Goal: Task Accomplishment & Management: Use online tool/utility

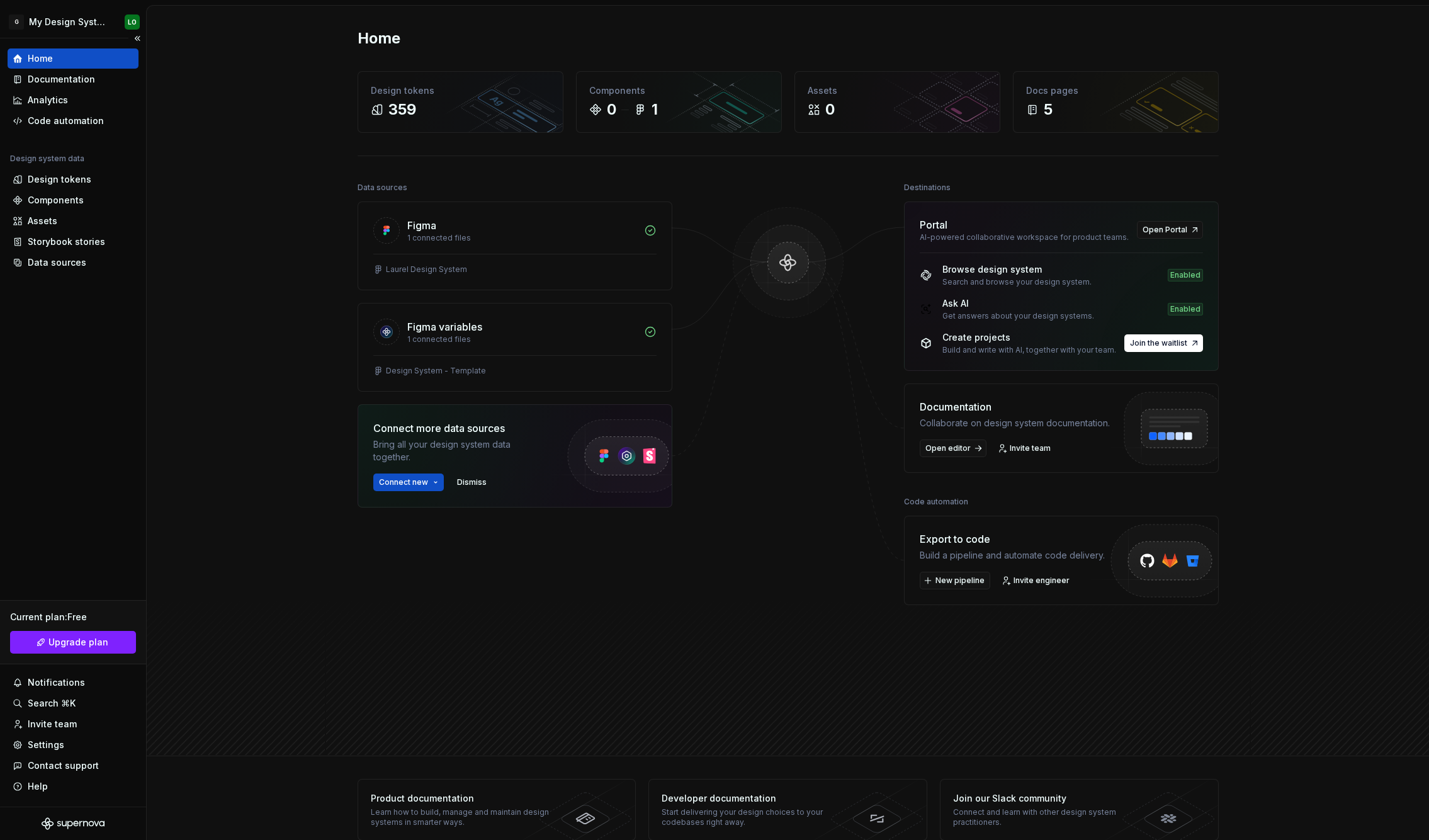
click at [88, 56] on div "Home" at bounding box center [73, 58] width 121 height 12
click at [88, 742] on div "Settings" at bounding box center [73, 745] width 121 height 12
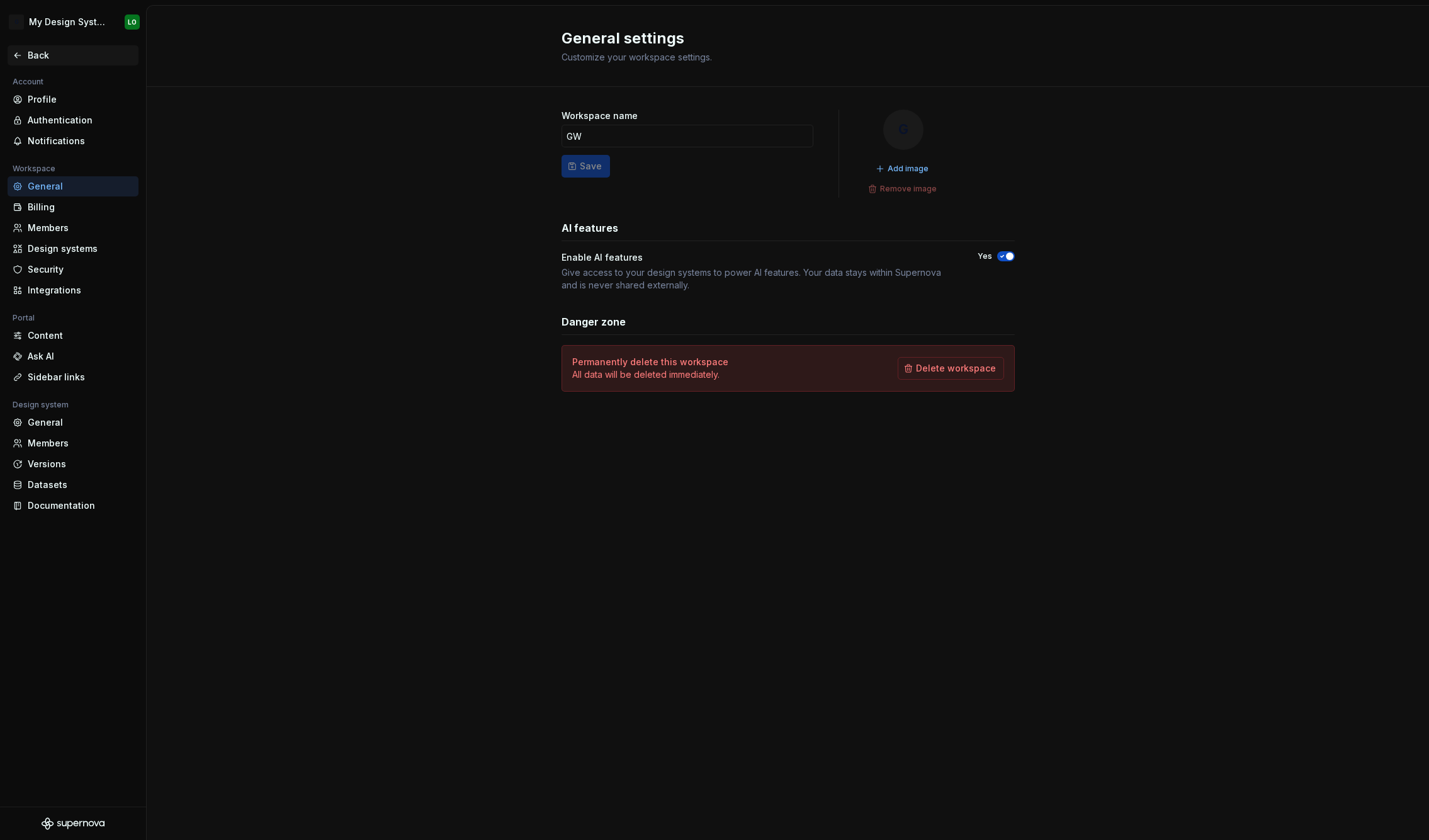
click at [64, 86] on div "Account" at bounding box center [73, 81] width 131 height 15
click at [58, 53] on div "Back" at bounding box center [81, 55] width 105 height 12
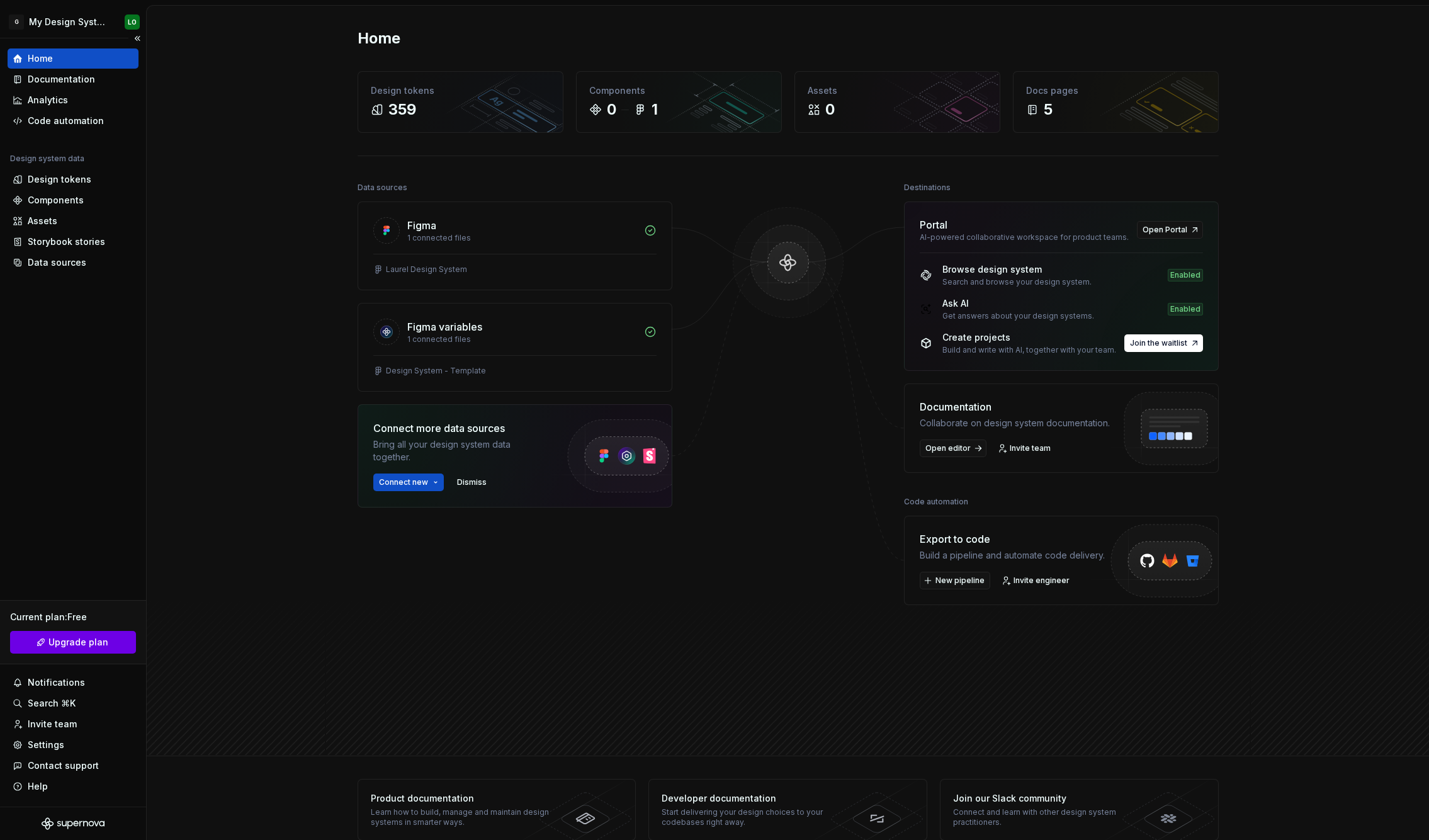
click at [85, 645] on span "Upgrade plan" at bounding box center [78, 642] width 60 height 12
click at [127, 15] on html "G My Design System LO Home Documentation Analytics Code automation Design syste…" at bounding box center [714, 420] width 1429 height 840
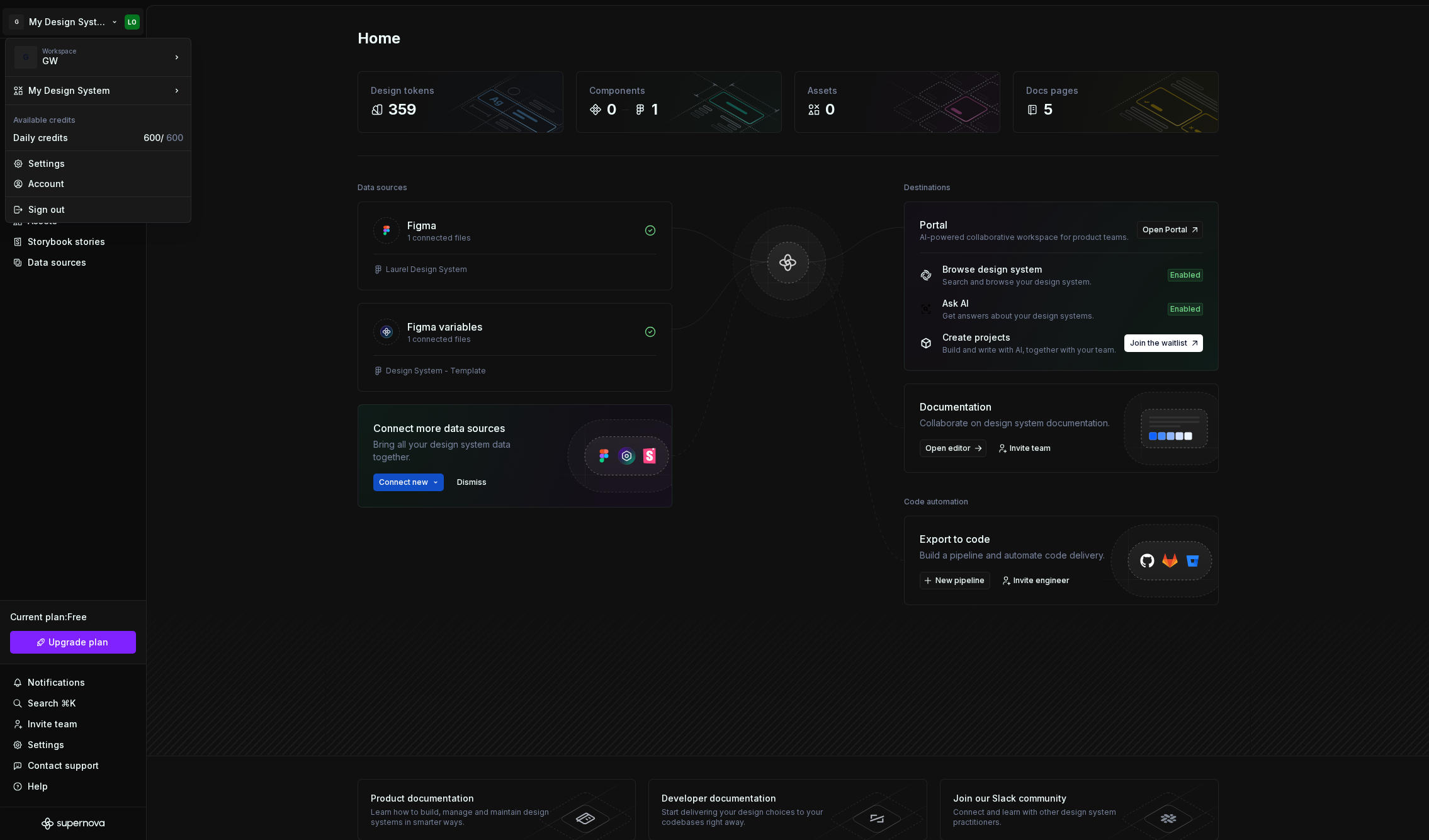
click at [308, 309] on html "G My Design System LO Home Documentation Analytics Code automation Design syste…" at bounding box center [714, 420] width 1429 height 840
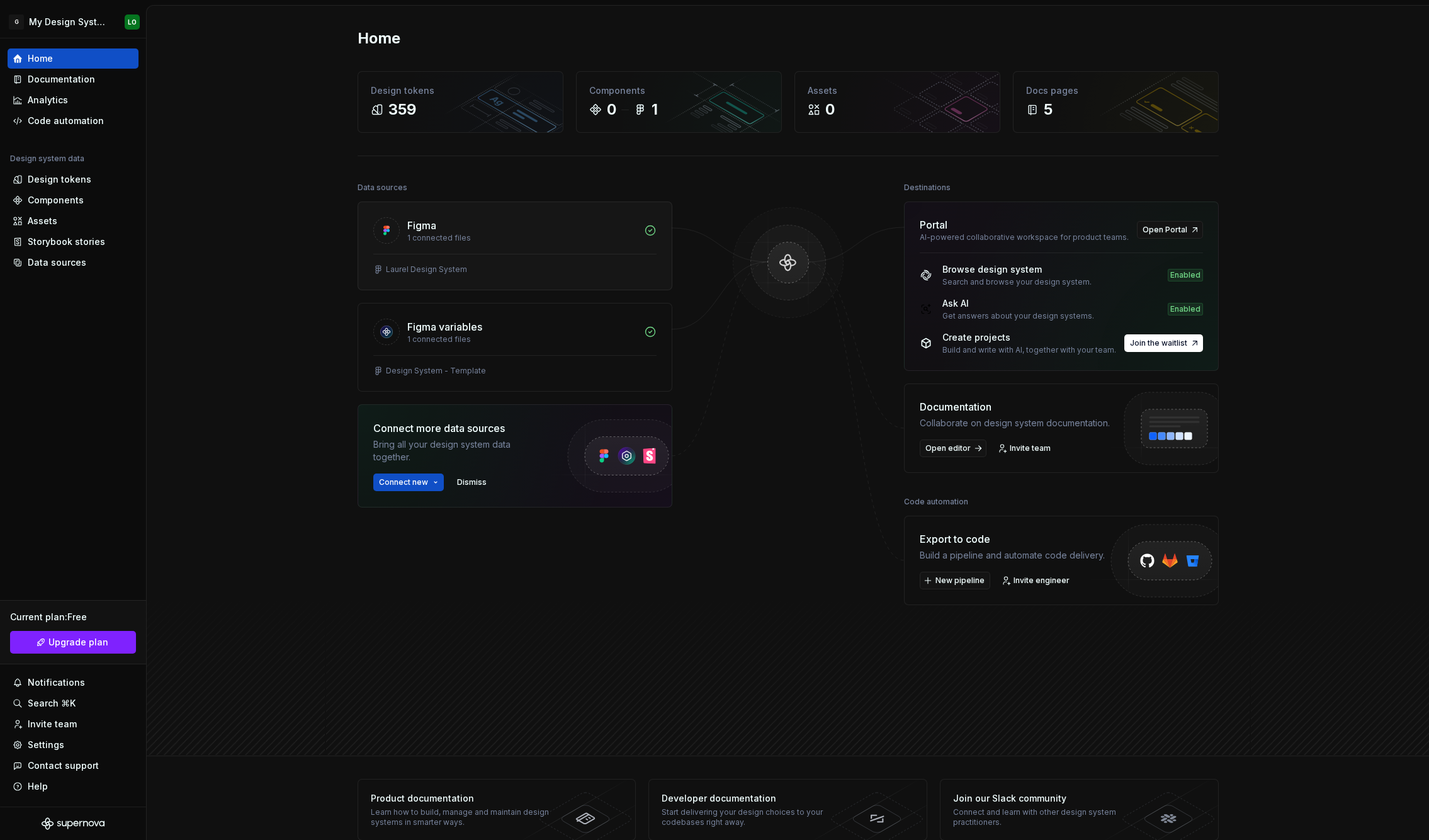
click at [434, 234] on div "1 connected files" at bounding box center [522, 238] width 229 height 10
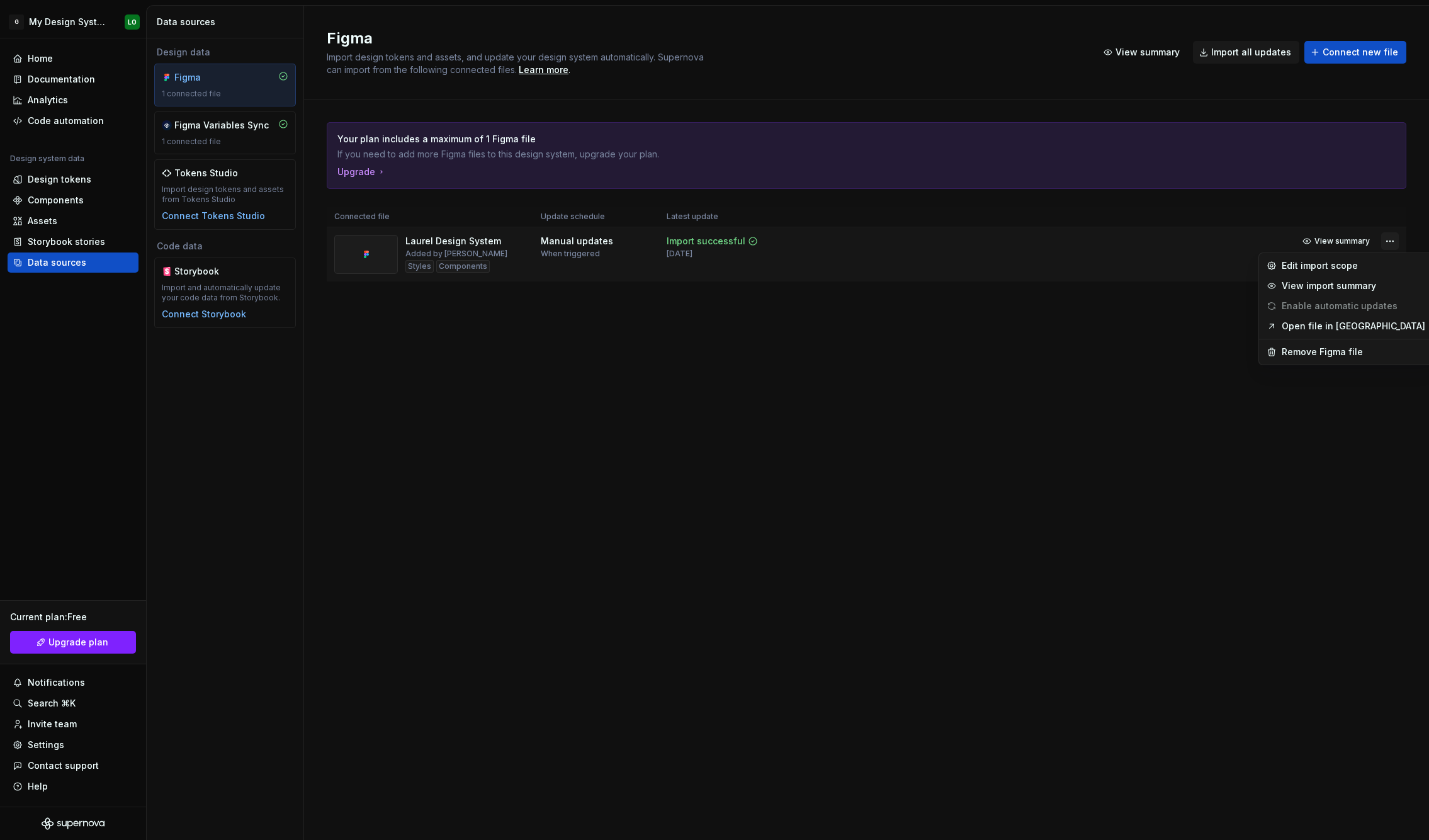
click at [1393, 241] on html "G My Design System LO Home Documentation Analytics Code automation Design syste…" at bounding box center [714, 420] width 1429 height 840
click at [1303, 356] on div "Remove Figma file" at bounding box center [1353, 352] width 143 height 12
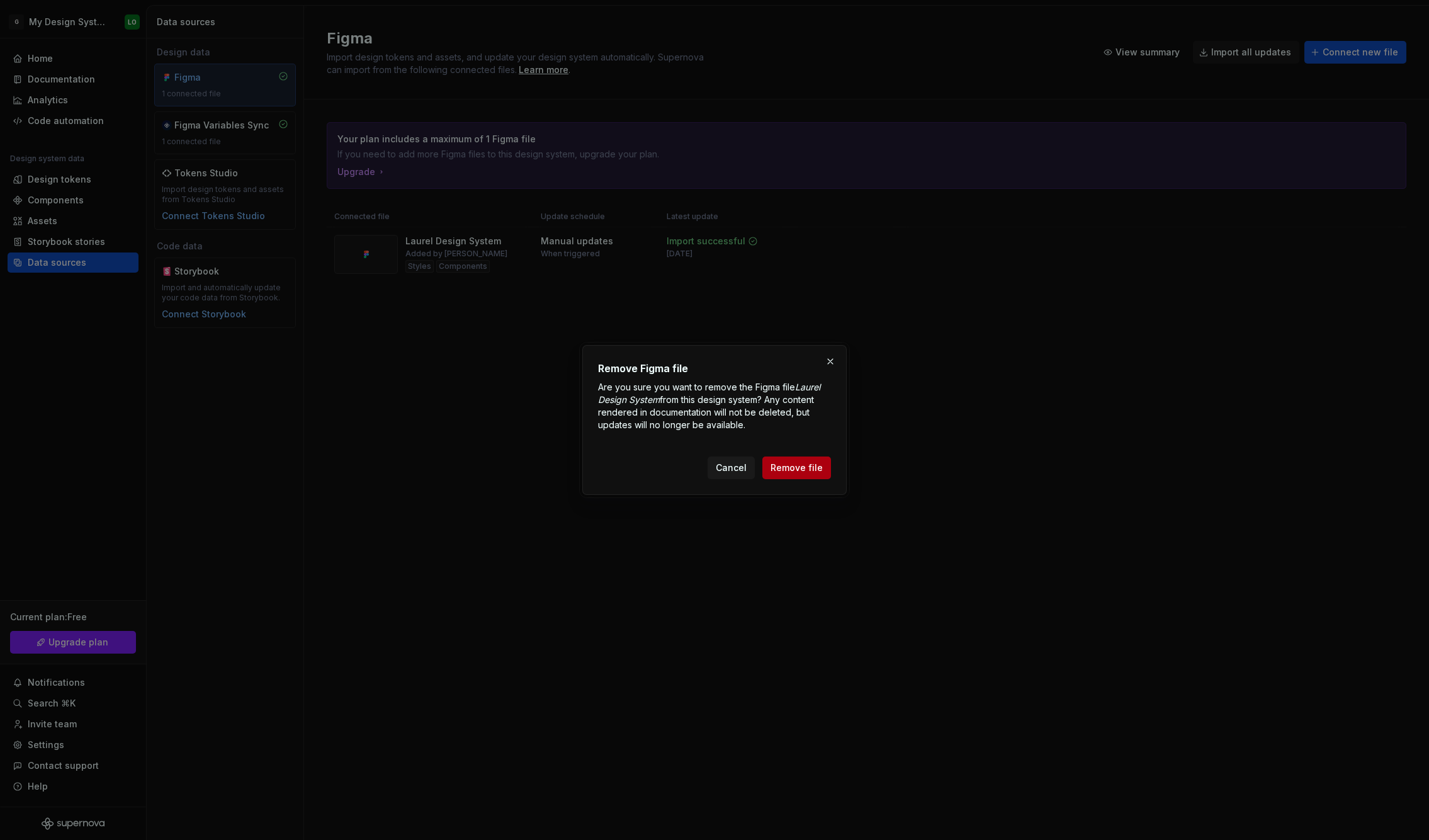
click at [807, 470] on span "Remove file" at bounding box center [796, 467] width 52 height 12
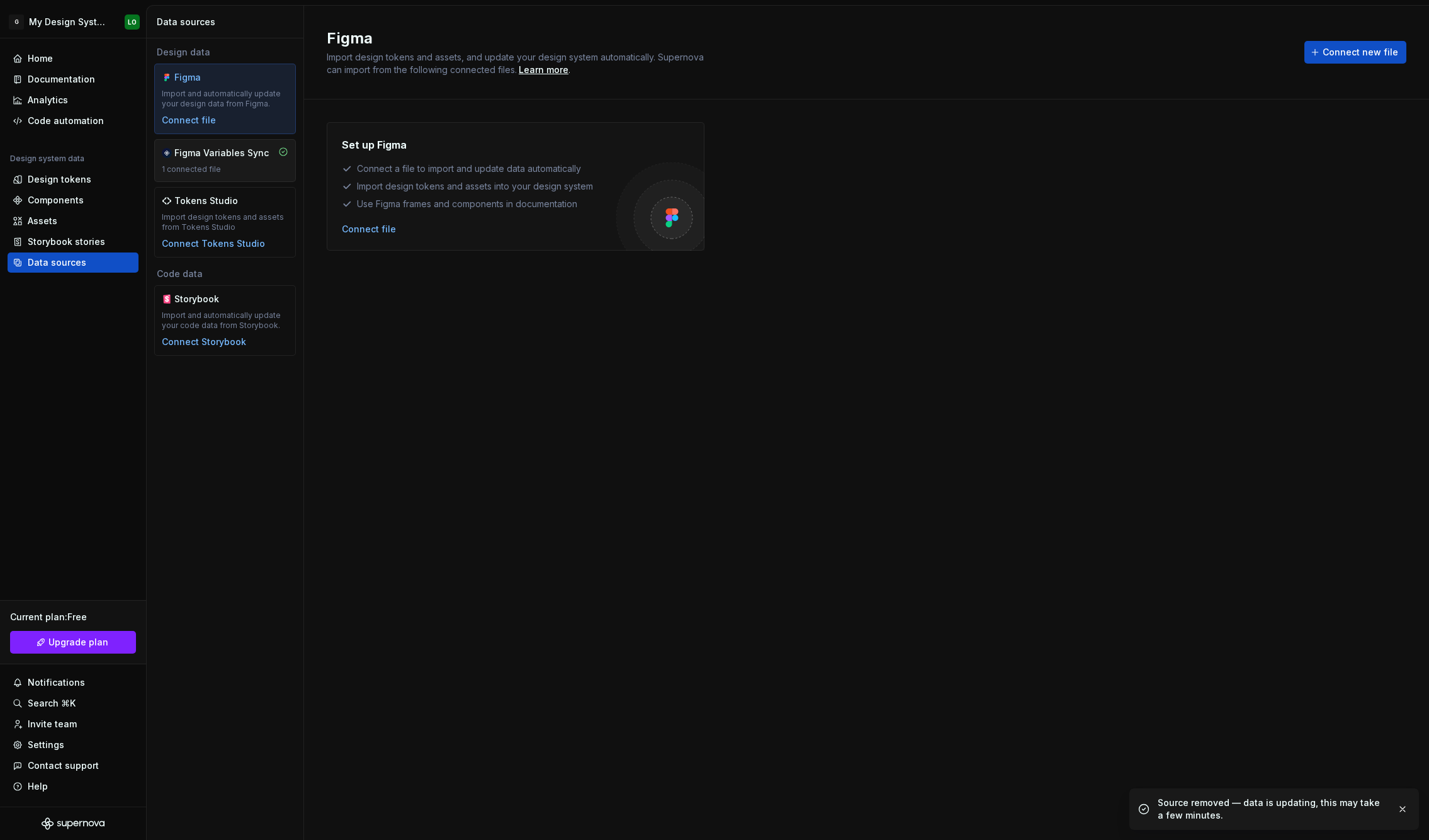
click at [221, 146] on div "Figma Variables Sync 1 connected file" at bounding box center [225, 160] width 142 height 43
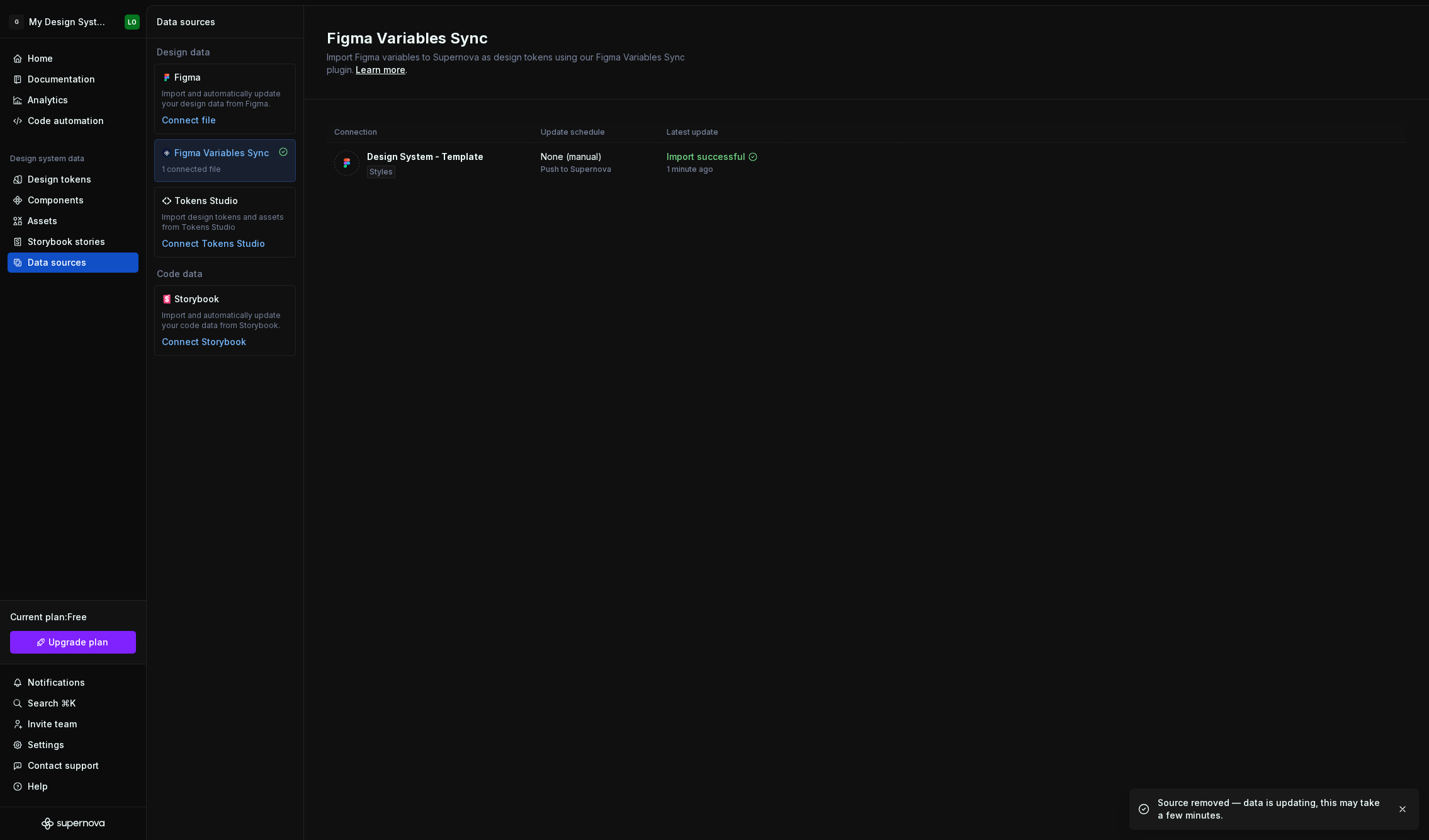
click at [221, 146] on div "Figma Variables Sync 1 connected file" at bounding box center [225, 160] width 142 height 43
click at [1394, 158] on html "G My Design System LO Home Documentation Analytics Code automation Design syste…" at bounding box center [714, 420] width 1429 height 840
click at [1358, 191] on div "Disconnect plugin" at bounding box center [1380, 186] width 82 height 12
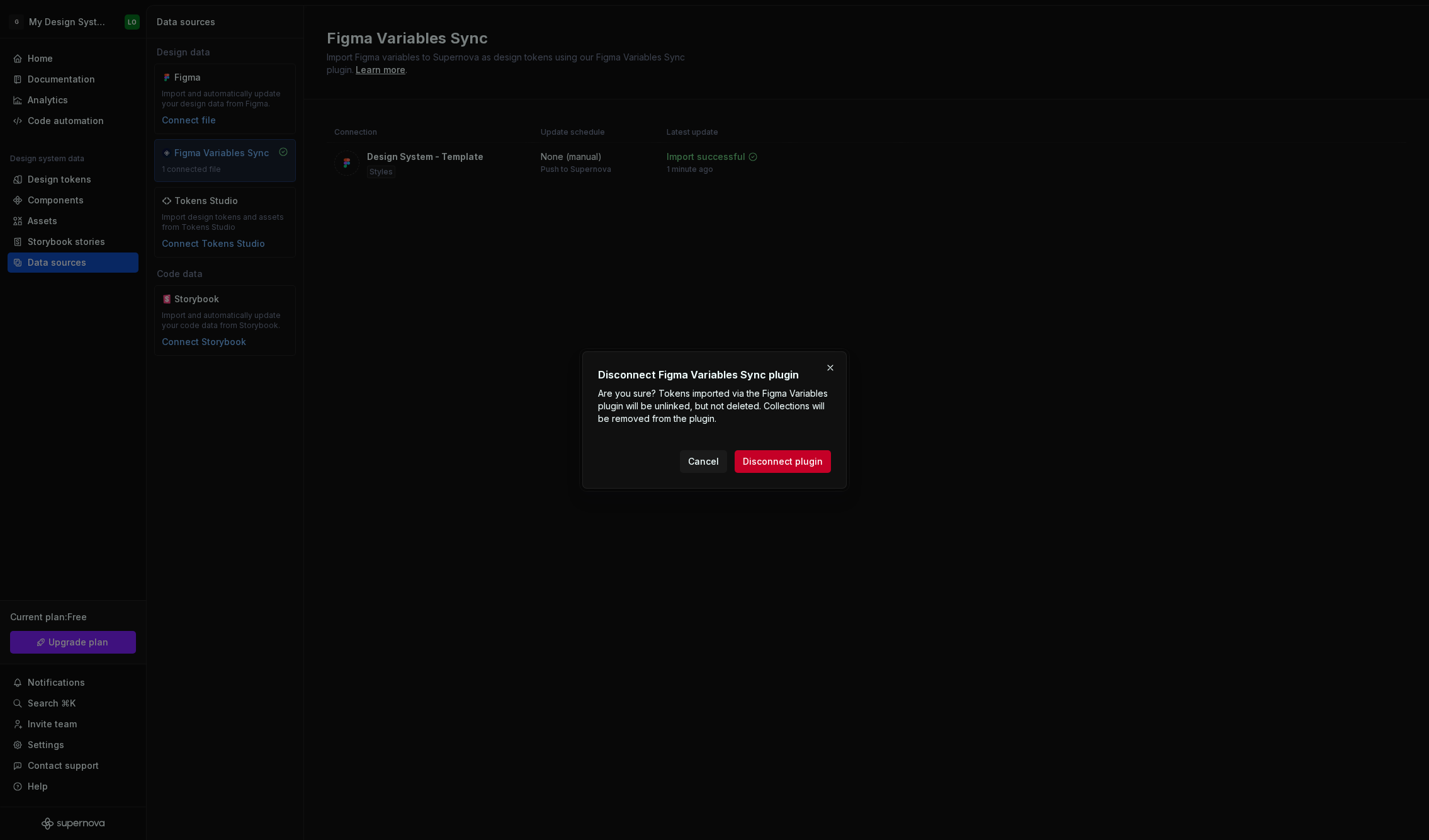
click at [692, 460] on button "Cancel" at bounding box center [703, 461] width 47 height 22
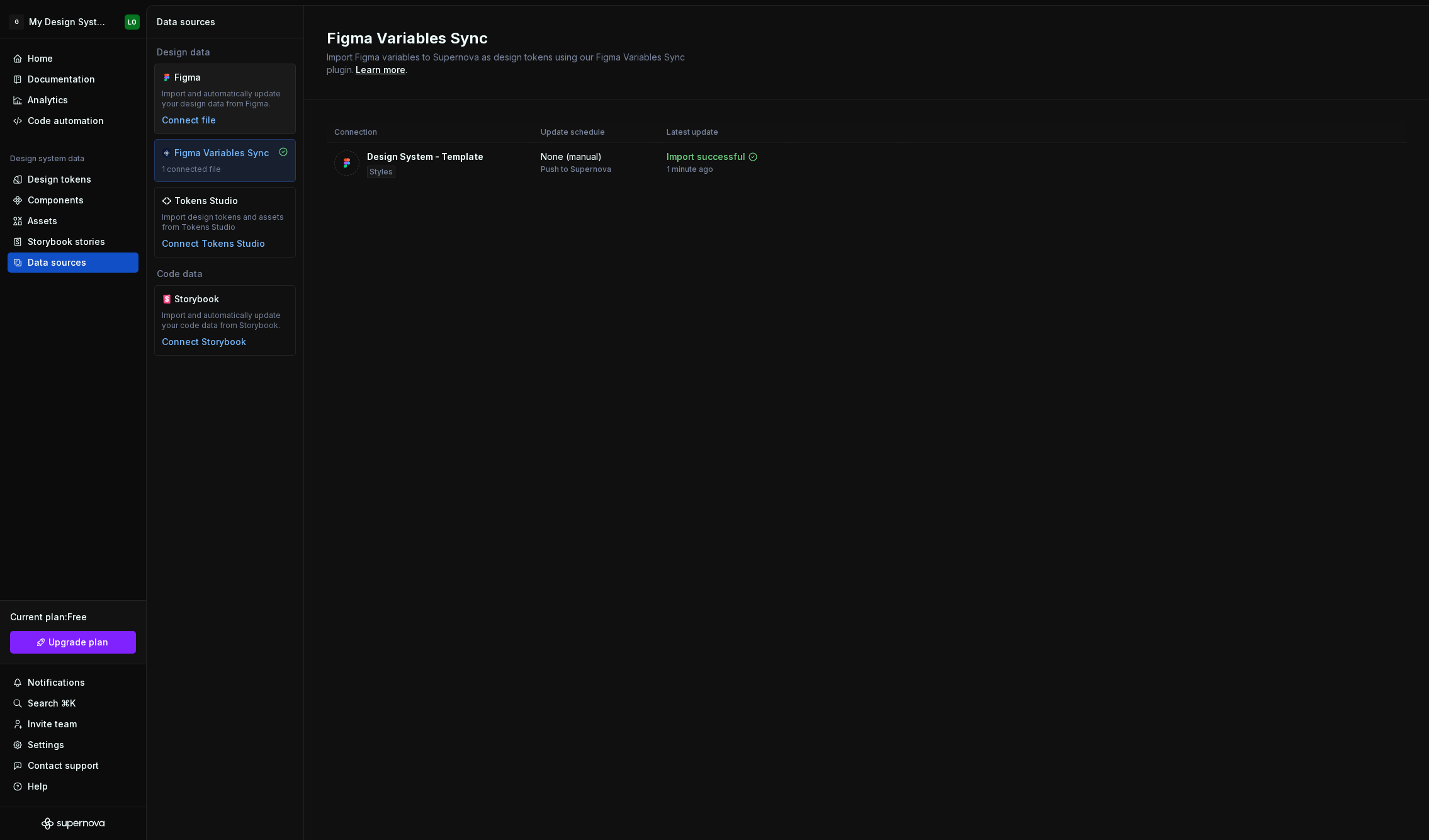
click at [203, 95] on div "Import and automatically update your design data from Figma." at bounding box center [225, 99] width 126 height 20
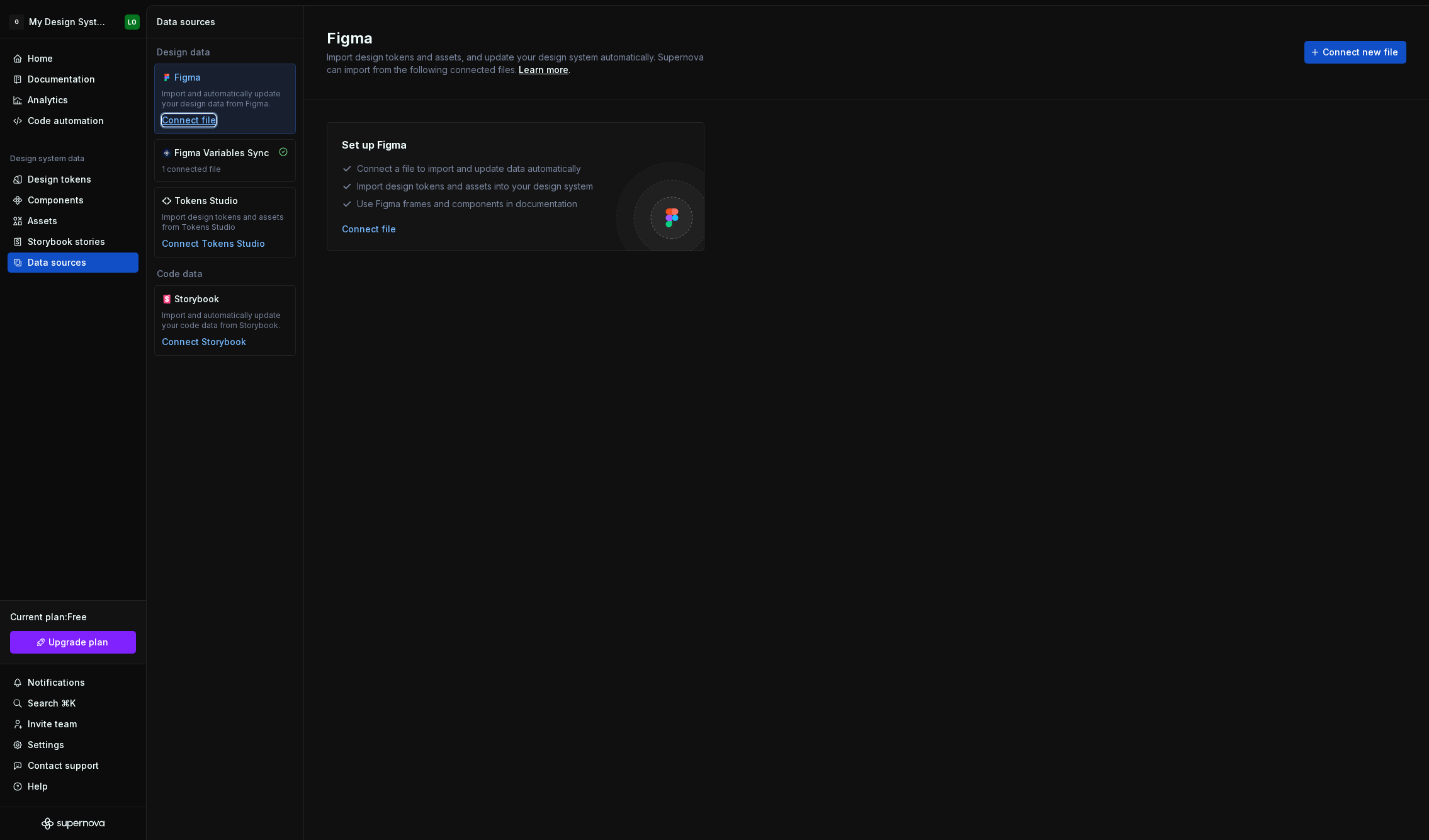
click at [203, 114] on div "Connect file" at bounding box center [189, 120] width 54 height 12
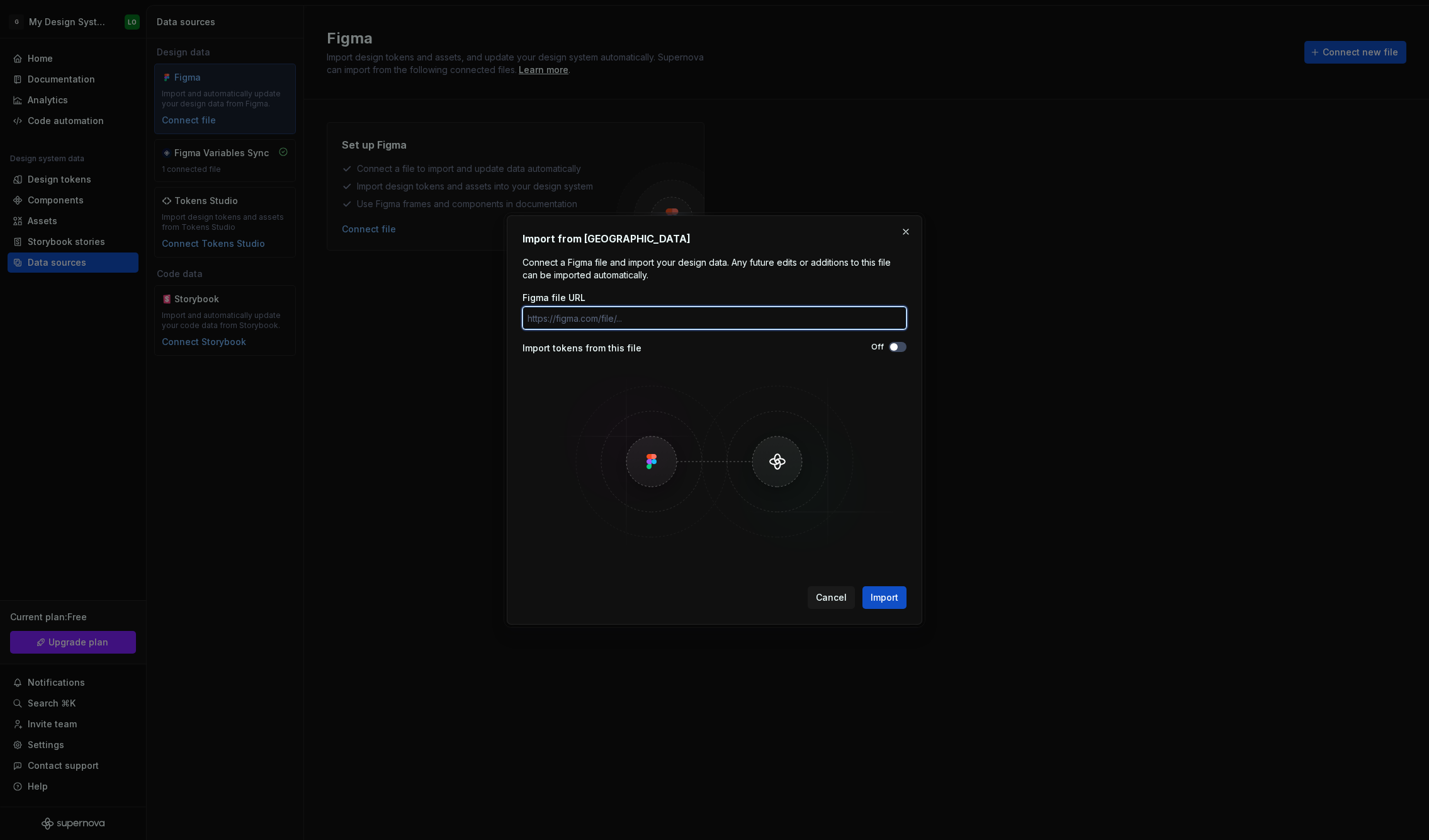
paste input "[URL][DOMAIN_NAME]"
type input "[URL][DOMAIN_NAME]"
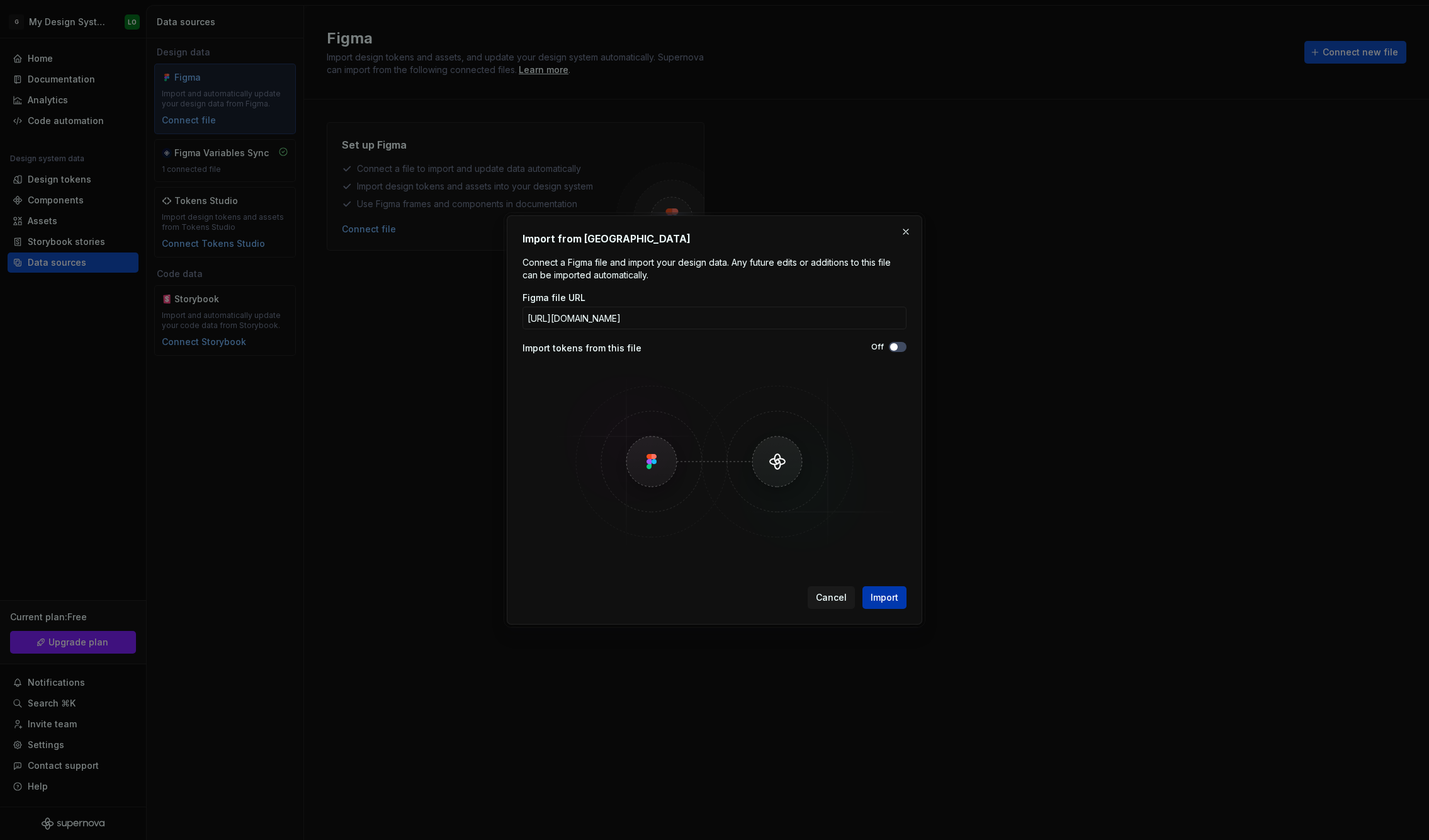
click at [878, 597] on span "Import" at bounding box center [884, 597] width 28 height 12
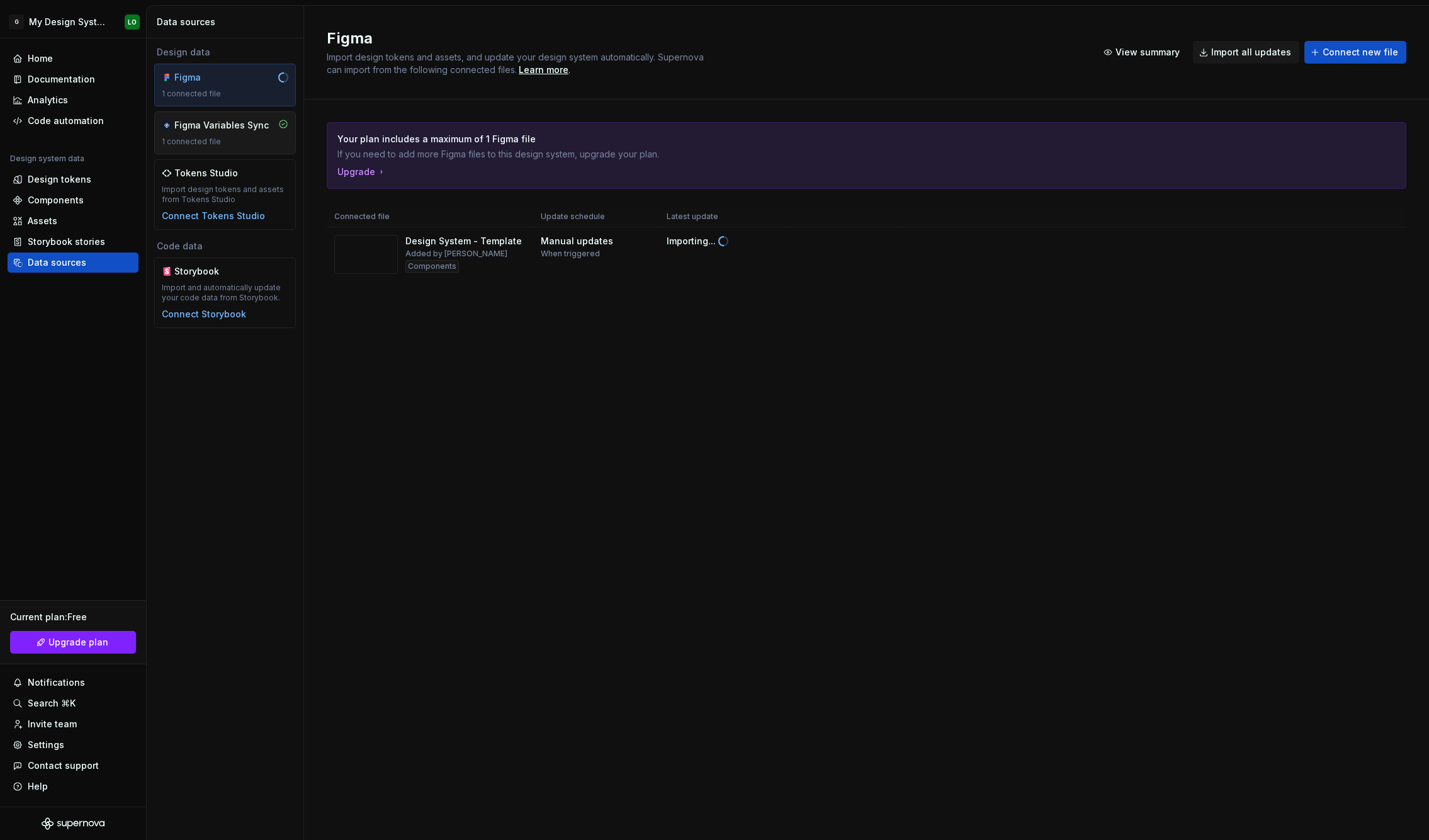
click at [233, 139] on div "1 connected file" at bounding box center [225, 141] width 126 height 10
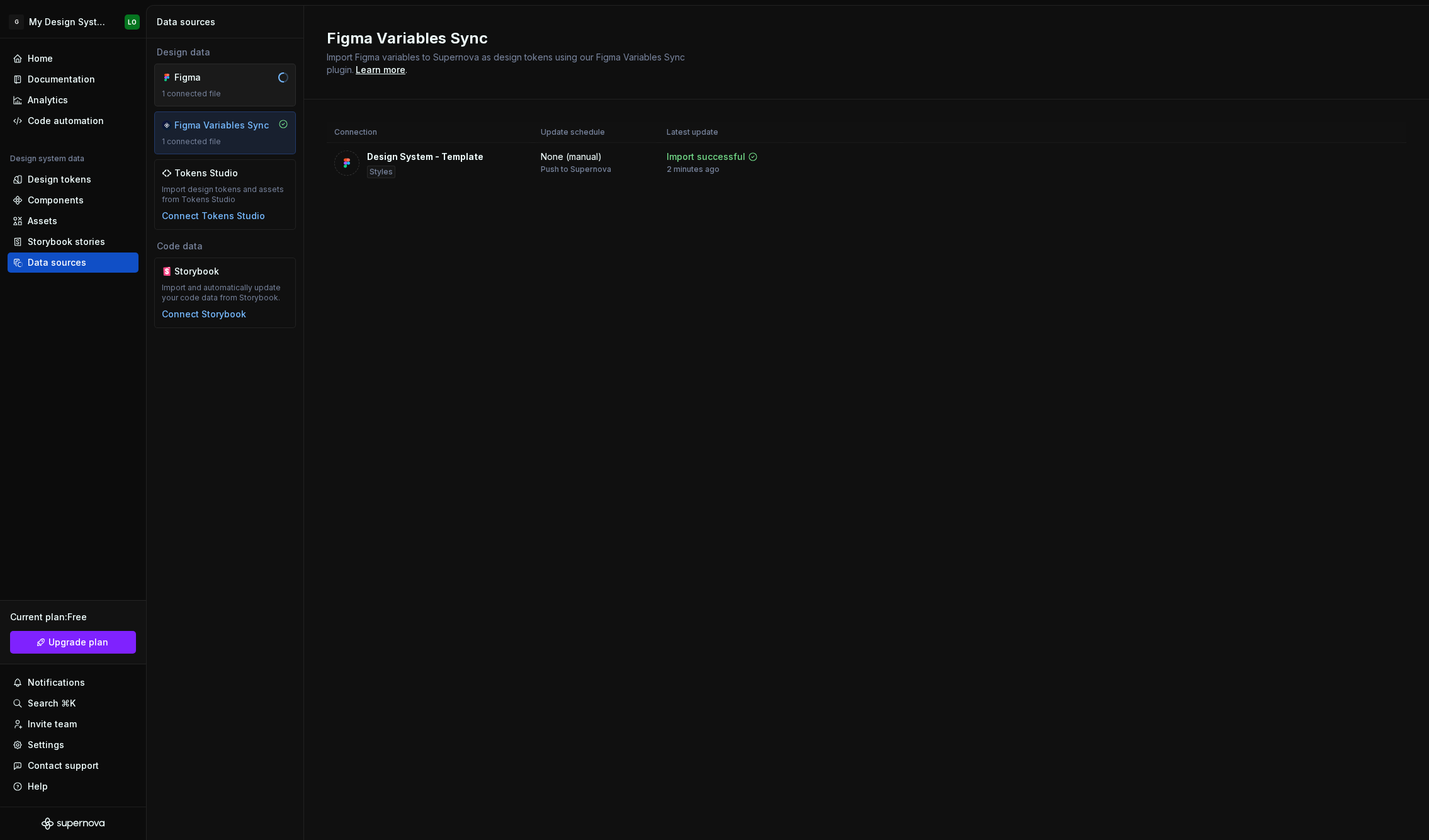
click at [257, 99] on div "Figma 1 connected file" at bounding box center [225, 84] width 142 height 43
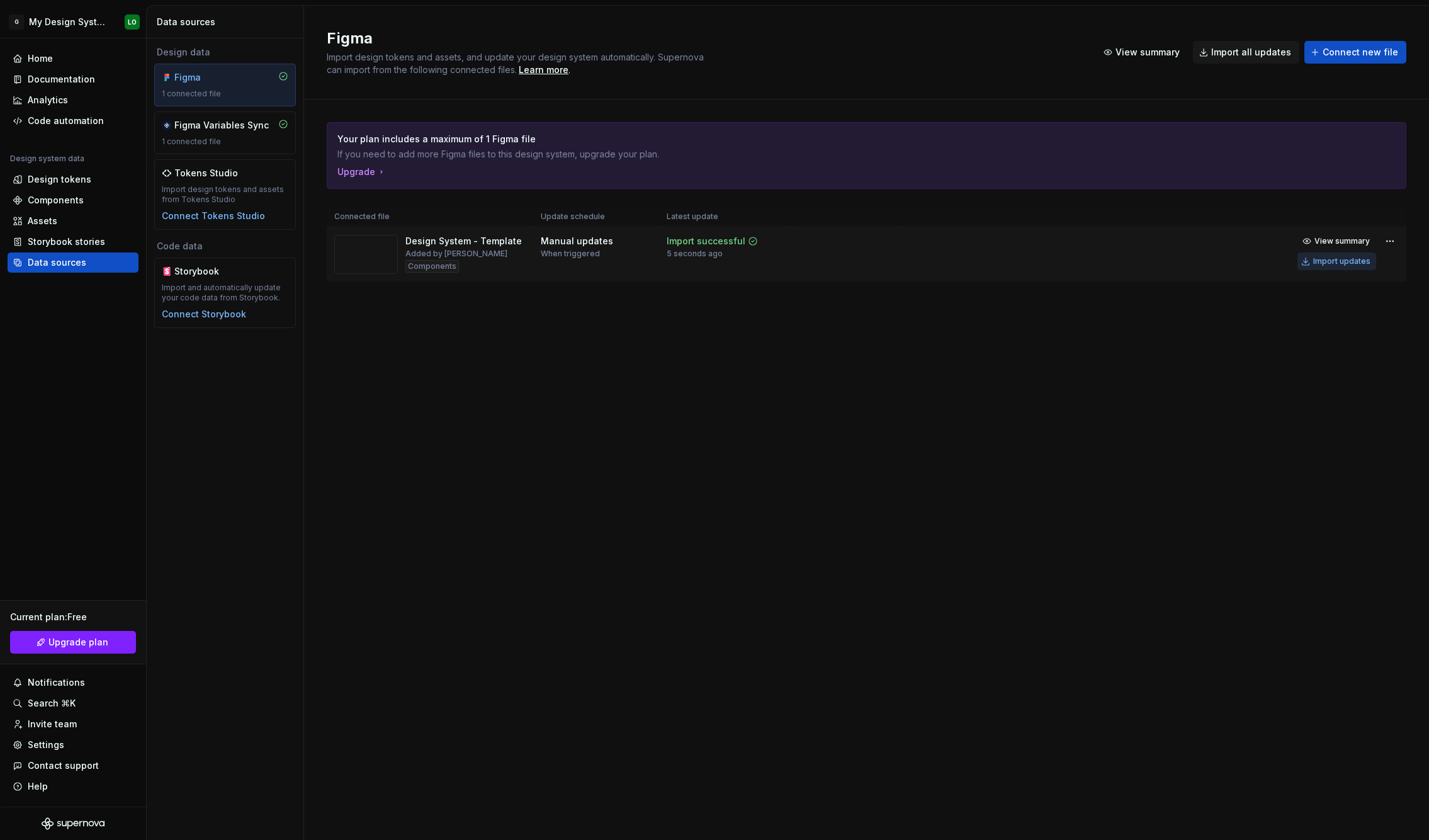
click at [1332, 262] on div "Import updates" at bounding box center [1341, 261] width 57 height 10
click at [1239, 187] on div "Your plan includes a maximum of 1 Figma file If you need to add more Figma file…" at bounding box center [866, 155] width 1078 height 65
click at [1346, 243] on span "View summary" at bounding box center [1341, 241] width 55 height 10
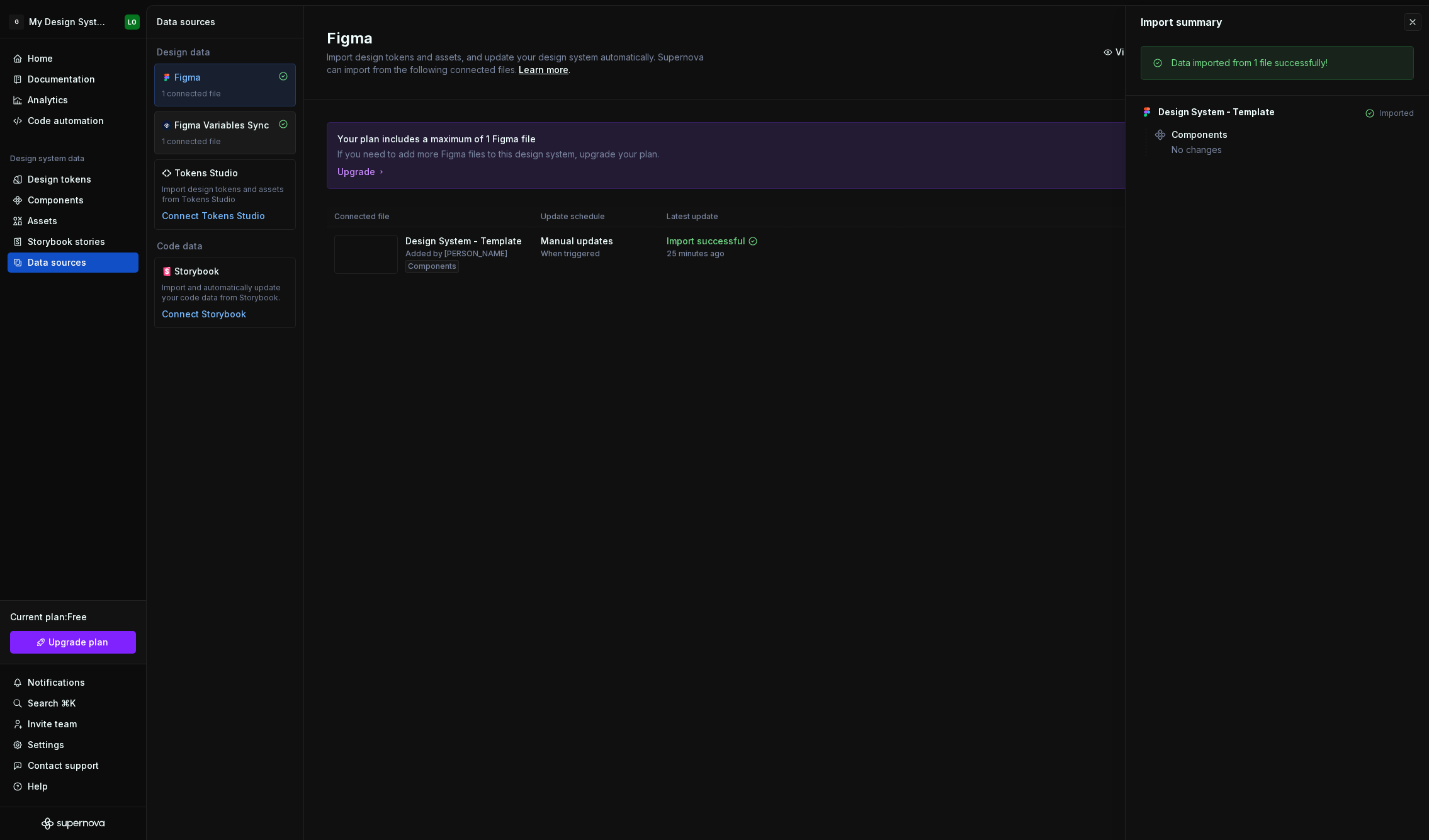
click at [196, 119] on div "Figma Variables Sync" at bounding box center [222, 126] width 95 height 12
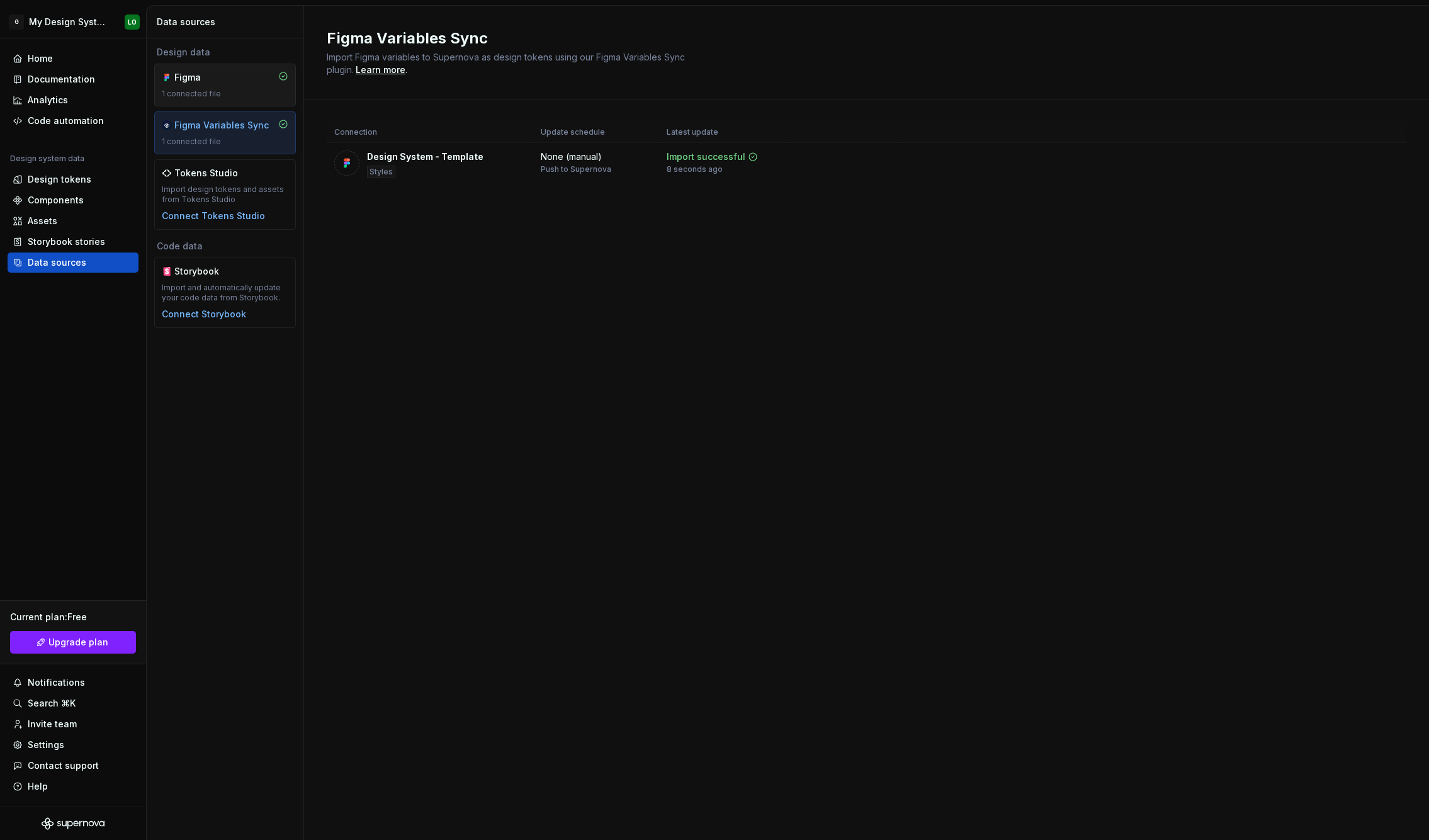
click at [228, 90] on div "1 connected file" at bounding box center [225, 94] width 126 height 10
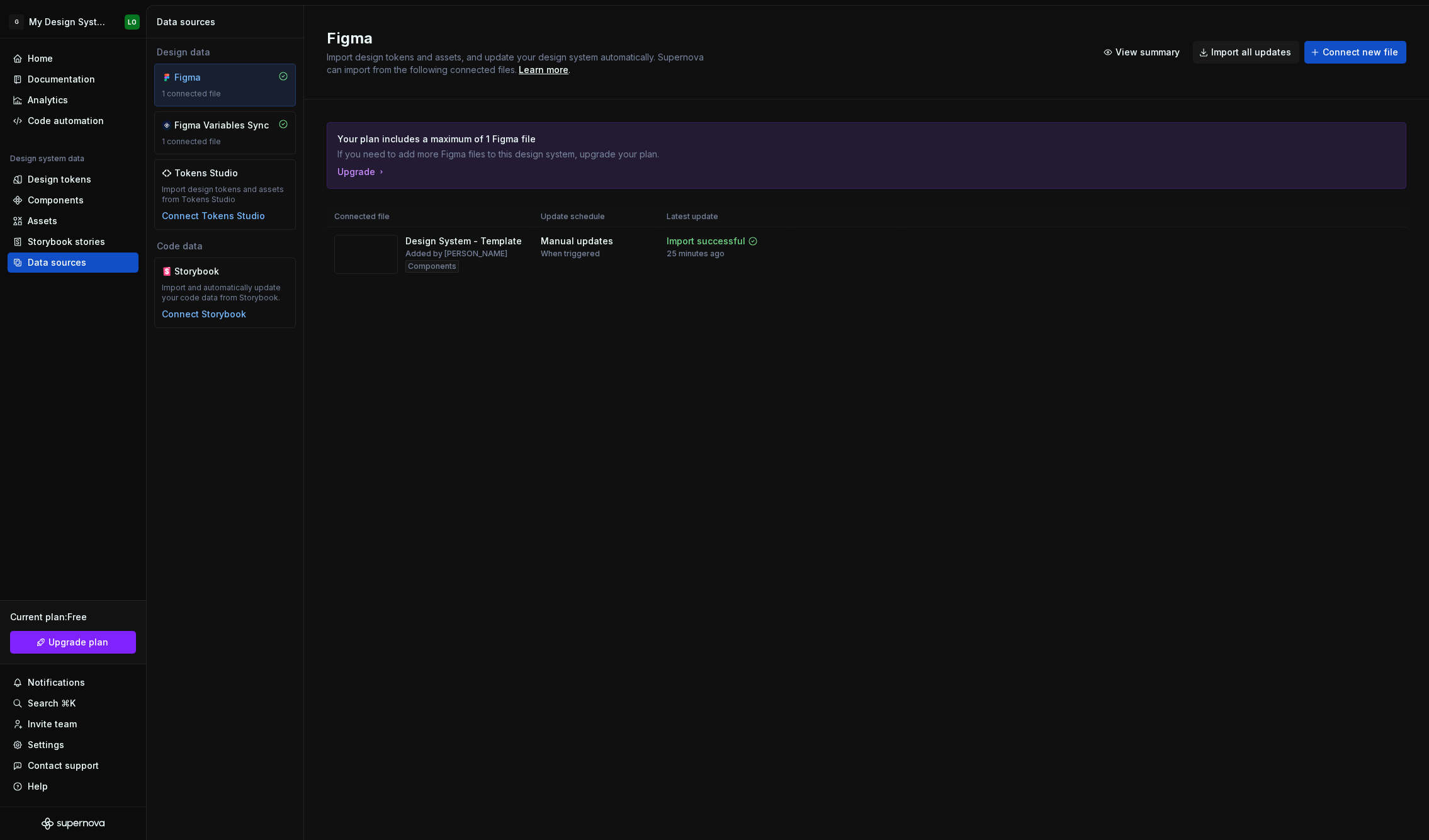
click at [186, 31] on div "Data sources" at bounding box center [225, 22] width 157 height 33
click at [52, 57] on div "Home" at bounding box center [40, 58] width 25 height 12
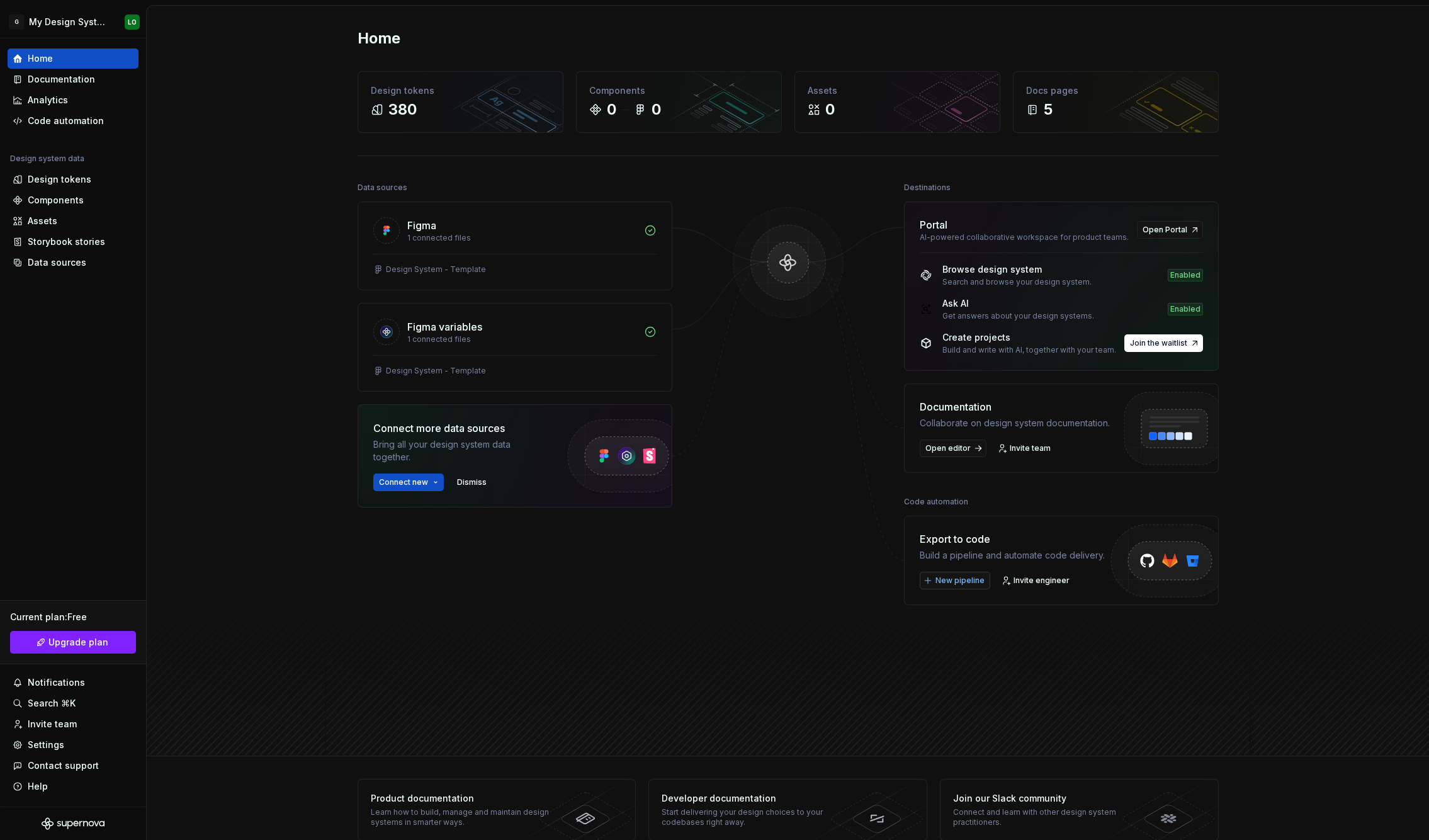
click at [972, 582] on span "New pipeline" at bounding box center [959, 580] width 49 height 10
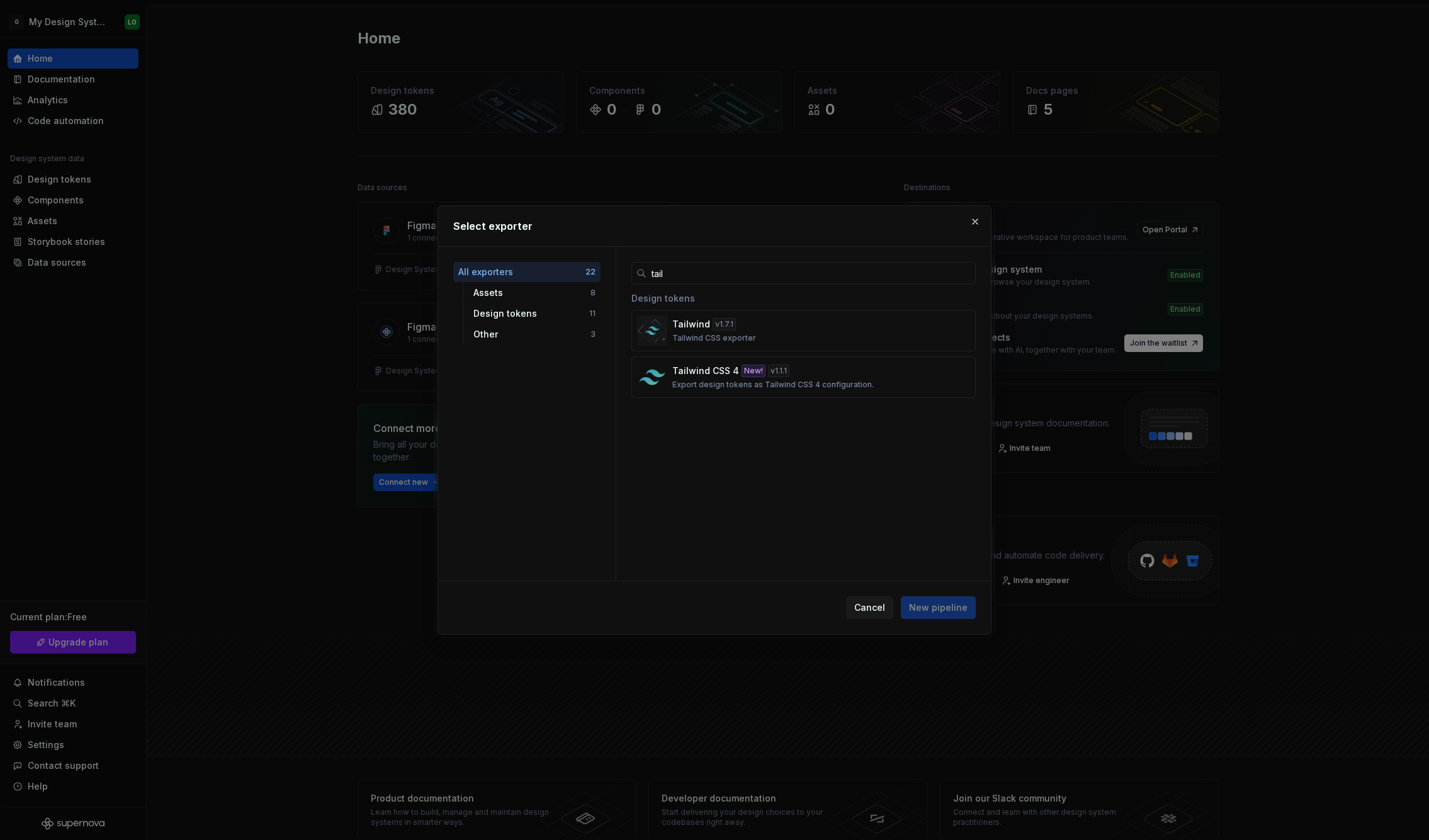
type input "tail"
click at [716, 375] on p "Tailwind CSS 4" at bounding box center [705, 370] width 67 height 12
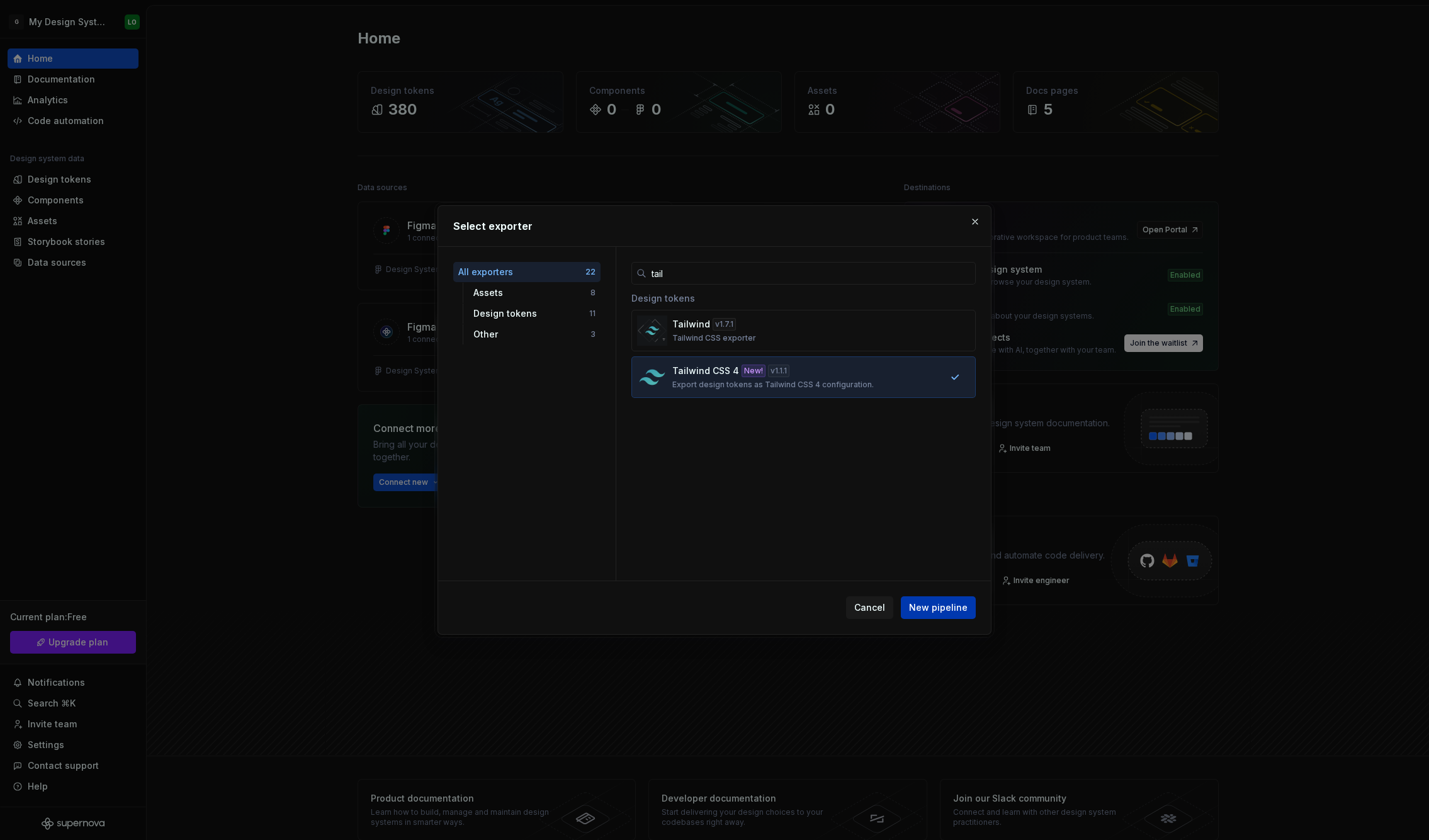
click at [935, 599] on button "New pipeline" at bounding box center [938, 607] width 75 height 22
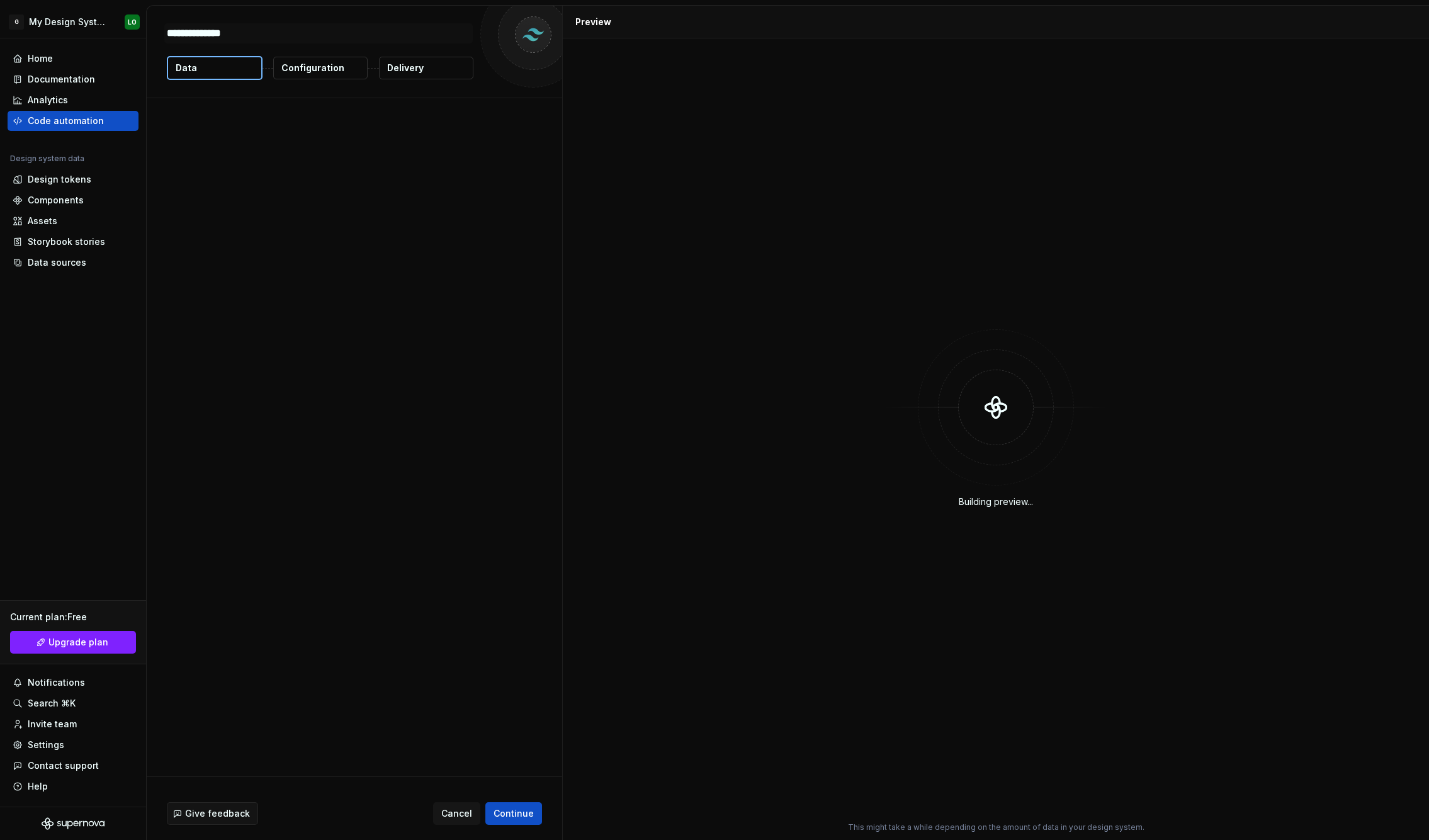
type textarea "*"
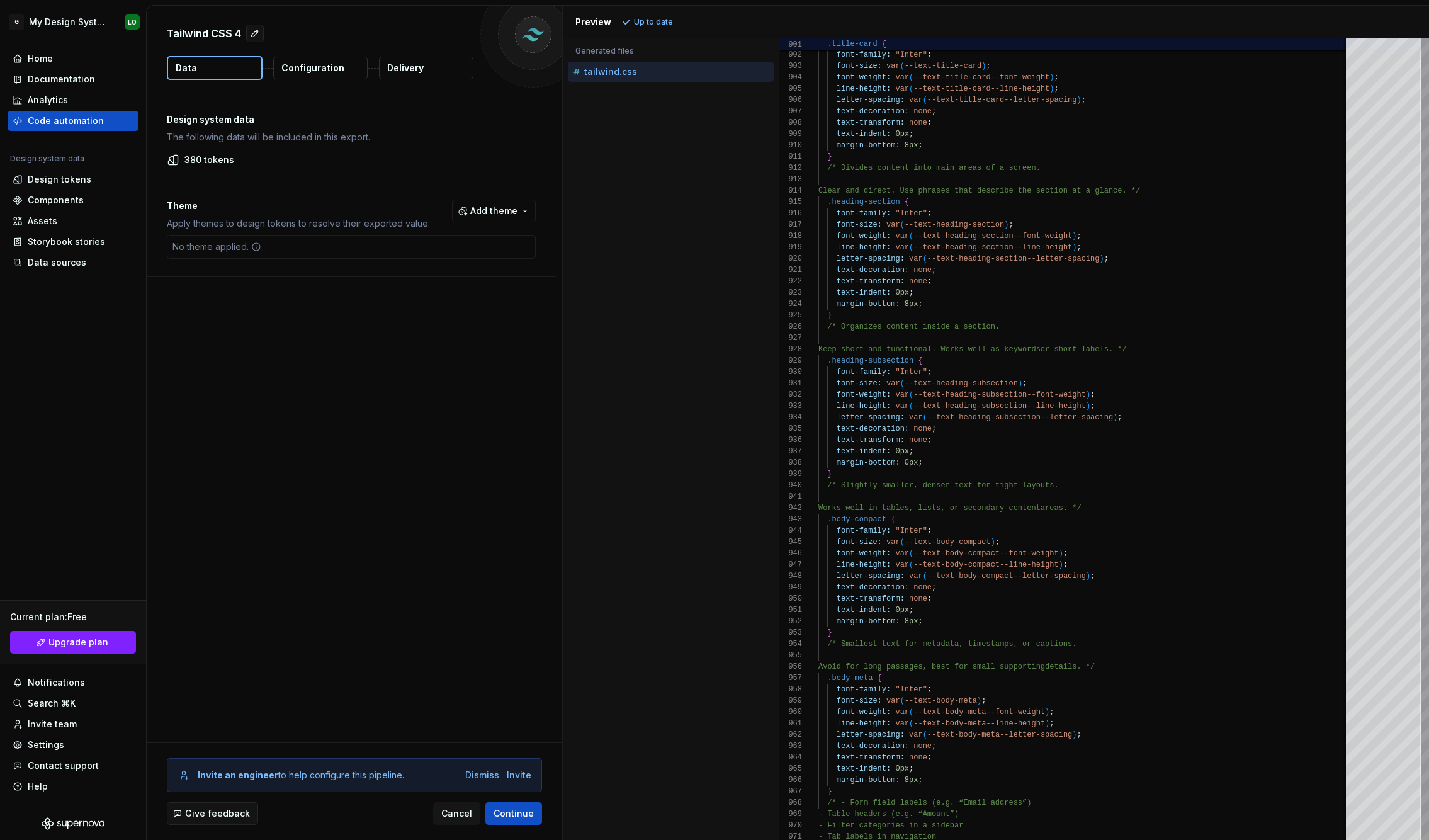
click at [323, 64] on p "Configuration" at bounding box center [312, 68] width 63 height 12
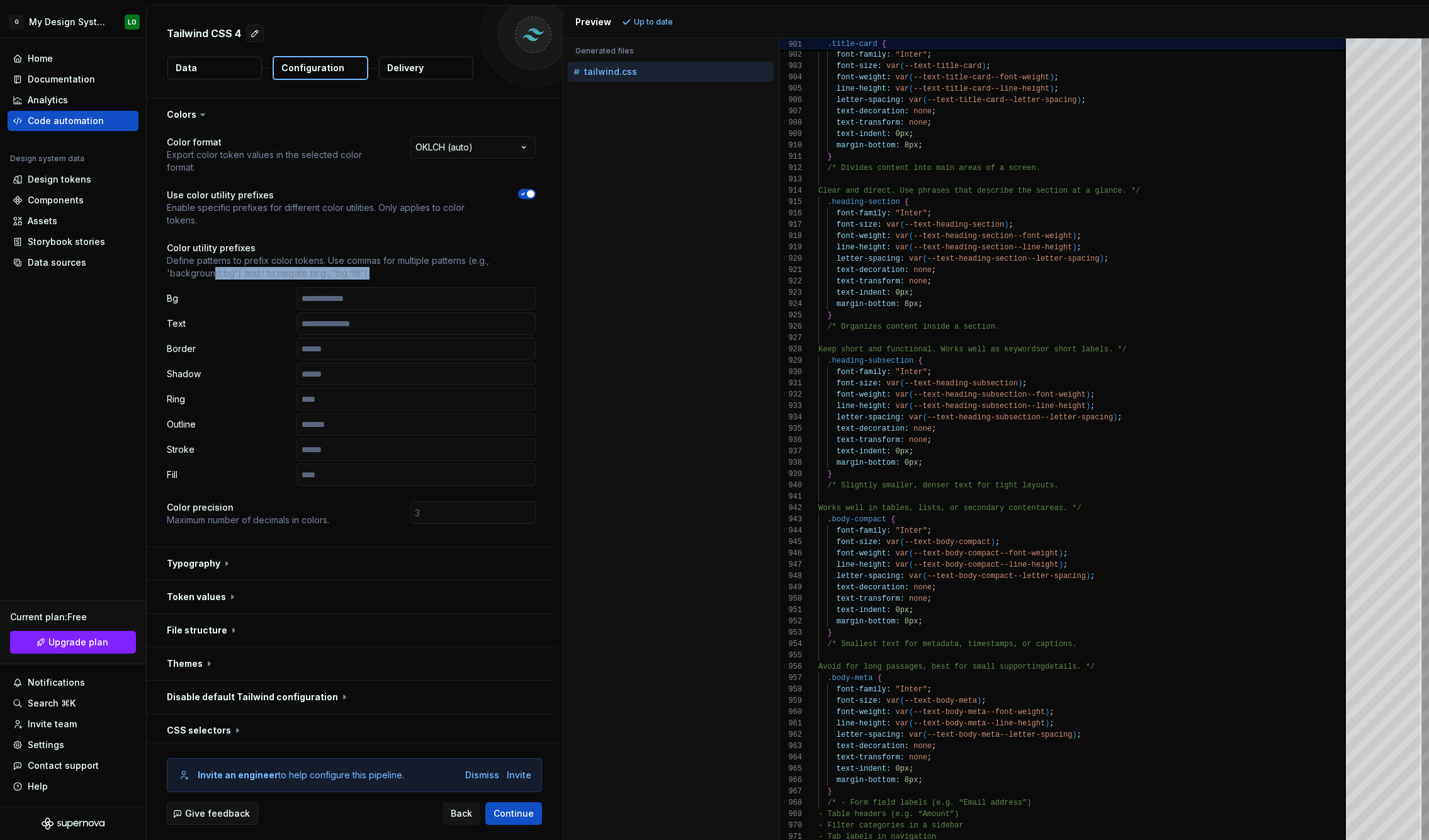
drag, startPoint x: 390, startPoint y: 242, endPoint x: 214, endPoint y: 243, distance: 176.0
click at [214, 254] on p "Define patterns to prefix color tokens. Use commas for multiple patterns (e.g.,…" at bounding box center [351, 267] width 369 height 25
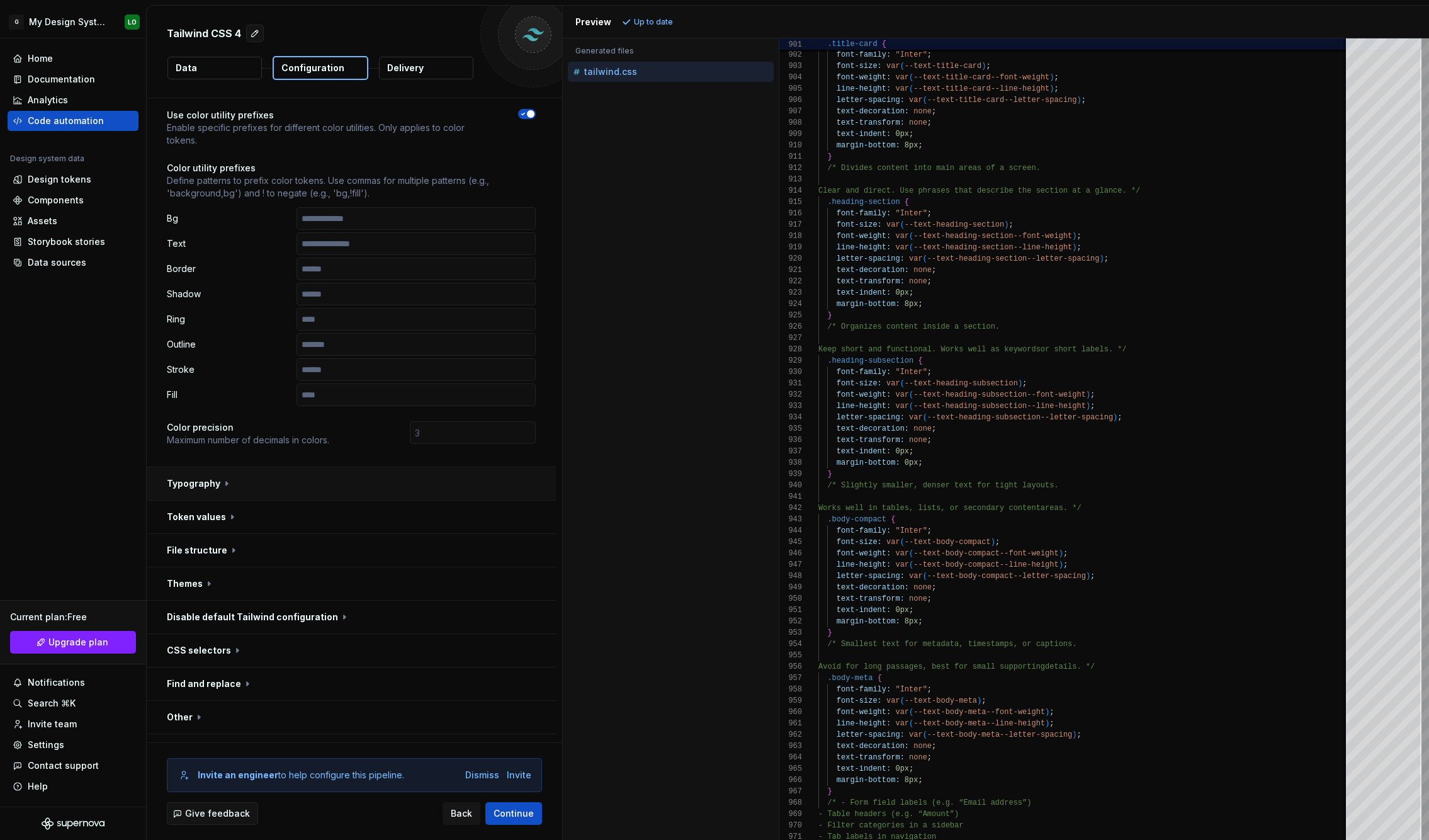
click at [179, 467] on button "button" at bounding box center [351, 484] width 409 height 33
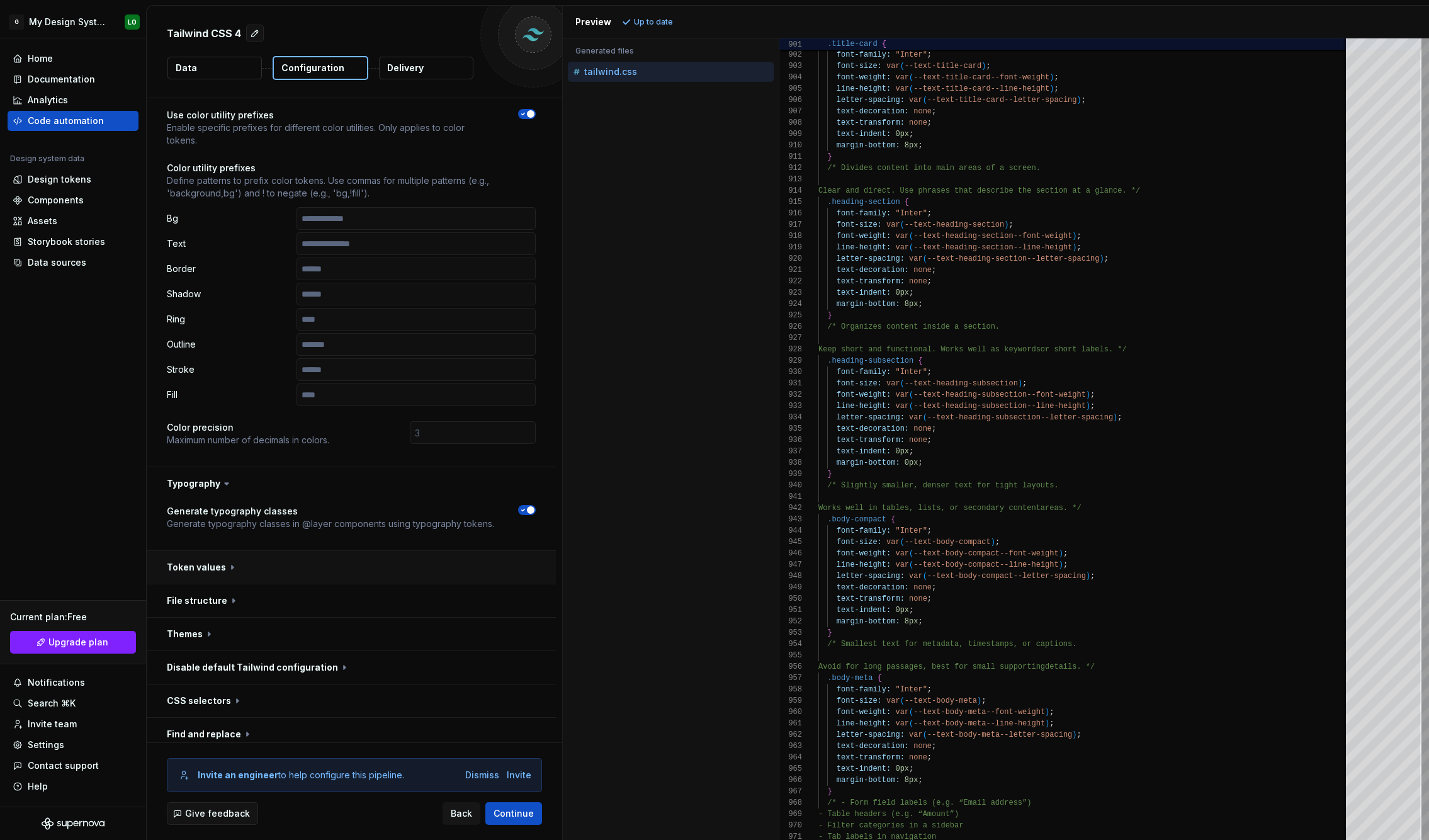
click at [221, 551] on button "button" at bounding box center [351, 567] width 409 height 33
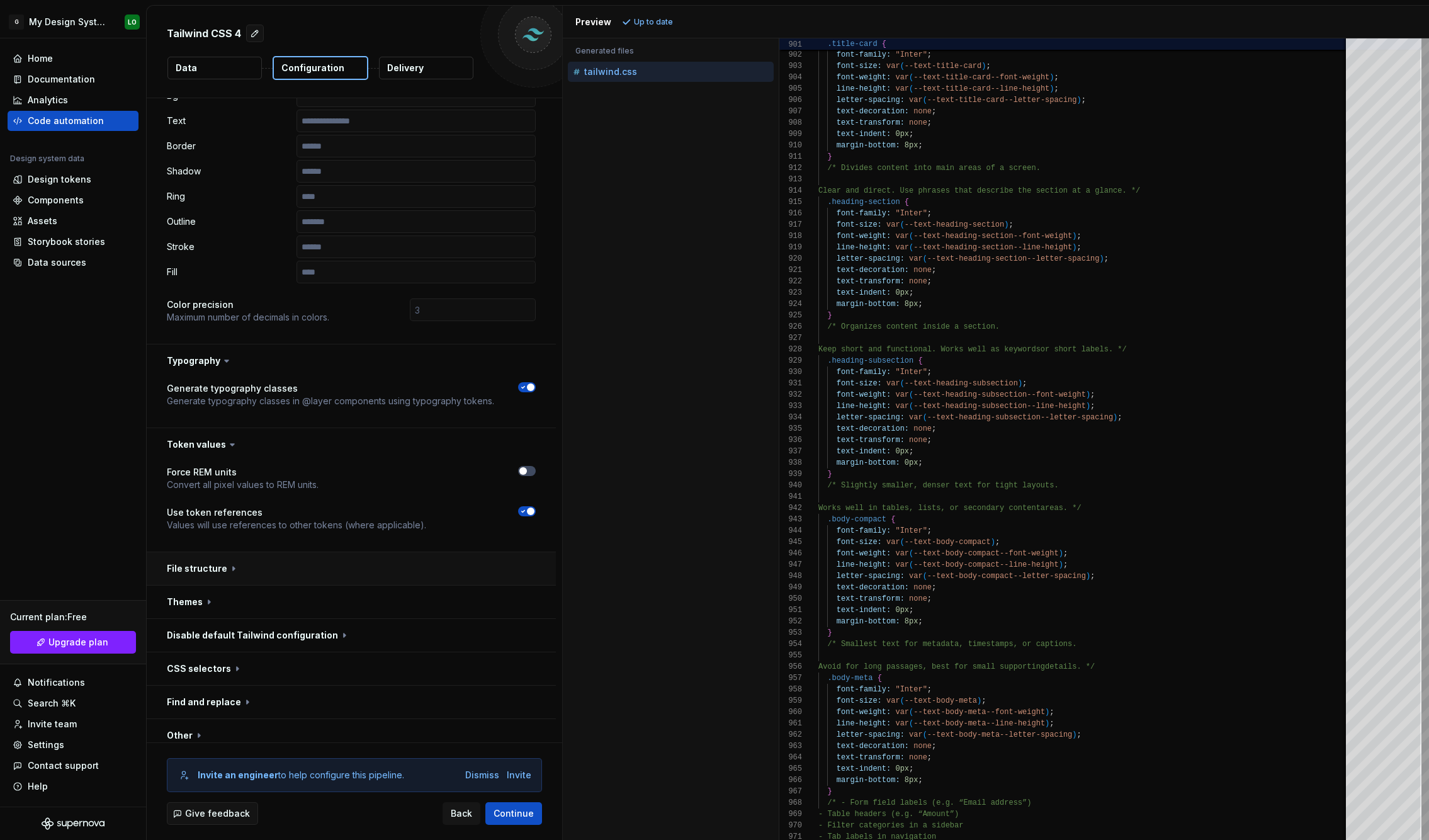
click at [263, 552] on button "button" at bounding box center [351, 568] width 409 height 33
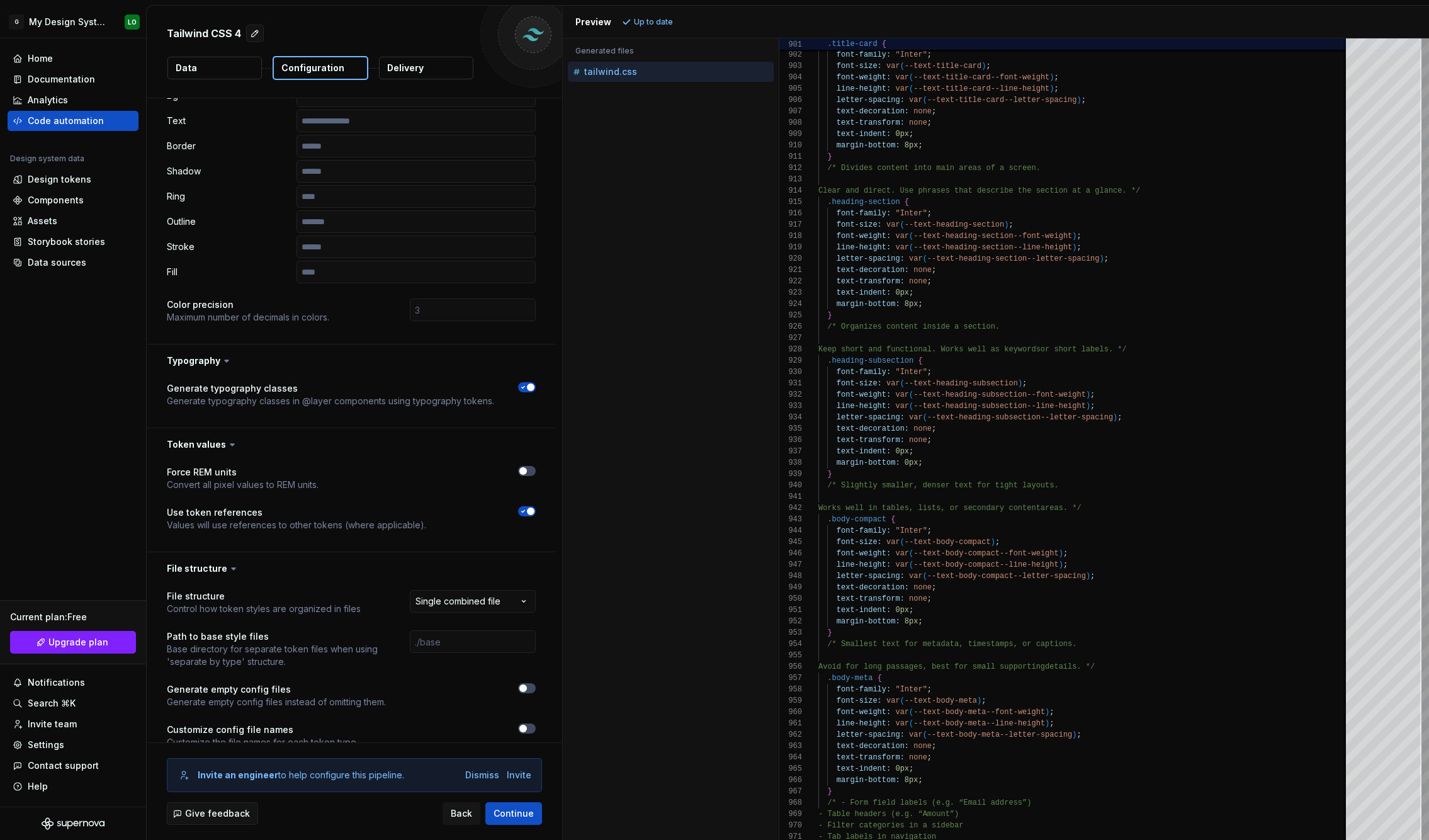
scroll to position [408, 0]
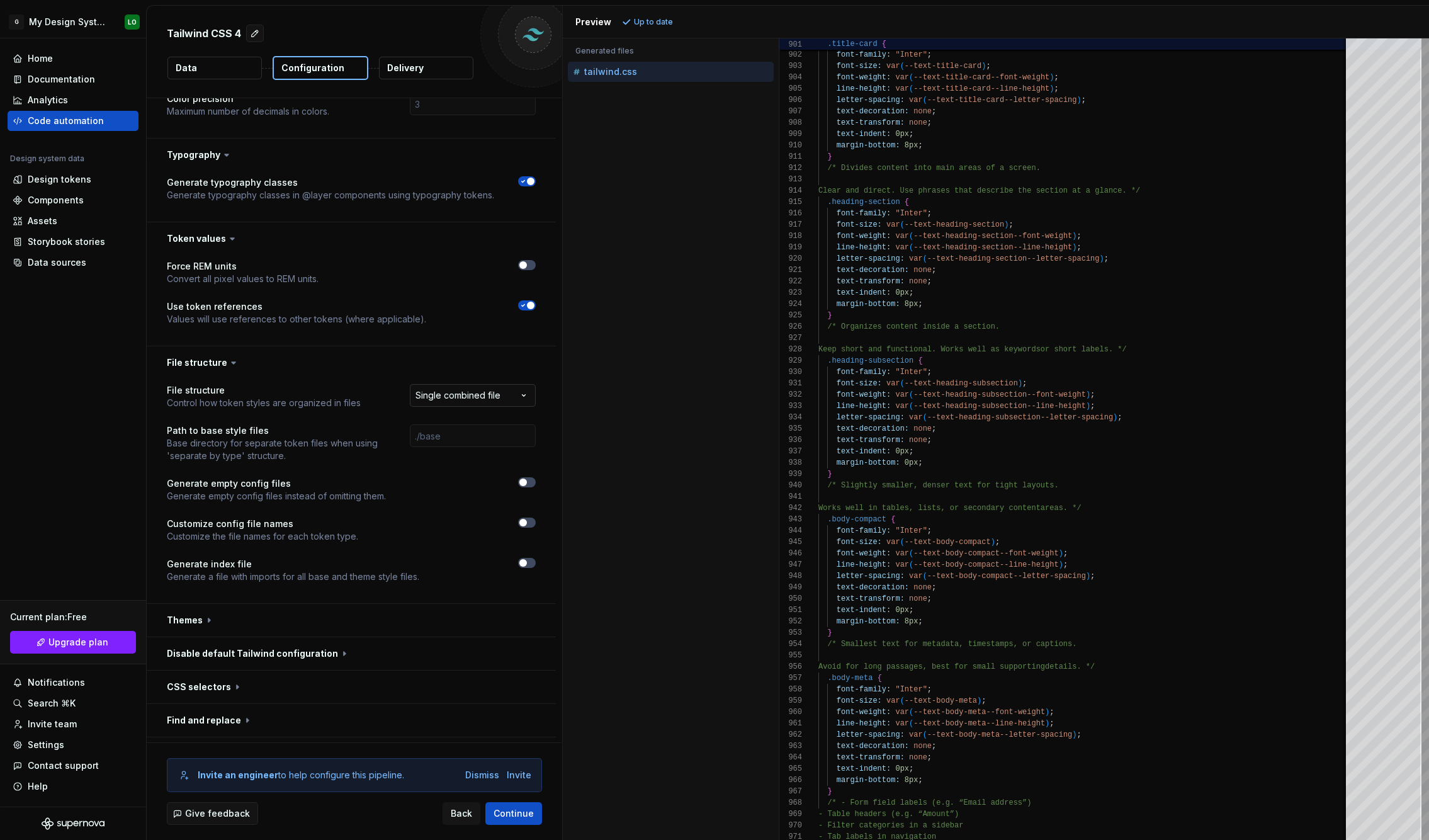
click at [491, 370] on html "**********" at bounding box center [714, 420] width 1429 height 840
click at [491, 372] on html "**********" at bounding box center [714, 420] width 1429 height 840
click at [487, 370] on html "**********" at bounding box center [714, 420] width 1429 height 840
select select "**********"
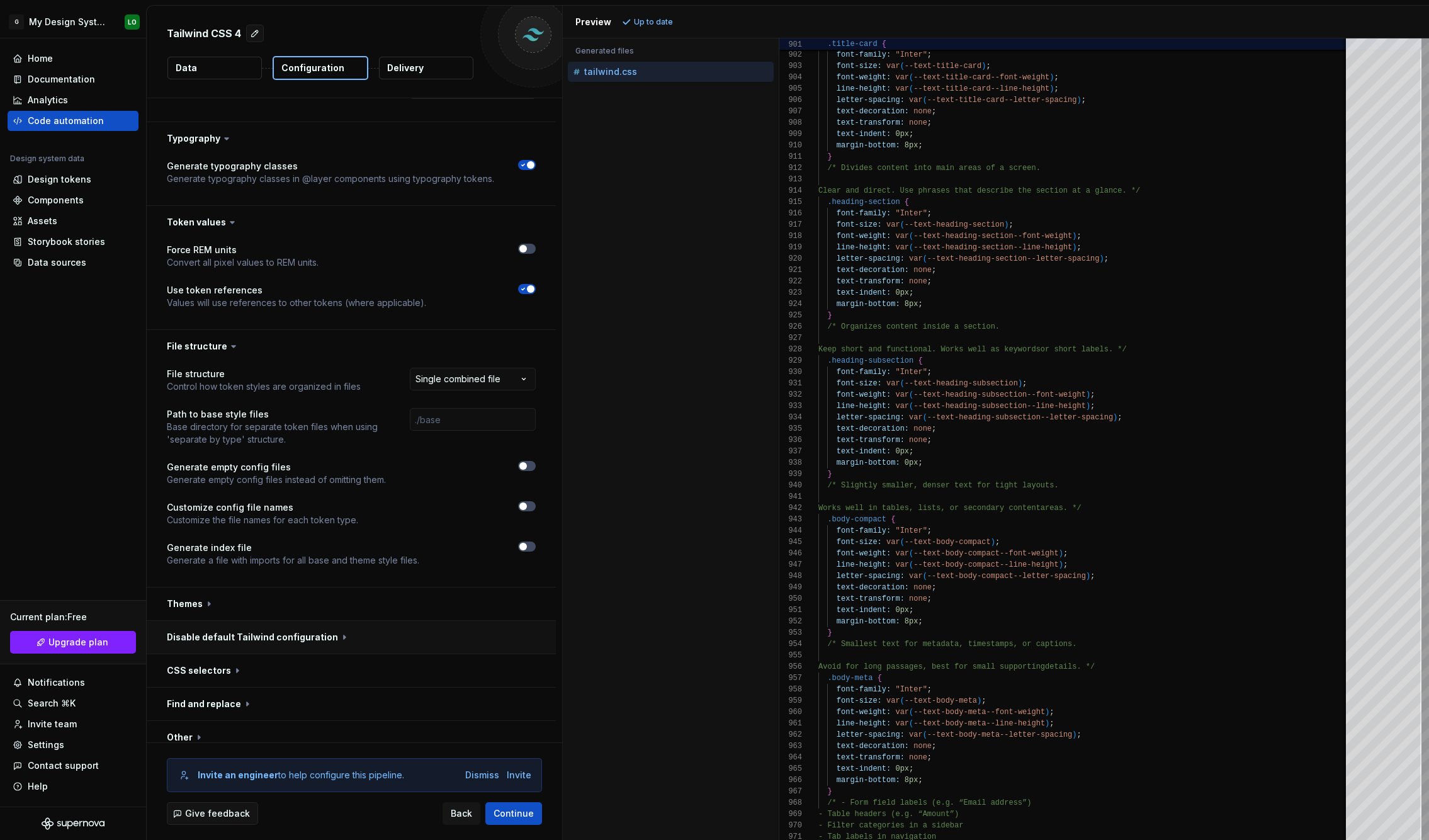
scroll to position [439, 0]
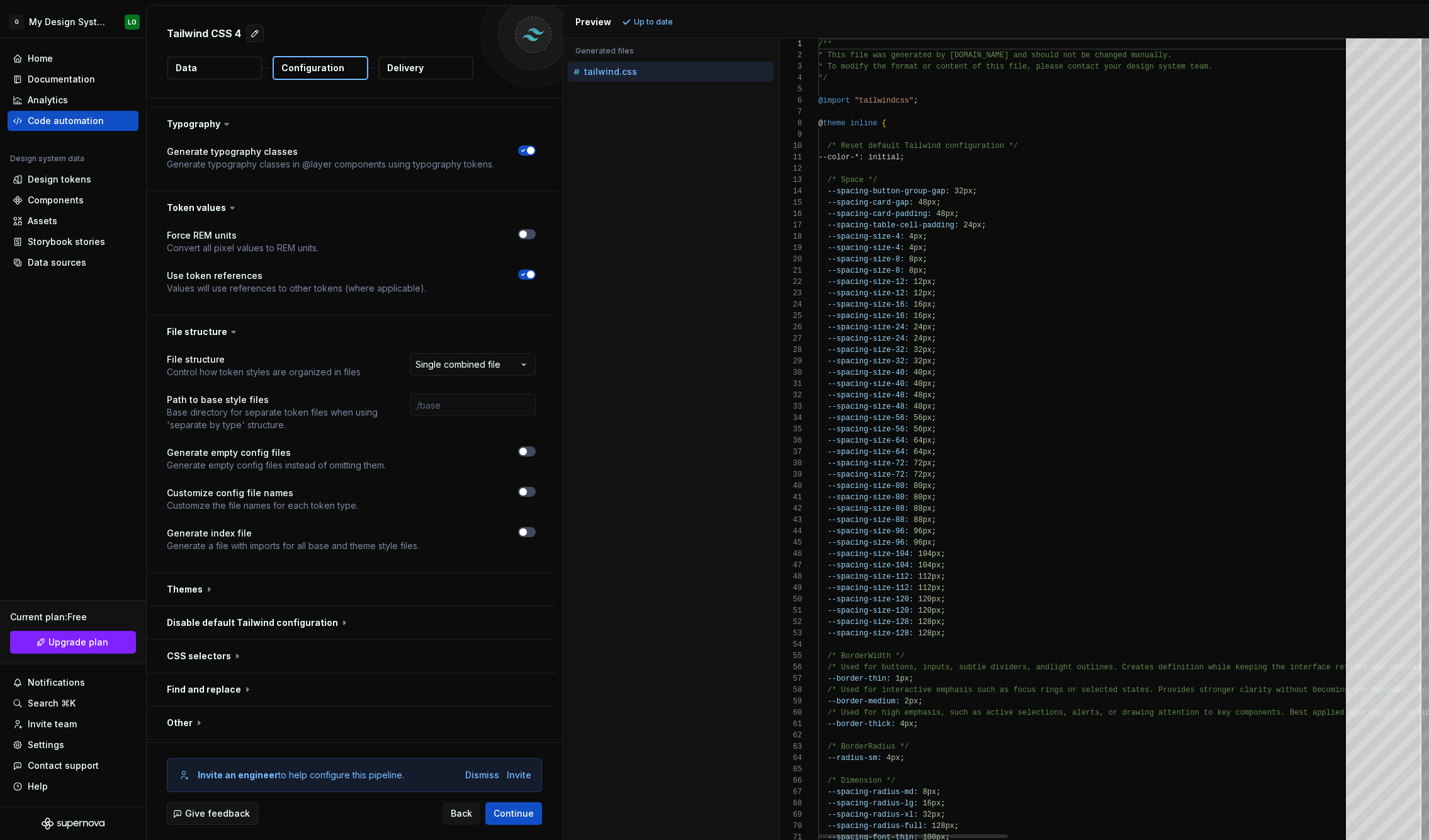
click at [1423, 39] on div at bounding box center [1424, 65] width 4 height 53
click at [56, 55] on div "Home" at bounding box center [73, 58] width 121 height 12
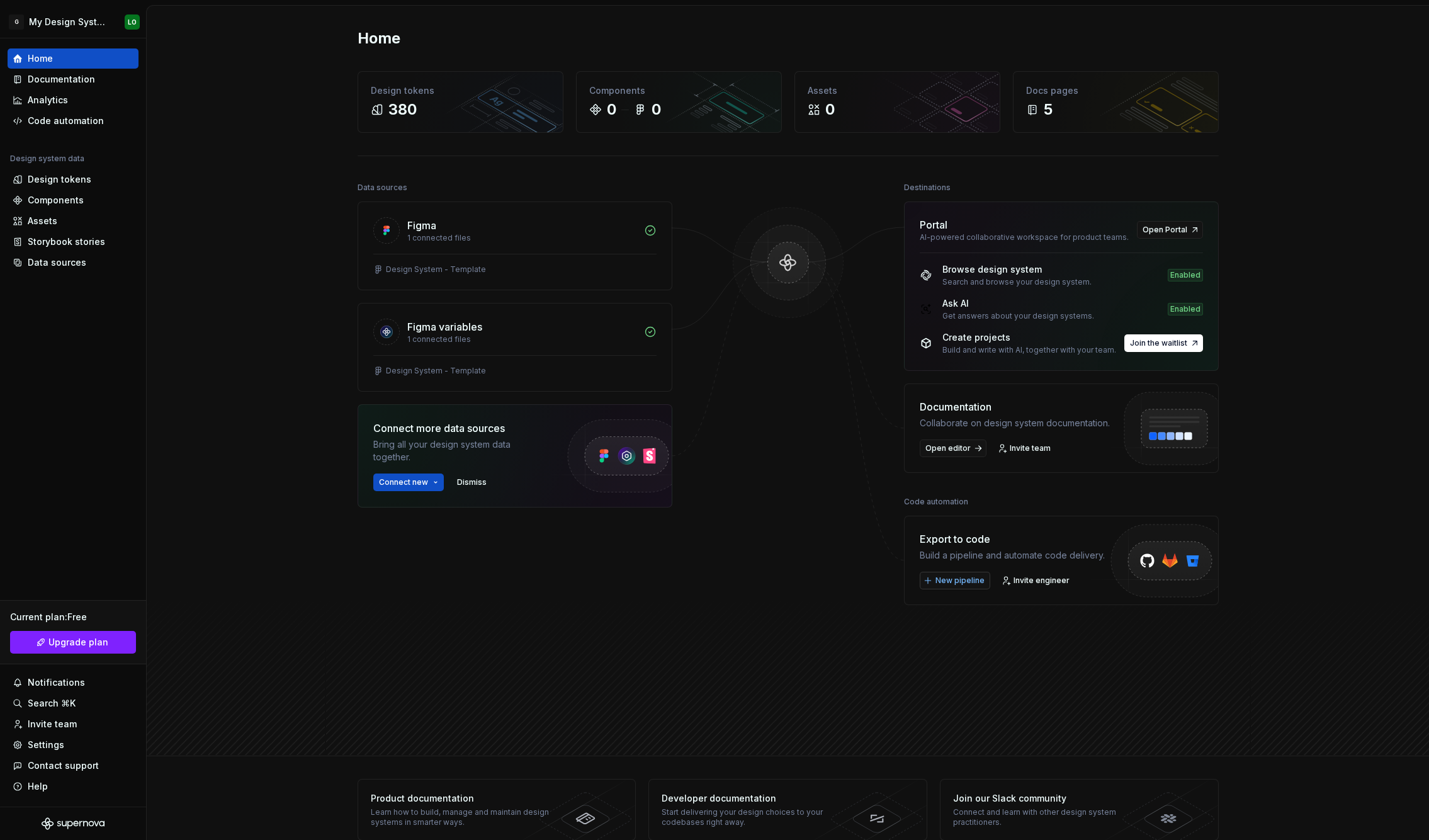
click at [950, 582] on span "New pipeline" at bounding box center [959, 580] width 49 height 10
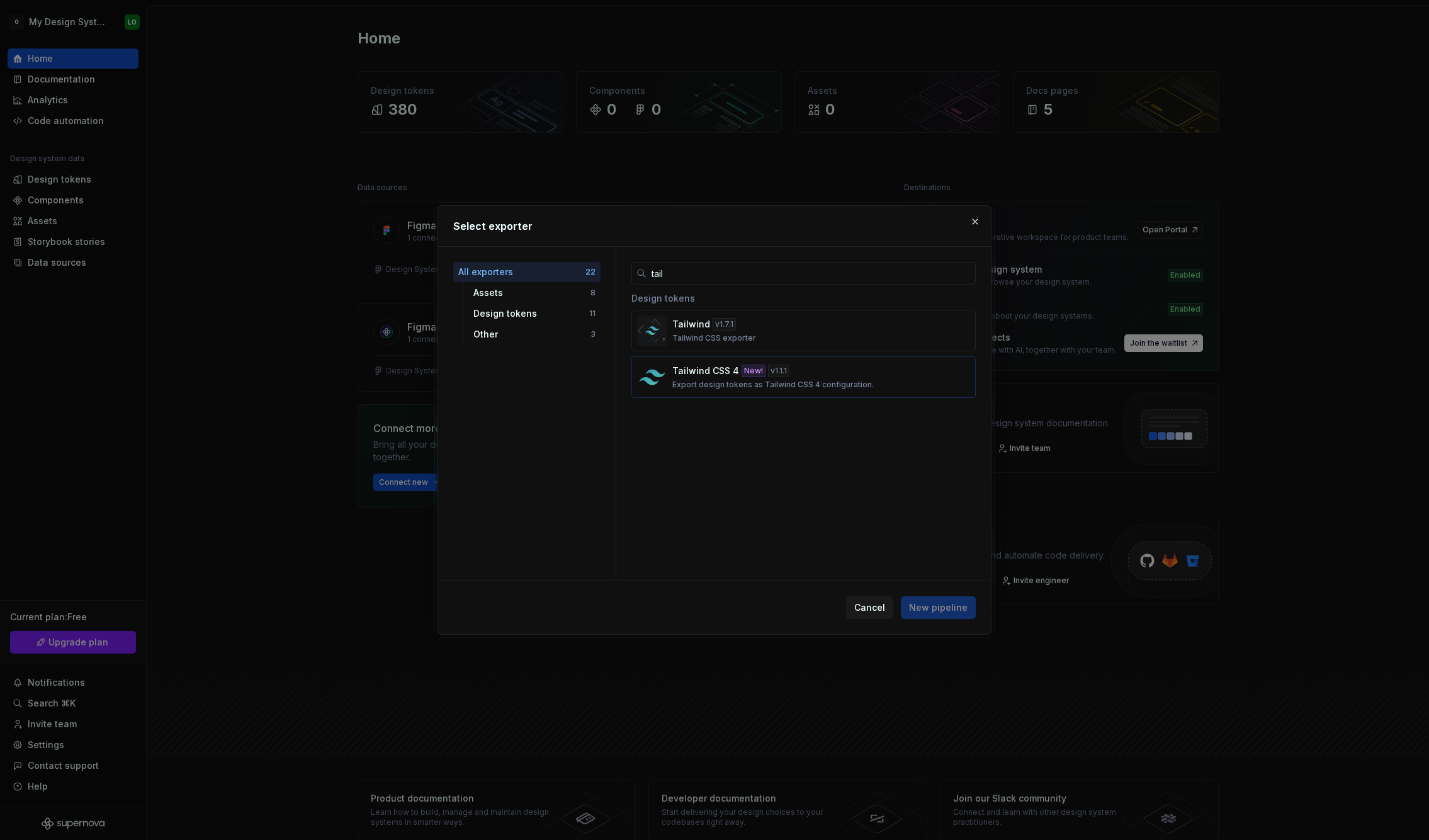
type input "tail"
click at [749, 386] on p "Export design tokens as Tailwind CSS 4 configuration." at bounding box center [773, 384] width 201 height 10
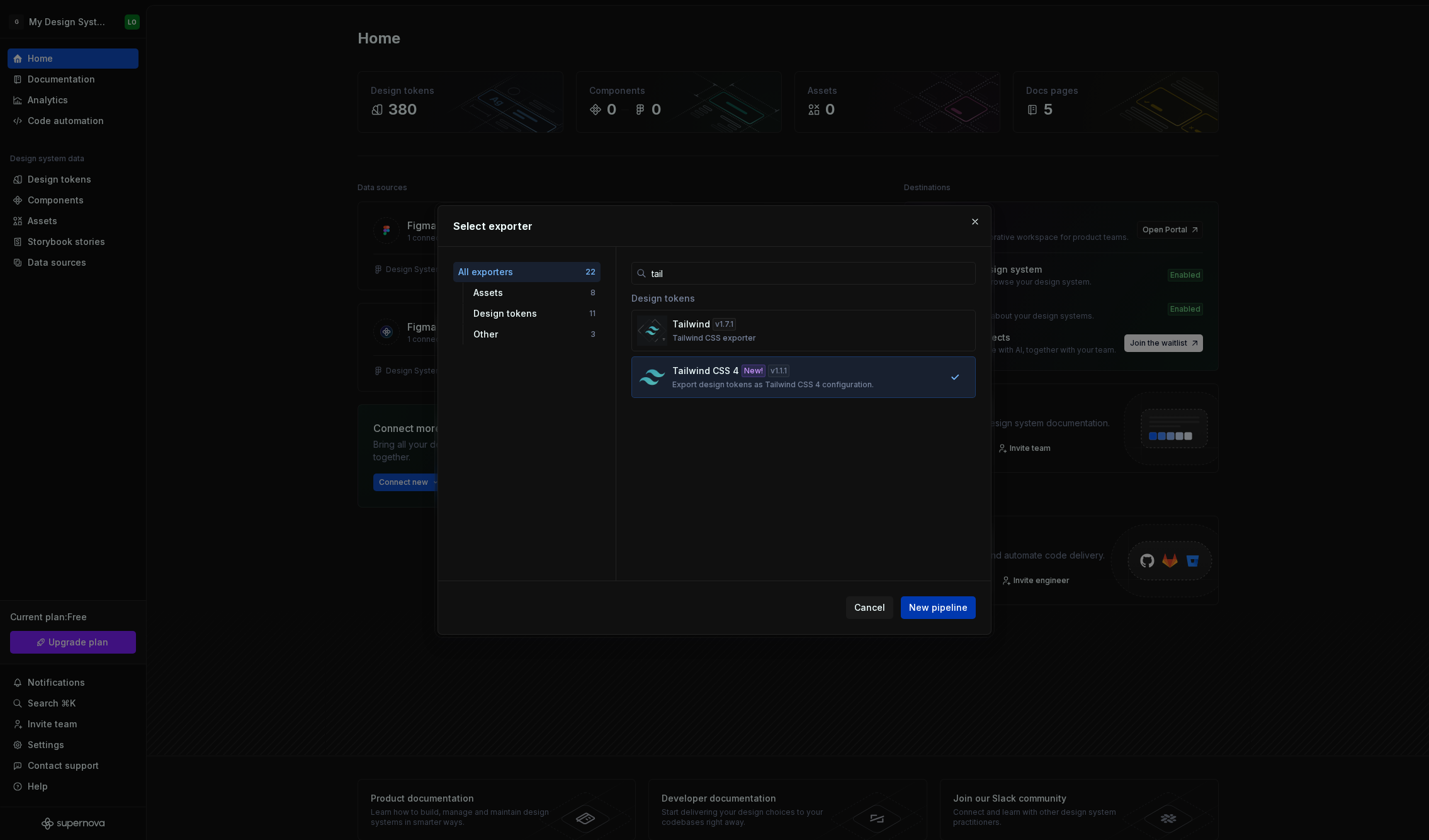
click at [920, 609] on span "New pipeline" at bounding box center [938, 608] width 59 height 12
type textarea "*"
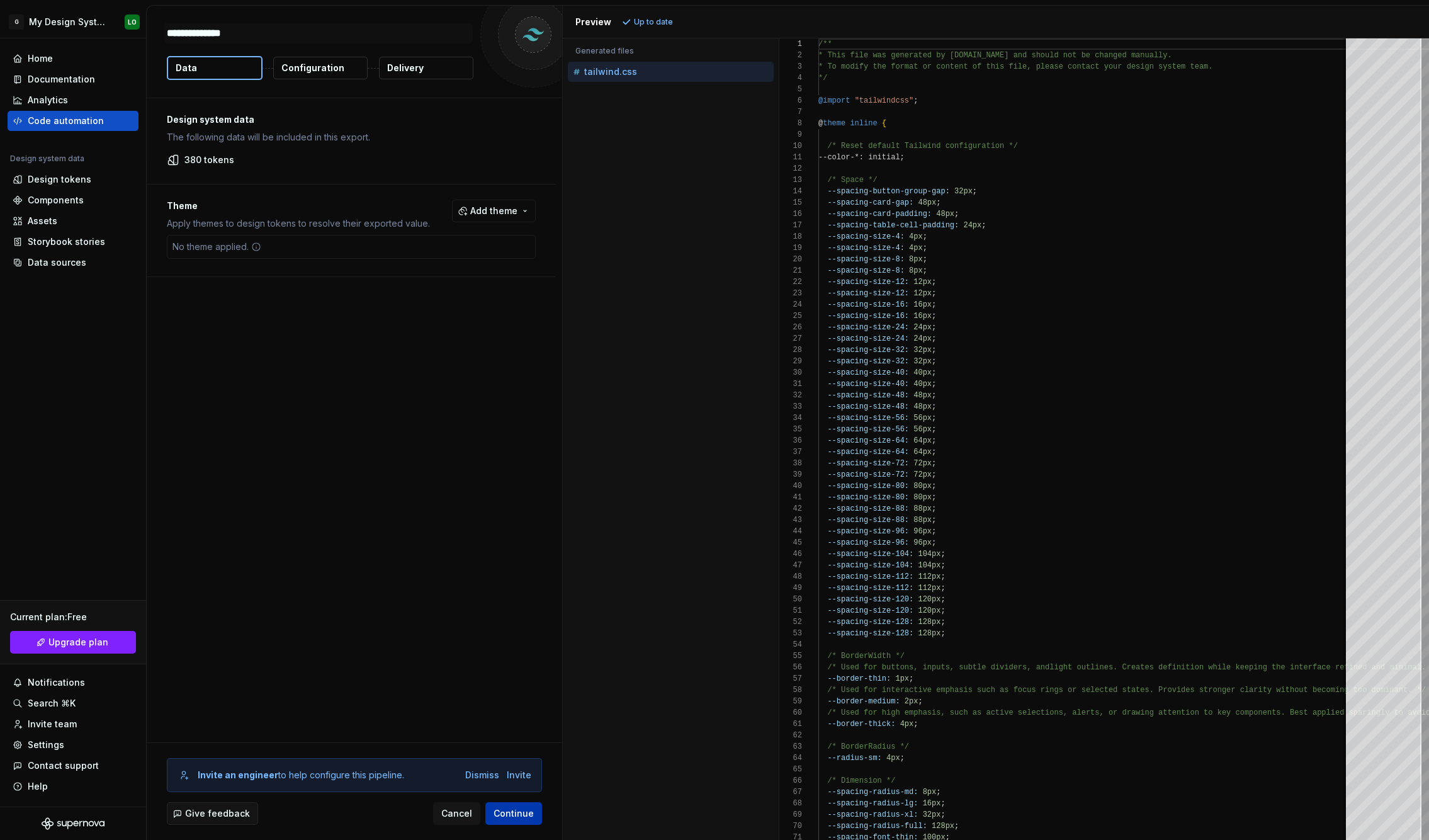
click at [515, 820] on button "Continue" at bounding box center [513, 813] width 57 height 22
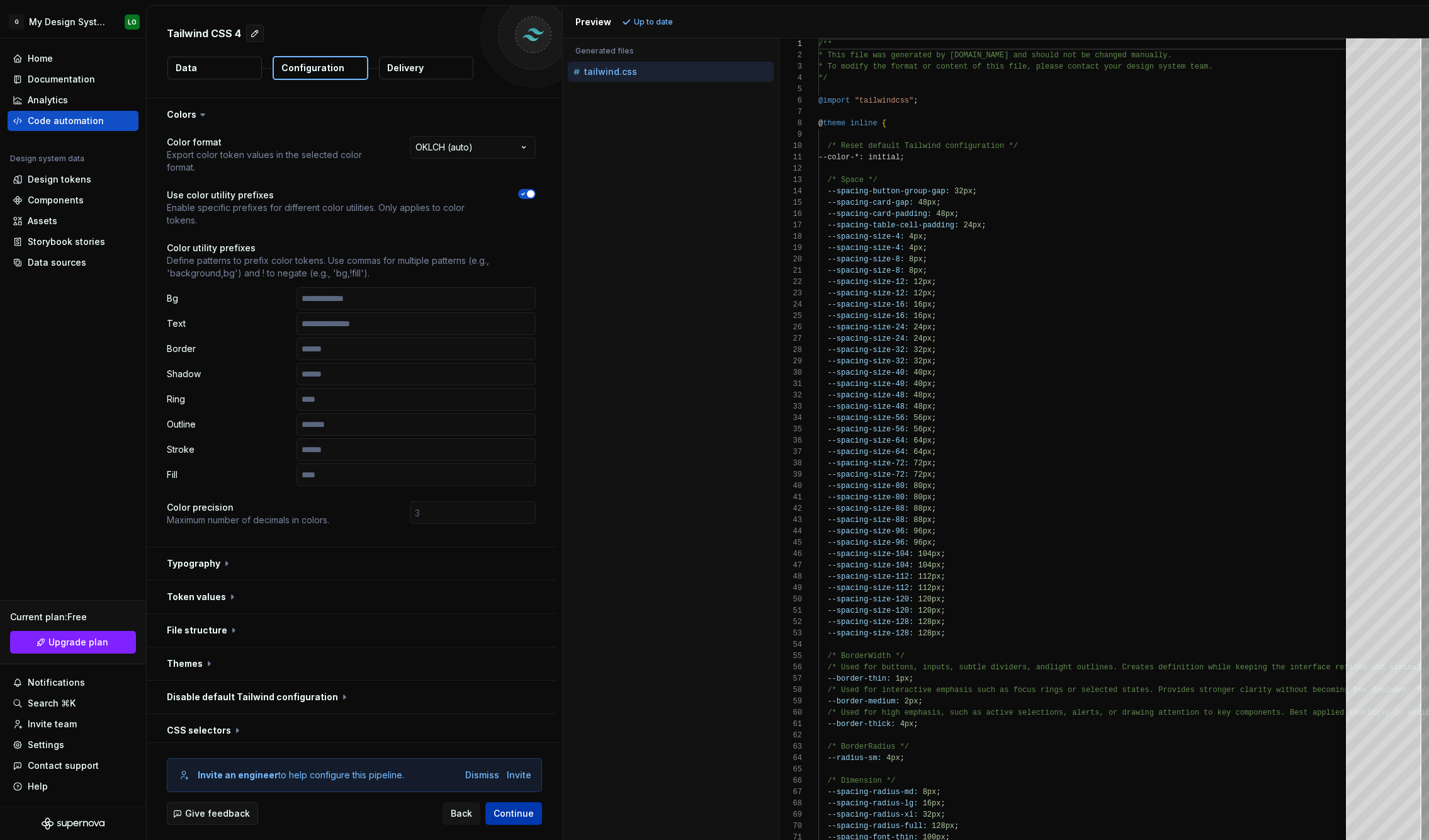
click at [515, 820] on button "Continue" at bounding box center [513, 813] width 57 height 22
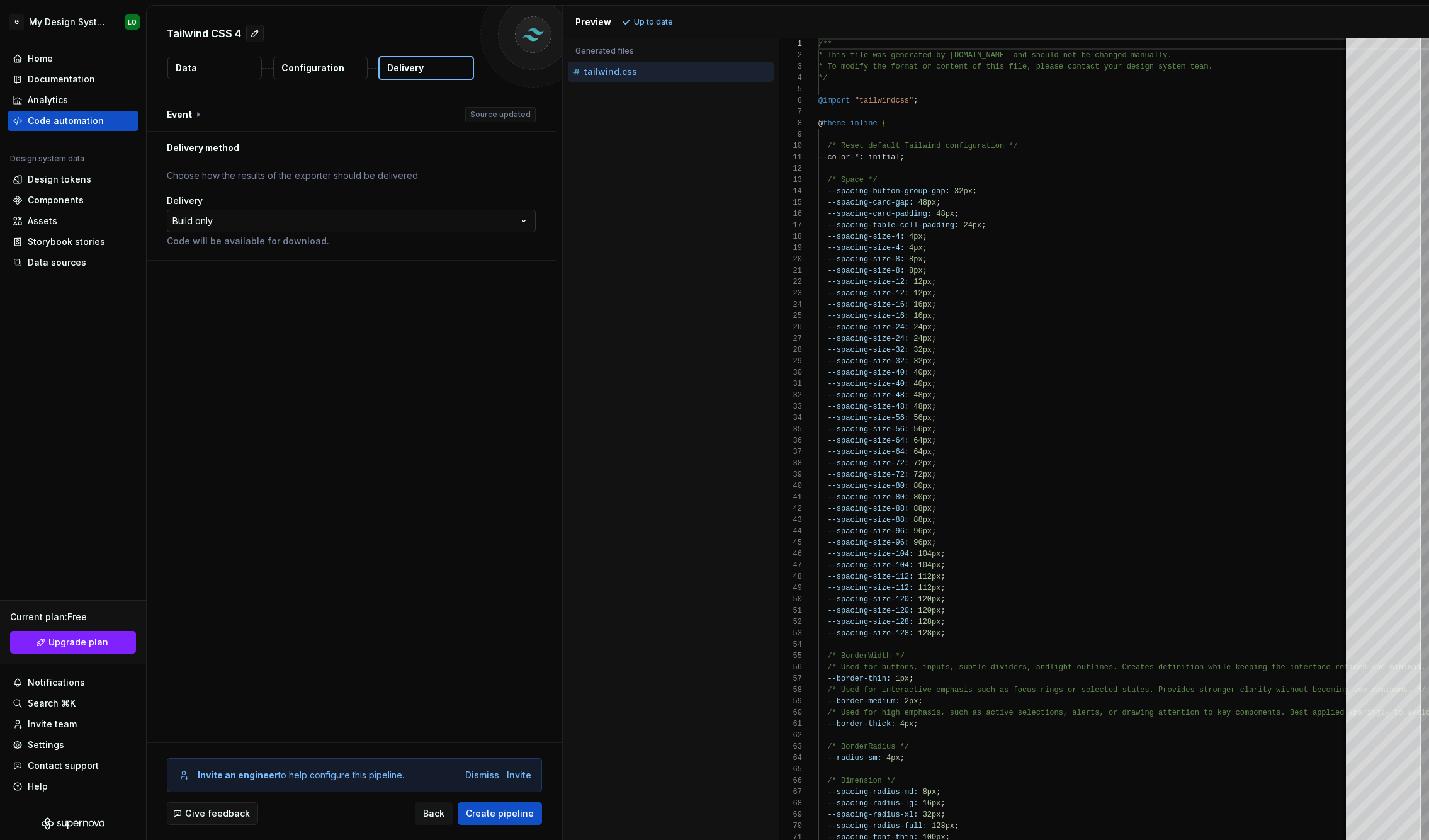
click at [301, 214] on html "**********" at bounding box center [714, 420] width 1429 height 840
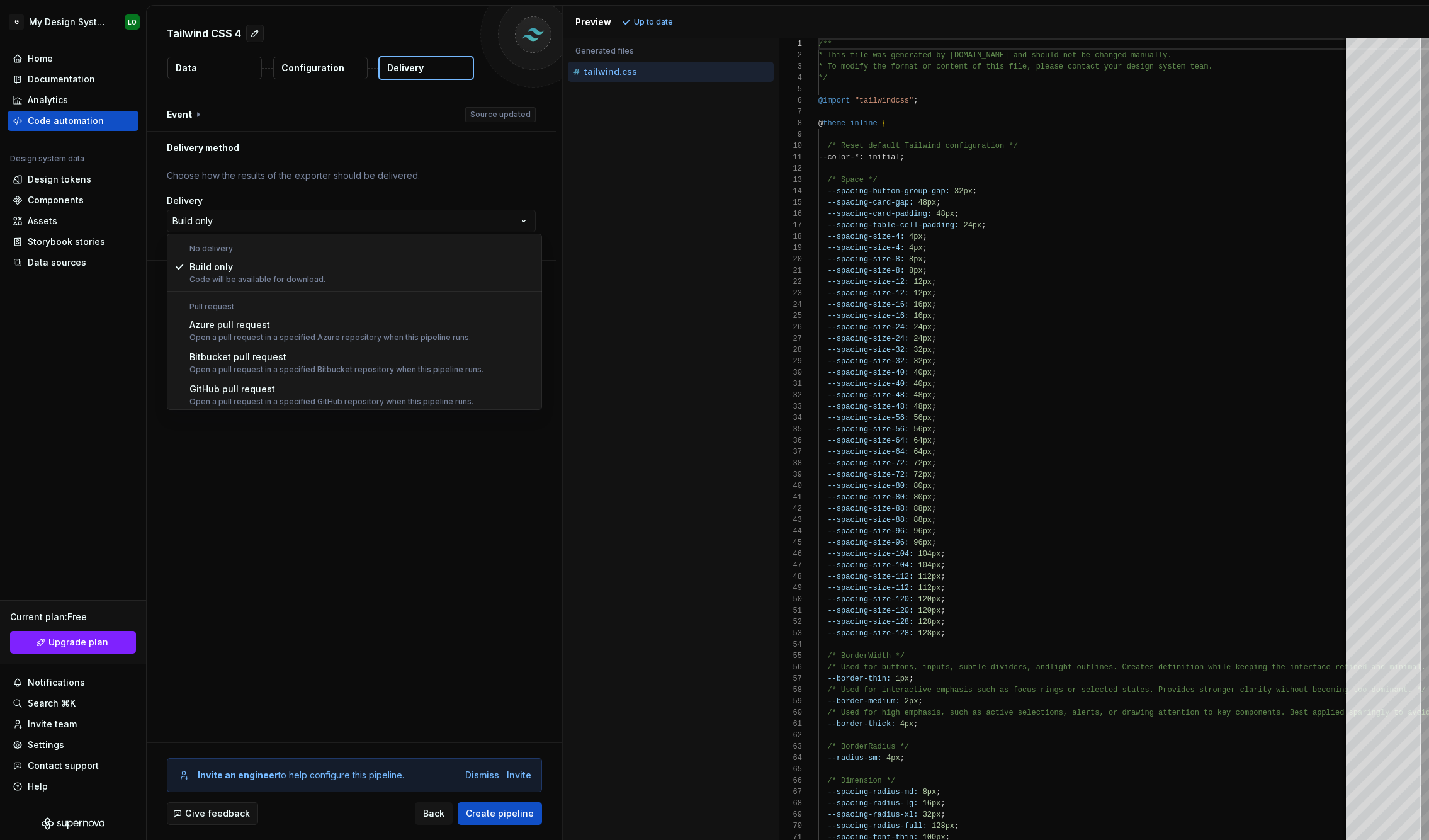
click at [305, 222] on html "**********" at bounding box center [714, 420] width 1429 height 840
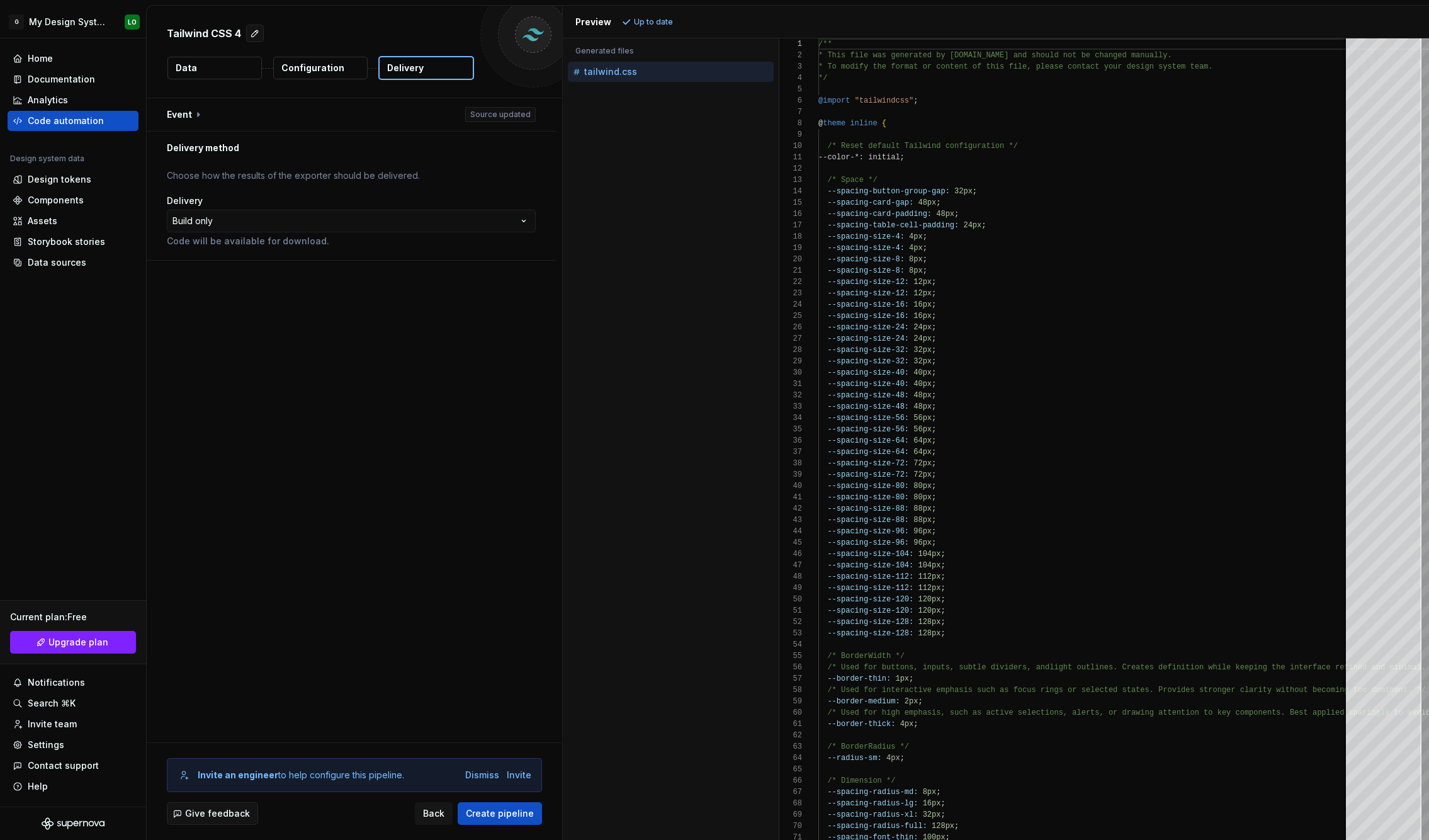
click at [503, 807] on span "Create pipeline" at bounding box center [500, 813] width 68 height 12
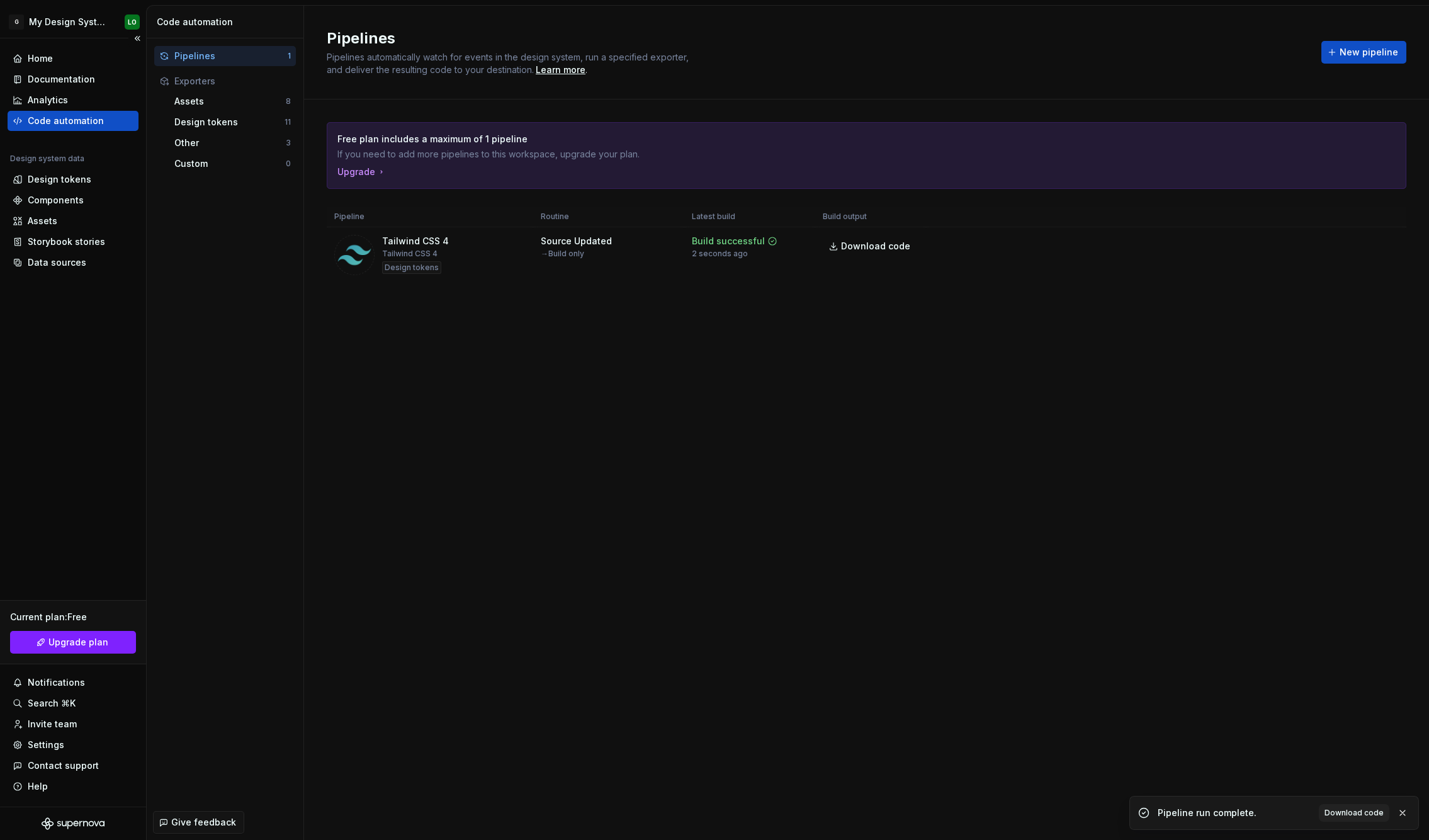
click at [81, 46] on div "Home Documentation Analytics Code automation Design system data Design tokens C…" at bounding box center [73, 422] width 146 height 768
click at [83, 59] on div "Home" at bounding box center [73, 58] width 121 height 12
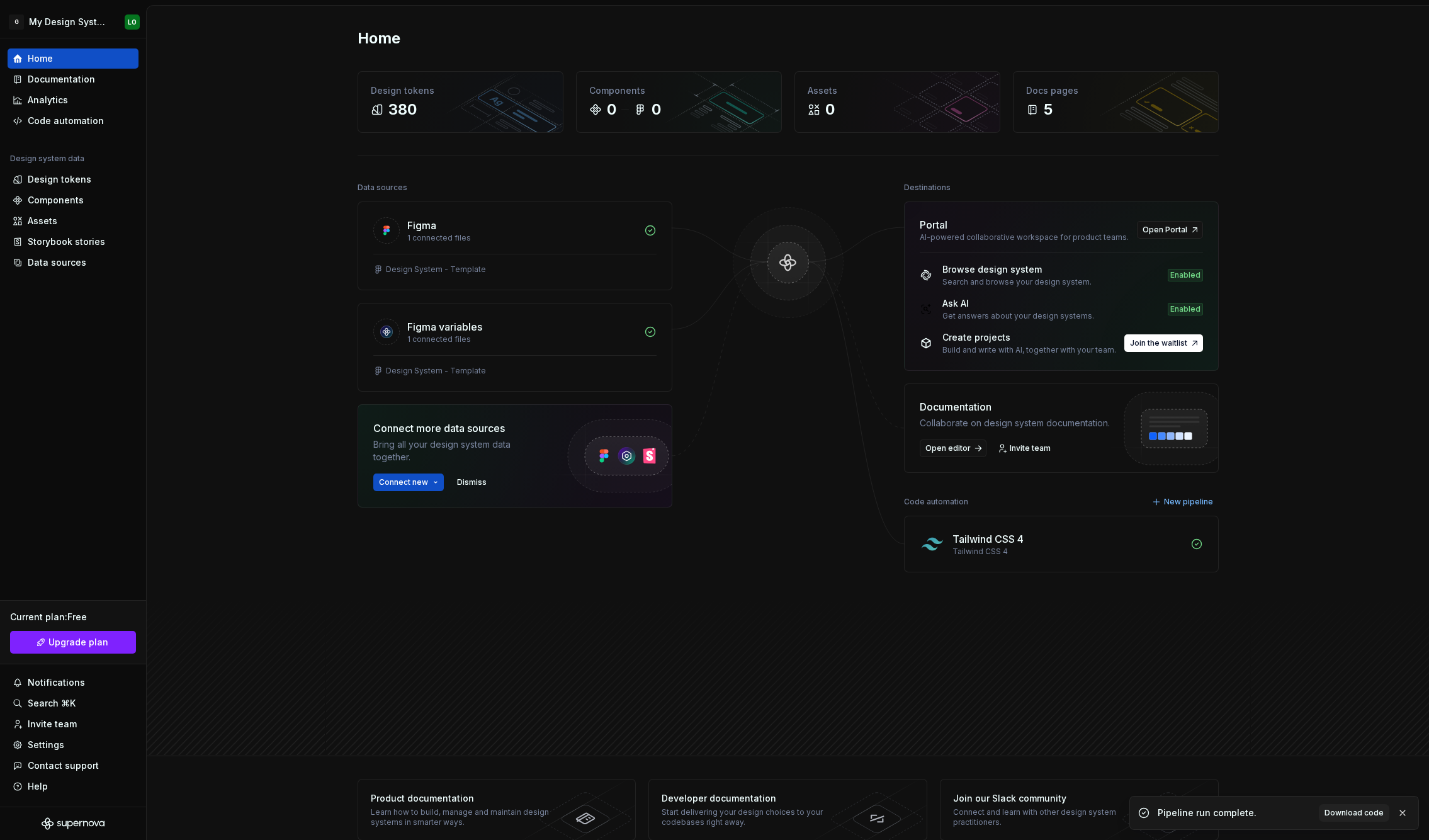
scroll to position [23, 0]
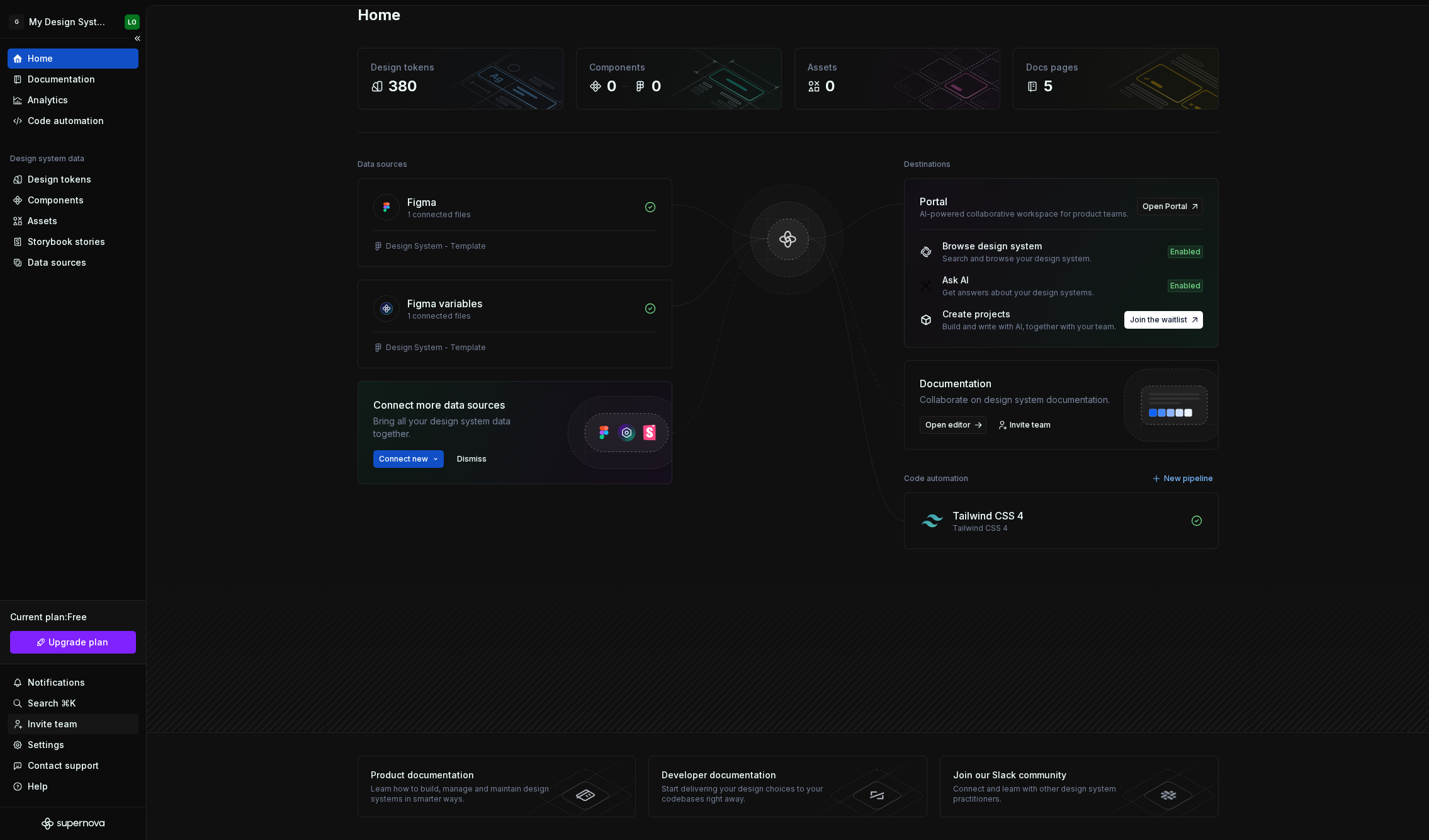
click at [77, 729] on div "Invite team" at bounding box center [73, 724] width 121 height 12
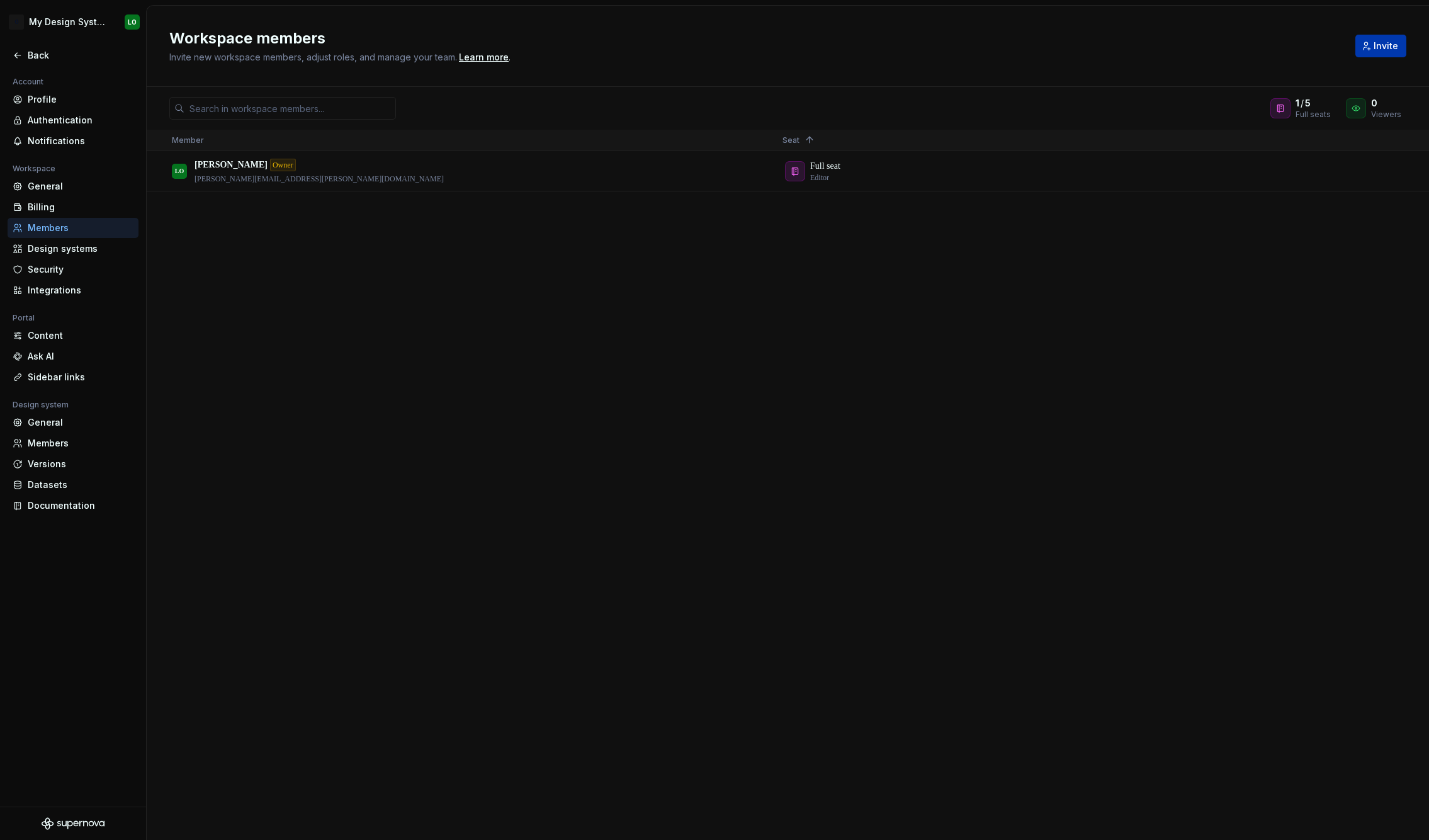
click at [1366, 40] on button "Invite" at bounding box center [1381, 46] width 51 height 22
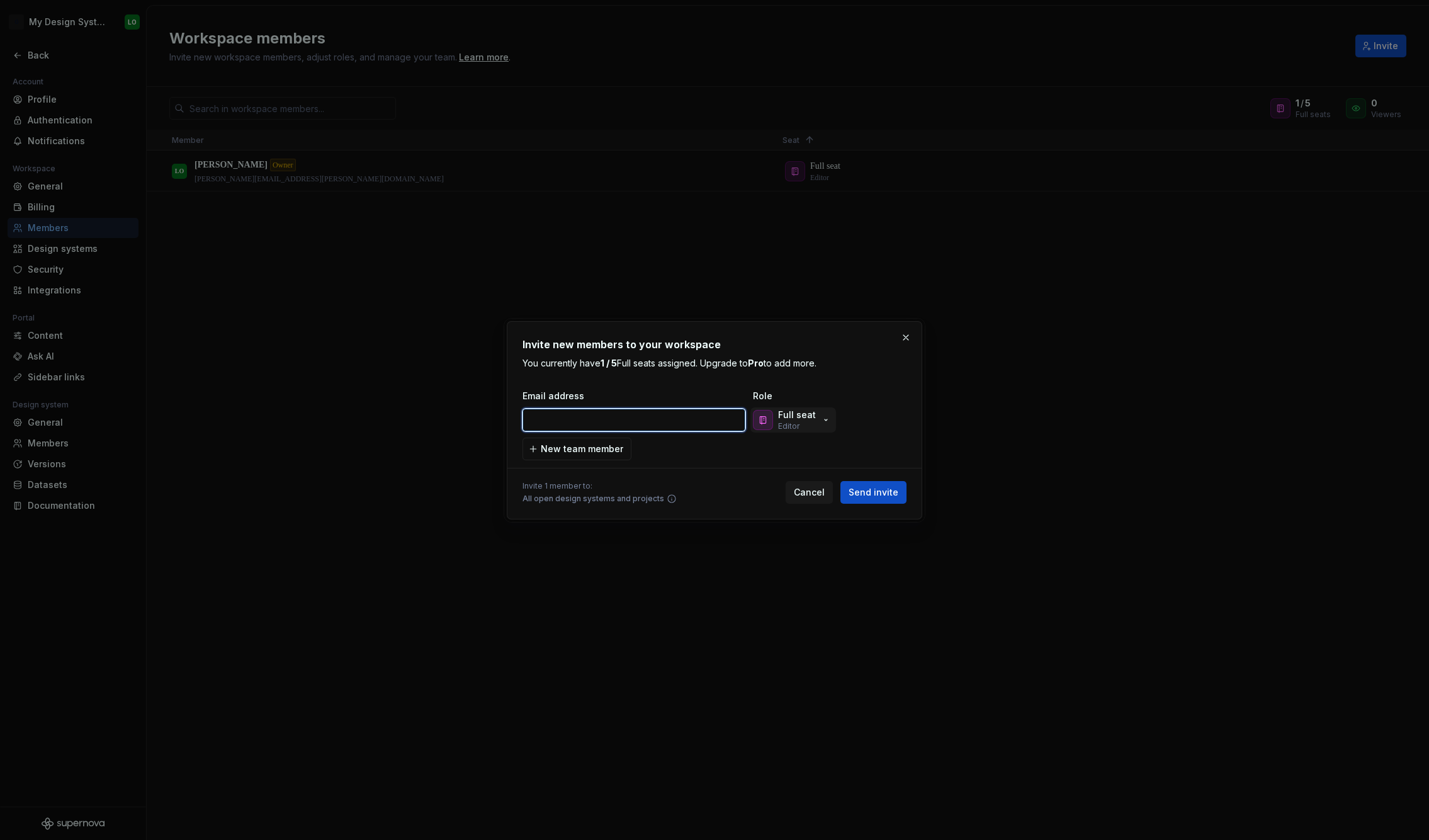
paste input "[PERSON_NAME][EMAIL_ADDRESS][DOMAIN_NAME]"
type input "[PERSON_NAME][EMAIL_ADDRESS][DOMAIN_NAME]"
click at [813, 417] on div "Full seat Editor" at bounding box center [791, 419] width 78 height 22
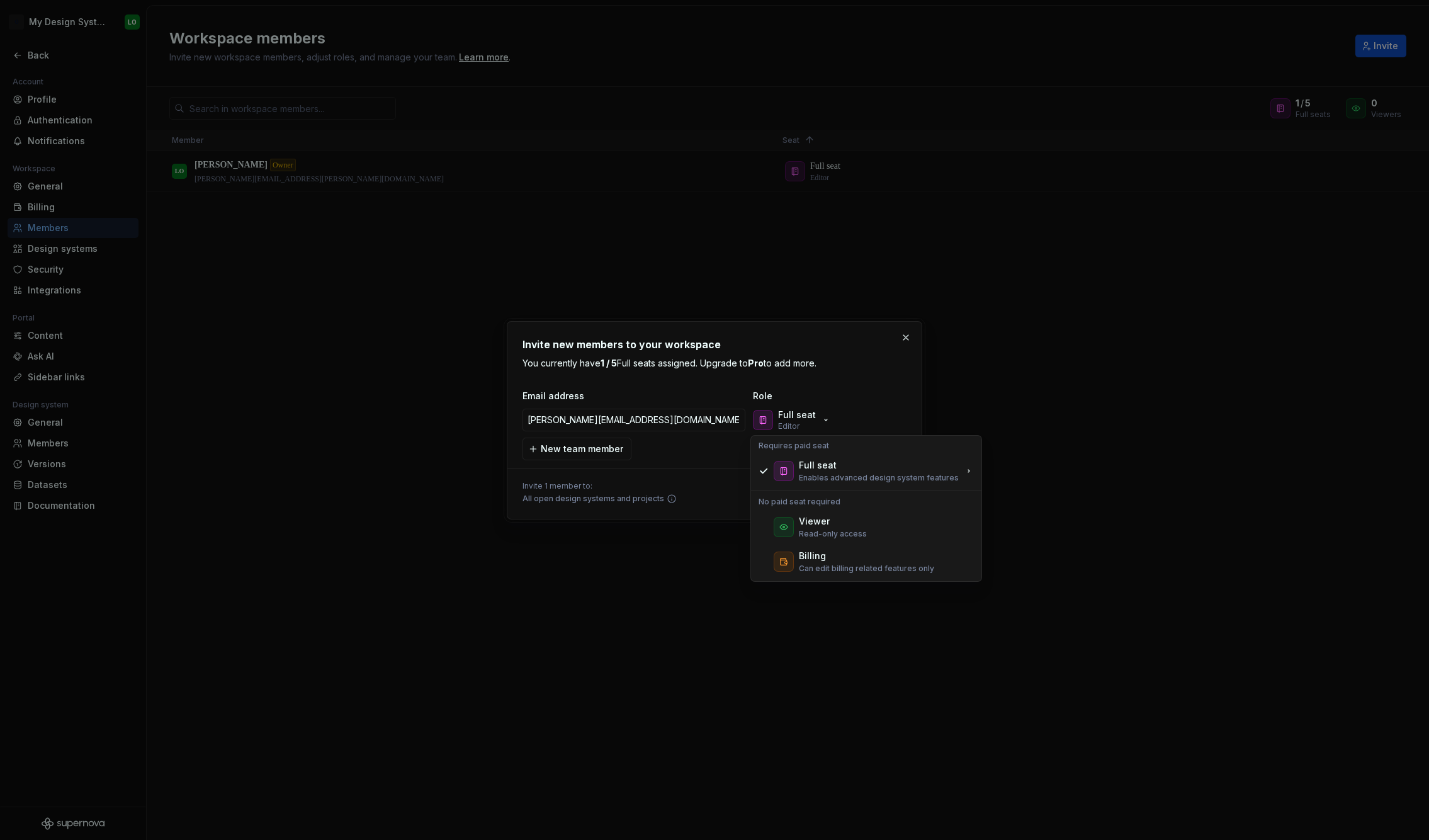
click at [831, 408] on div "Full seat Editor" at bounding box center [813, 420] width 126 height 25
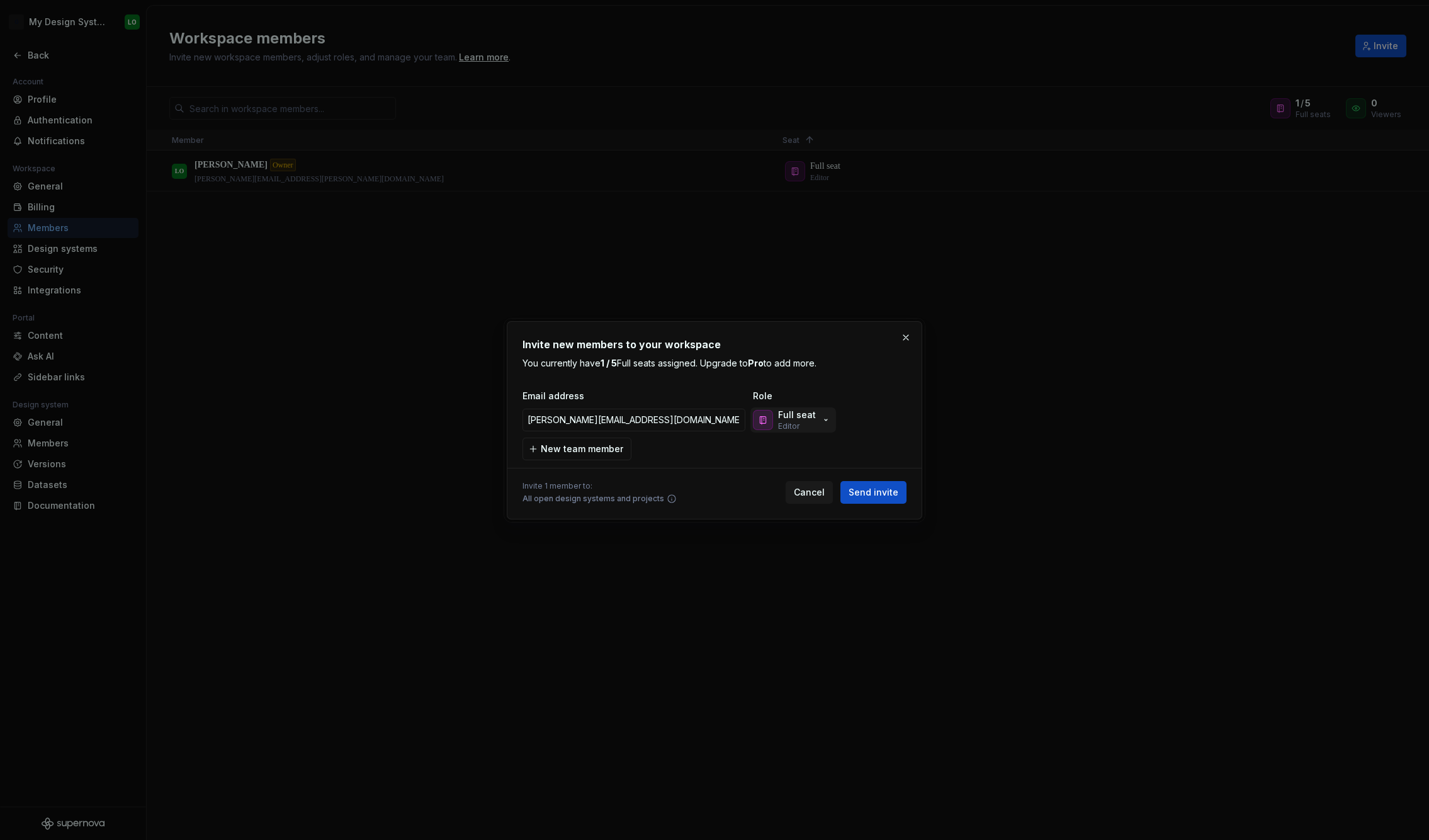
click at [782, 428] on p "Editor" at bounding box center [789, 425] width 22 height 10
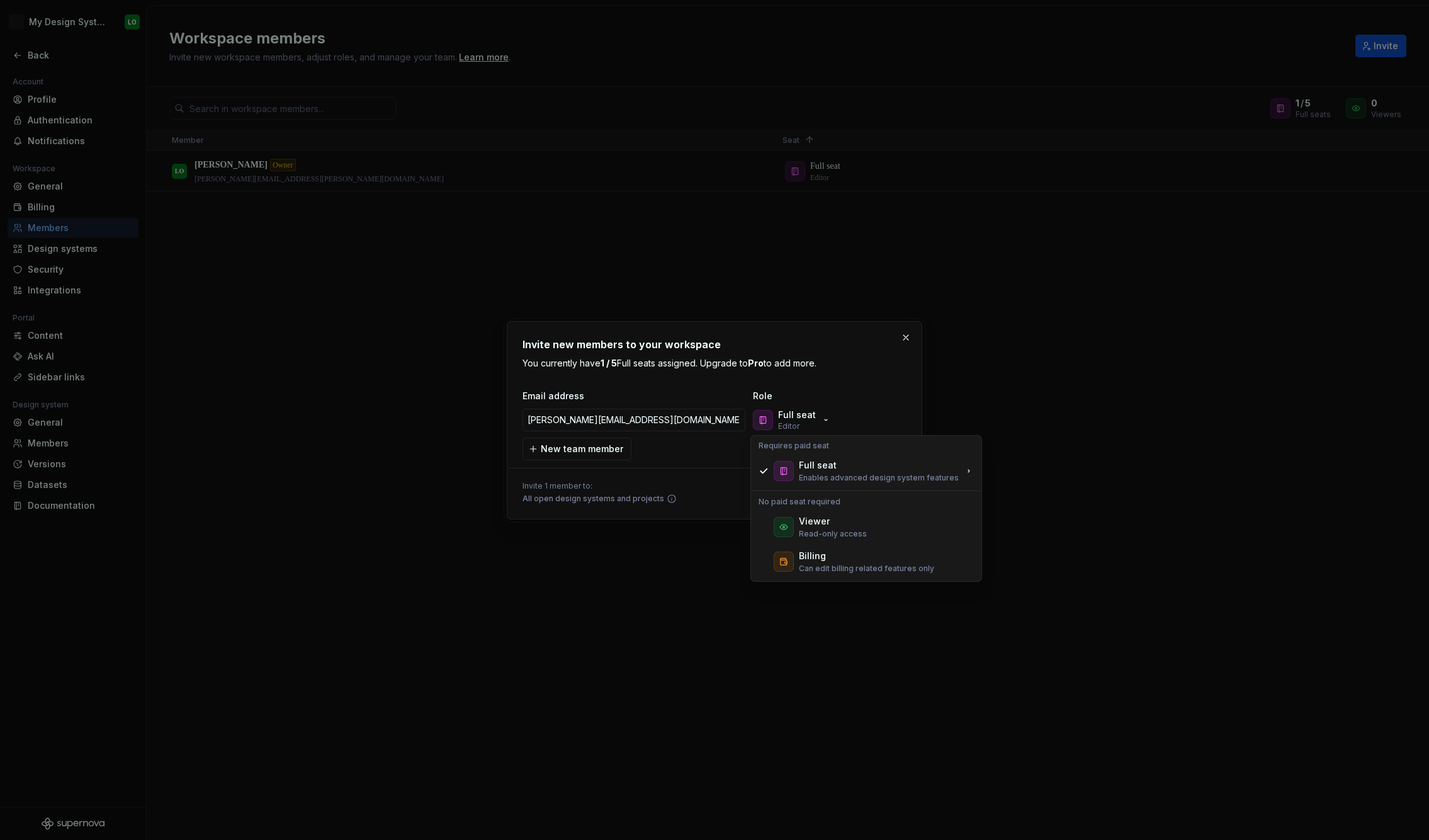
drag, startPoint x: 783, startPoint y: 424, endPoint x: 802, endPoint y: 441, distance: 25.5
click at [783, 424] on p "Editor" at bounding box center [789, 425] width 22 height 10
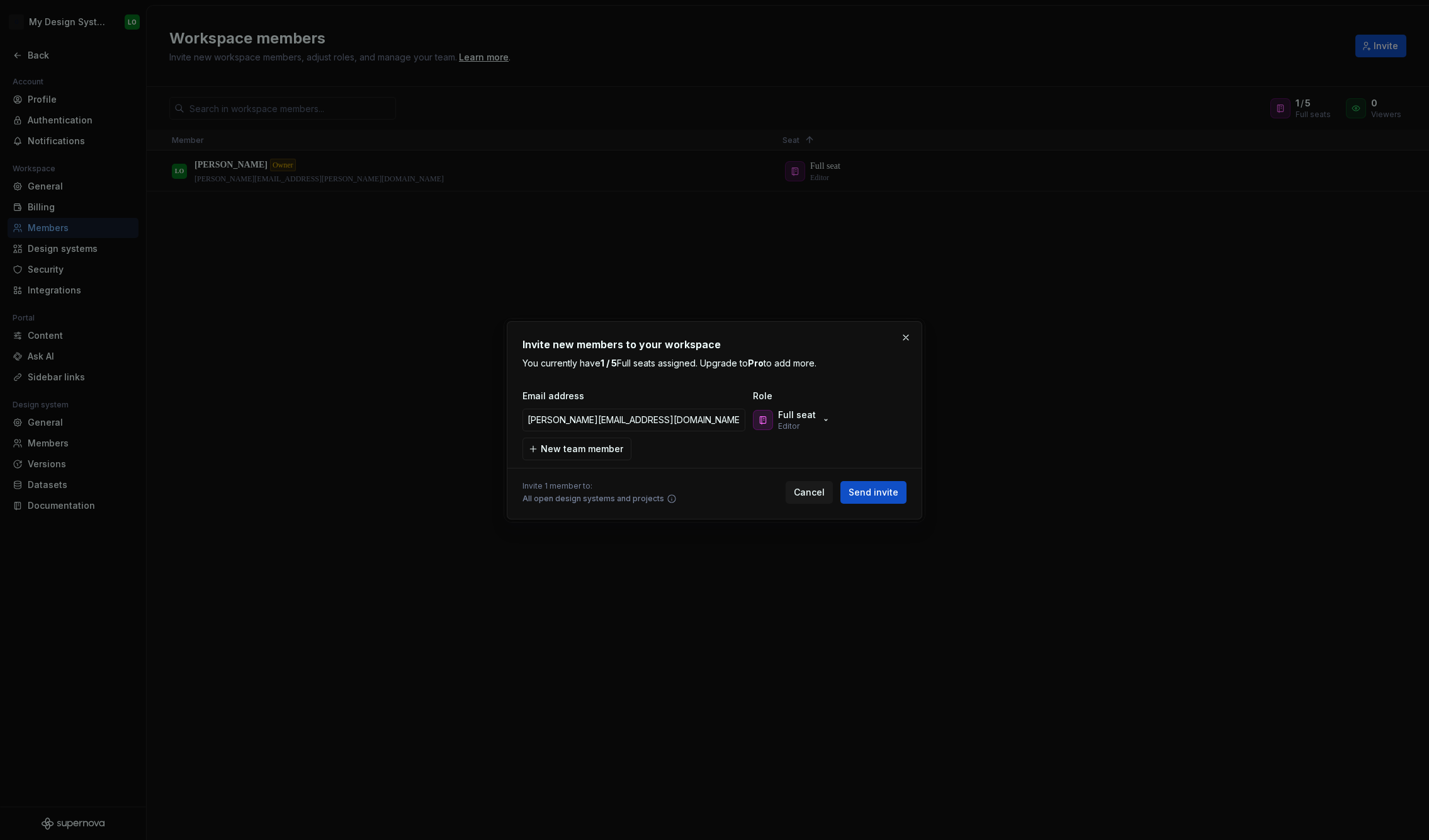
click at [869, 496] on span "Send invite" at bounding box center [873, 492] width 50 height 12
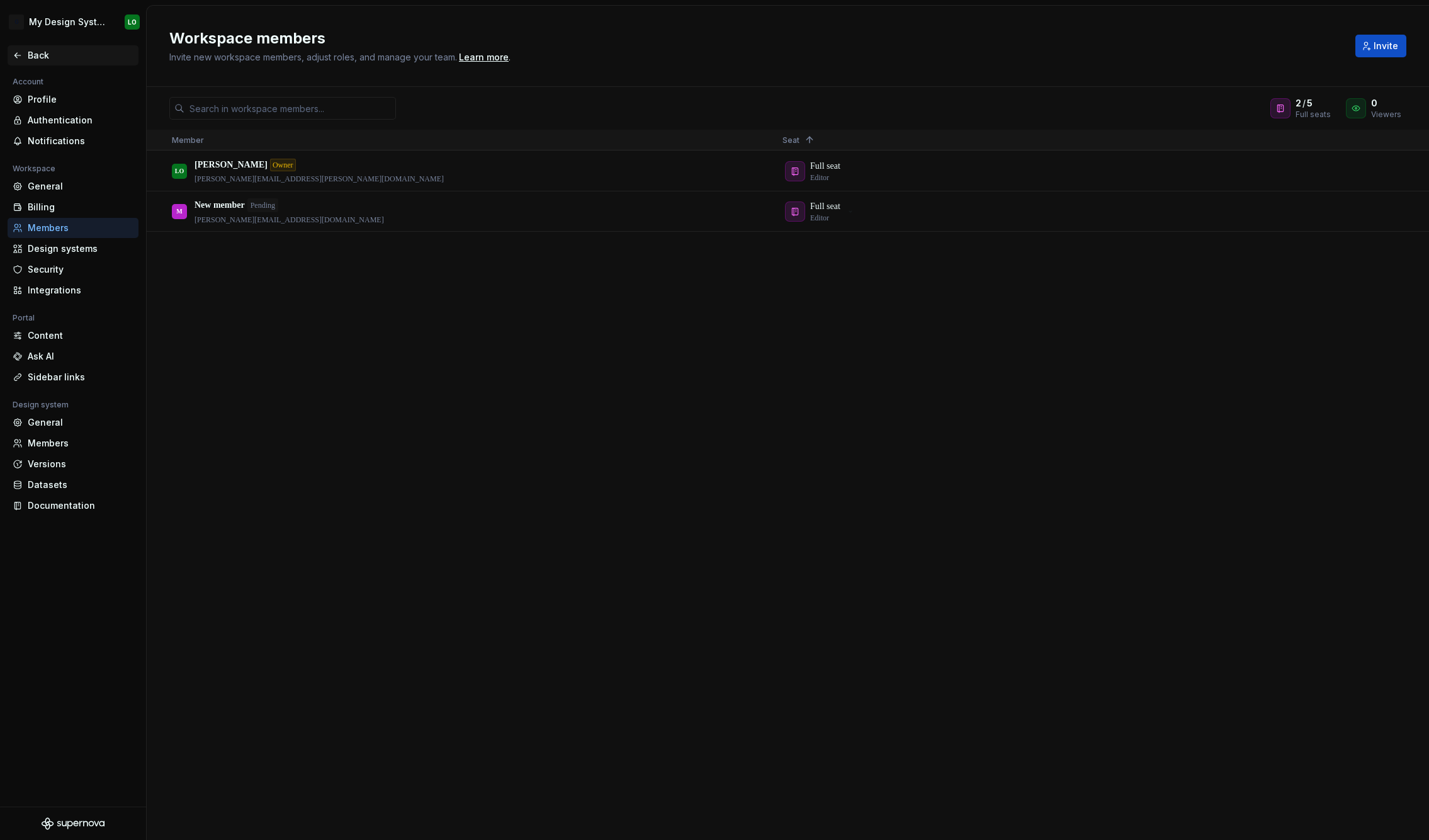
click at [54, 50] on div "Back" at bounding box center [81, 55] width 105 height 12
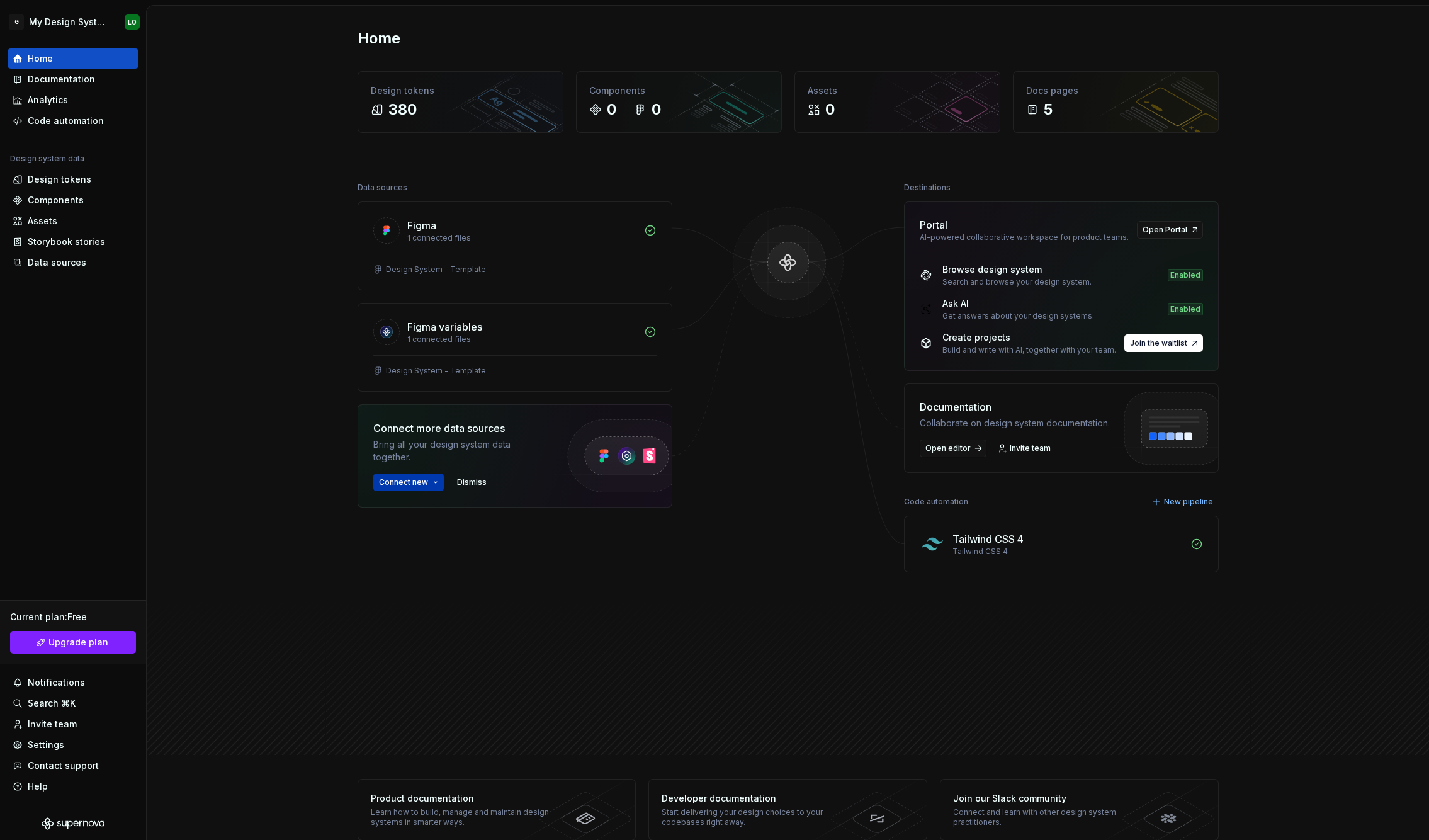
click at [419, 489] on button "Connect new" at bounding box center [408, 482] width 71 height 18
click at [450, 343] on div "1 connected files" at bounding box center [522, 339] width 229 height 10
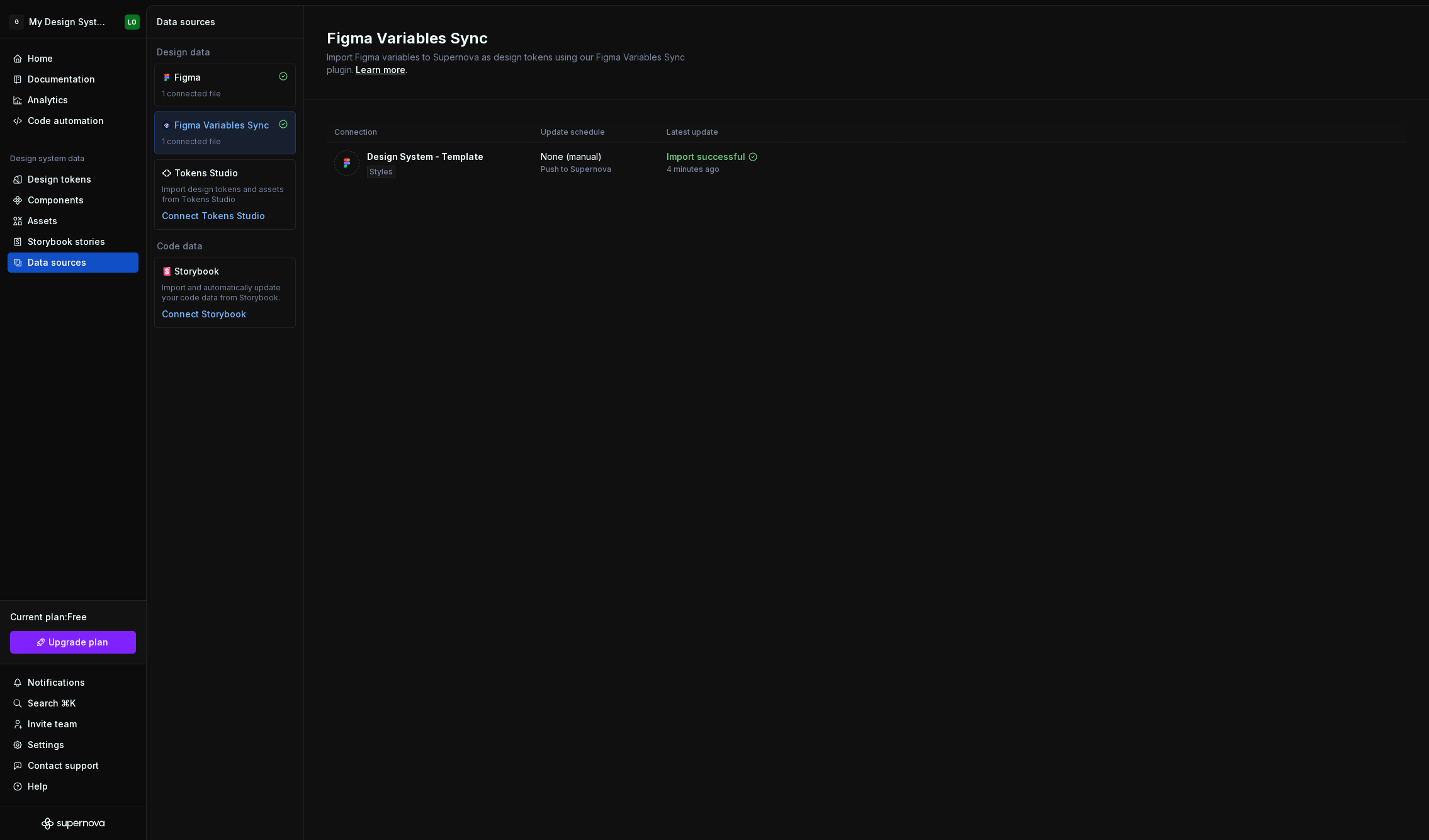
click at [1386, 161] on html "G My Design System LO Home Documentation Analytics Code automation Design syste…" at bounding box center [714, 420] width 1429 height 840
drag, startPoint x: 911, startPoint y: 246, endPoint x: 931, endPoint y: 247, distance: 20.0
click at [927, 247] on html "G My Design System LO Home Documentation Analytics Code automation Design syste…" at bounding box center [714, 420] width 1429 height 840
click at [575, 161] on div "None (manual)" at bounding box center [571, 157] width 61 height 12
click at [218, 75] on div "Figma" at bounding box center [205, 77] width 60 height 12
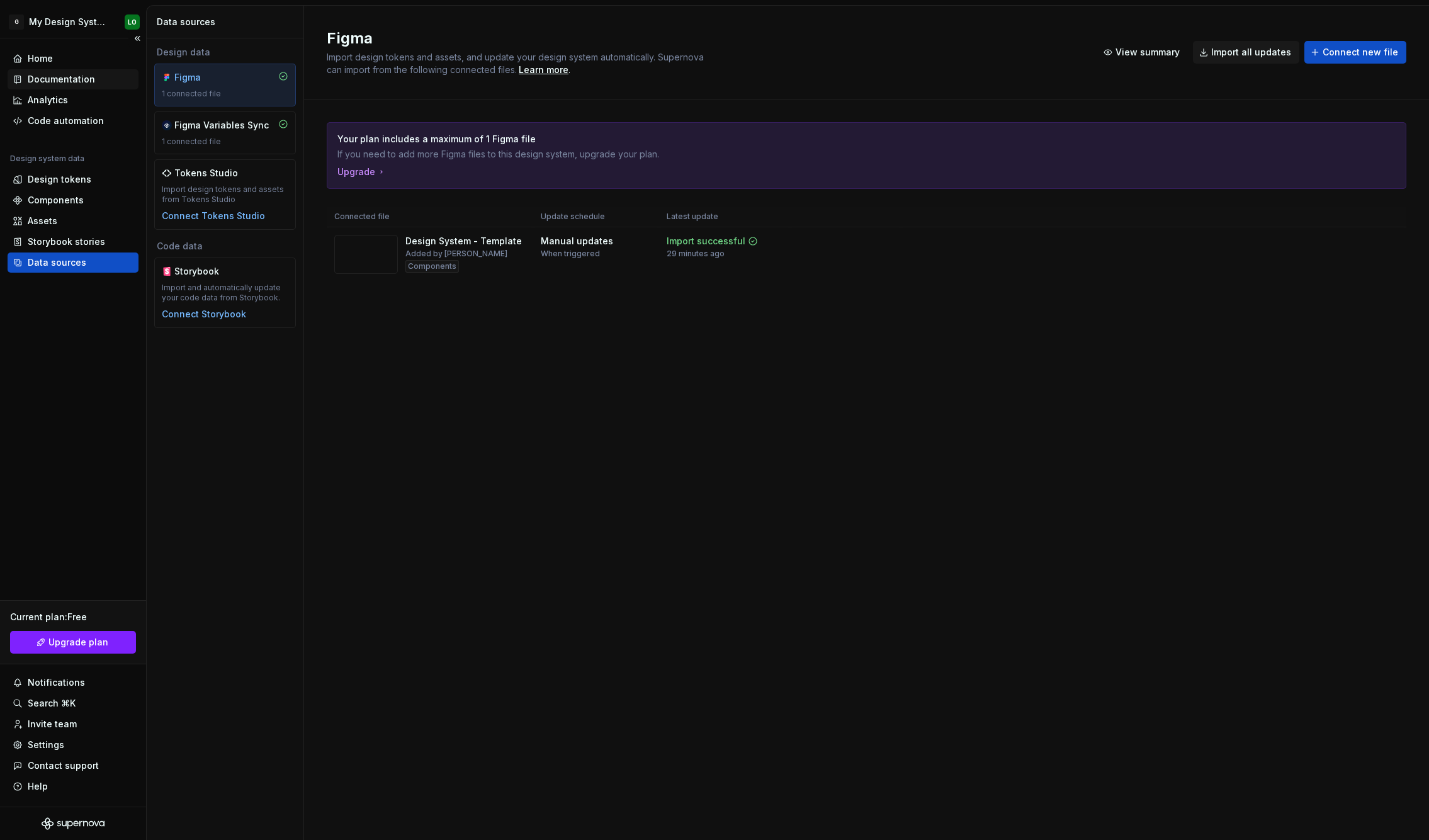
click at [70, 74] on div "Documentation" at bounding box center [61, 79] width 67 height 12
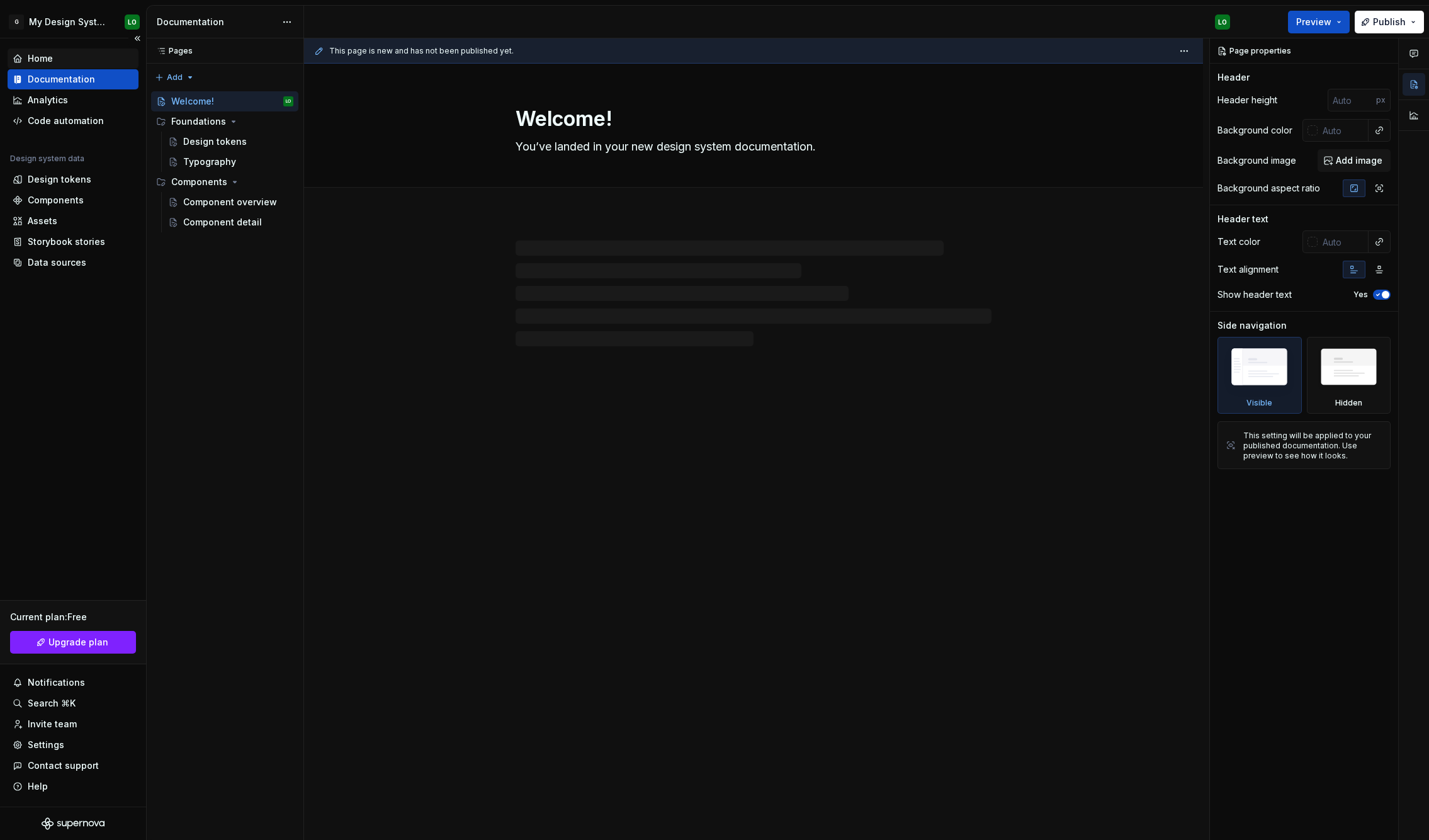
click at [52, 59] on div "Home" at bounding box center [73, 58] width 121 height 12
type textarea "*"
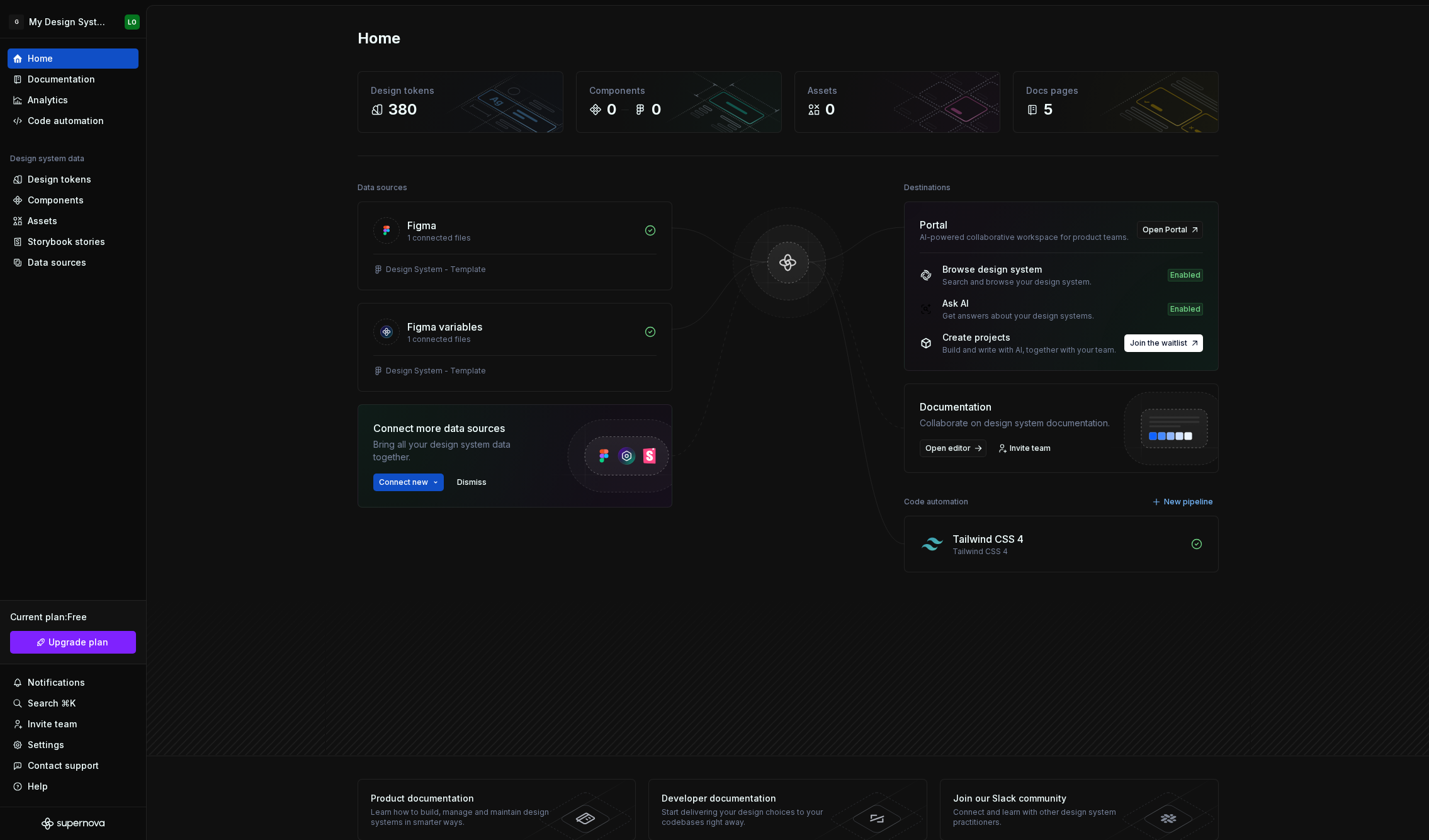
drag, startPoint x: 965, startPoint y: 537, endPoint x: 954, endPoint y: 542, distance: 12.1
click at [964, 537] on div "Tailwind CSS 4" at bounding box center [988, 539] width 71 height 15
click at [64, 124] on div "Code automation" at bounding box center [66, 121] width 76 height 12
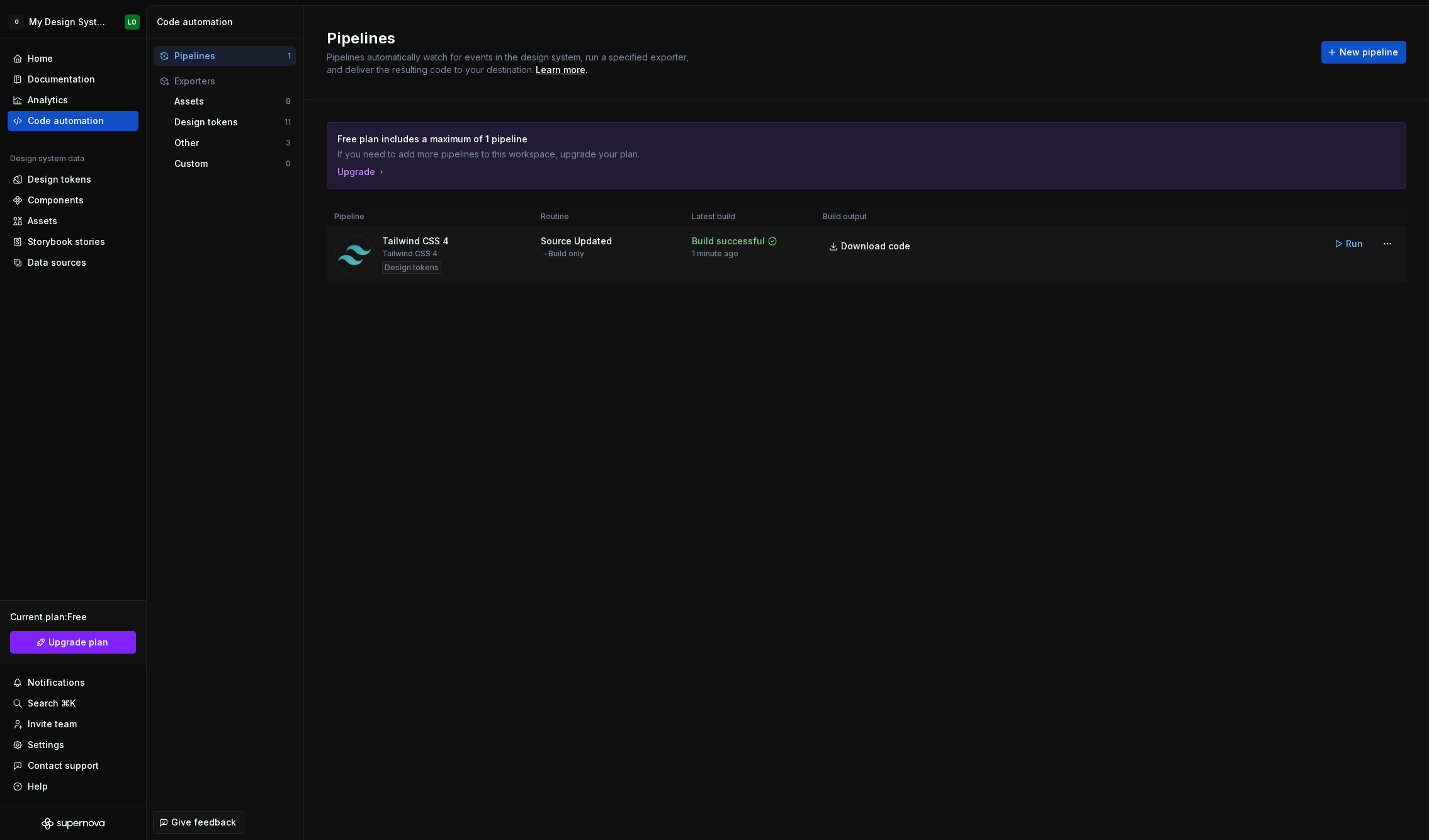
click at [469, 253] on div "Tailwind CSS 4 Tailwind CSS 4 Design tokens" at bounding box center [429, 255] width 191 height 40
click at [1339, 243] on button "Run" at bounding box center [1349, 243] width 43 height 22
click at [219, 116] on div "Design tokens" at bounding box center [229, 122] width 110 height 12
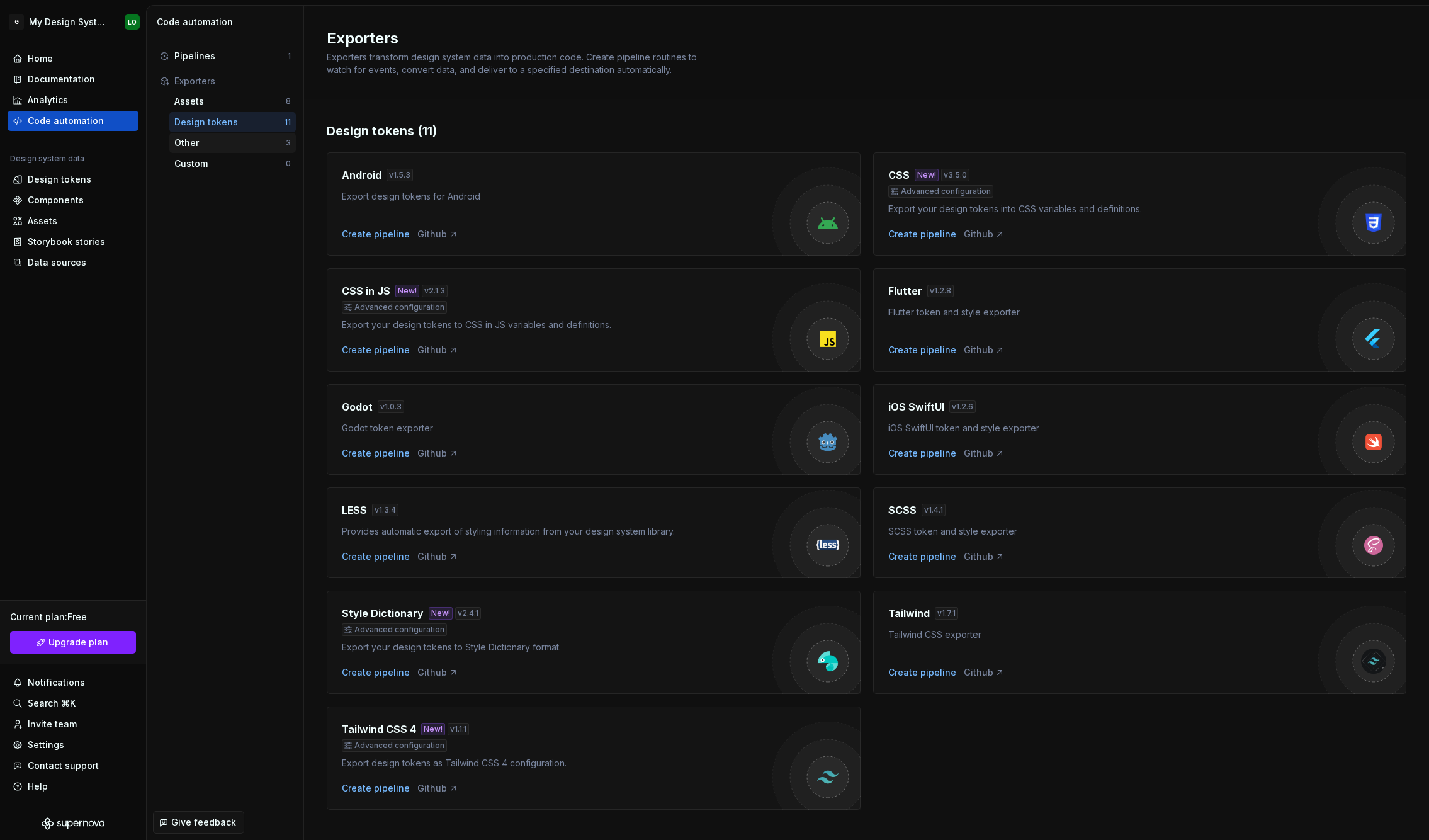
click at [265, 149] on div "Other" at bounding box center [230, 143] width 112 height 12
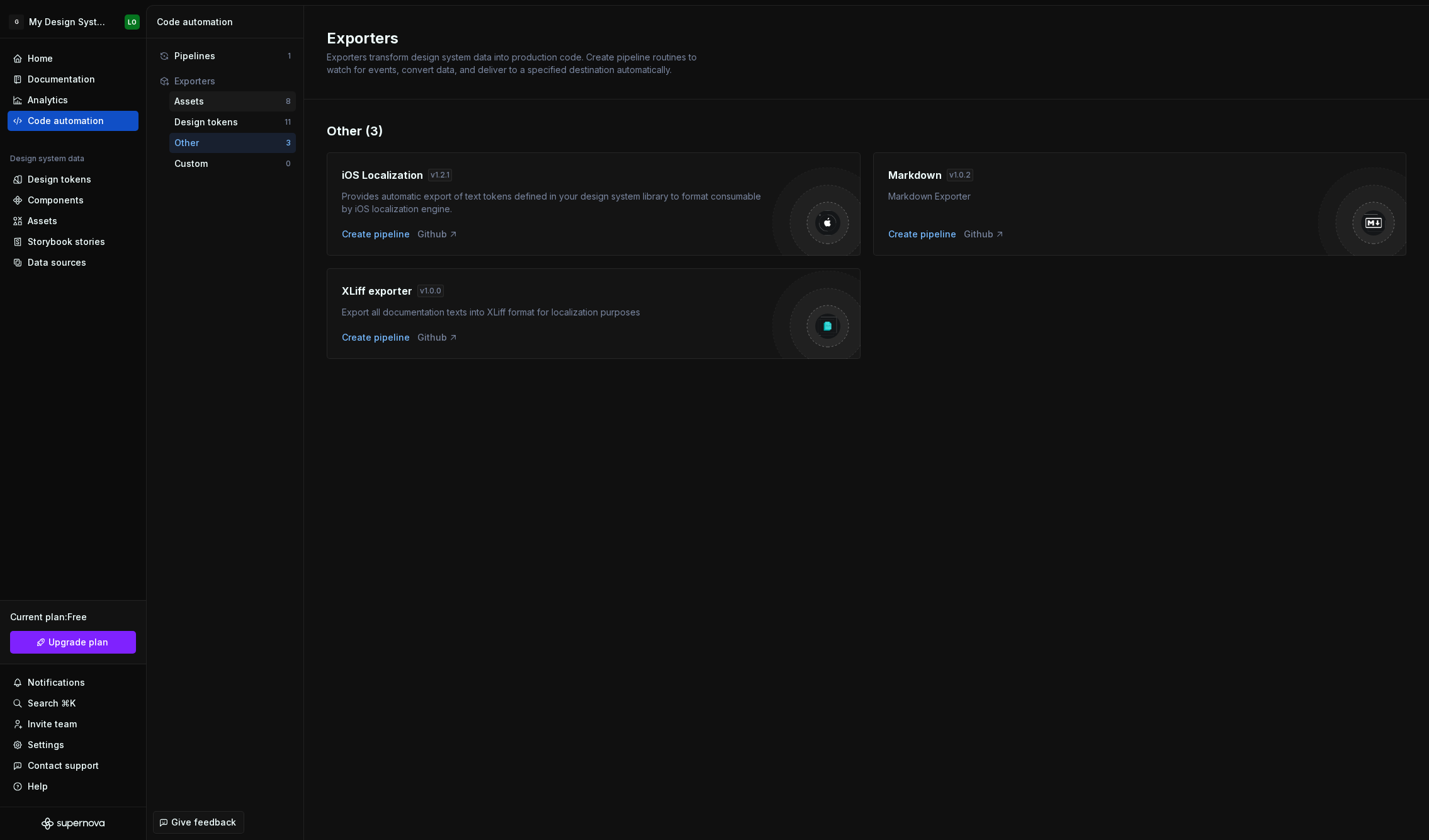
click at [263, 108] on div "Assets 8" at bounding box center [232, 102] width 126 height 20
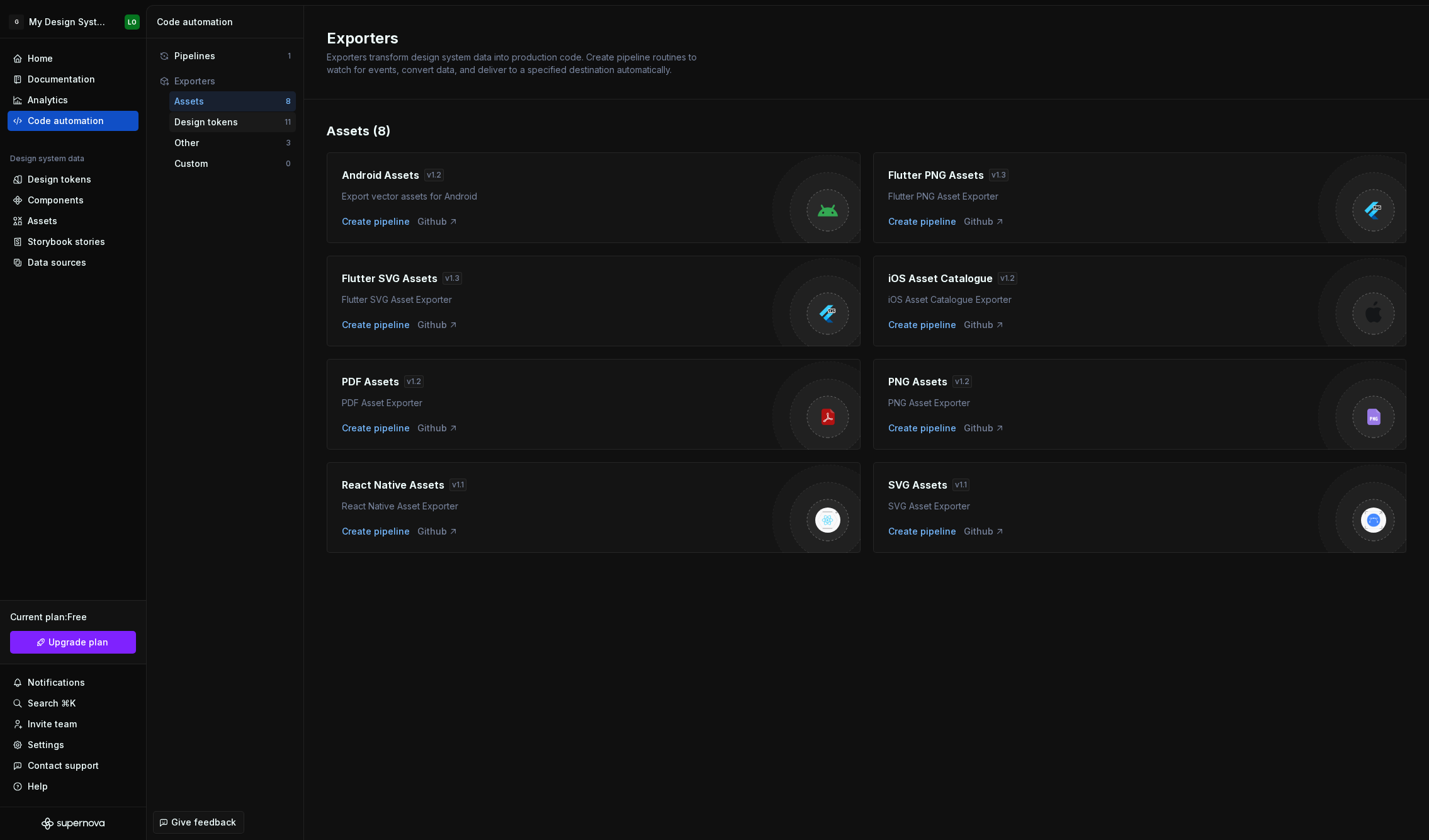
click at [206, 126] on div "Design tokens" at bounding box center [229, 122] width 110 height 12
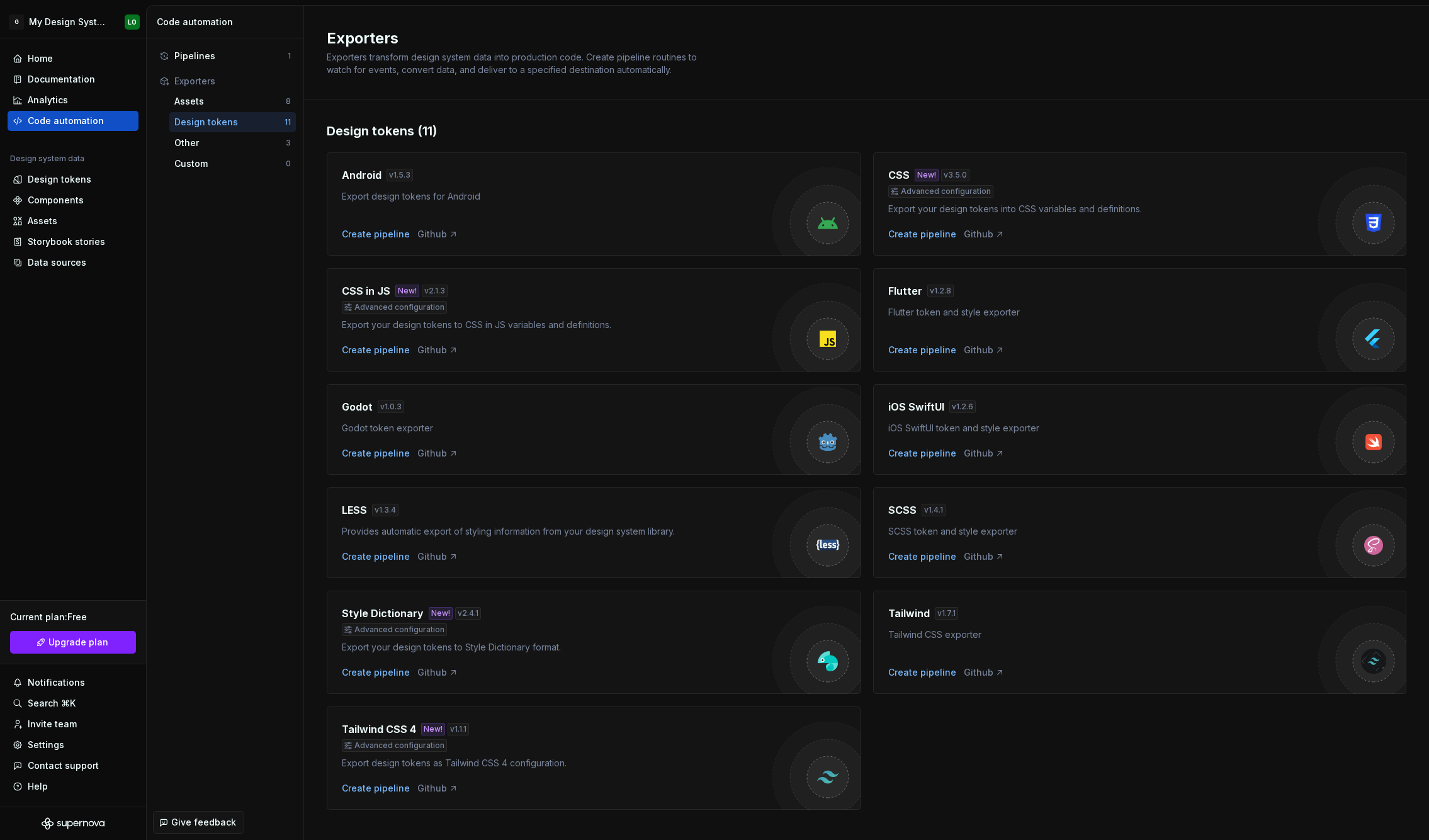
scroll to position [18, 0]
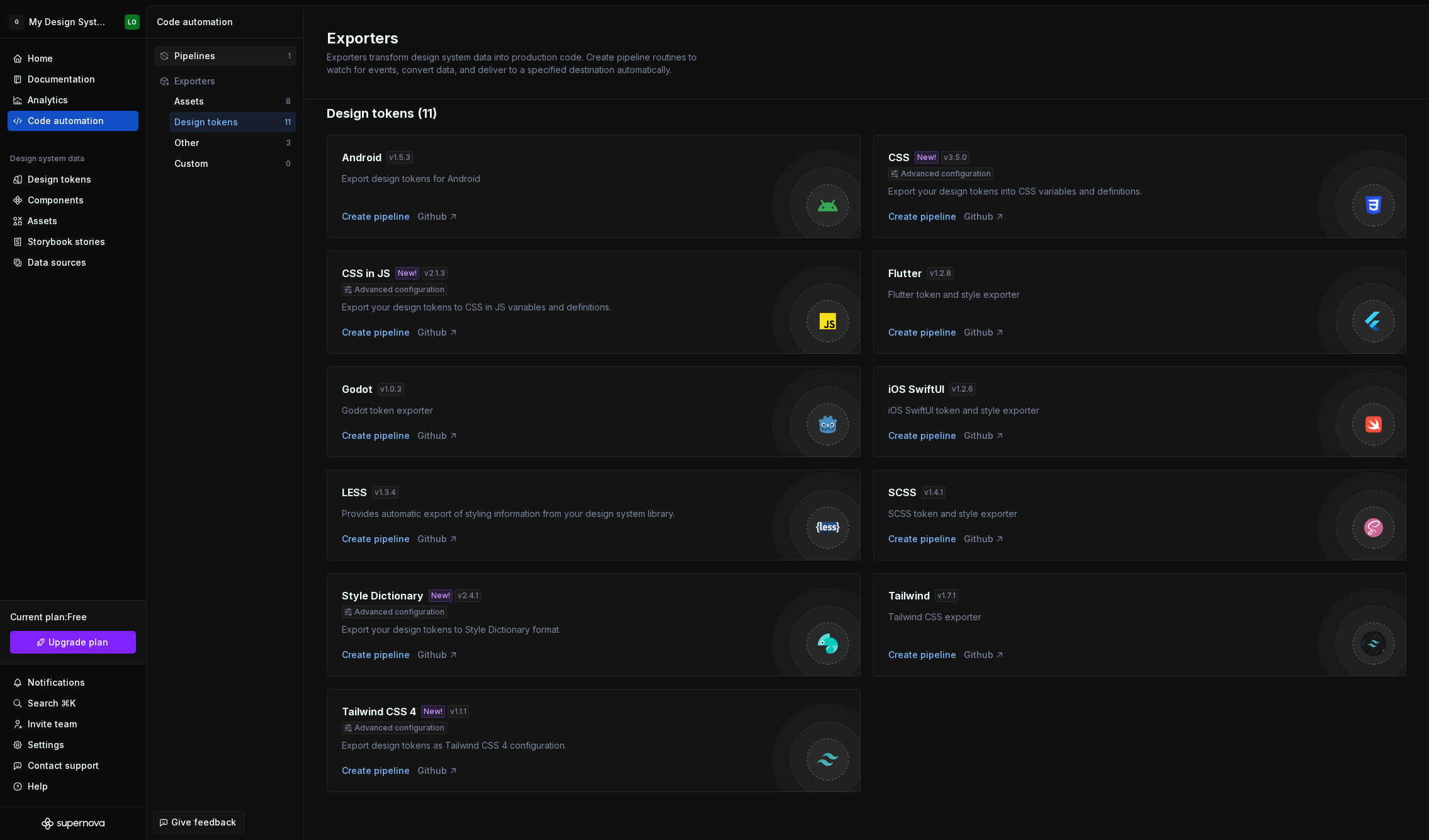
click at [212, 57] on div "Pipelines" at bounding box center [231, 56] width 113 height 12
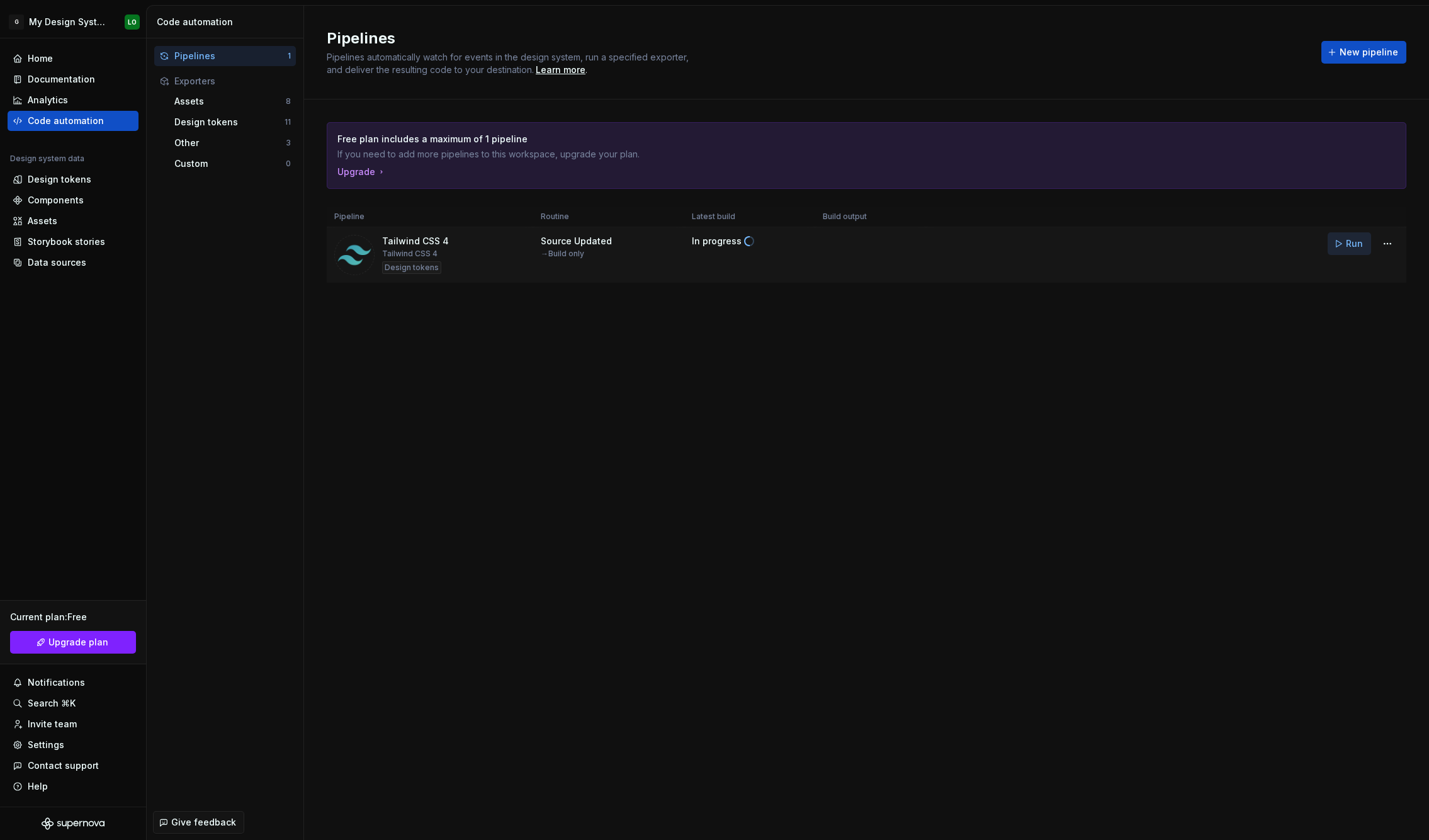
click at [1358, 245] on span "Run" at bounding box center [1355, 243] width 17 height 12
click at [1384, 240] on html "G My Design System LO Home Documentation Analytics Code automation Design syste…" at bounding box center [714, 420] width 1429 height 840
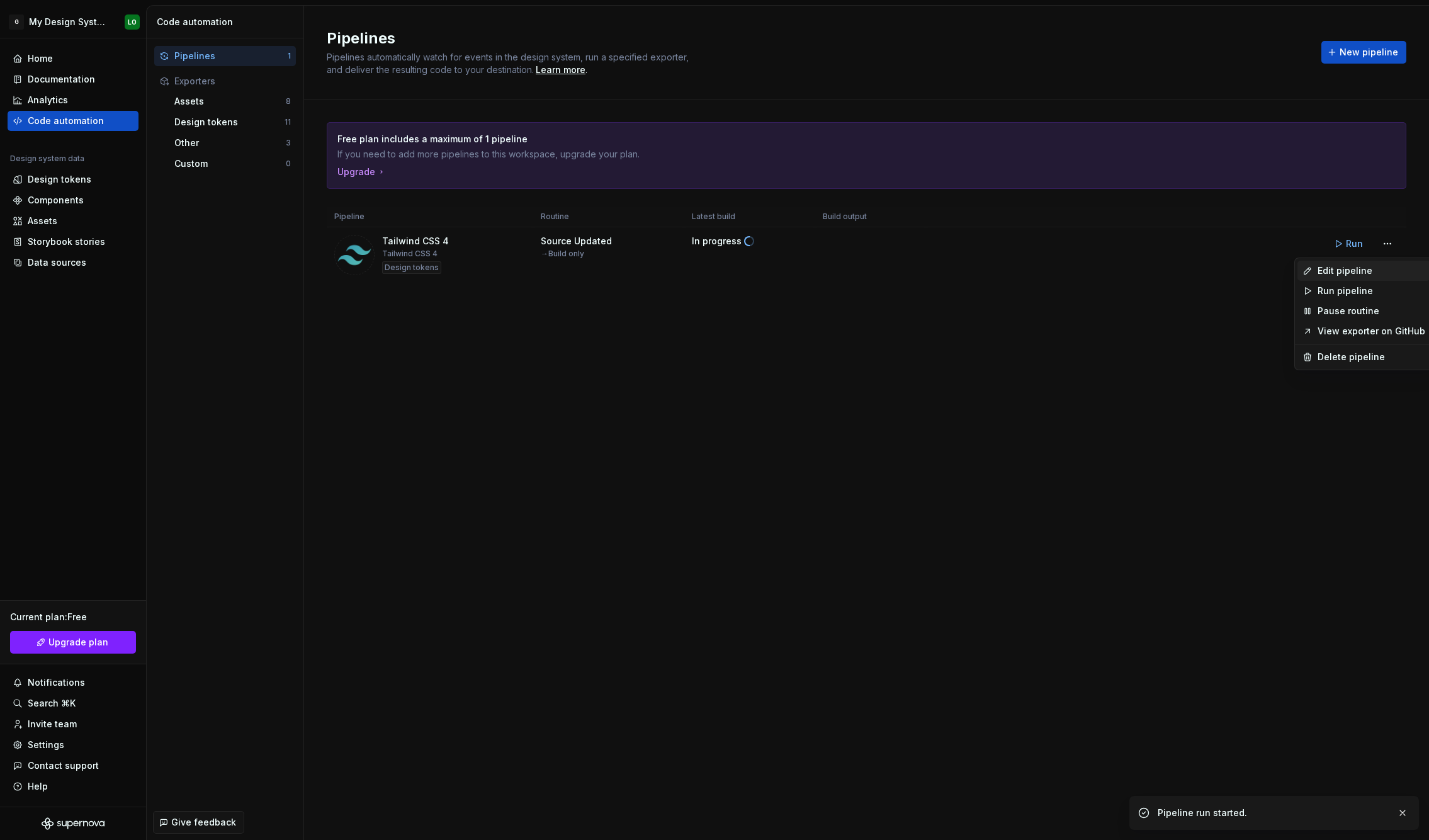
click at [1345, 274] on div "Edit pipeline" at bounding box center [1371, 270] width 108 height 12
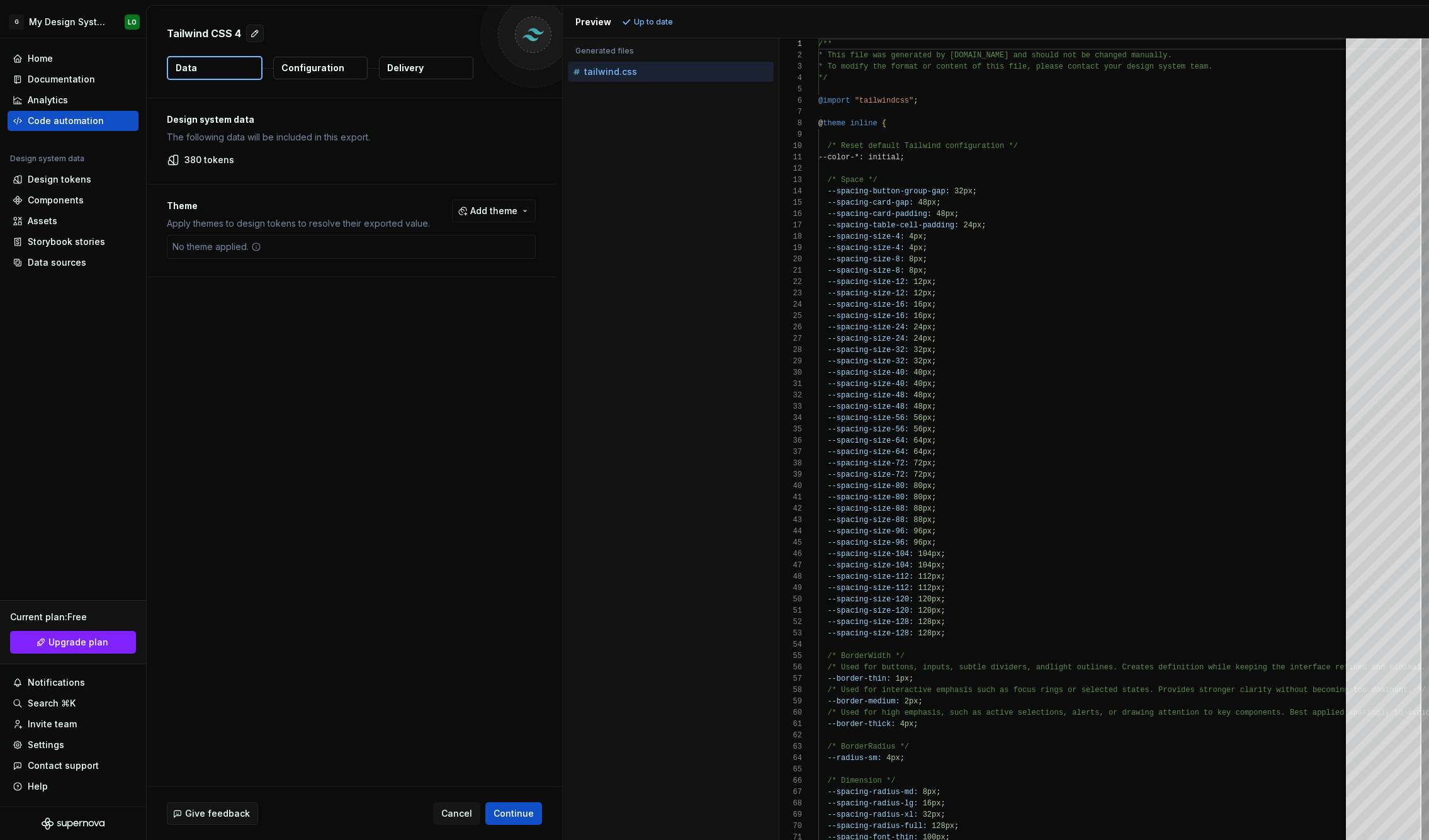
click at [297, 72] on p "Configuration" at bounding box center [312, 68] width 63 height 12
click at [300, 72] on p "Configuration" at bounding box center [312, 68] width 63 height 12
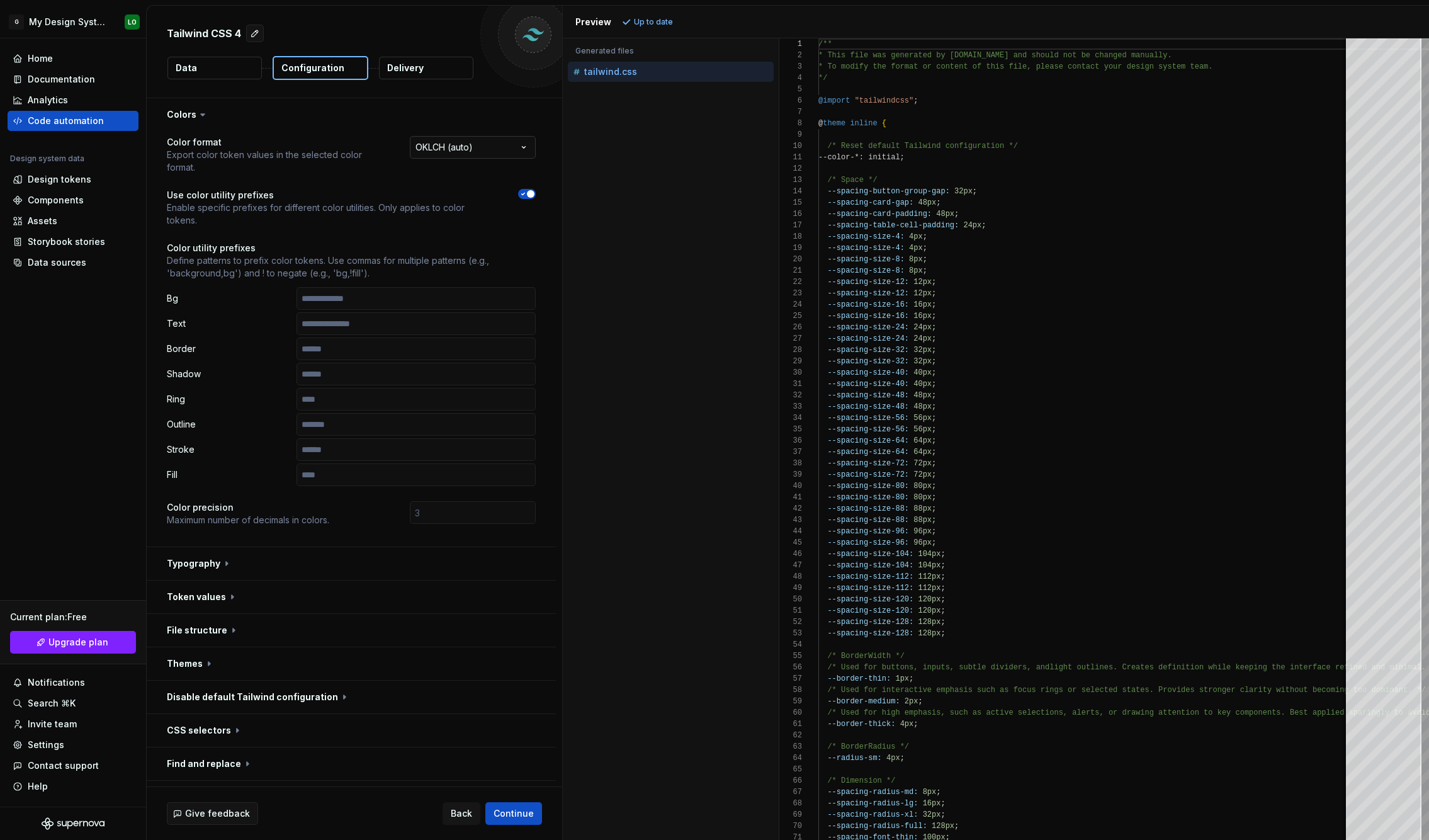
click at [453, 146] on html "**********" at bounding box center [714, 420] width 1429 height 840
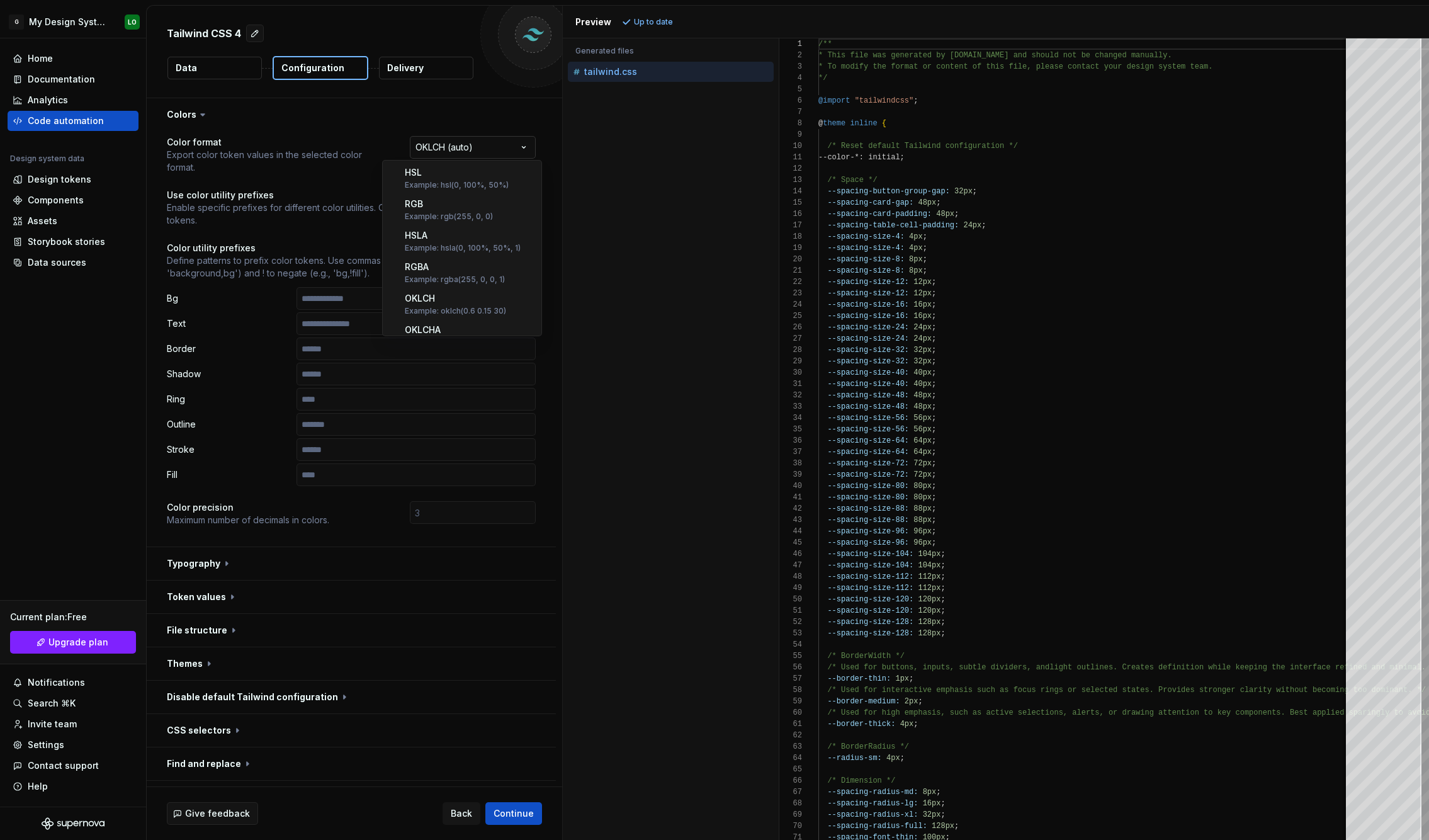
scroll to position [203, 0]
click at [453, 146] on html "**********" at bounding box center [714, 420] width 1429 height 840
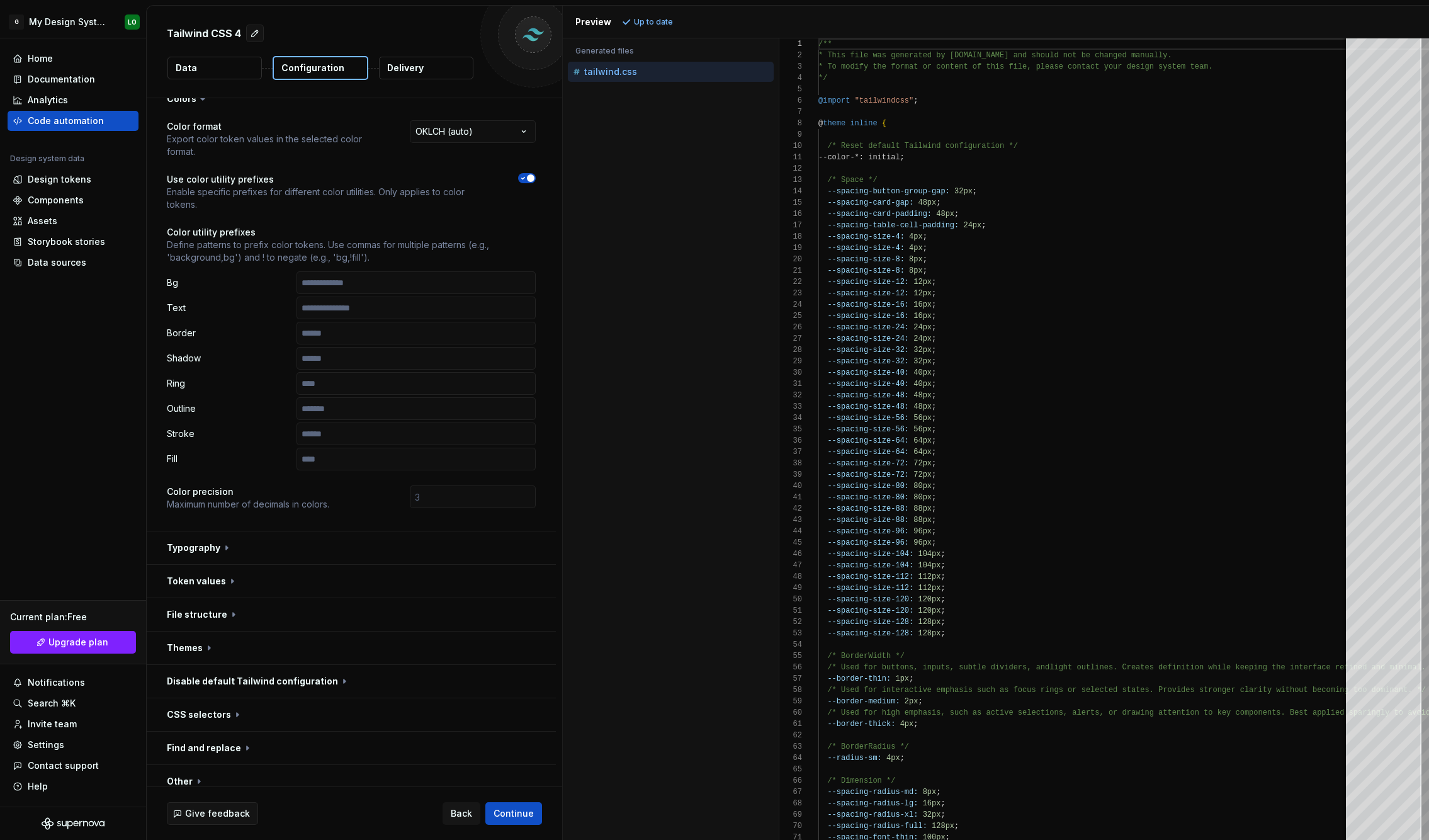
scroll to position [36, 0]
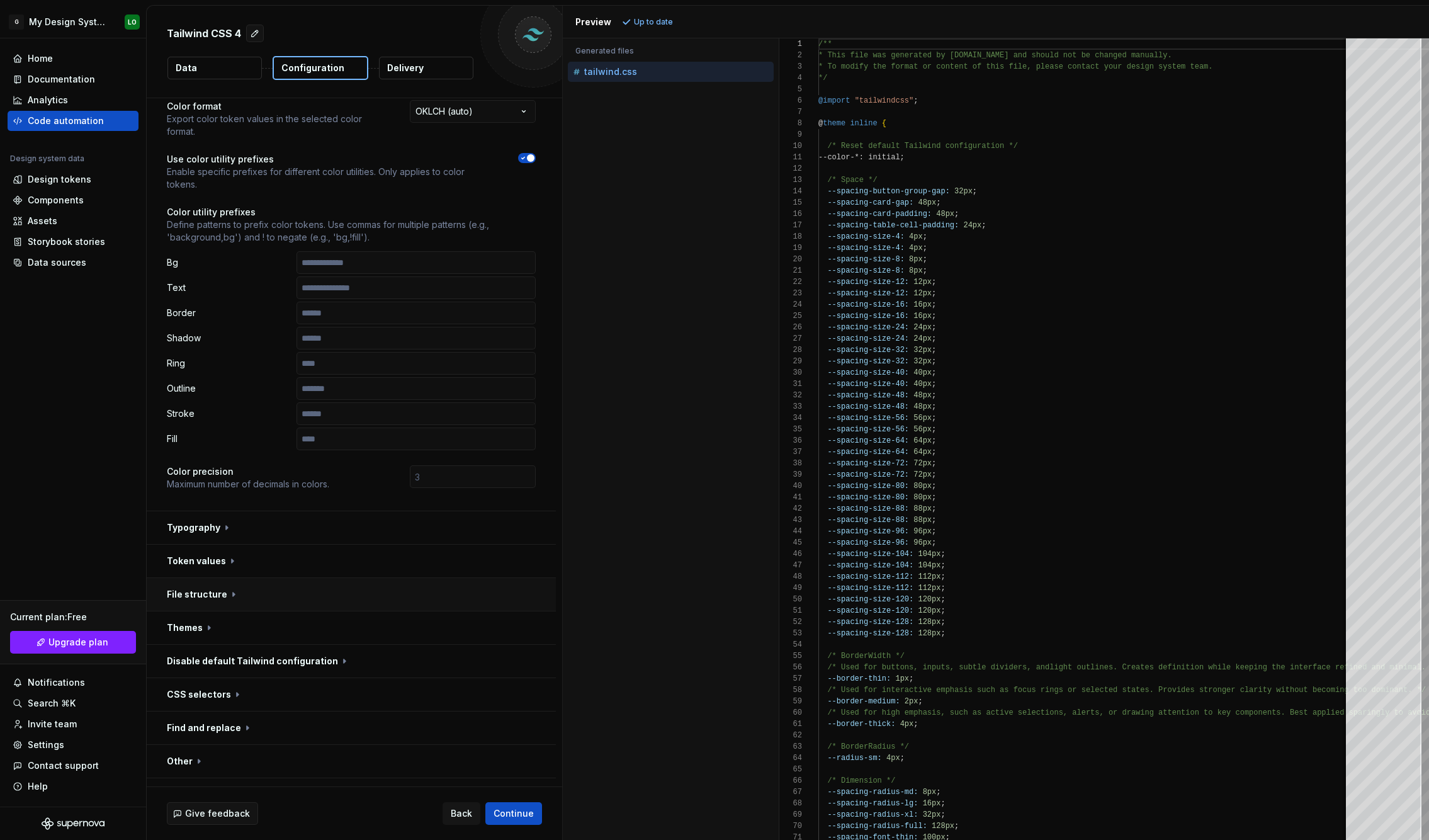
click at [224, 578] on button "button" at bounding box center [351, 594] width 409 height 33
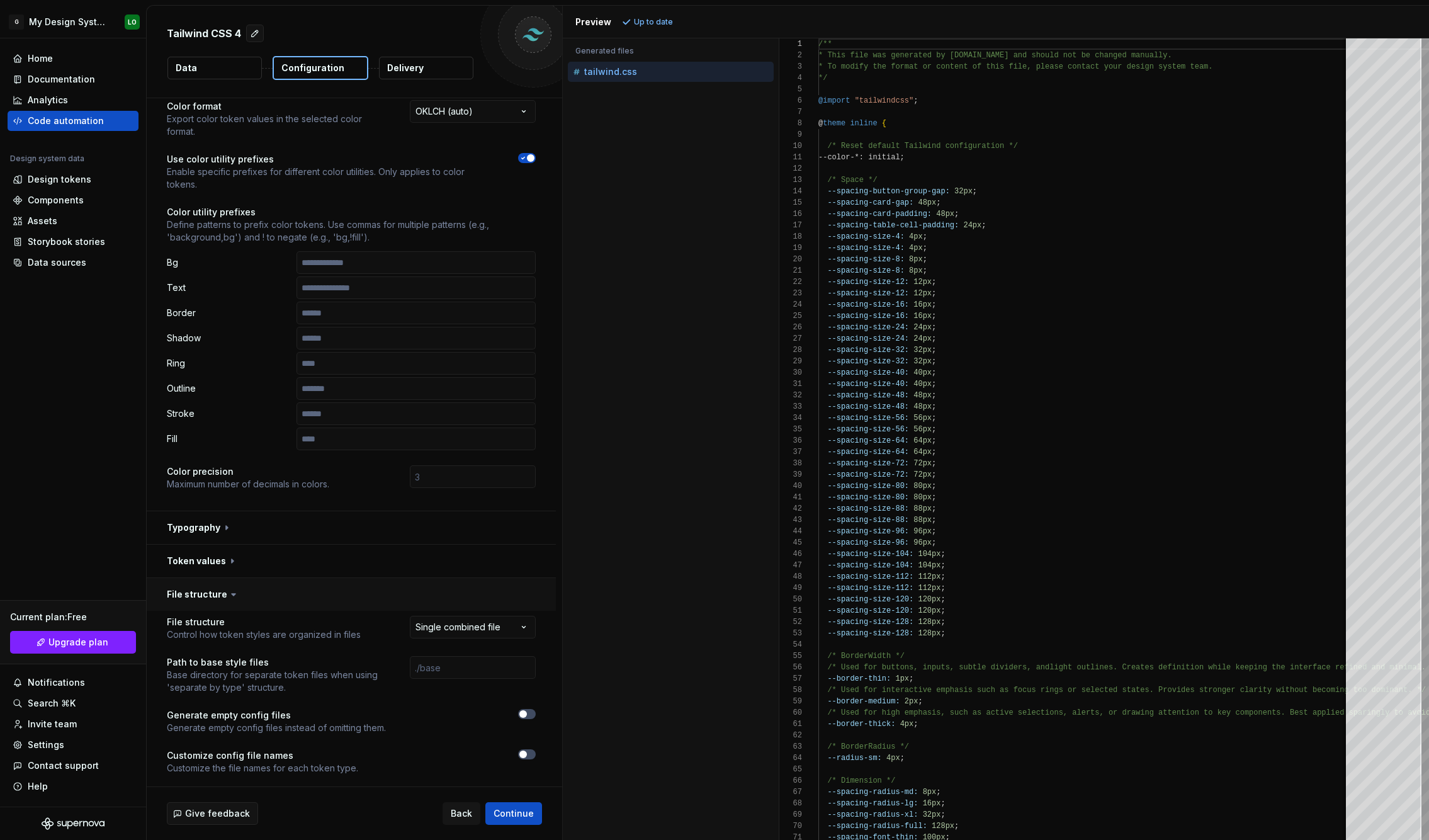
scroll to position [260, 0]
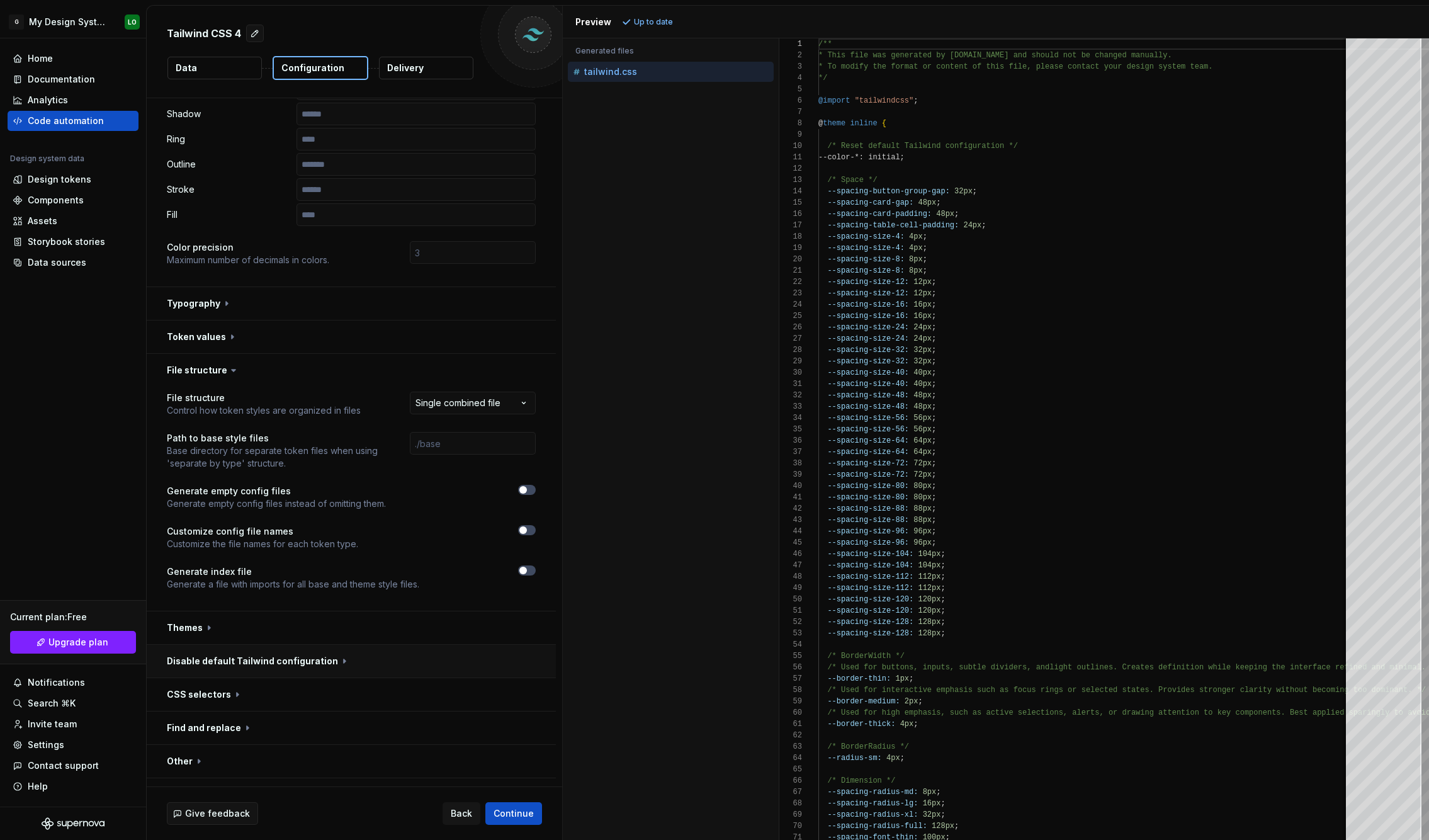
click at [232, 649] on button "button" at bounding box center [351, 661] width 409 height 33
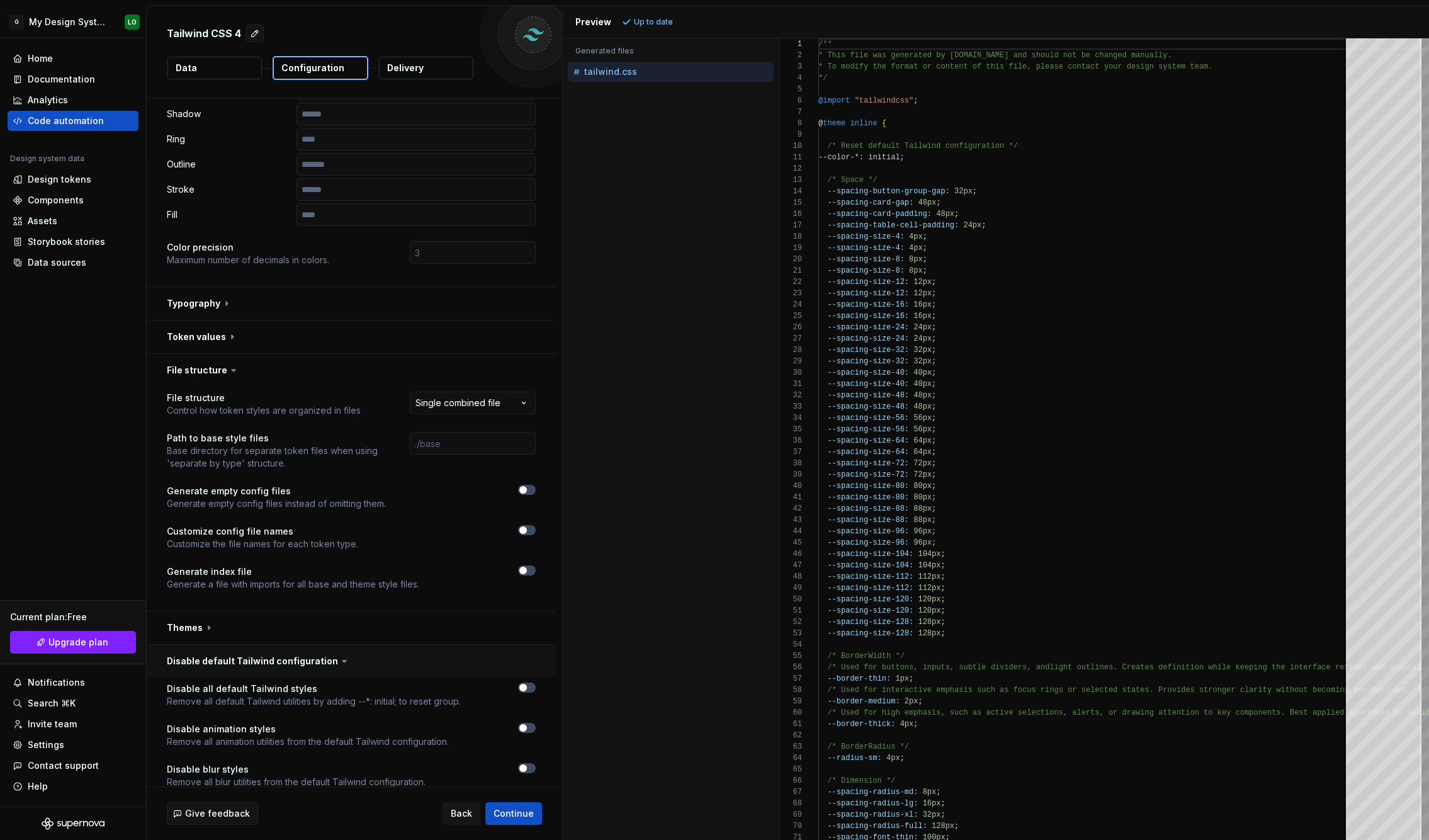
scroll to position [539, 0]
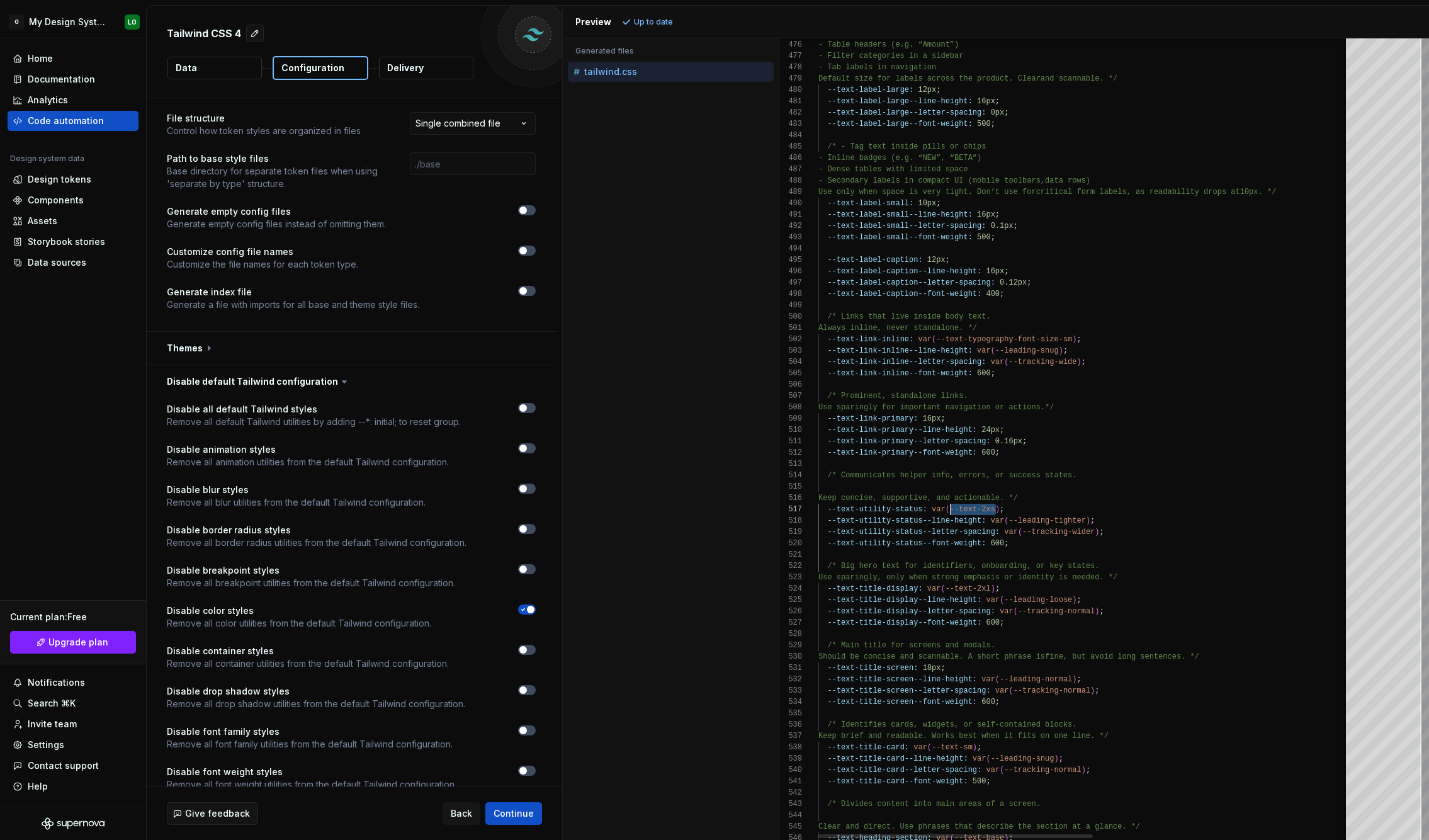
drag, startPoint x: 995, startPoint y: 511, endPoint x: 950, endPoint y: 510, distance: 45.0
click at [950, 510] on div "--text-title-card--line-height: var ( --leading-snug ) ; --text-title-card--let…" at bounding box center [1331, 672] width 1026 height 12028
click at [1097, 504] on div "--text-title-card--line-height: var ( --leading-snug ) ; --text-title-card--let…" at bounding box center [1331, 672] width 1026 height 12028
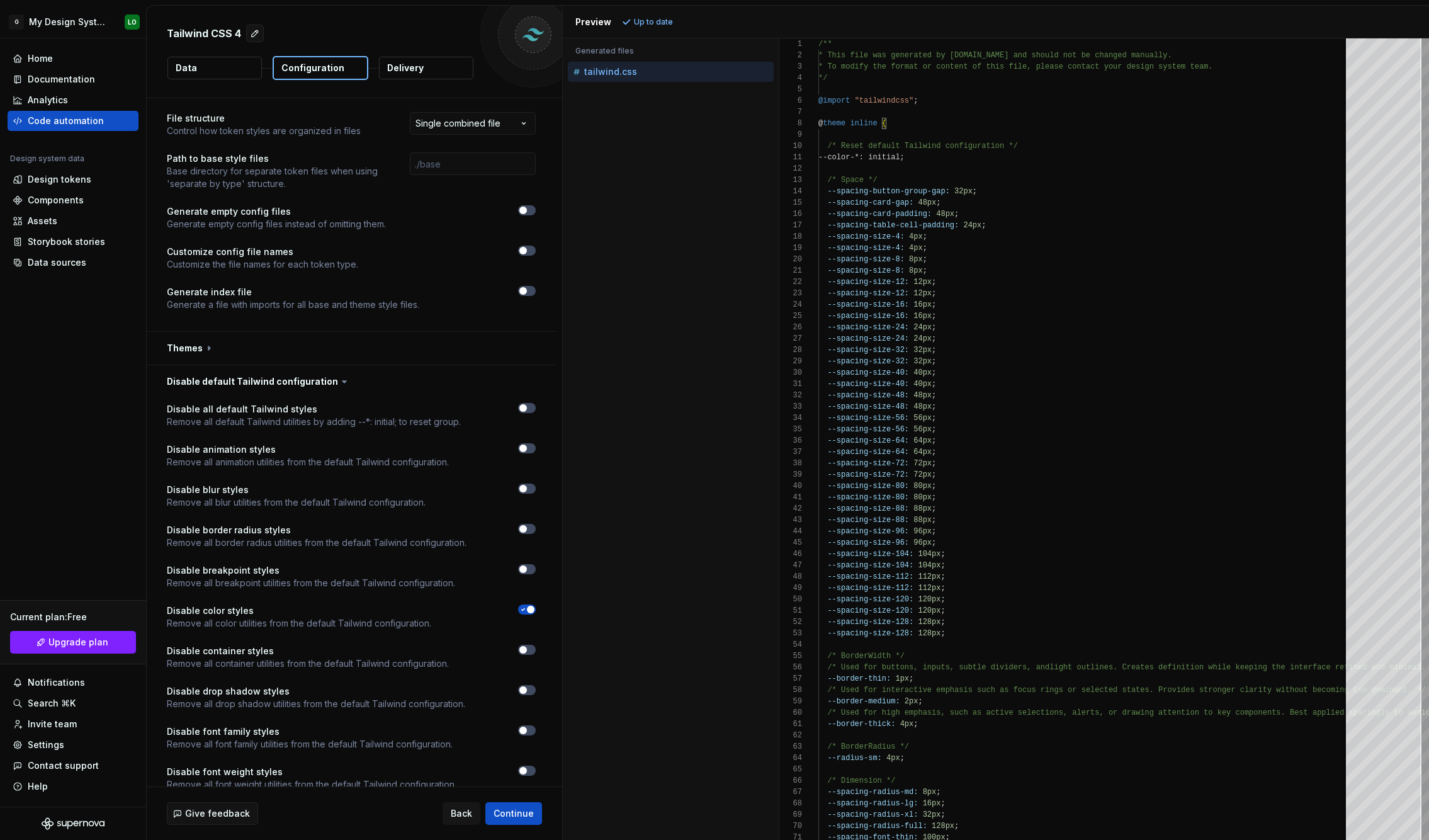
click at [528, 605] on icon "button" at bounding box center [522, 609] width 10 height 8
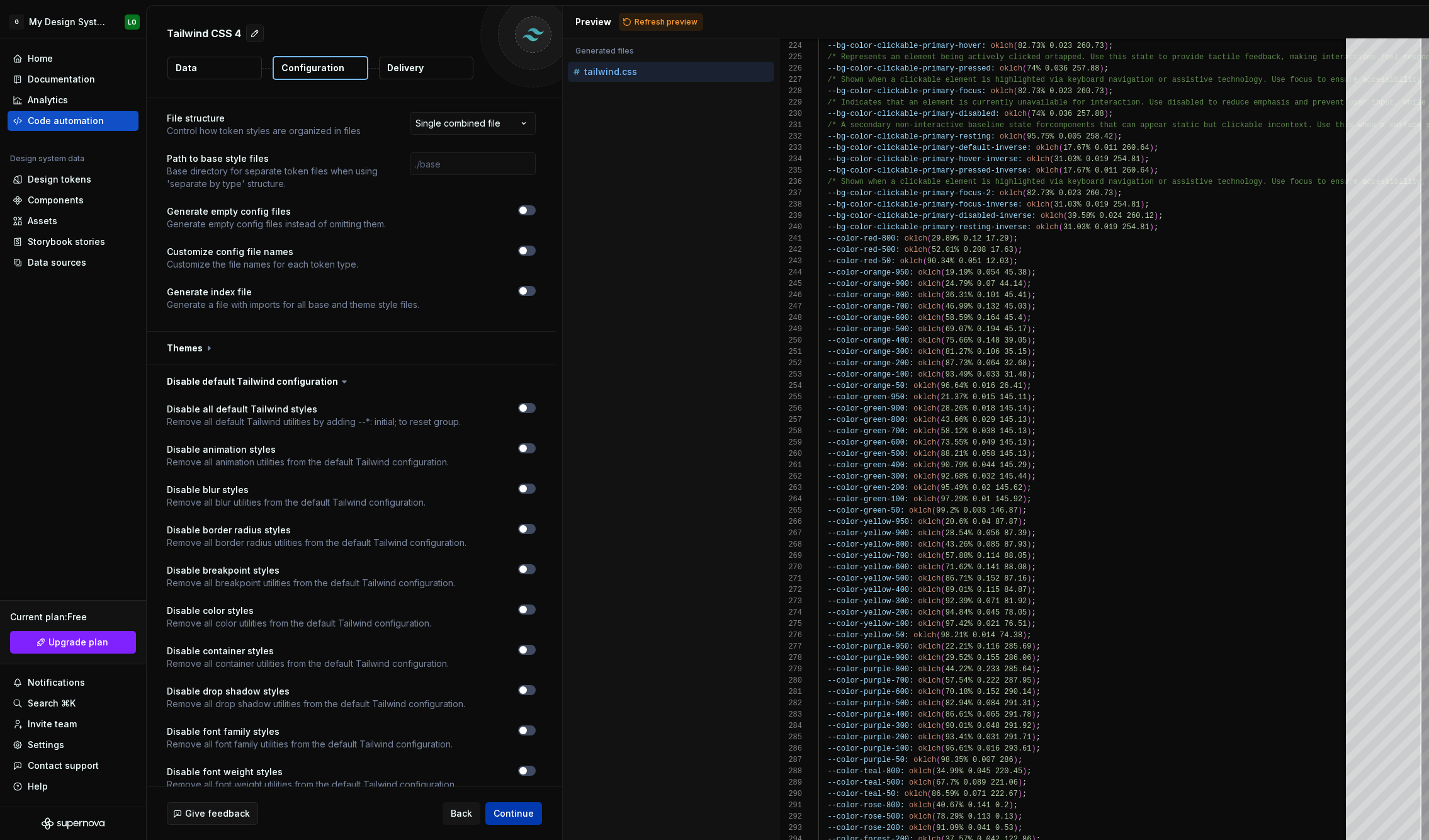
click at [515, 810] on span "Continue" at bounding box center [514, 813] width 40 height 12
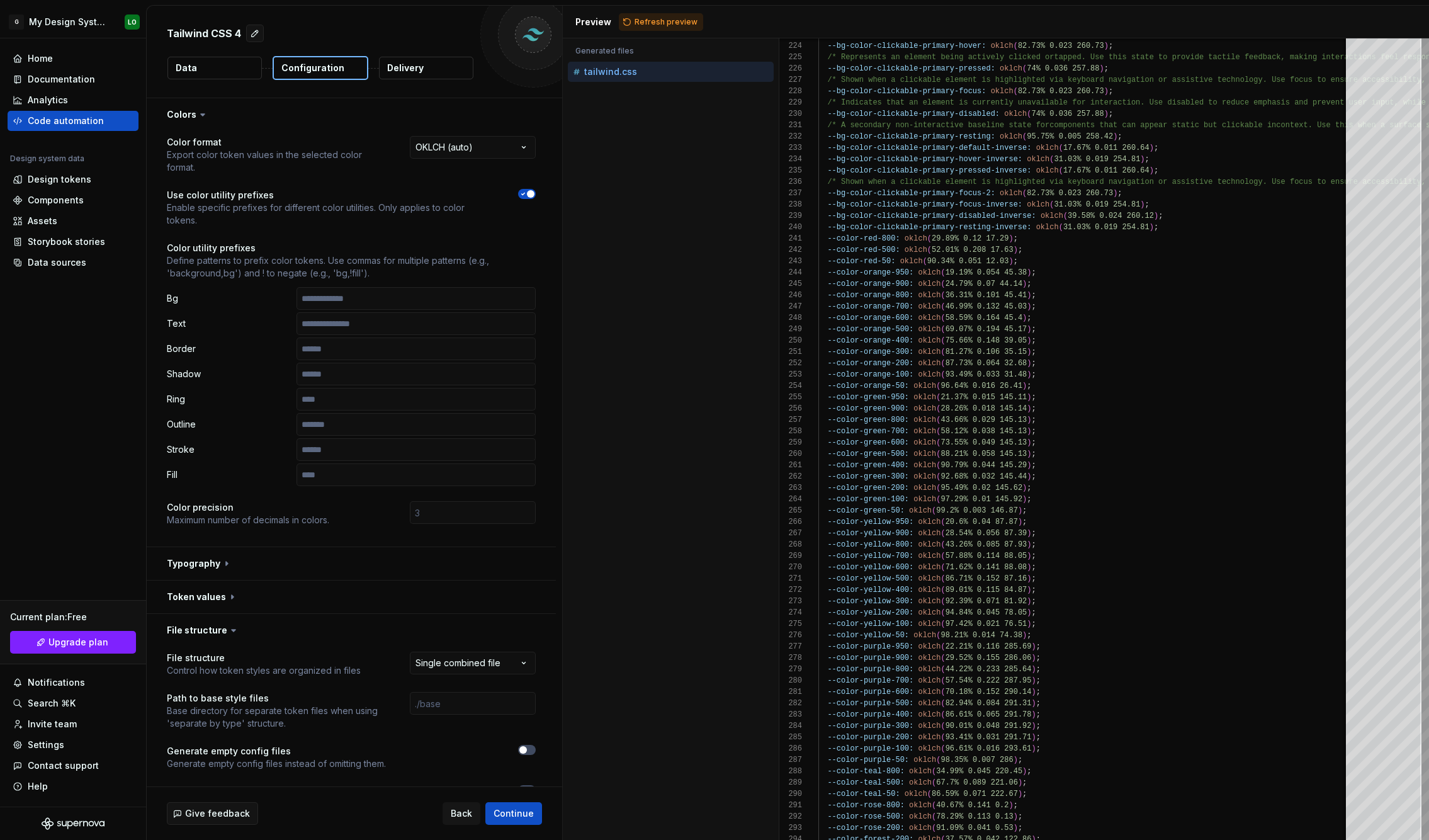
click at [657, 32] on div "Preview Refresh preview" at bounding box center [996, 22] width 866 height 33
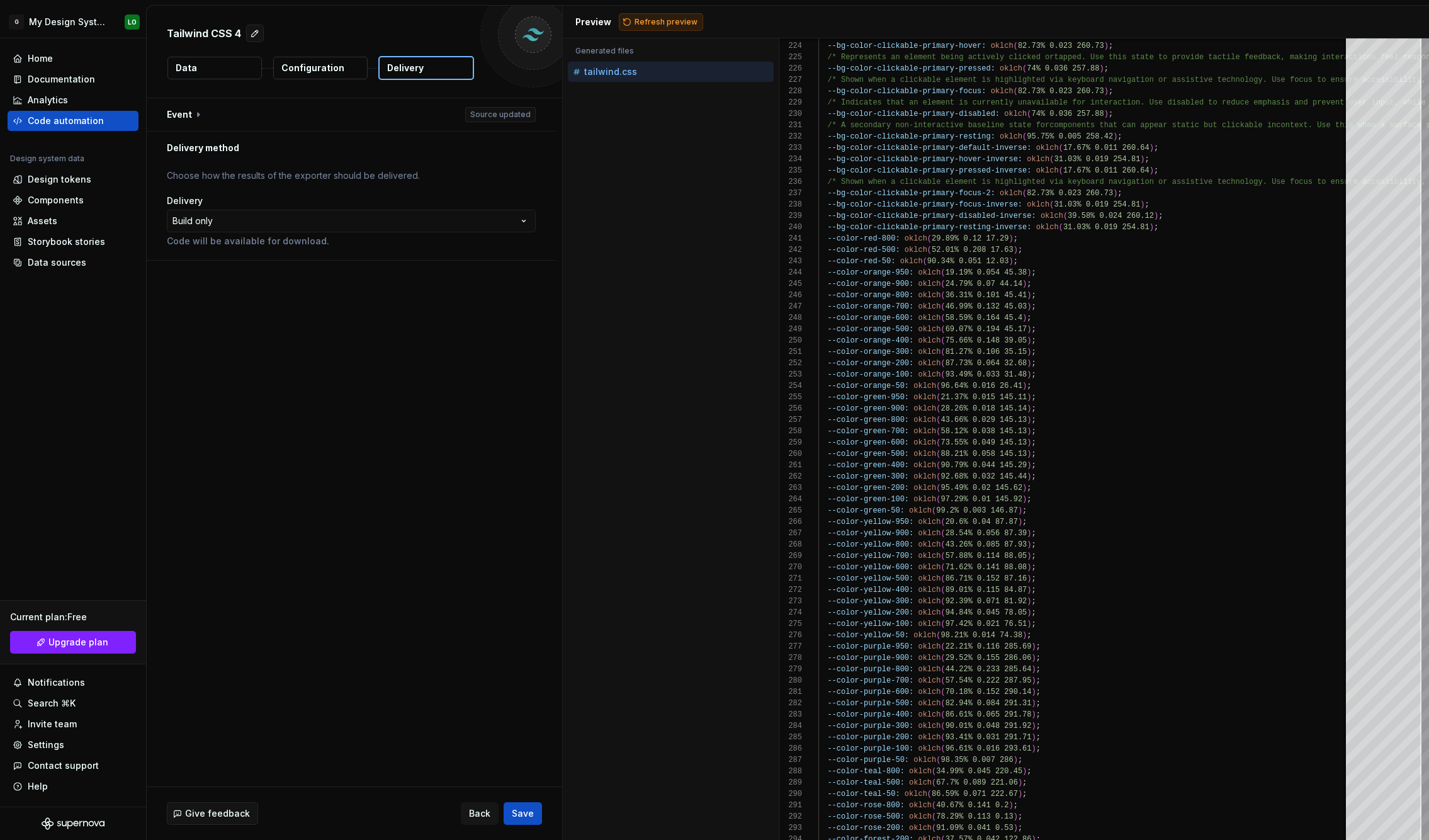
click at [662, 22] on span "Refresh preview" at bounding box center [666, 22] width 63 height 10
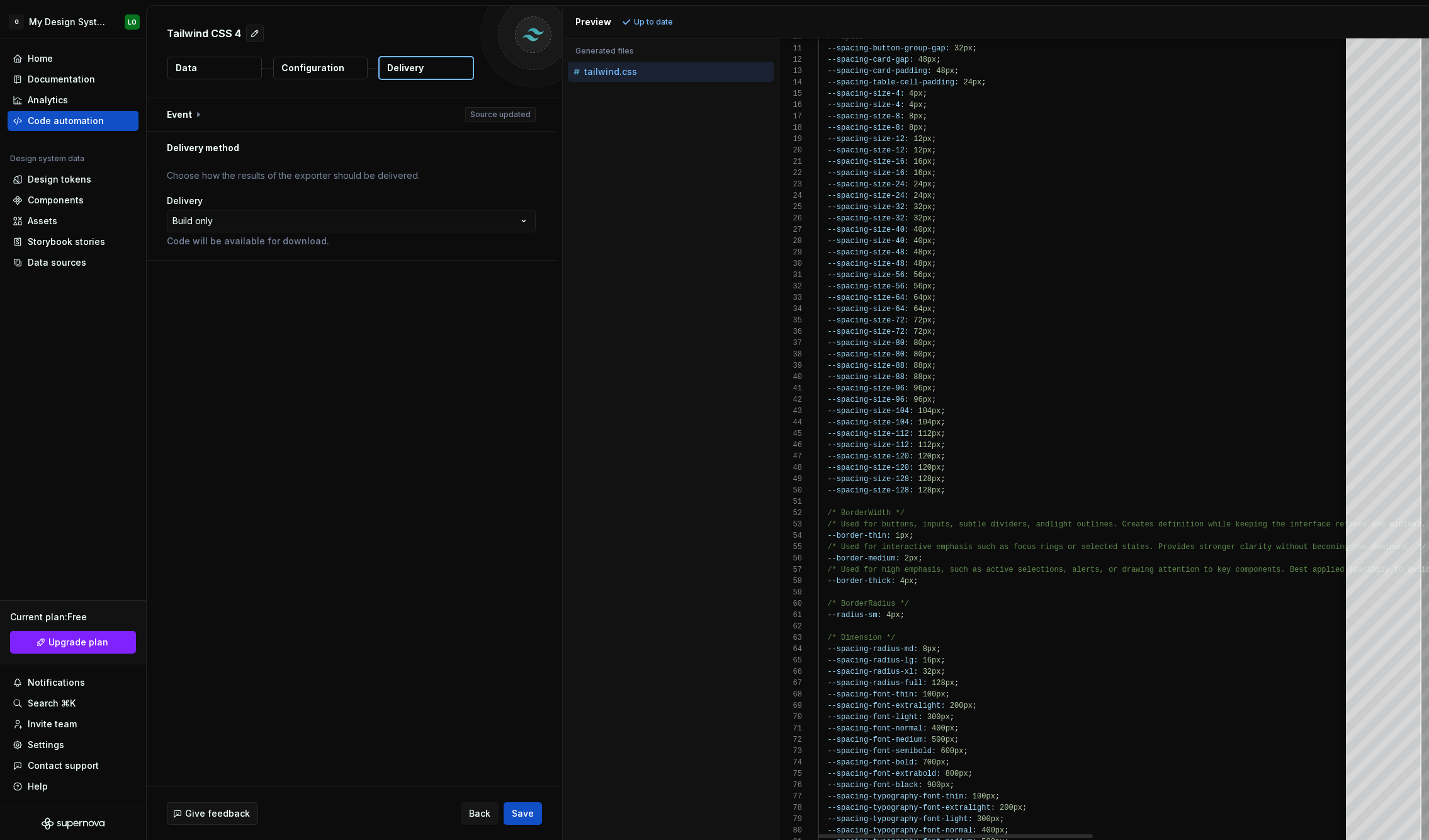
scroll to position [113, 0]
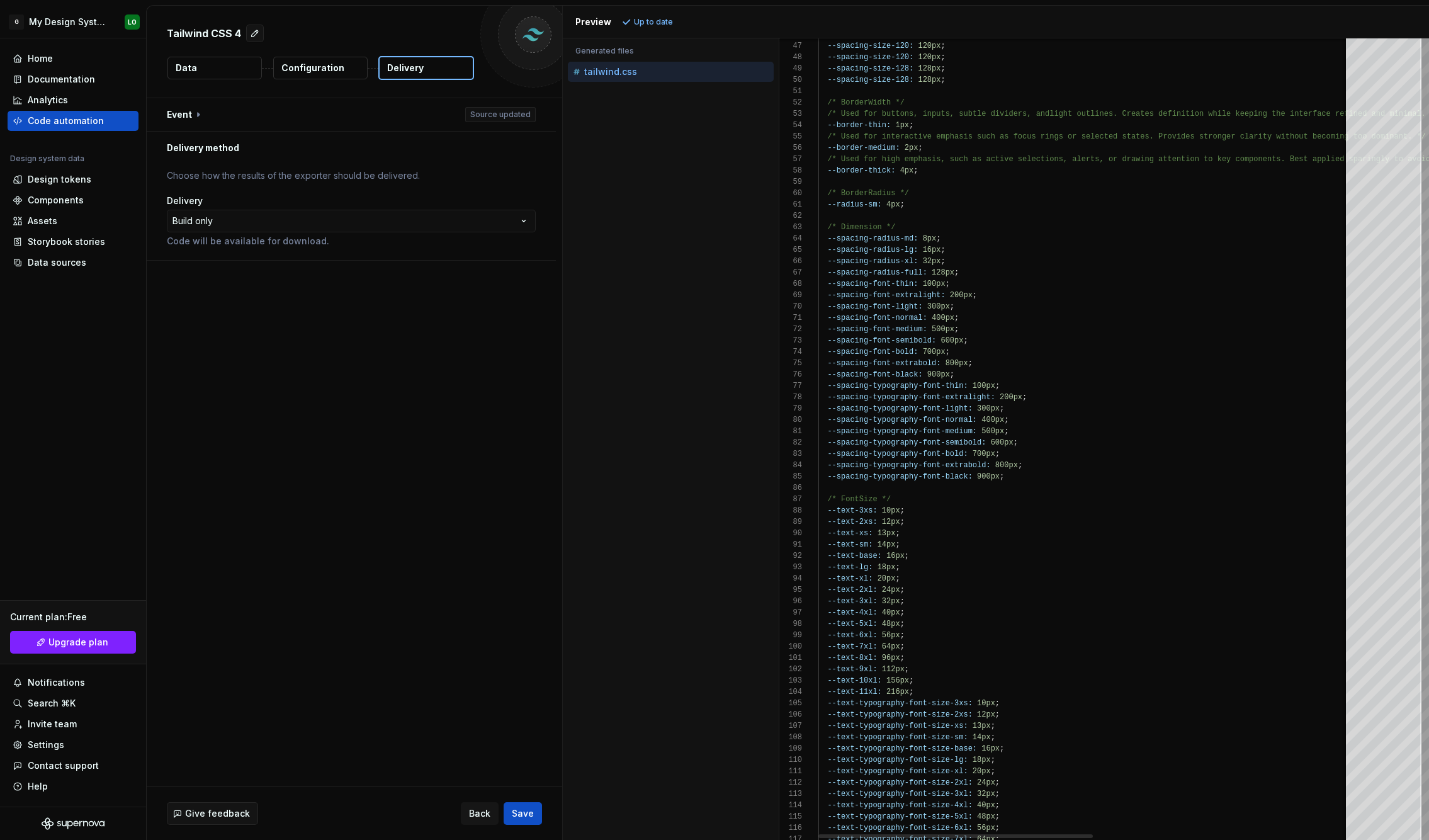
type textarea "**********"
click at [324, 226] on html "**********" at bounding box center [714, 420] width 1429 height 840
click at [325, 223] on html "**********" at bounding box center [714, 420] width 1429 height 840
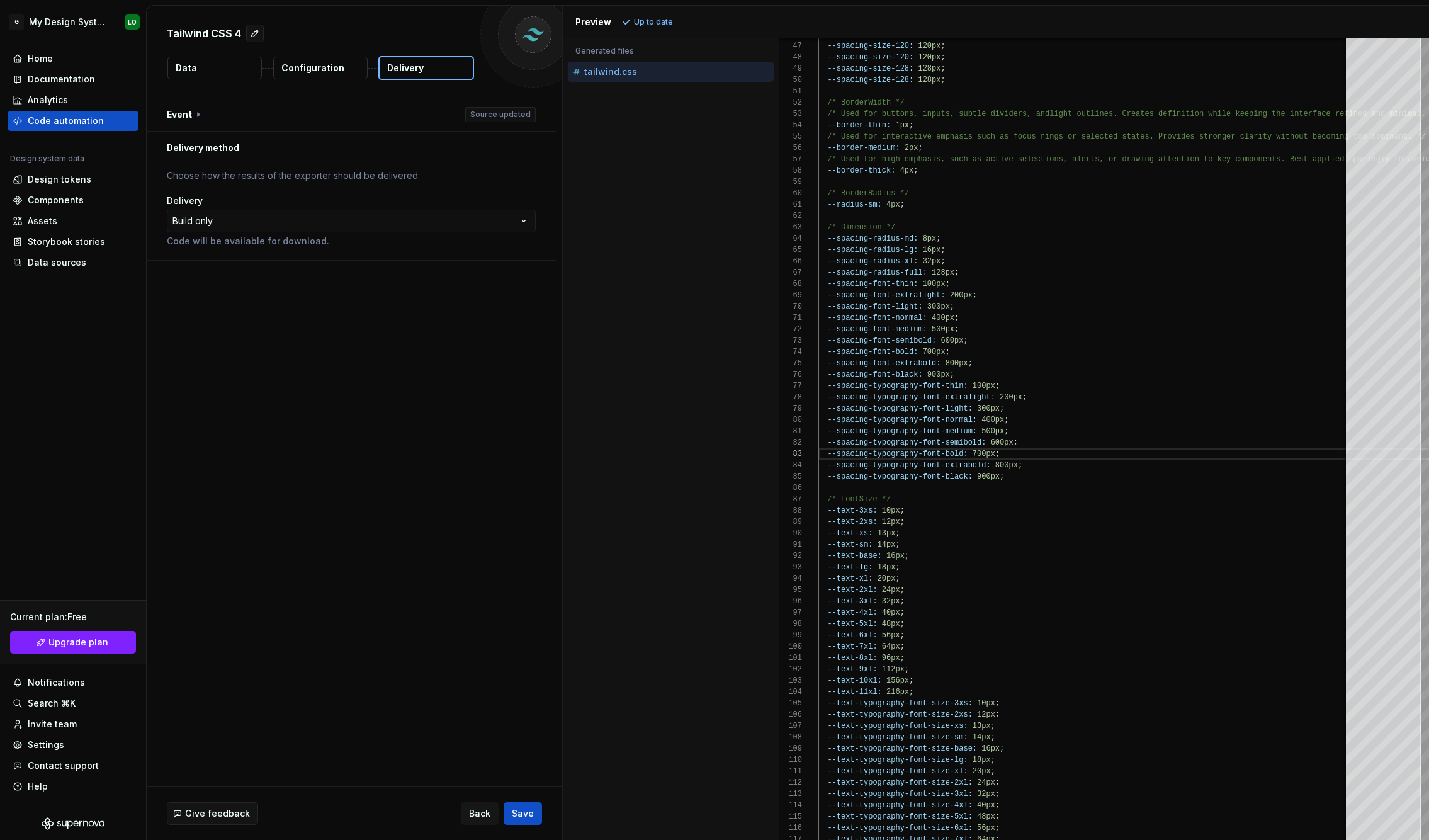
click at [315, 55] on div "Tailwind CSS 4 Data Configuration Delivery" at bounding box center [354, 51] width 415 height 92
click at [317, 66] on p "Configuration" at bounding box center [312, 68] width 63 height 12
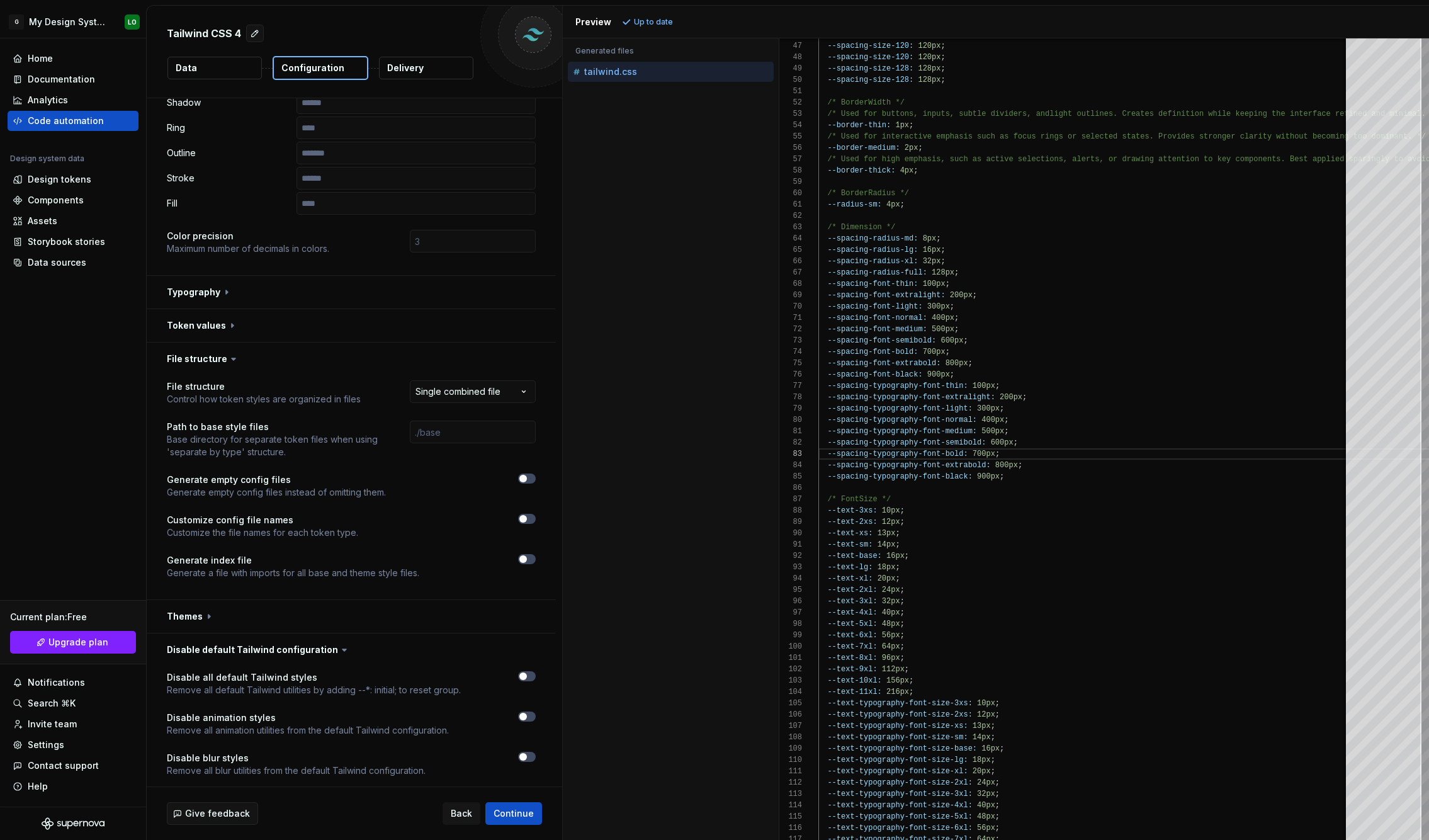
scroll to position [336, 0]
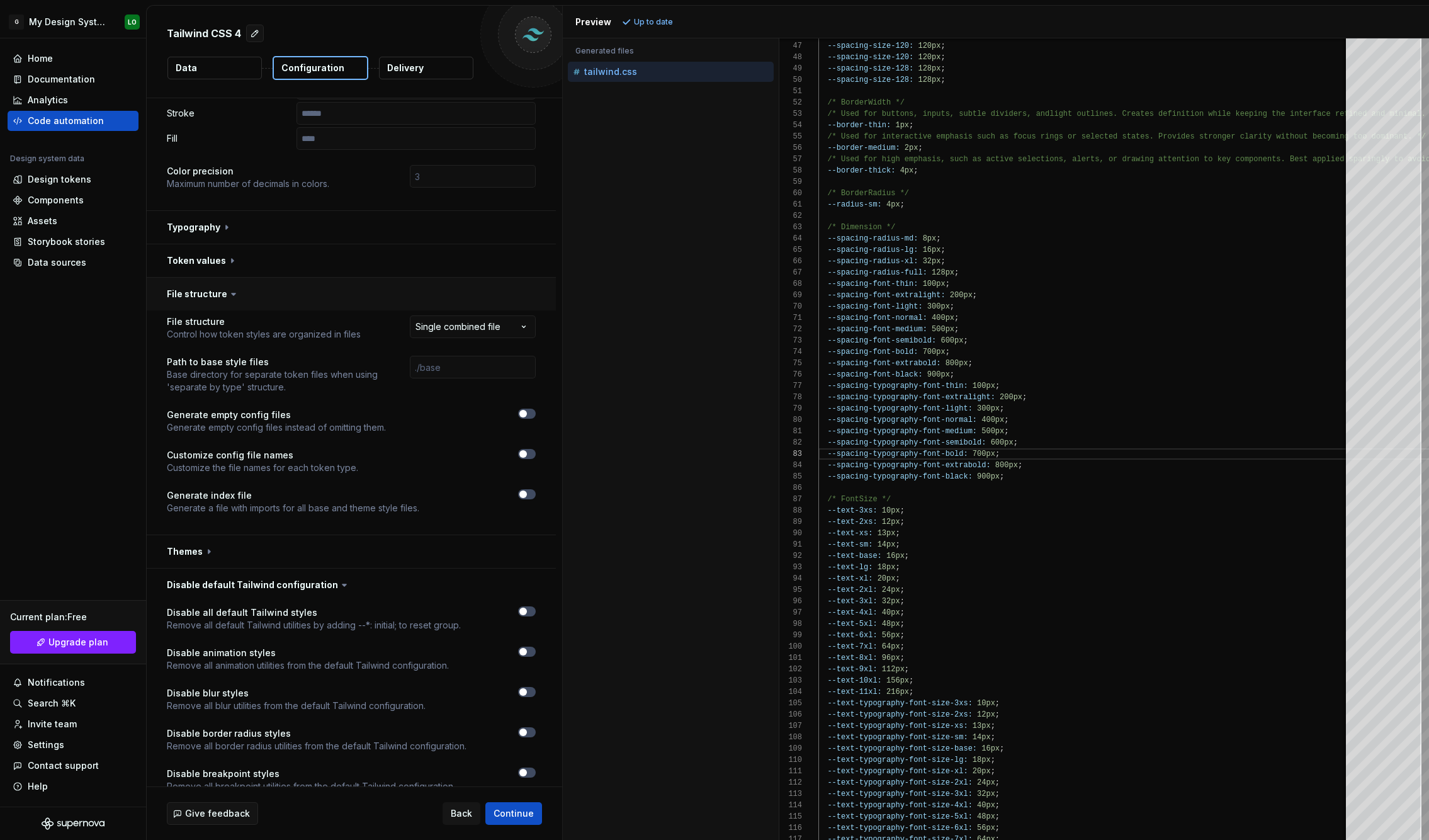
click at [292, 277] on button "button" at bounding box center [351, 294] width 409 height 33
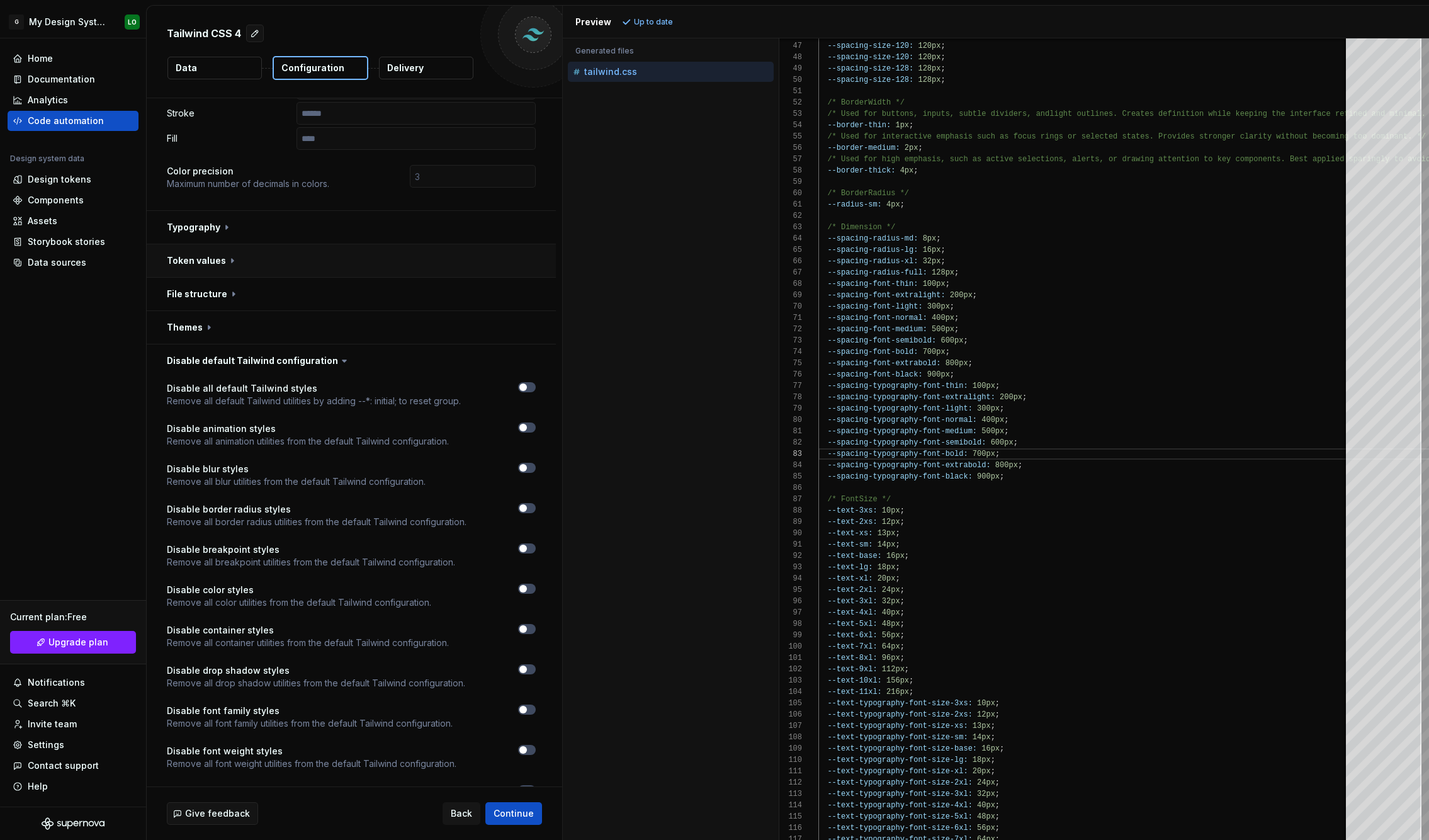
click at [247, 244] on button "button" at bounding box center [351, 260] width 409 height 33
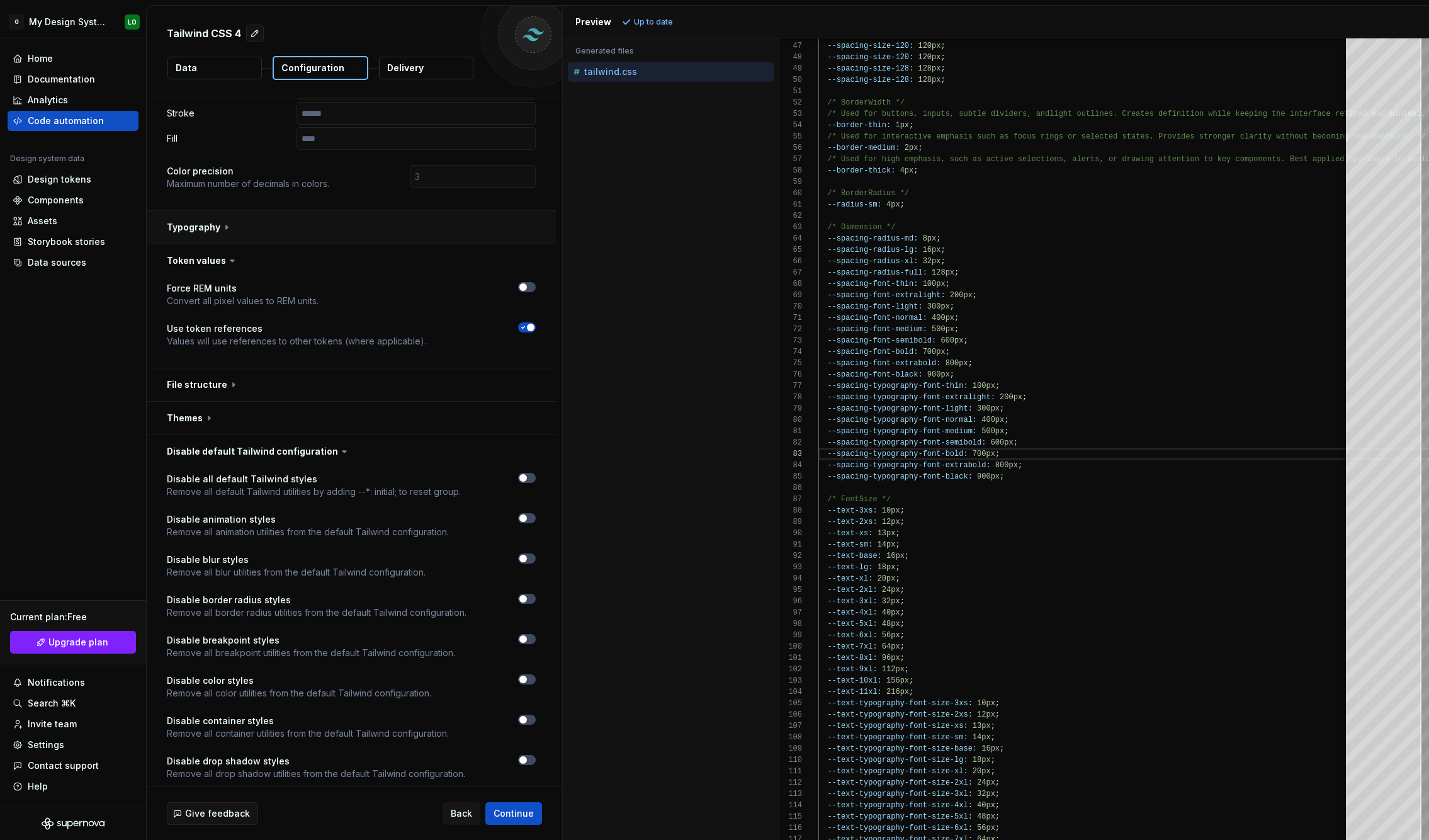
click at [253, 214] on button "button" at bounding box center [351, 227] width 409 height 33
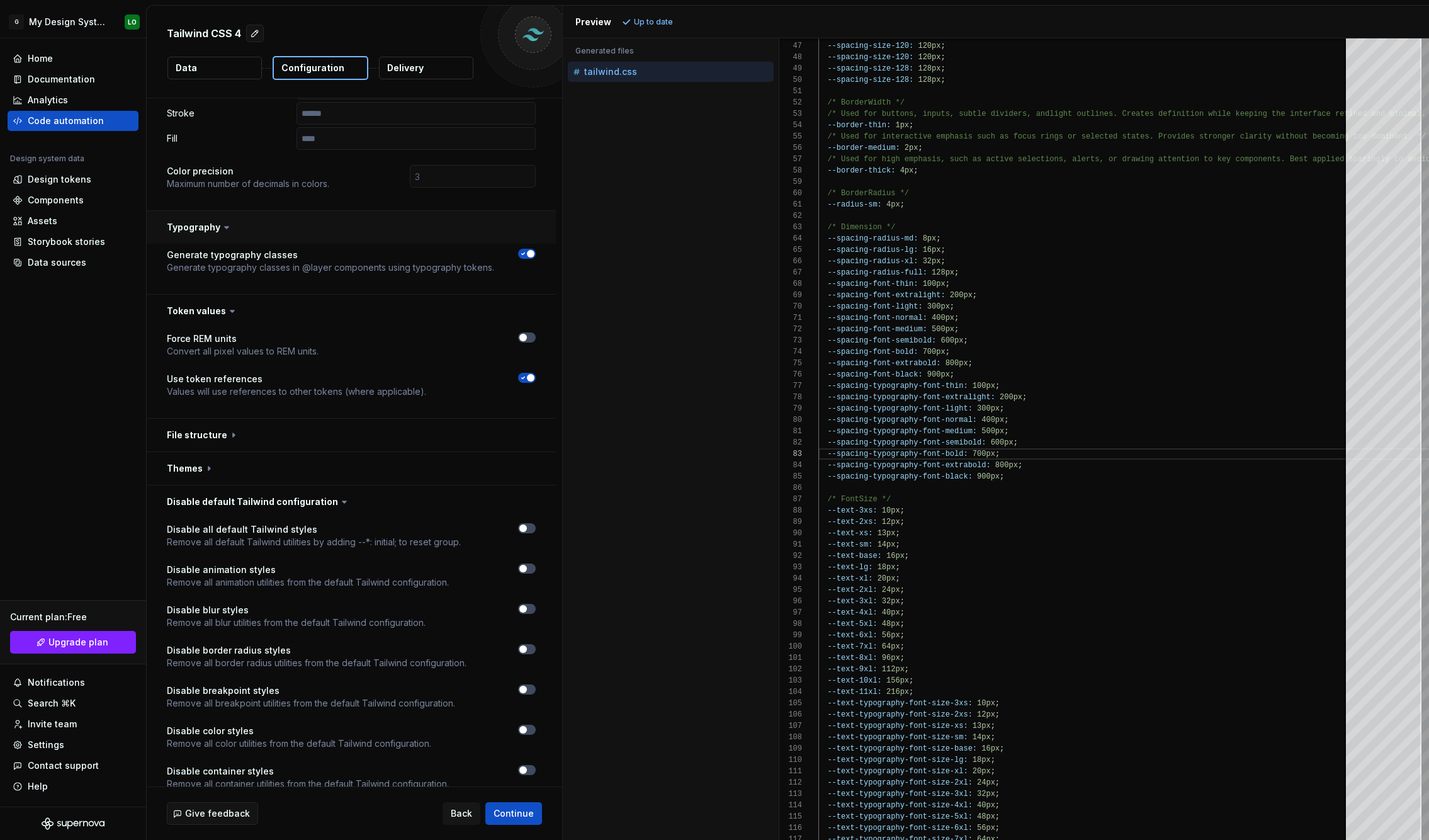
click at [253, 214] on button "button" at bounding box center [351, 227] width 409 height 33
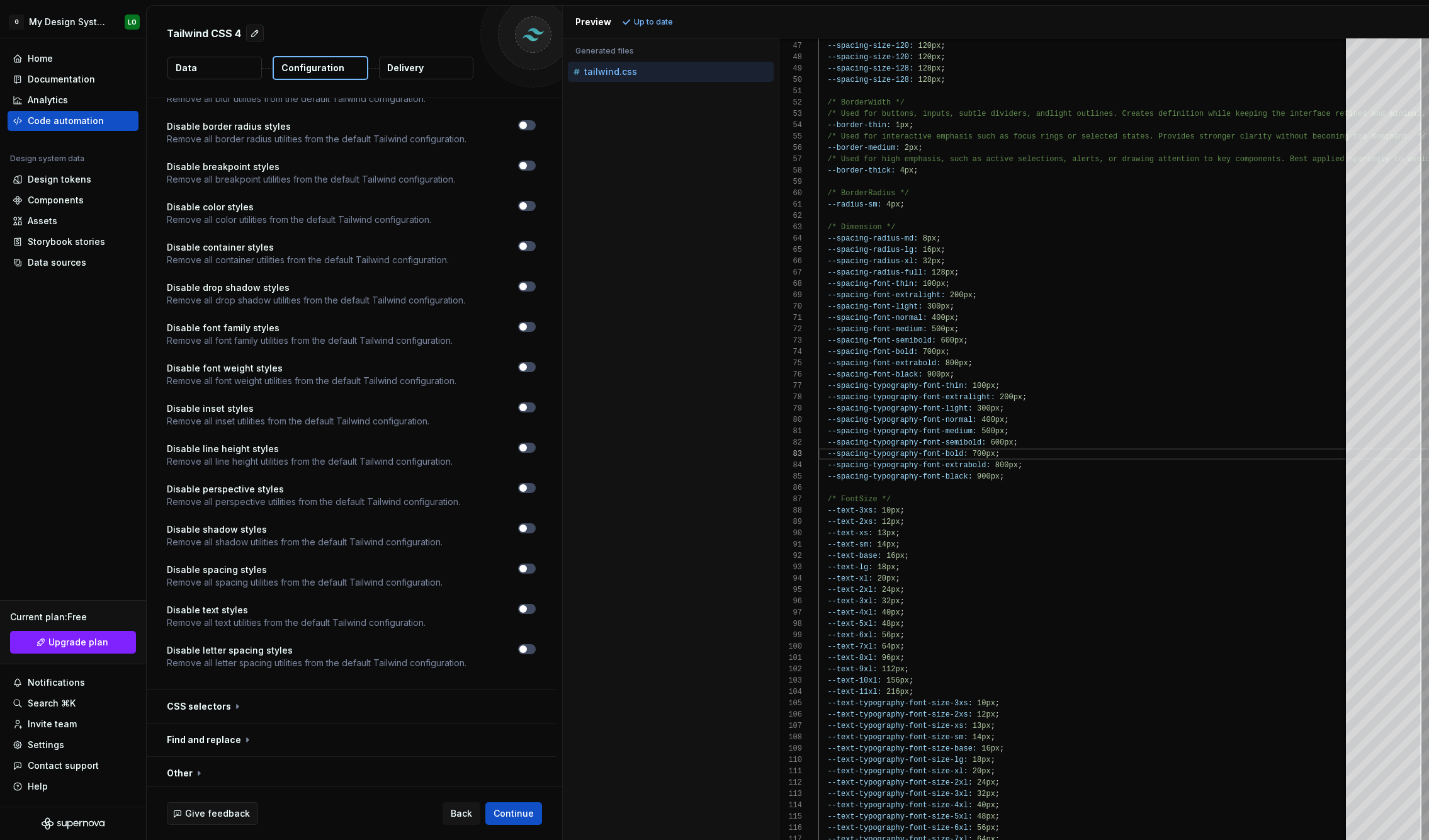
scroll to position [821, 0]
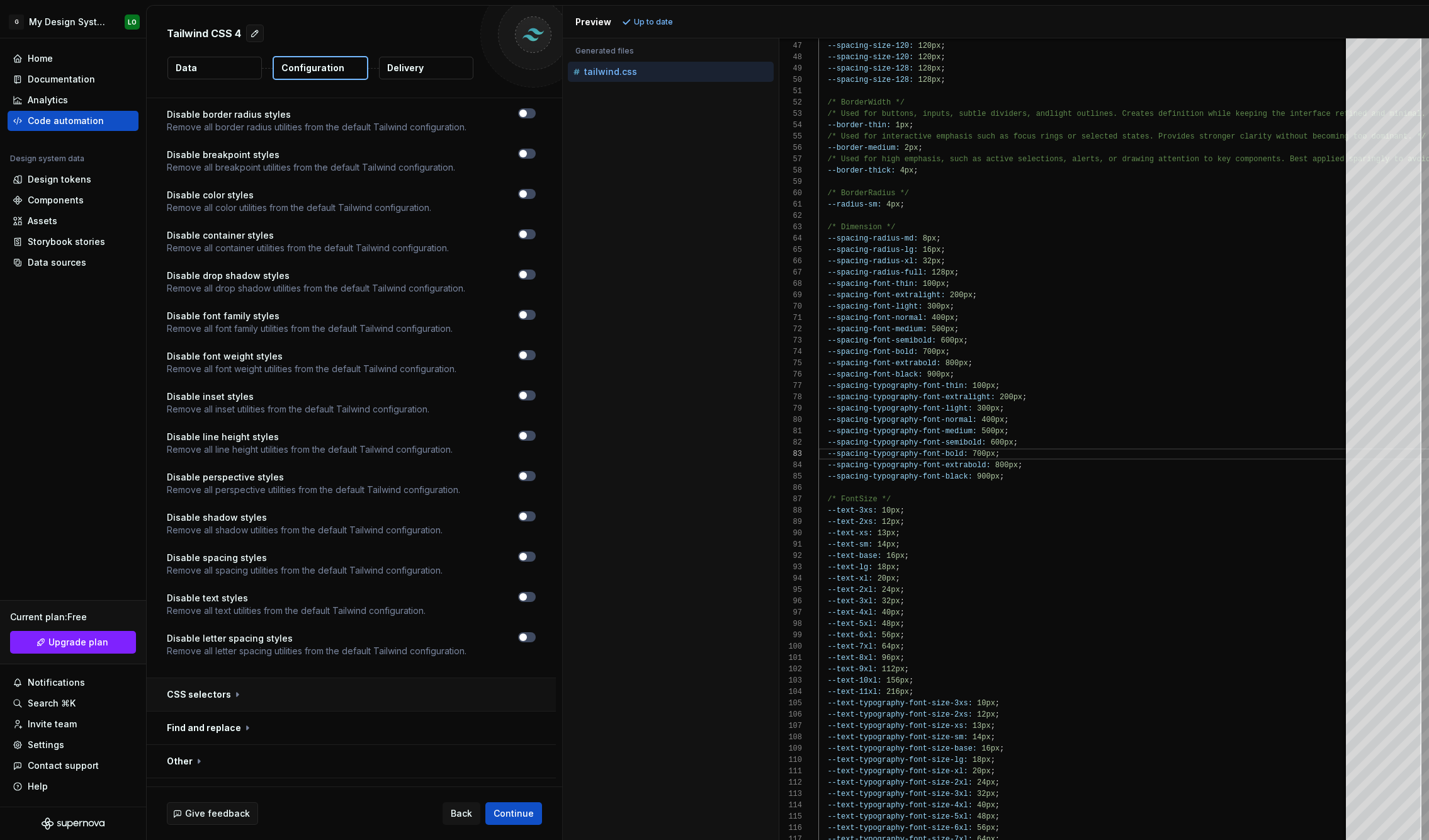
click at [205, 678] on button "button" at bounding box center [351, 694] width 409 height 33
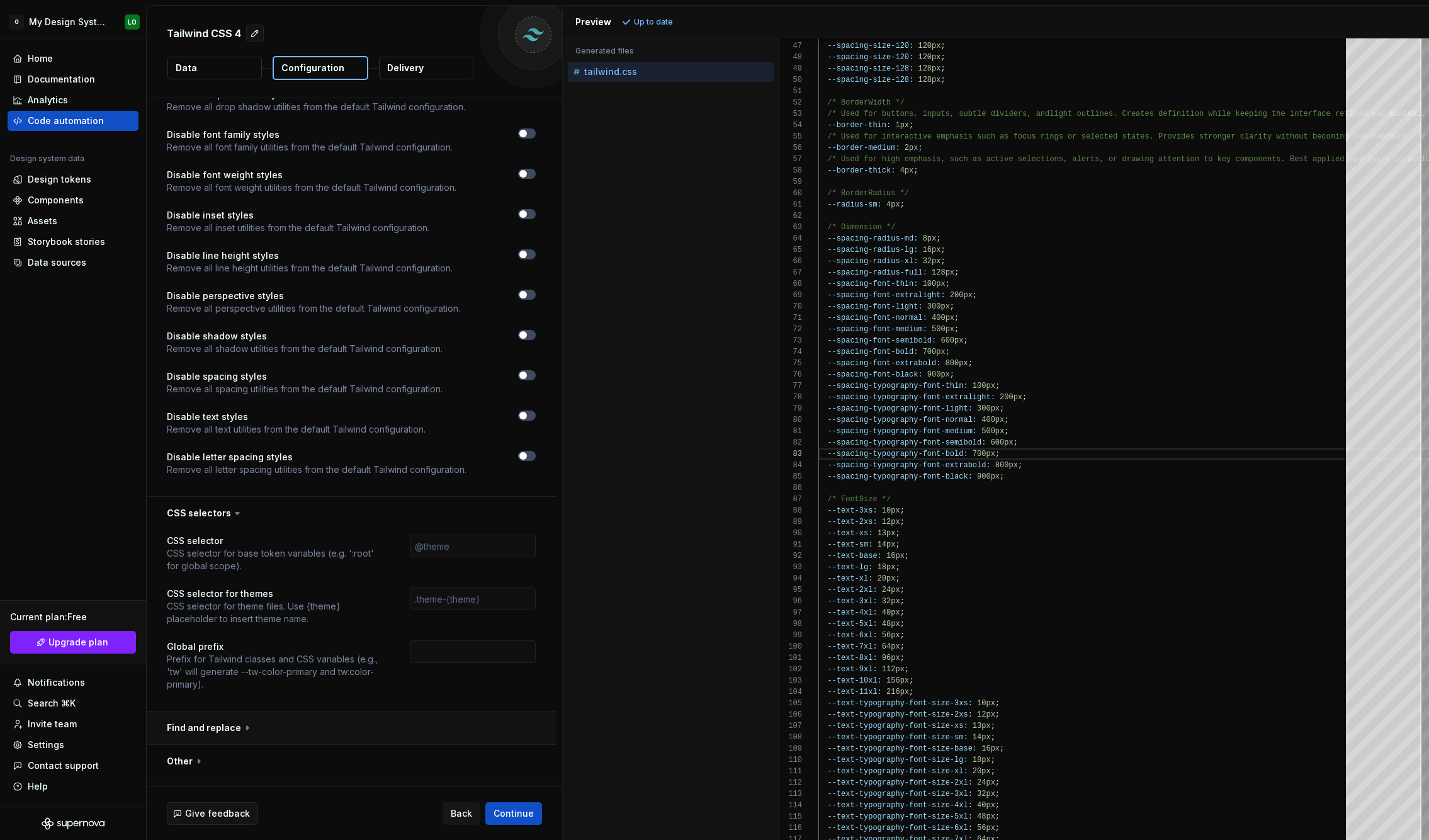
click at [217, 712] on button "button" at bounding box center [351, 728] width 409 height 33
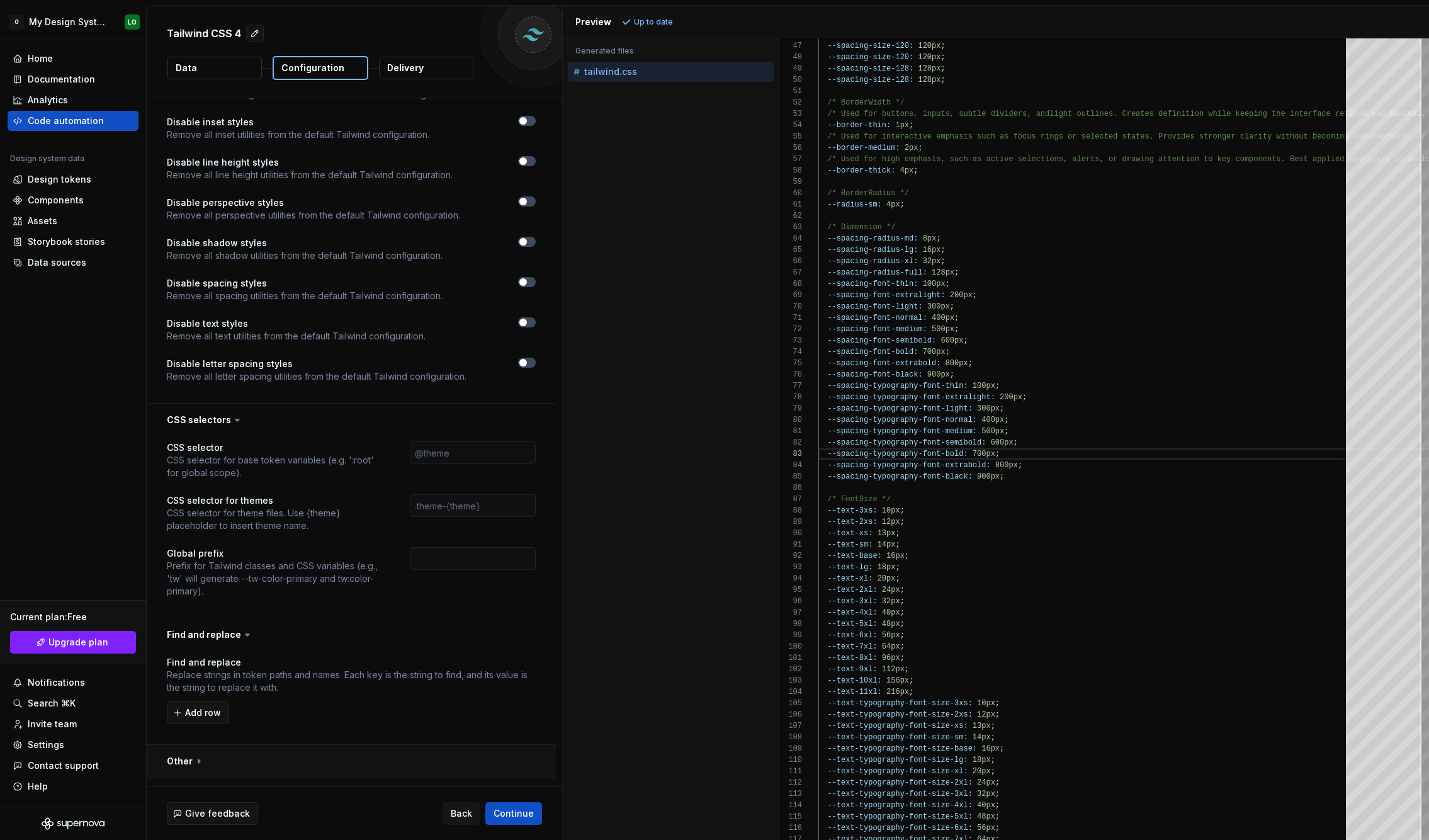
click at [204, 745] on button "button" at bounding box center [351, 761] width 409 height 33
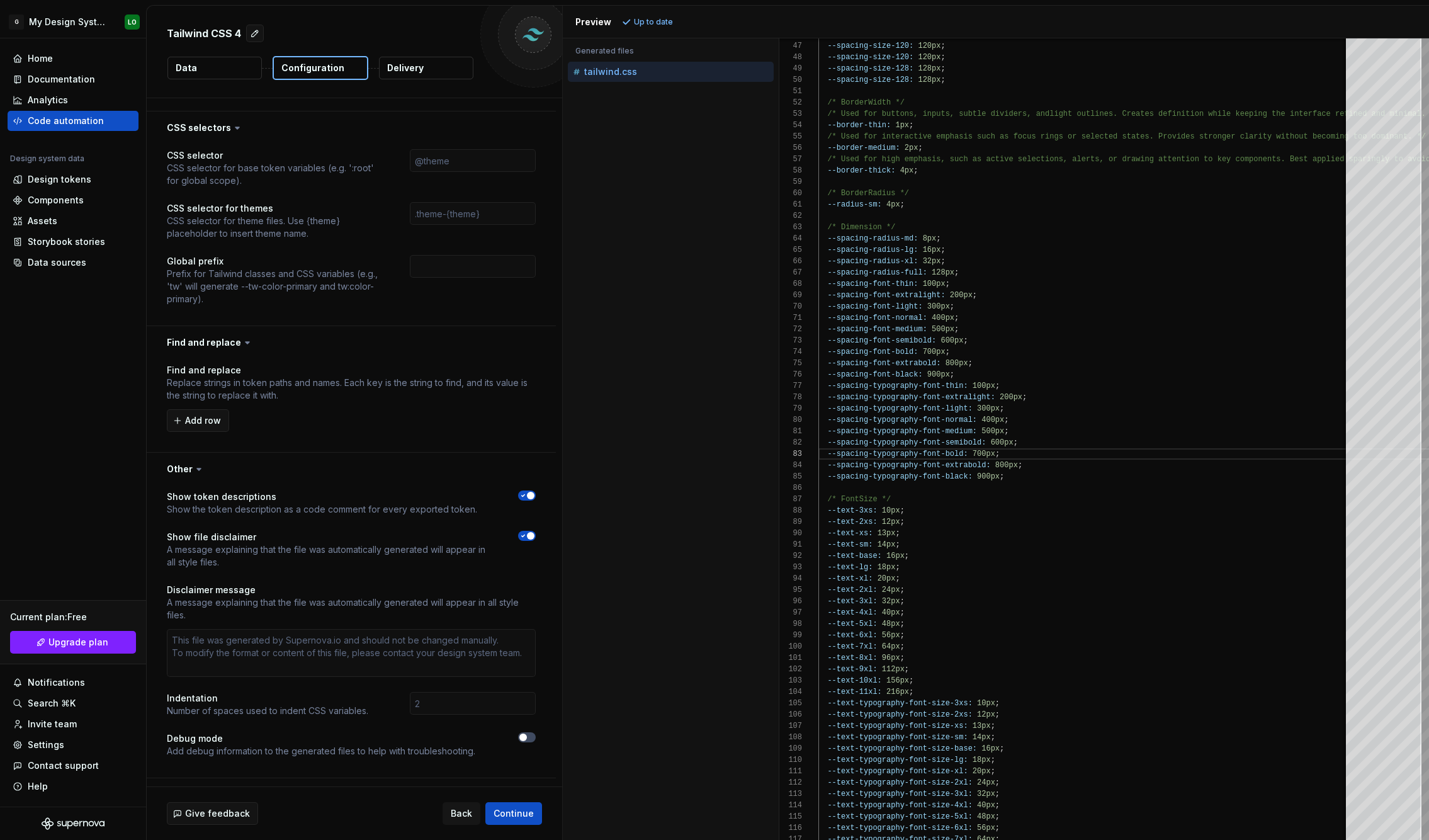
click at [262, 778] on button "button" at bounding box center [351, 794] width 409 height 33
click at [264, 788] on icon at bounding box center [270, 794] width 12 height 12
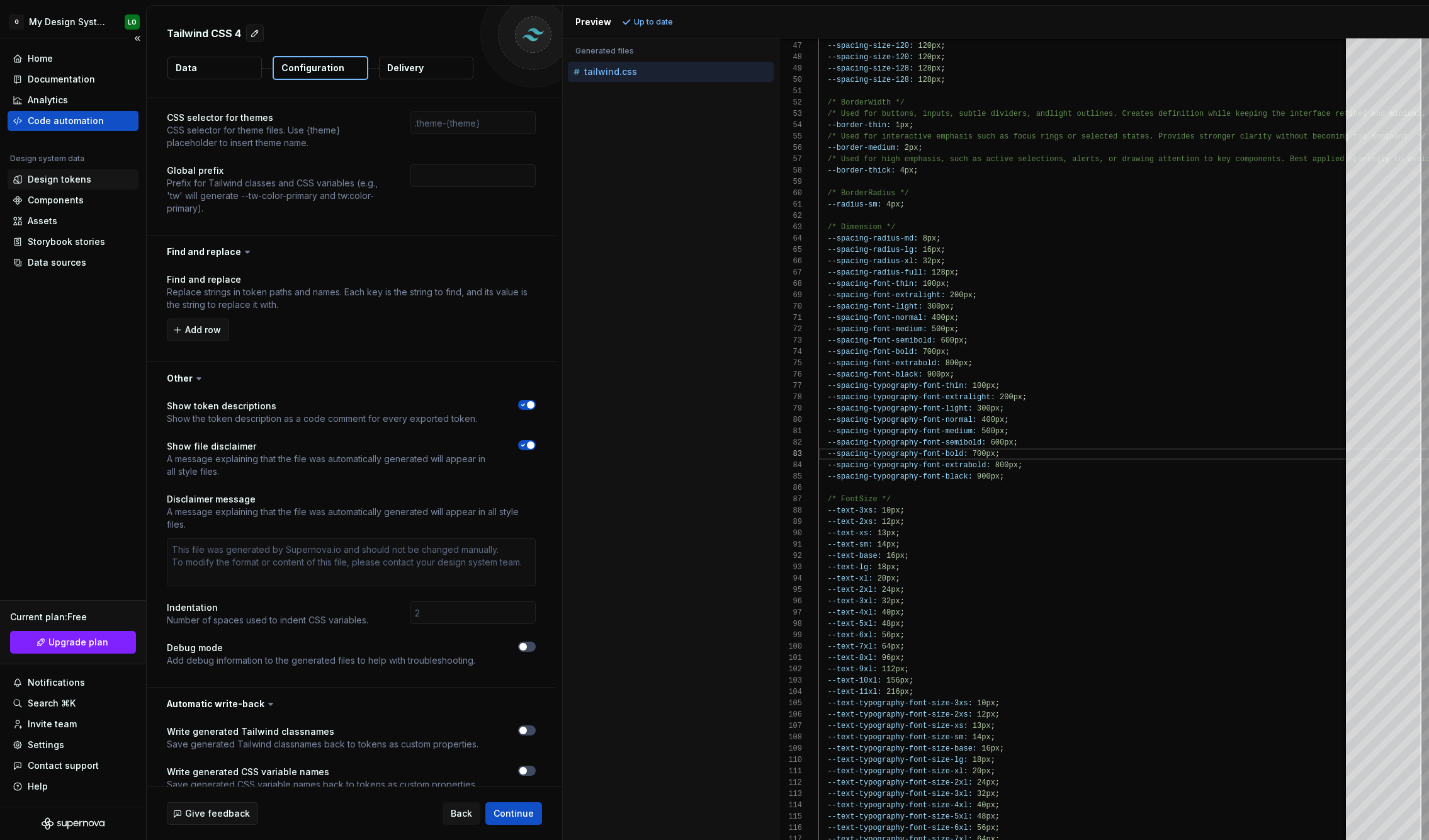
click at [71, 179] on div "Design tokens" at bounding box center [60, 179] width 64 height 12
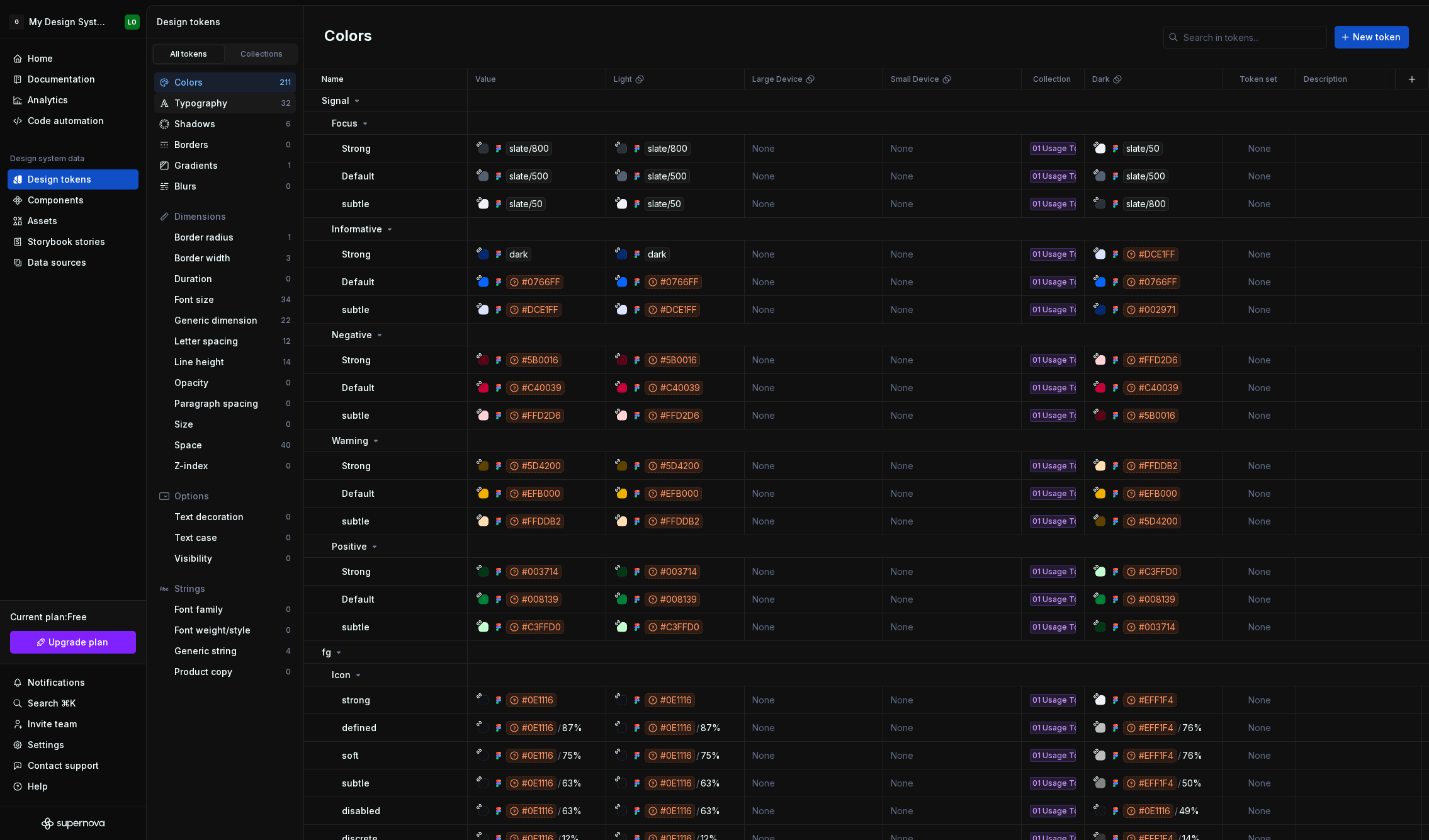
click at [236, 105] on div "Typography" at bounding box center [227, 103] width 106 height 12
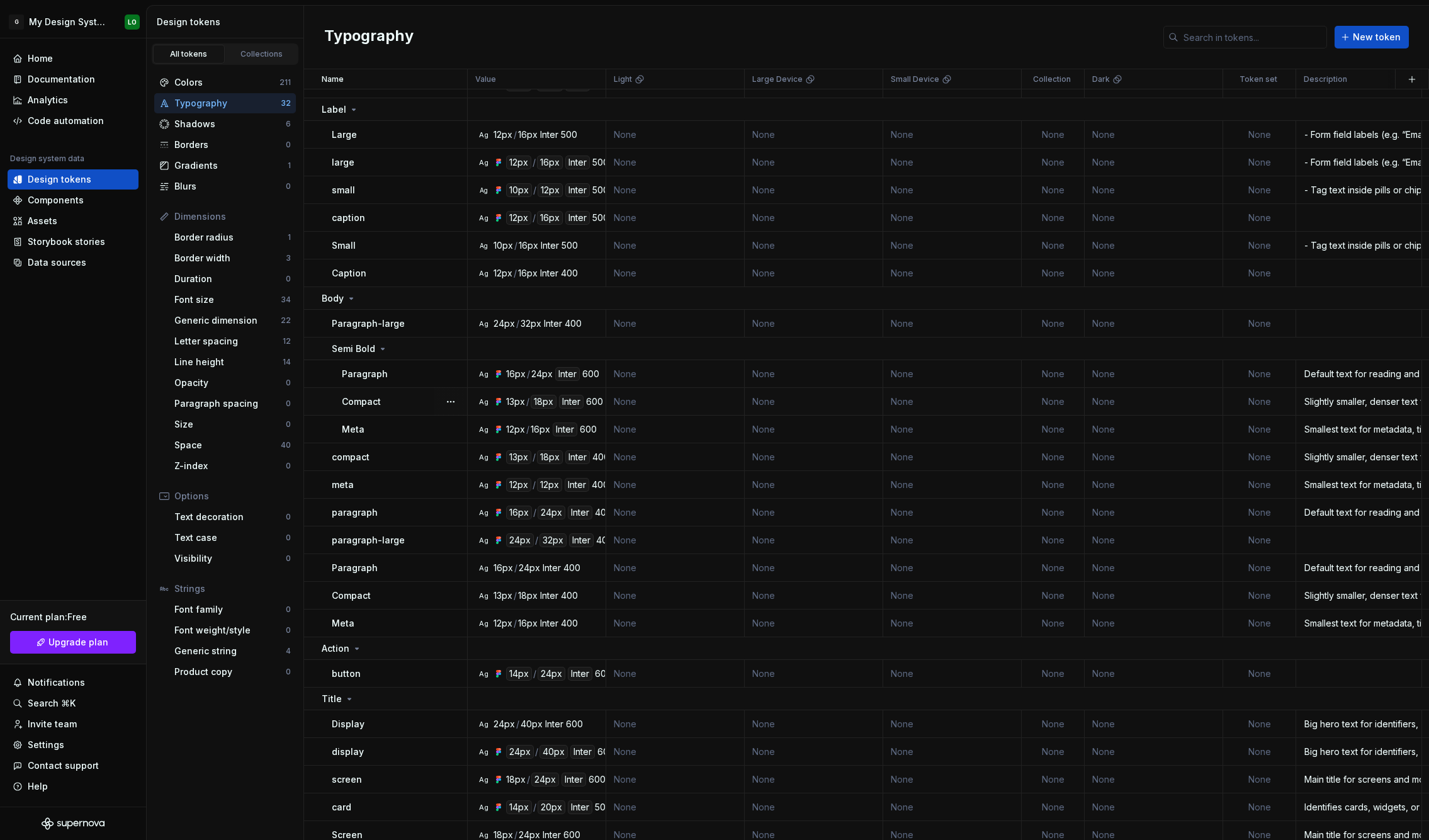
scroll to position [317, 0]
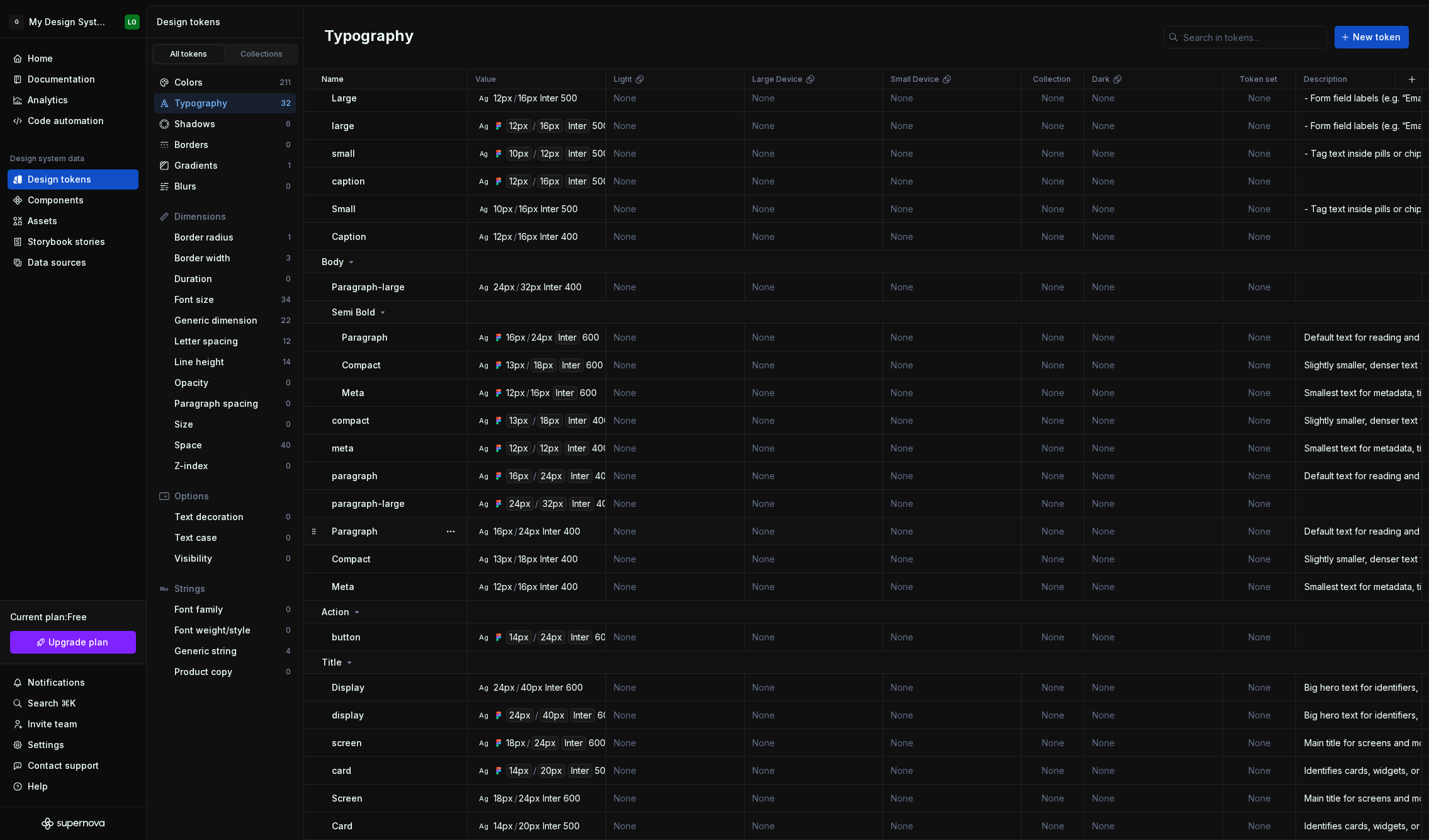
click at [506, 535] on div "16px" at bounding box center [503, 531] width 19 height 12
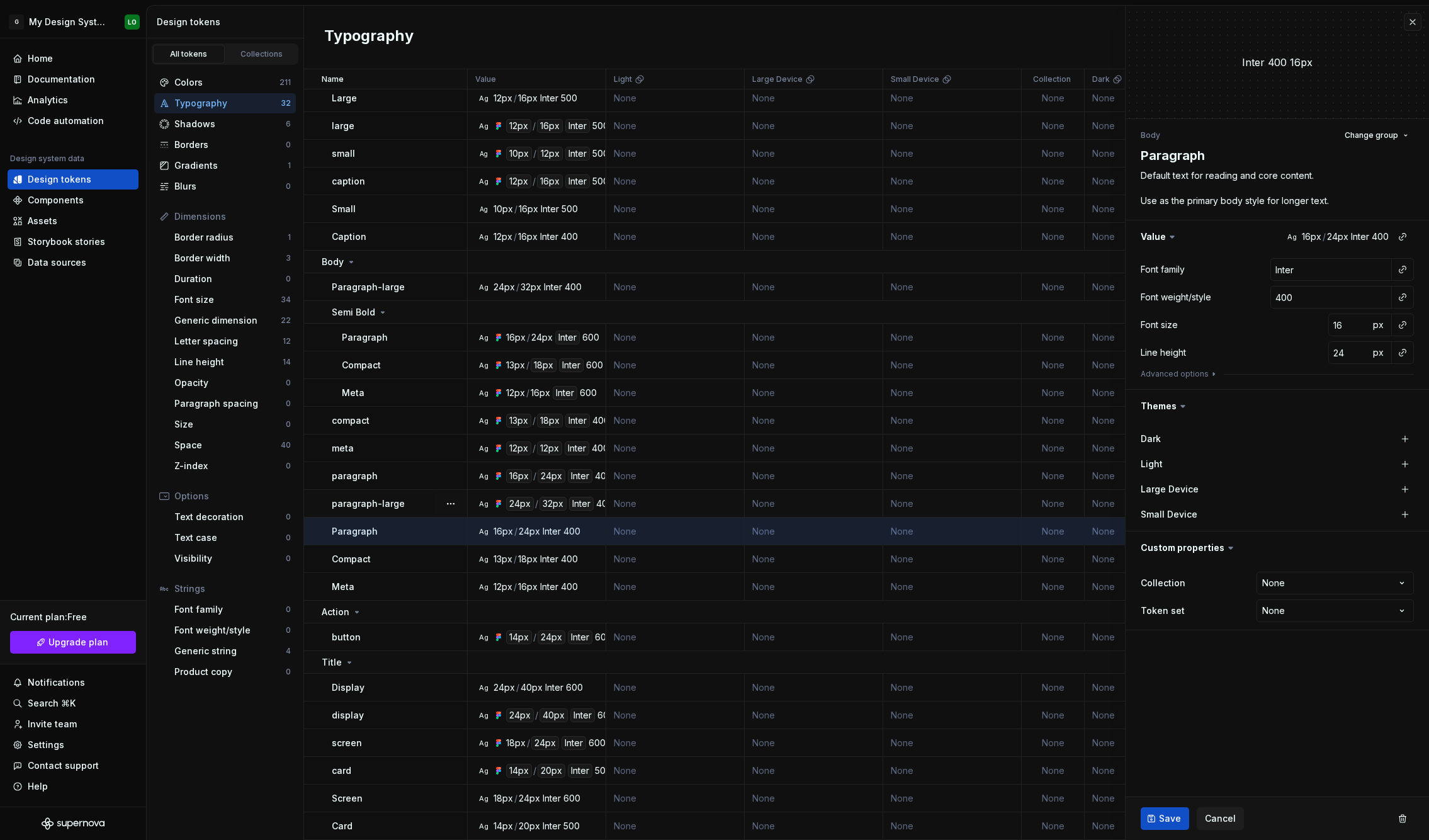
click at [523, 505] on div "24px" at bounding box center [520, 504] width 28 height 14
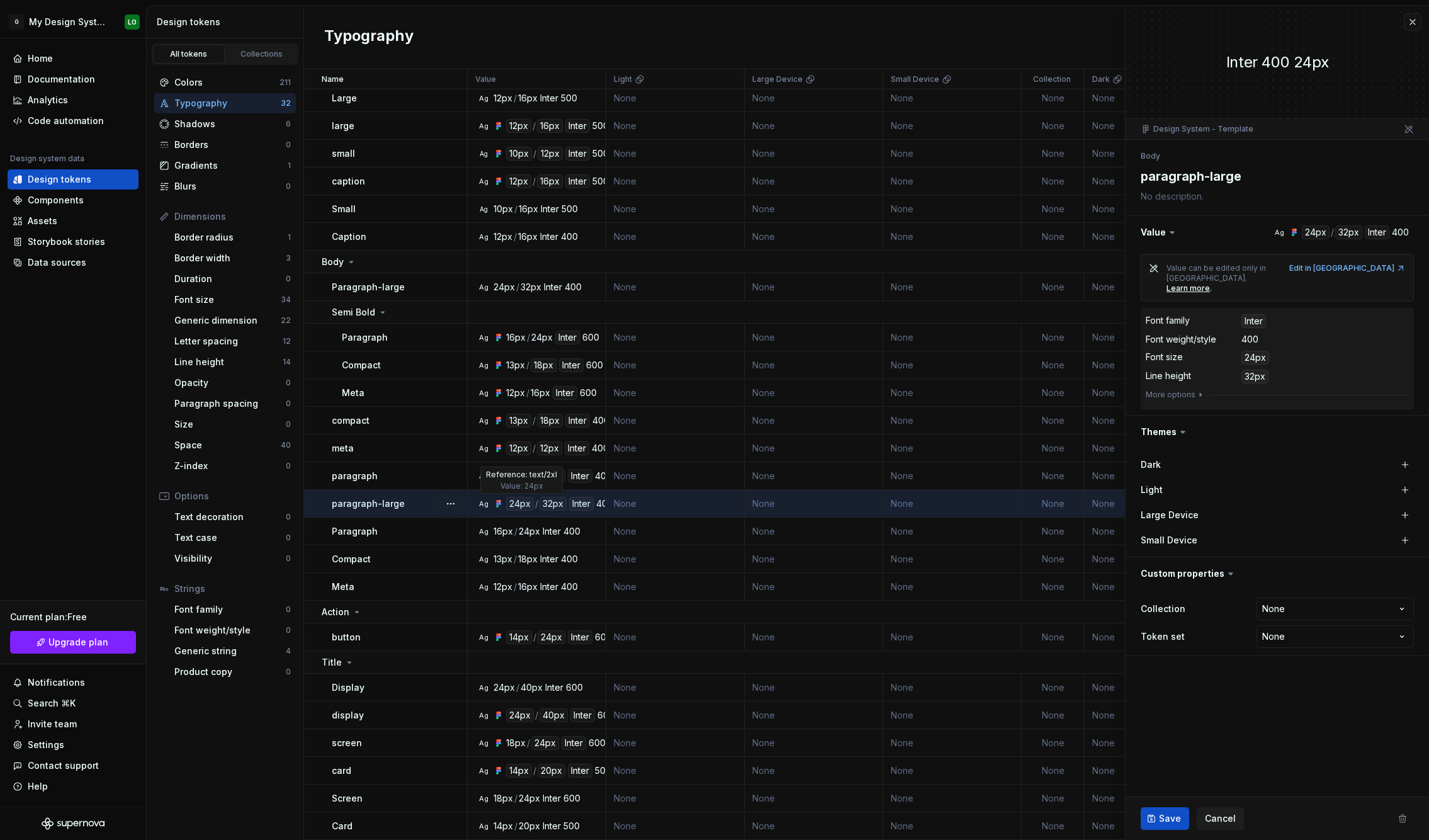
click at [522, 506] on div "24px" at bounding box center [520, 504] width 28 height 14
click at [234, 449] on div "Space" at bounding box center [227, 445] width 106 height 12
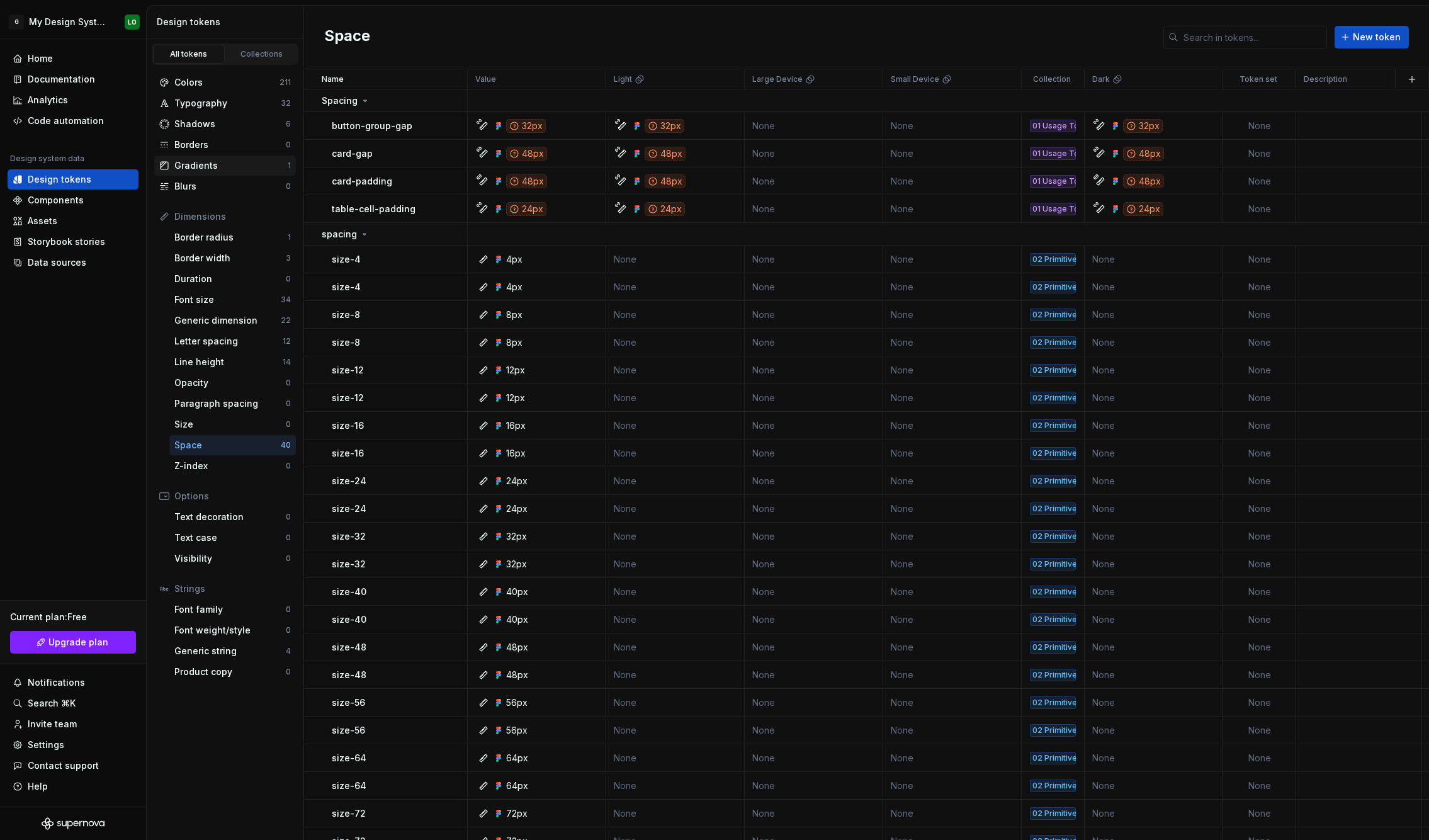
click at [208, 170] on div "Gradients" at bounding box center [231, 165] width 113 height 12
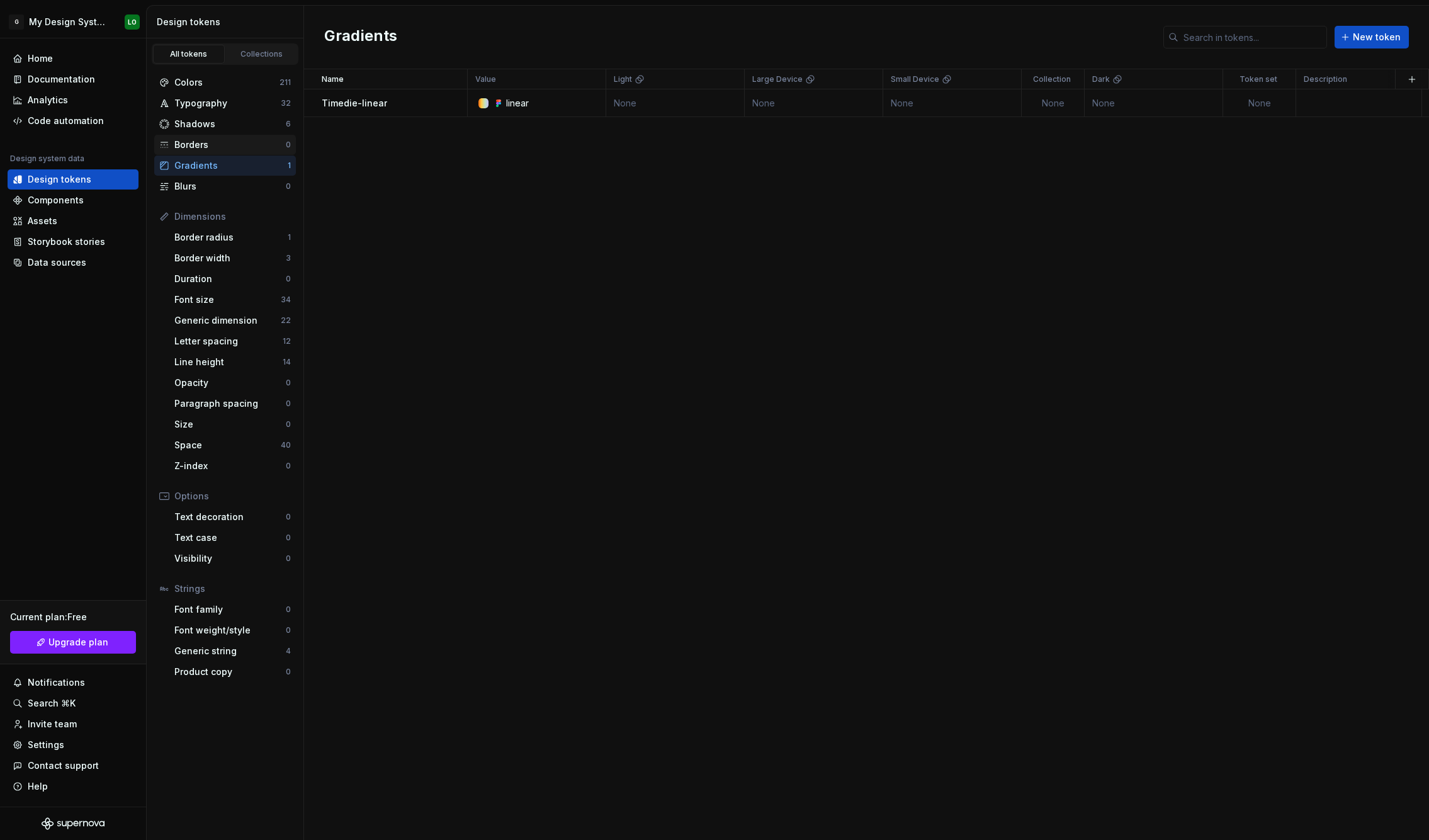
click at [268, 146] on div "Borders" at bounding box center [230, 145] width 112 height 12
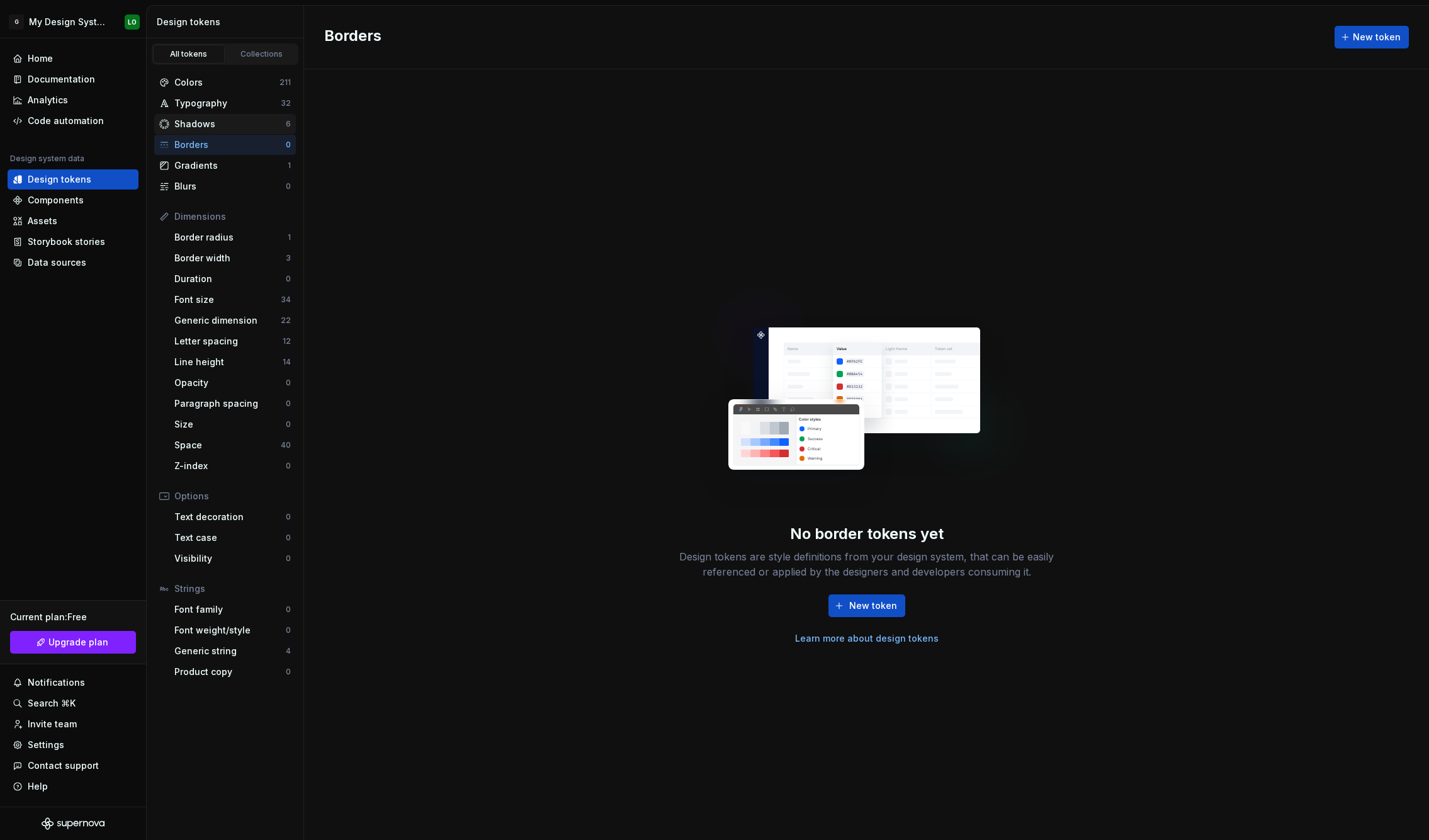
click at [267, 126] on div "Shadows" at bounding box center [230, 124] width 112 height 12
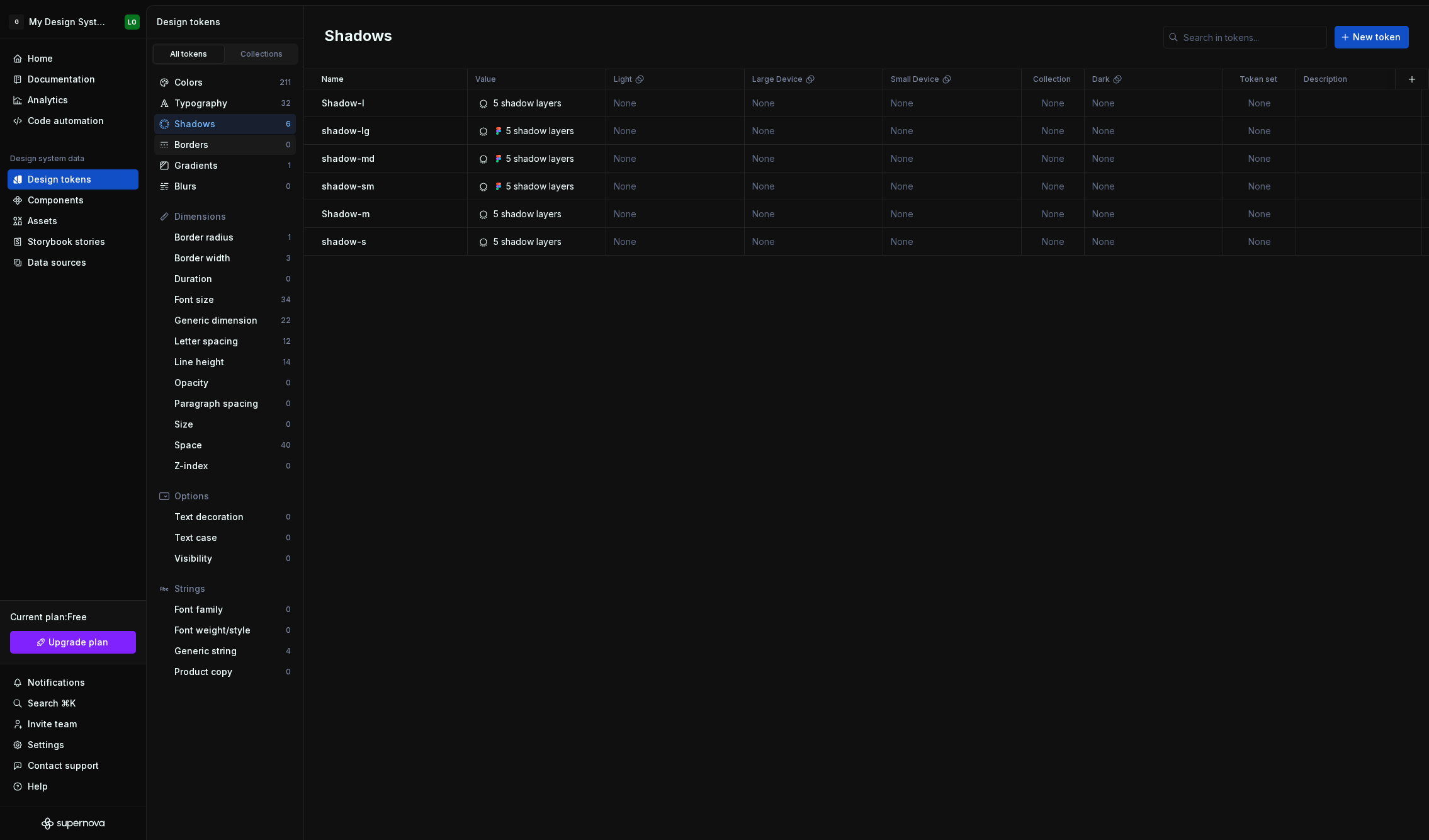
click at [267, 136] on div "Borders 0" at bounding box center [225, 145] width 142 height 20
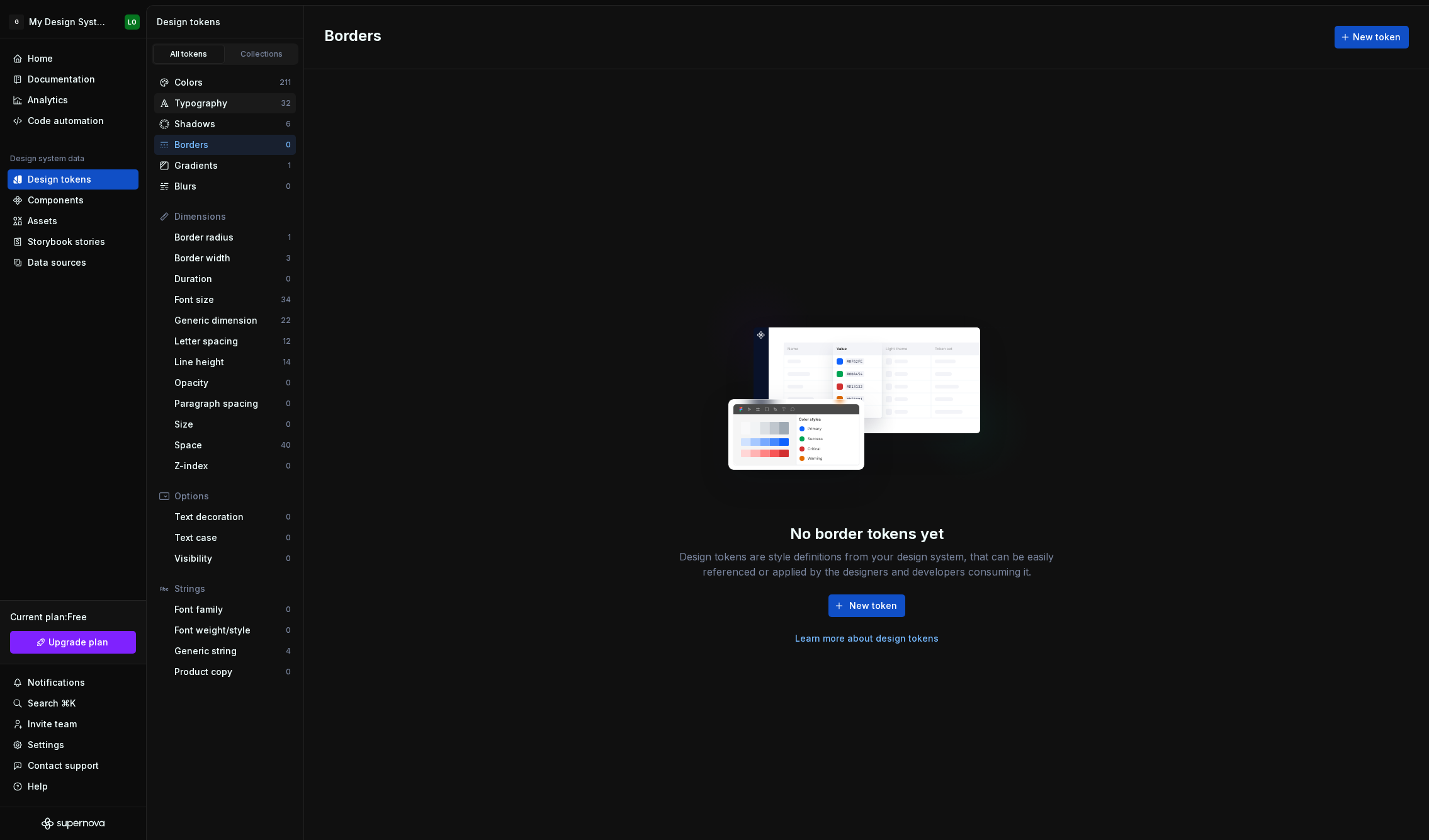
click at [256, 109] on div "Typography" at bounding box center [227, 103] width 106 height 12
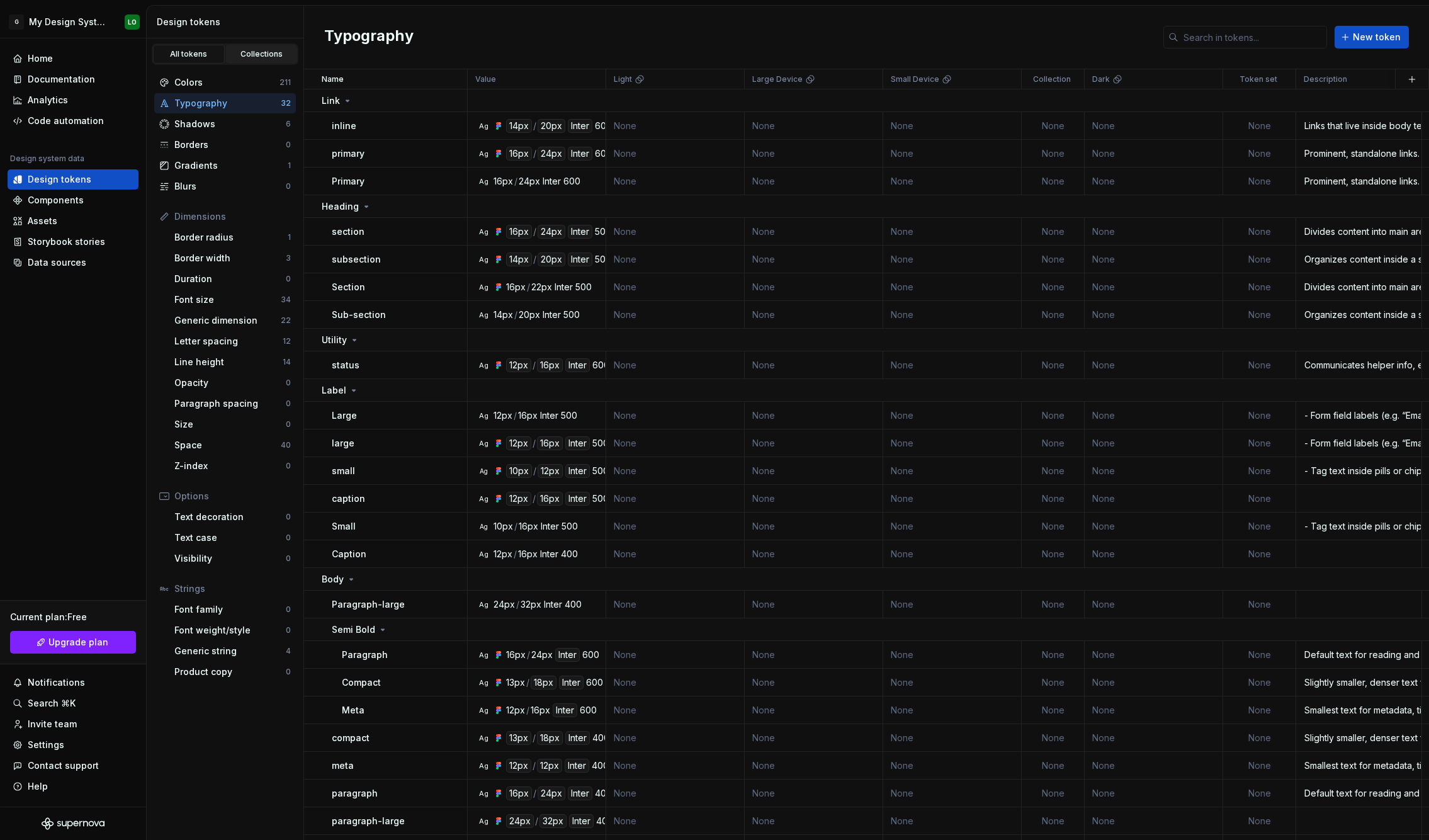
click at [257, 60] on link "Collections" at bounding box center [262, 54] width 72 height 19
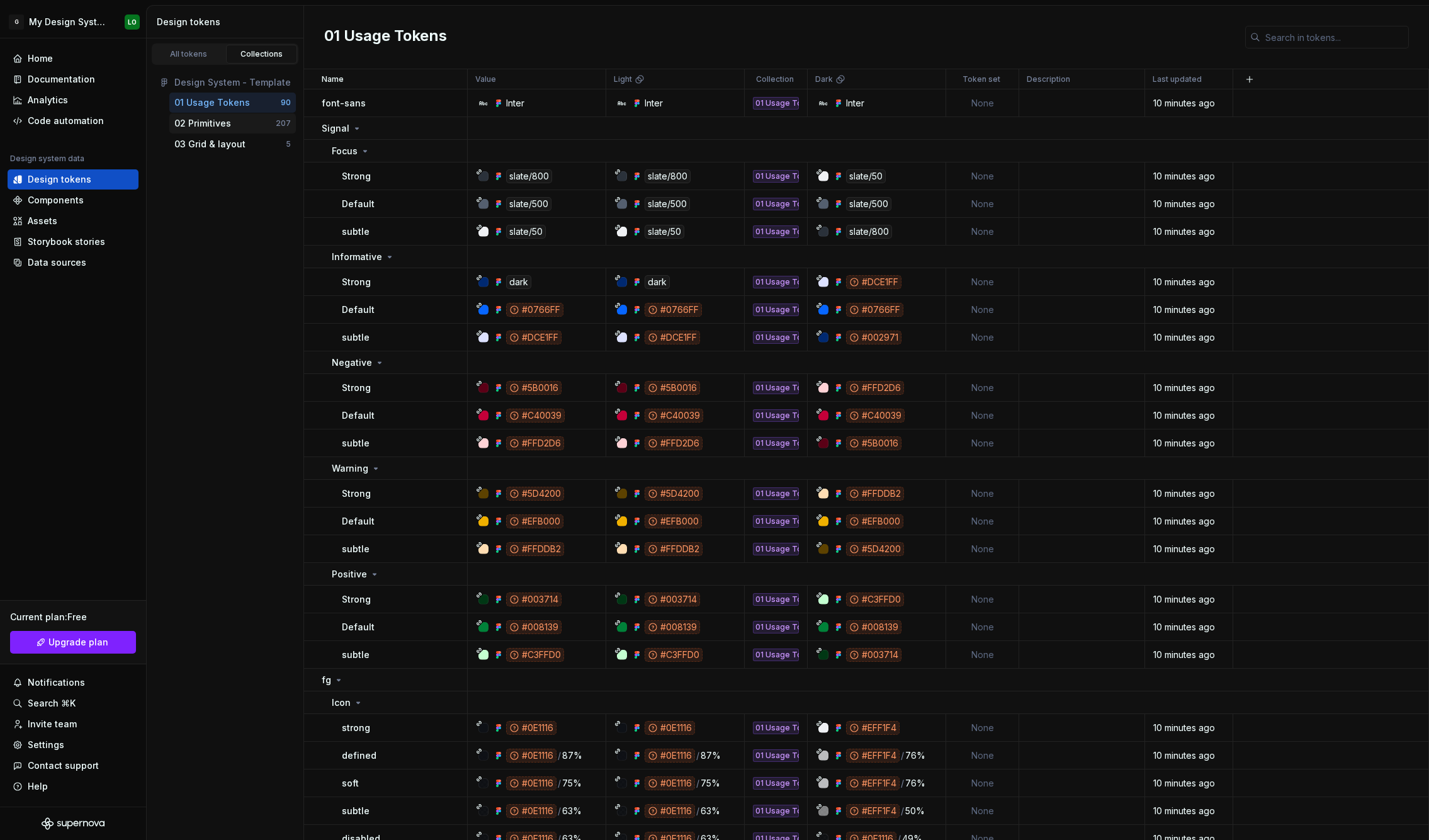
click at [206, 126] on div "02 Primitives" at bounding box center [202, 123] width 57 height 12
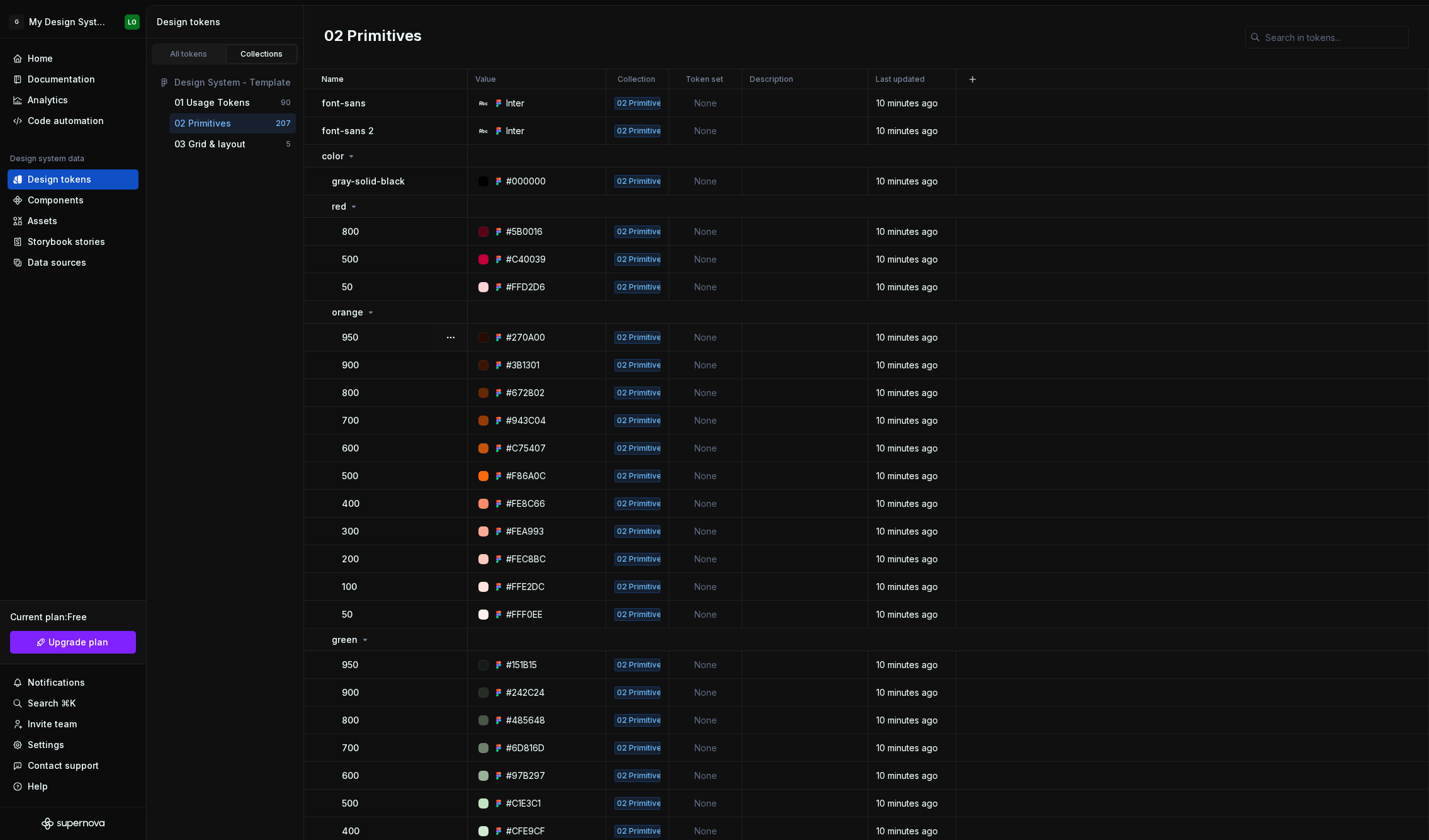
click at [422, 343] on td "950" at bounding box center [385, 337] width 164 height 28
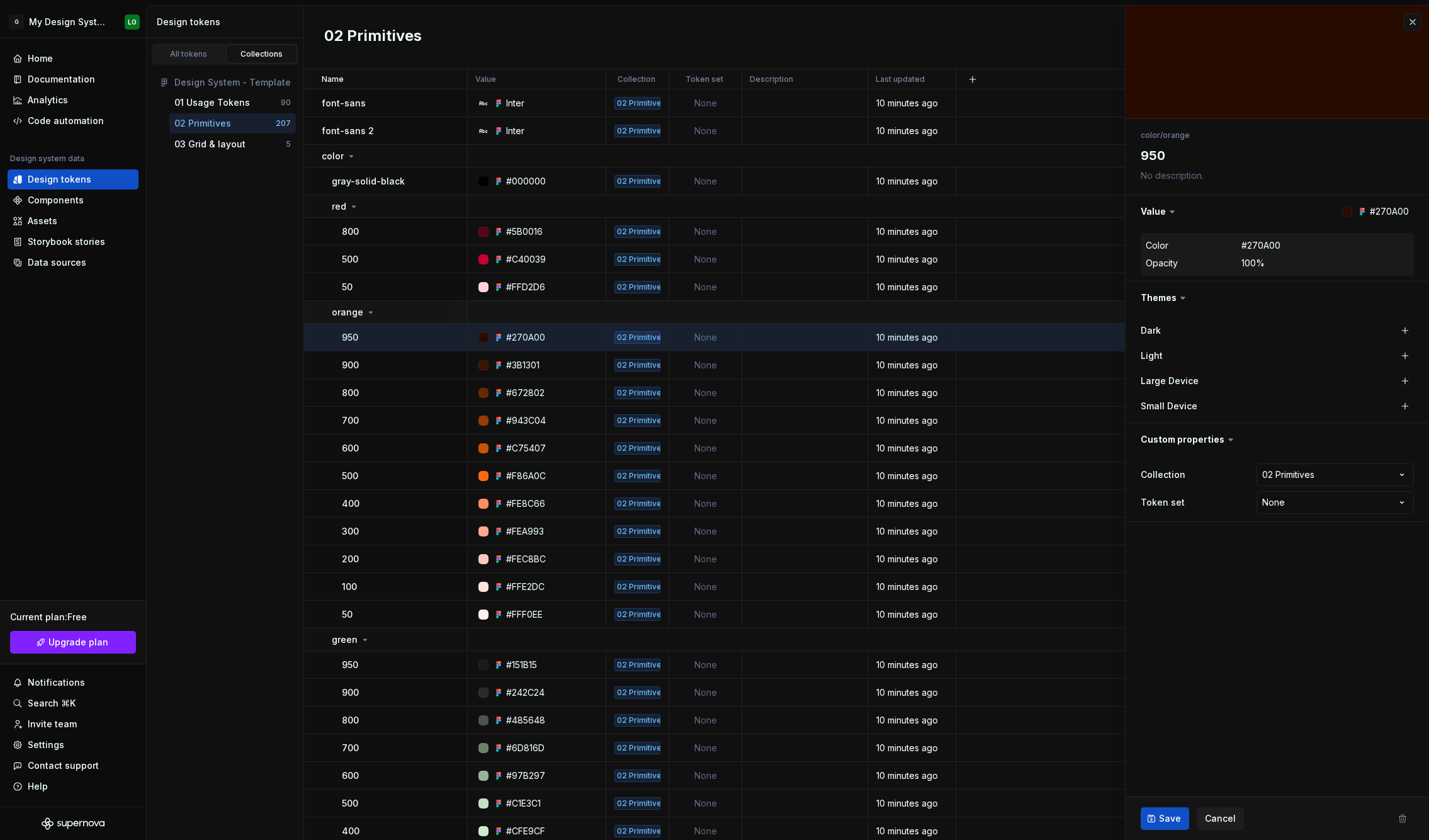
click at [344, 303] on td "orange" at bounding box center [385, 312] width 164 height 22
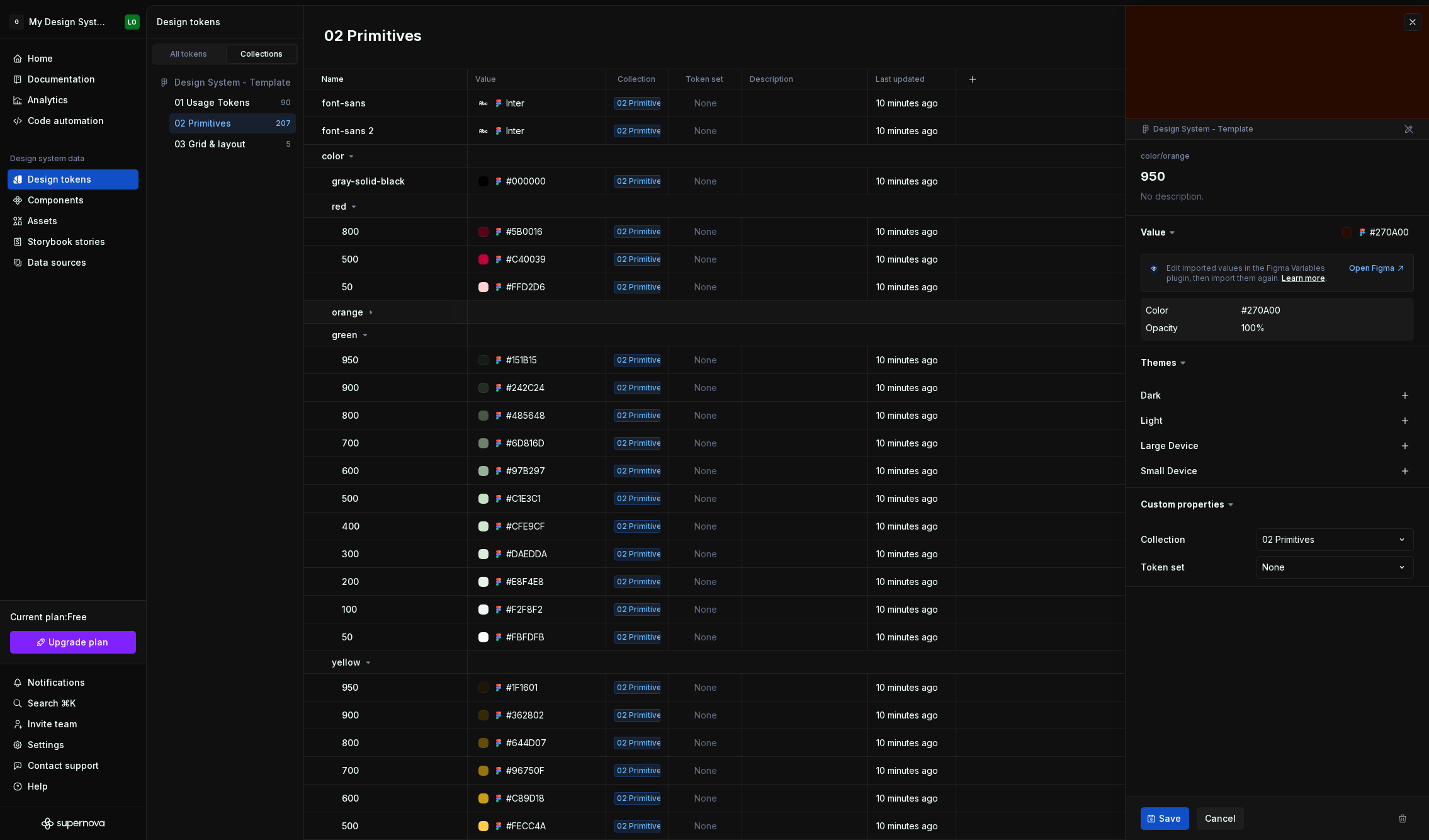
click at [348, 310] on p "orange" at bounding box center [347, 312] width 32 height 12
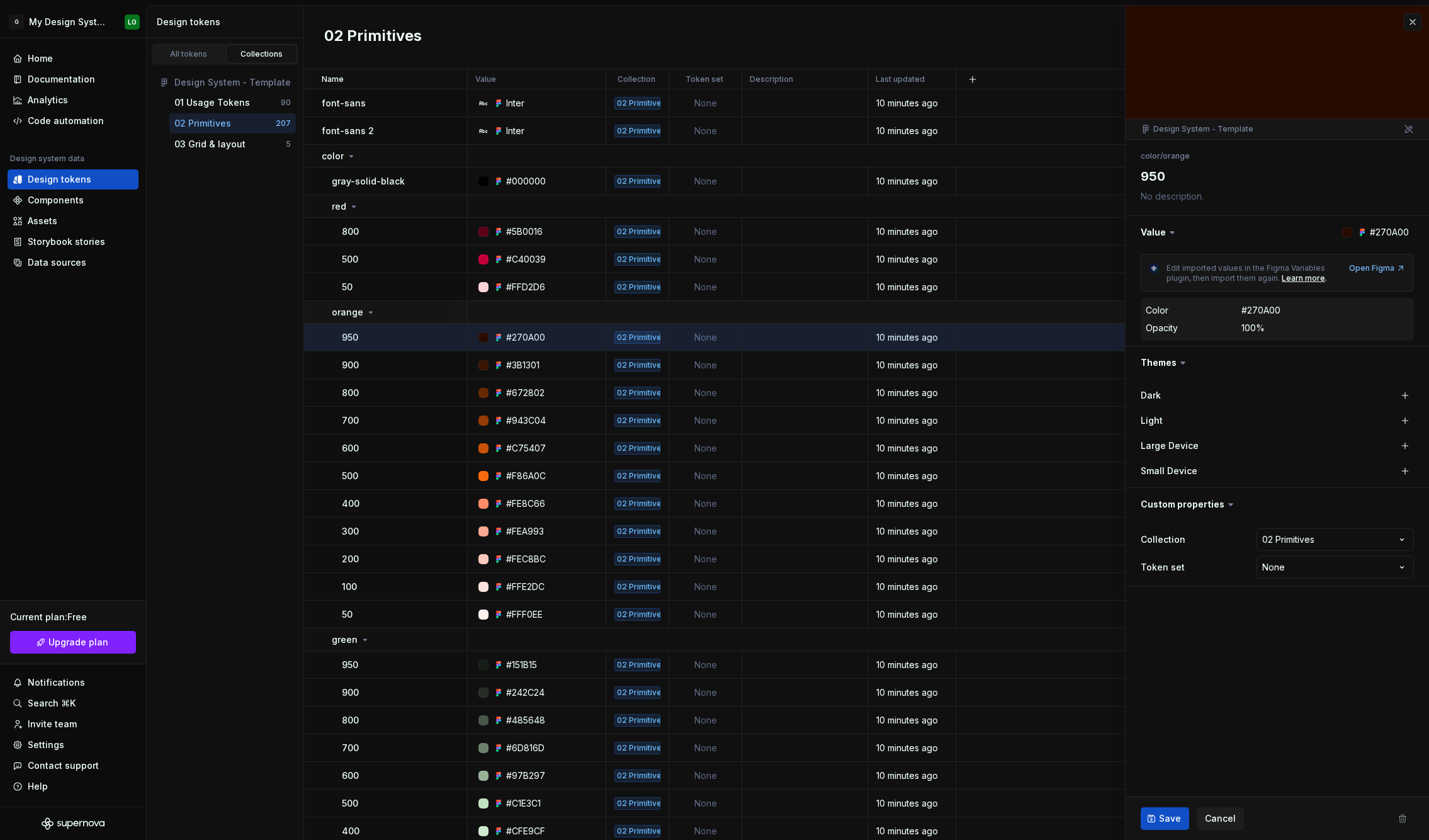
click at [394, 310] on div "orange" at bounding box center [399, 312] width 135 height 12
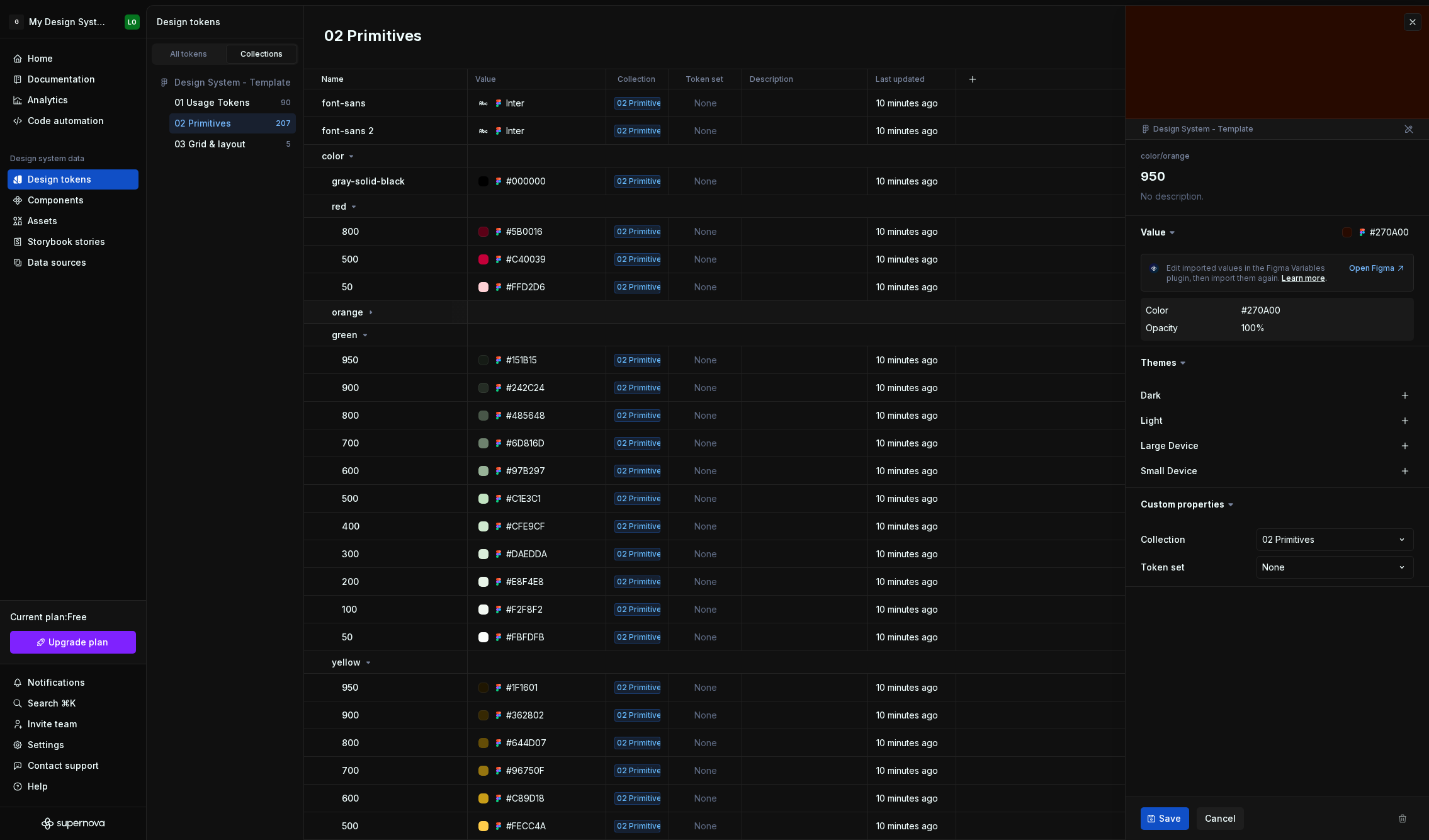
type textarea "*"
click at [394, 313] on div "orange" at bounding box center [399, 312] width 135 height 12
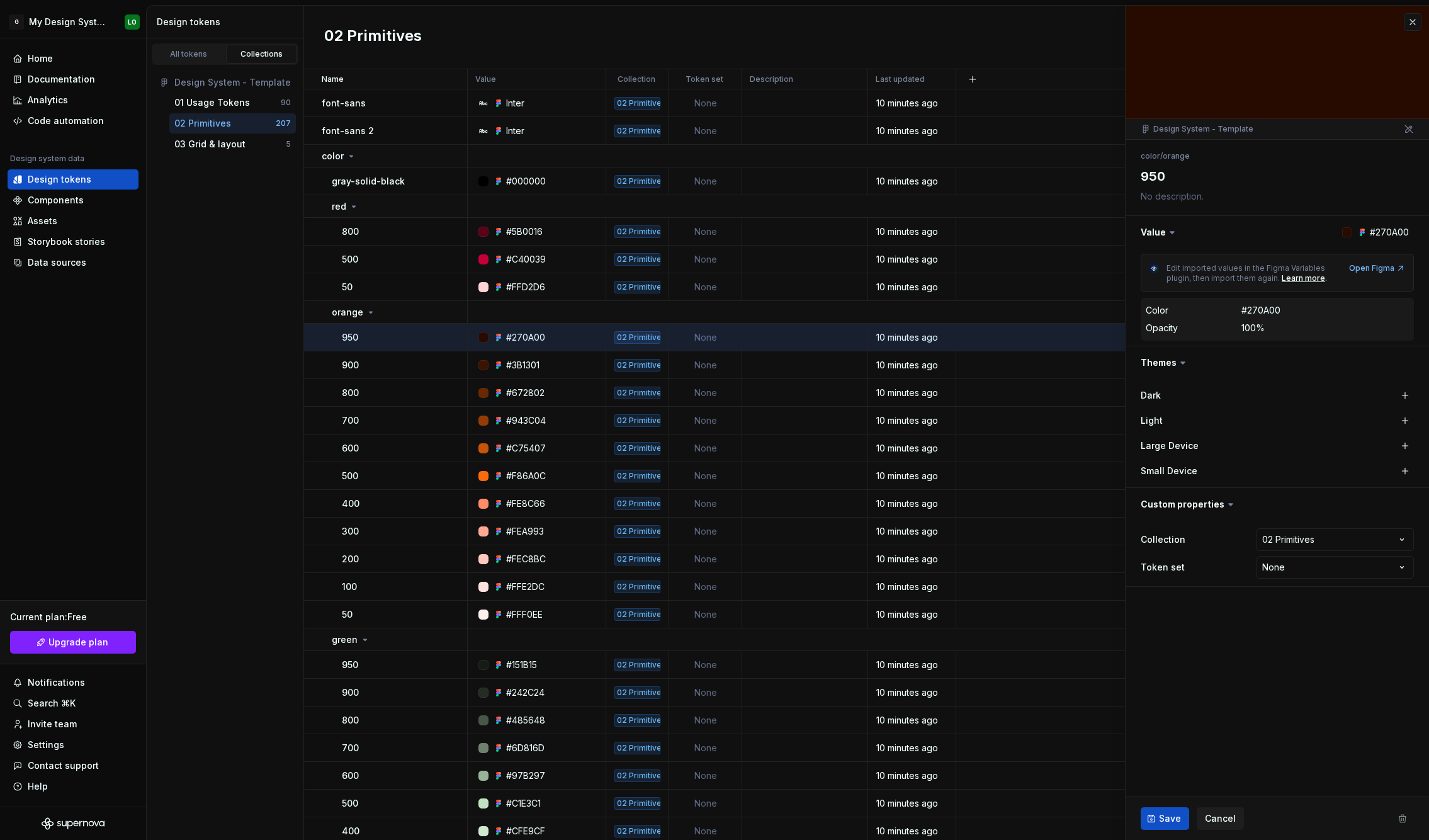
click at [1286, 566] on html "G My Design System LO Home Documentation Analytics Code automation Design syste…" at bounding box center [714, 420] width 1429 height 840
click at [1227, 598] on html "G My Design System LO Home Documentation Analytics Code automation Design syste…" at bounding box center [714, 420] width 1429 height 840
click at [1282, 574] on html "G My Design System LO Home Documentation Analytics Code automation Design syste…" at bounding box center [714, 420] width 1429 height 840
drag, startPoint x: 411, startPoint y: 317, endPoint x: 408, endPoint y: 311, distance: 6.7
click at [411, 315] on html "G My Design System LO Home Documentation Analytics Code automation Design syste…" at bounding box center [714, 420] width 1429 height 840
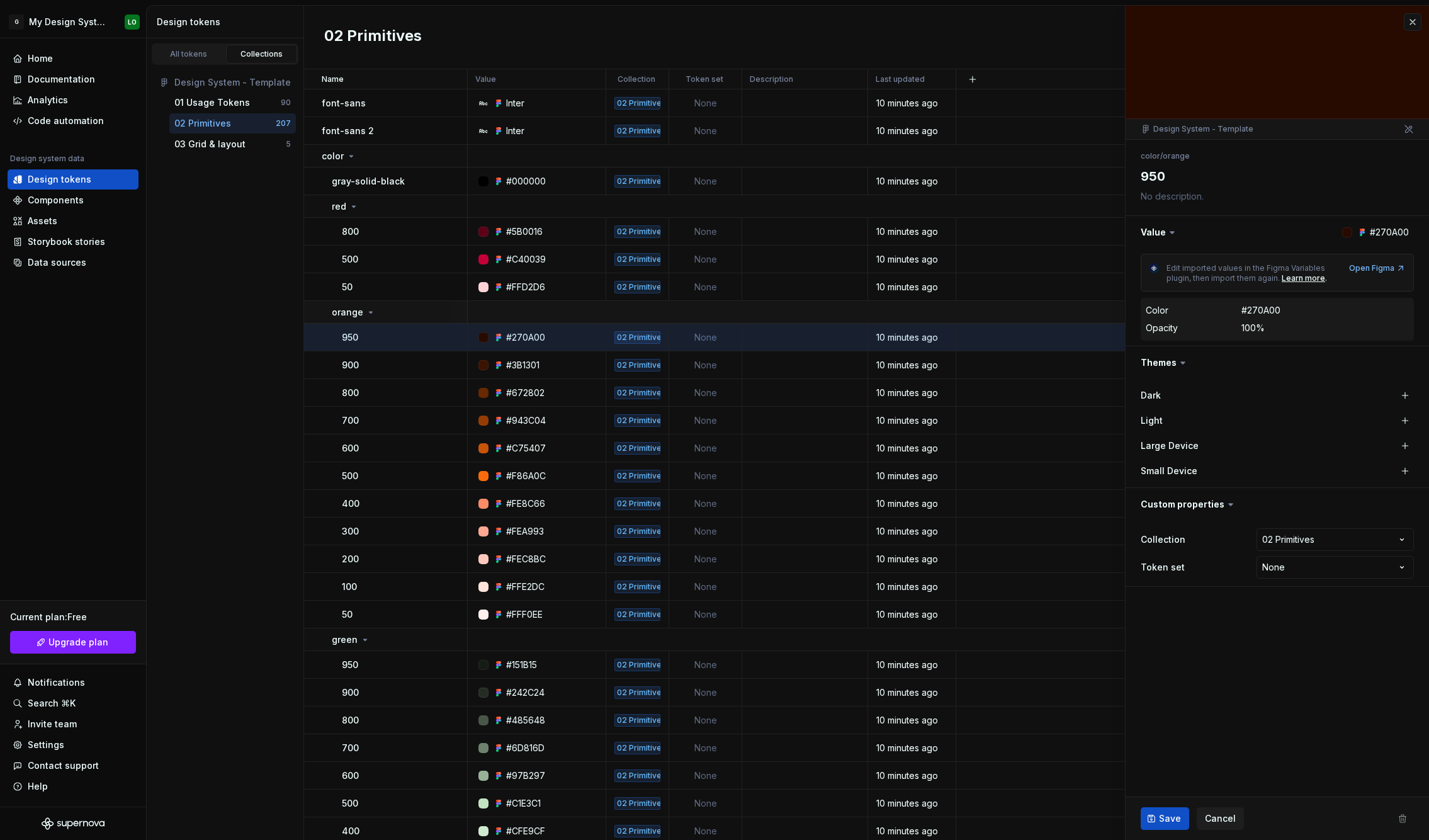
click at [408, 310] on div "orange" at bounding box center [399, 312] width 135 height 12
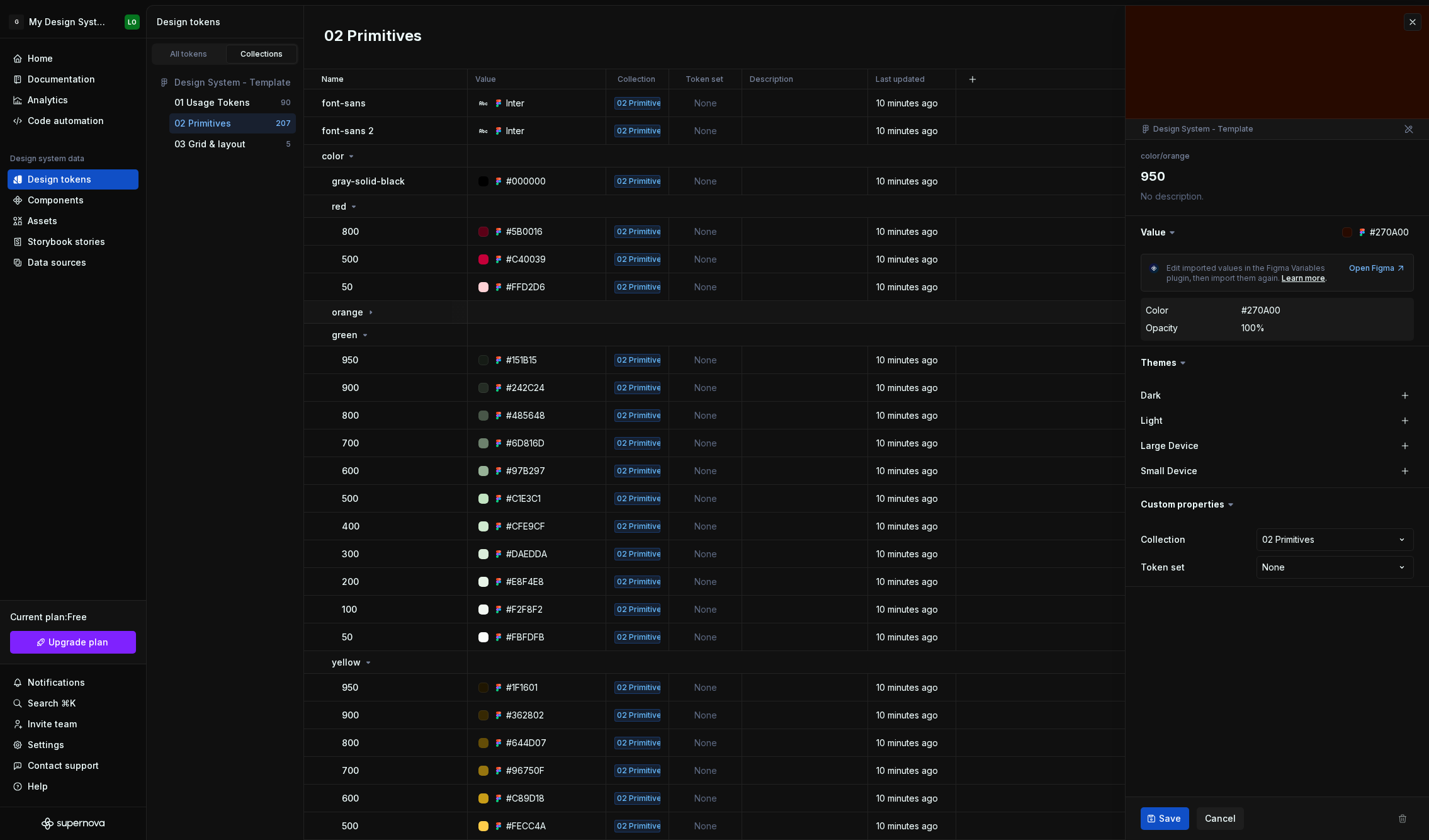
click at [409, 312] on div "orange" at bounding box center [399, 312] width 135 height 12
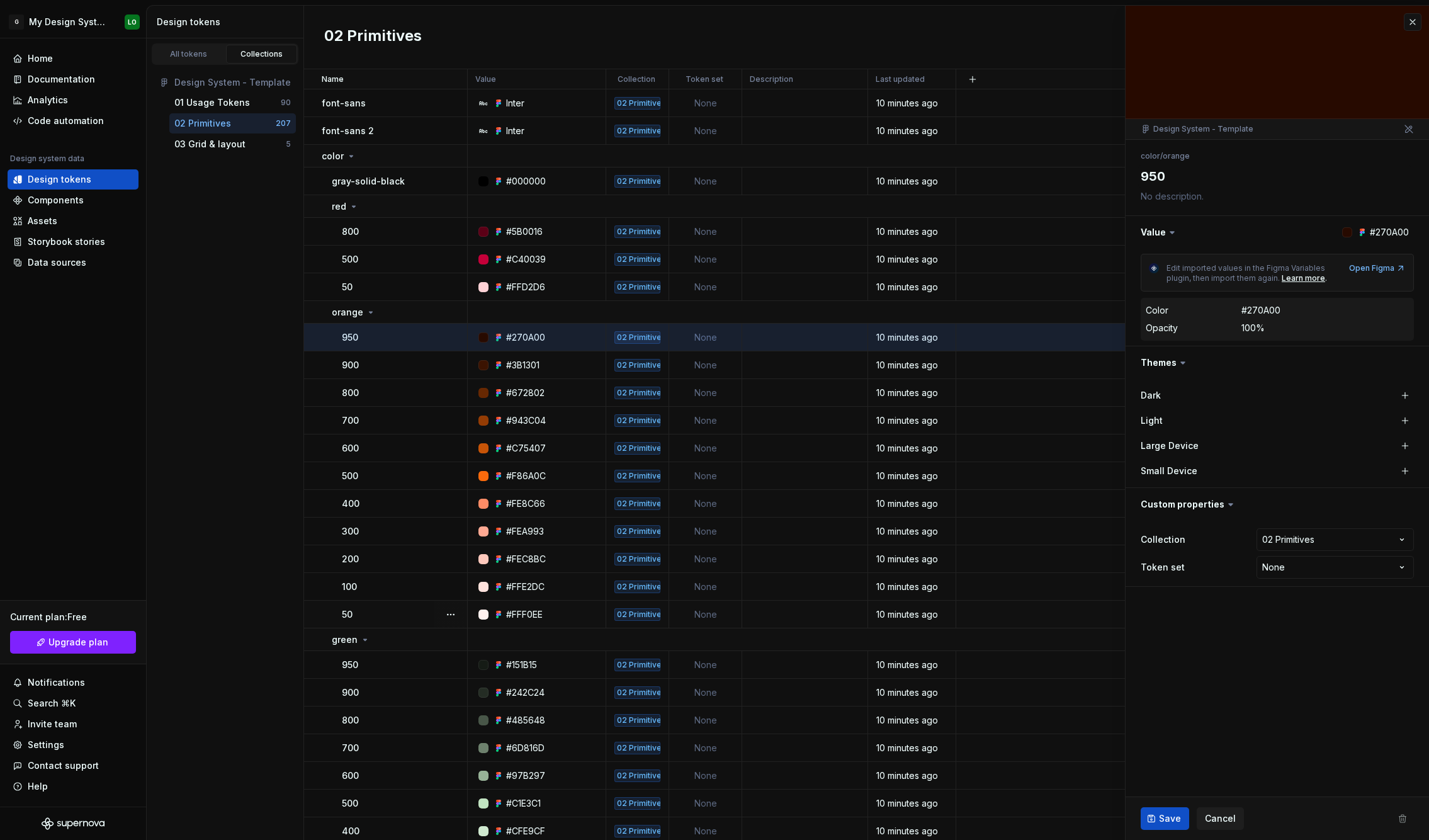
click at [408, 618] on div "50" at bounding box center [404, 615] width 125 height 12
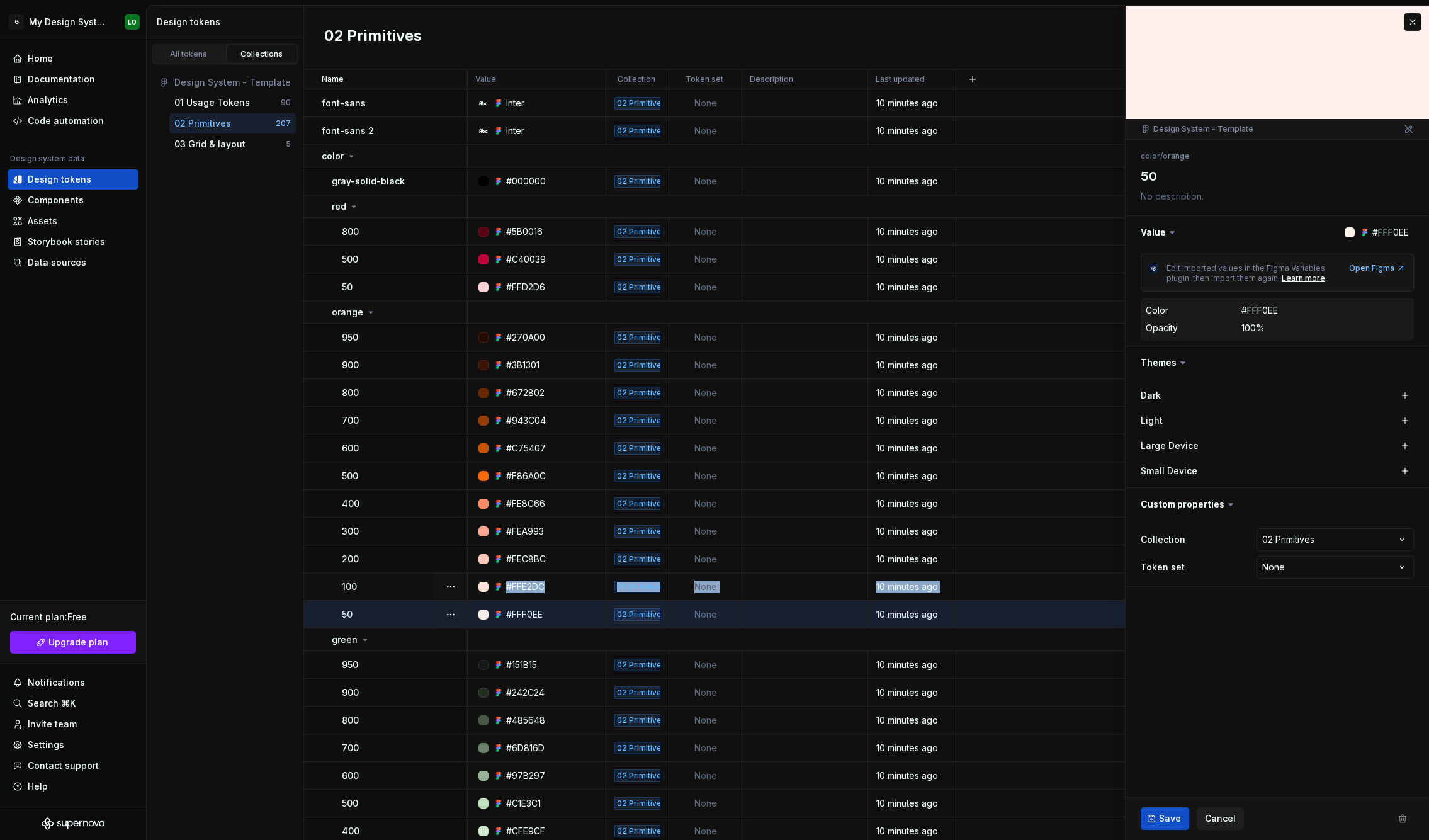
click at [401, 580] on div "100" at bounding box center [404, 587] width 125 height 12
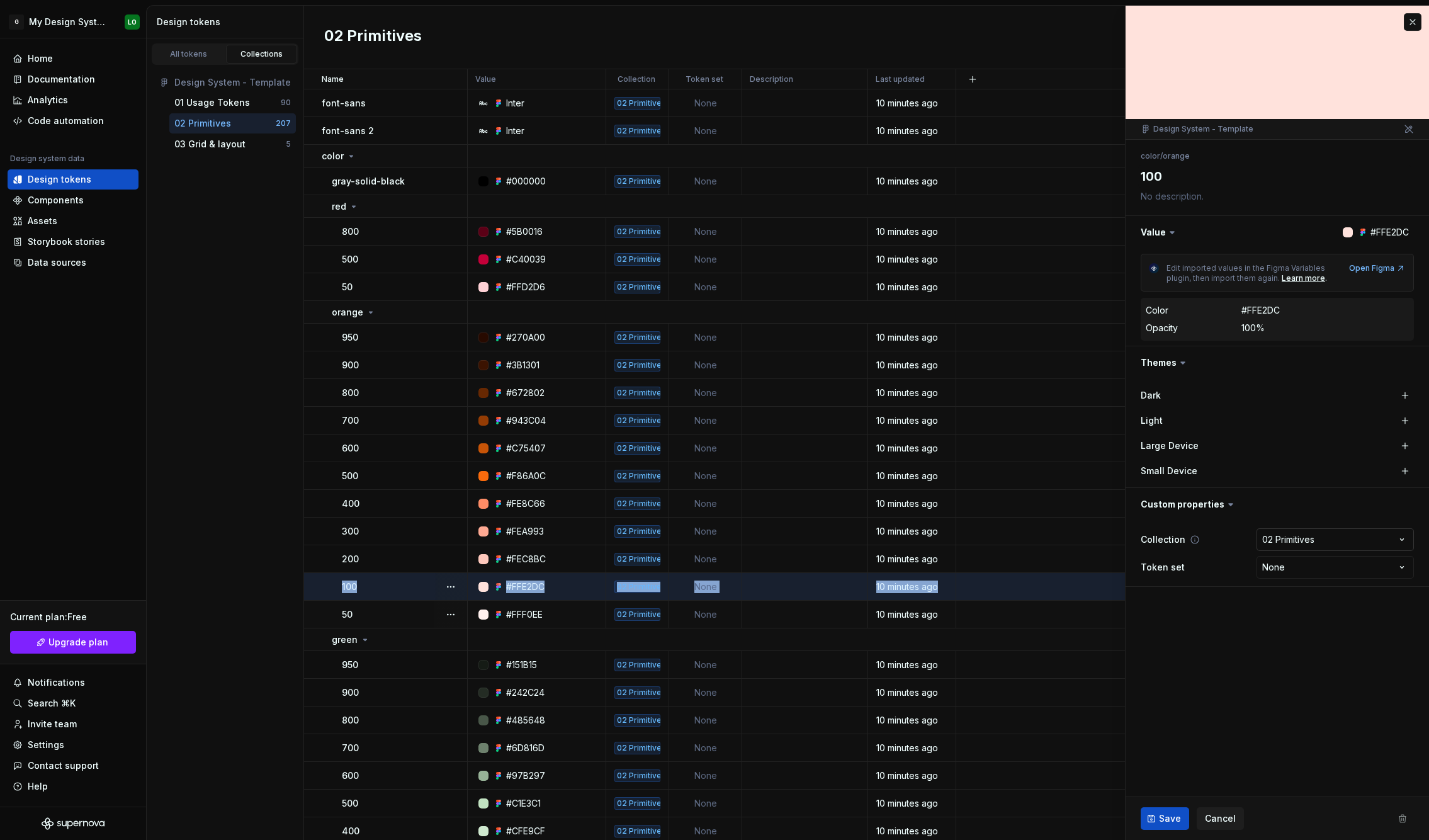
click at [1302, 536] on html "G My Design System LO Home Documentation Analytics Code automation Design syste…" at bounding box center [714, 420] width 1429 height 840
click at [1307, 540] on html "G My Design System LO Home Documentation Analytics Code automation Design syste…" at bounding box center [714, 420] width 1429 height 840
click at [1310, 542] on html "G My Design System LO Home Documentation Analytics Code automation Design syste…" at bounding box center [714, 420] width 1429 height 840
click at [1310, 542] on html "G My Design System LO Home Documentation Analytics Code automation Design syste…" at bounding box center [714, 420] width 1429 height 840
click at [1290, 280] on div "Learn more" at bounding box center [1303, 278] width 43 height 10
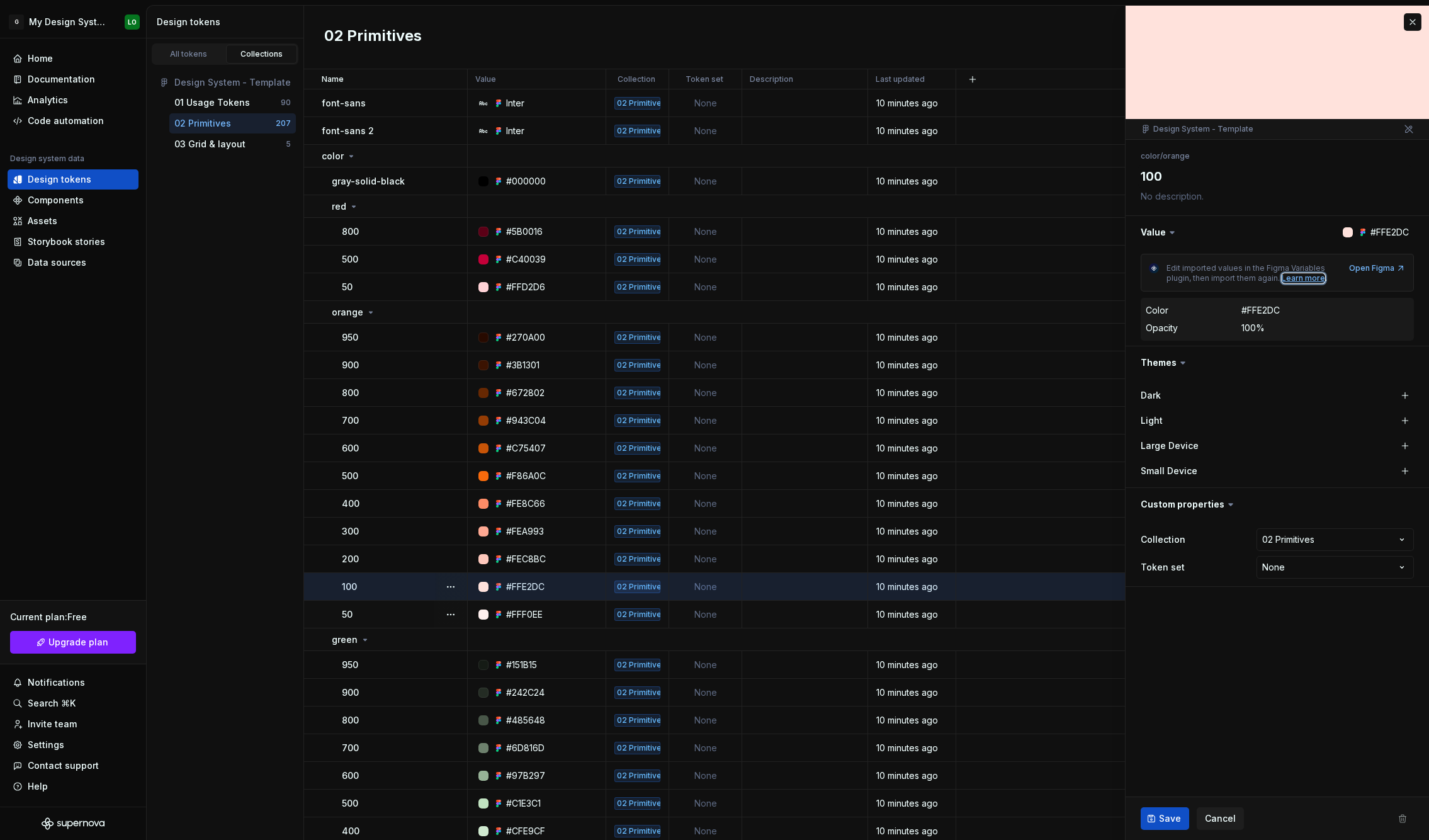
type textarea "*"
click at [59, 195] on div "Components" at bounding box center [56, 200] width 56 height 12
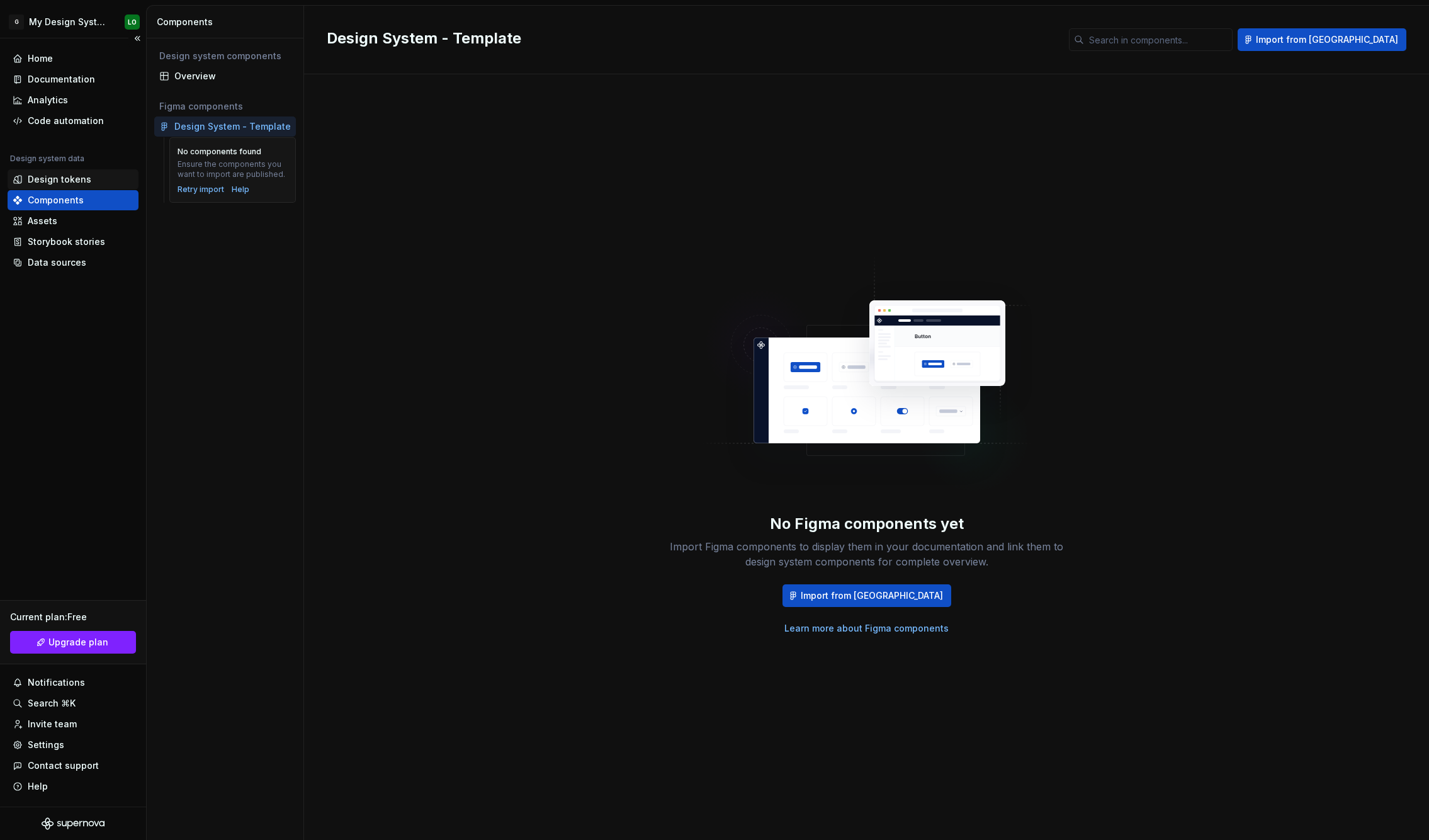
click at [56, 175] on div "Design tokens" at bounding box center [60, 179] width 64 height 12
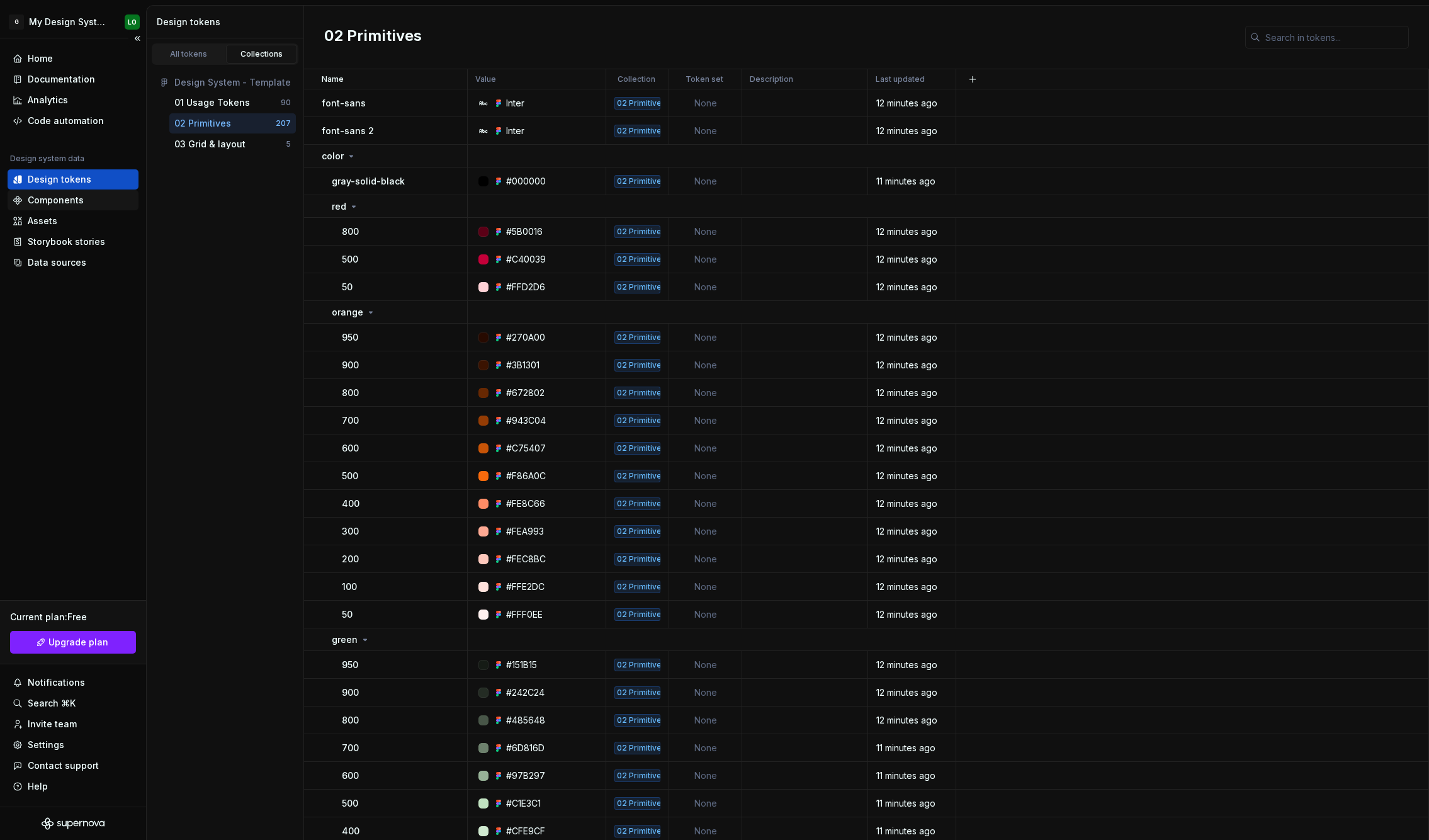
click at [75, 198] on div "Components" at bounding box center [56, 200] width 56 height 12
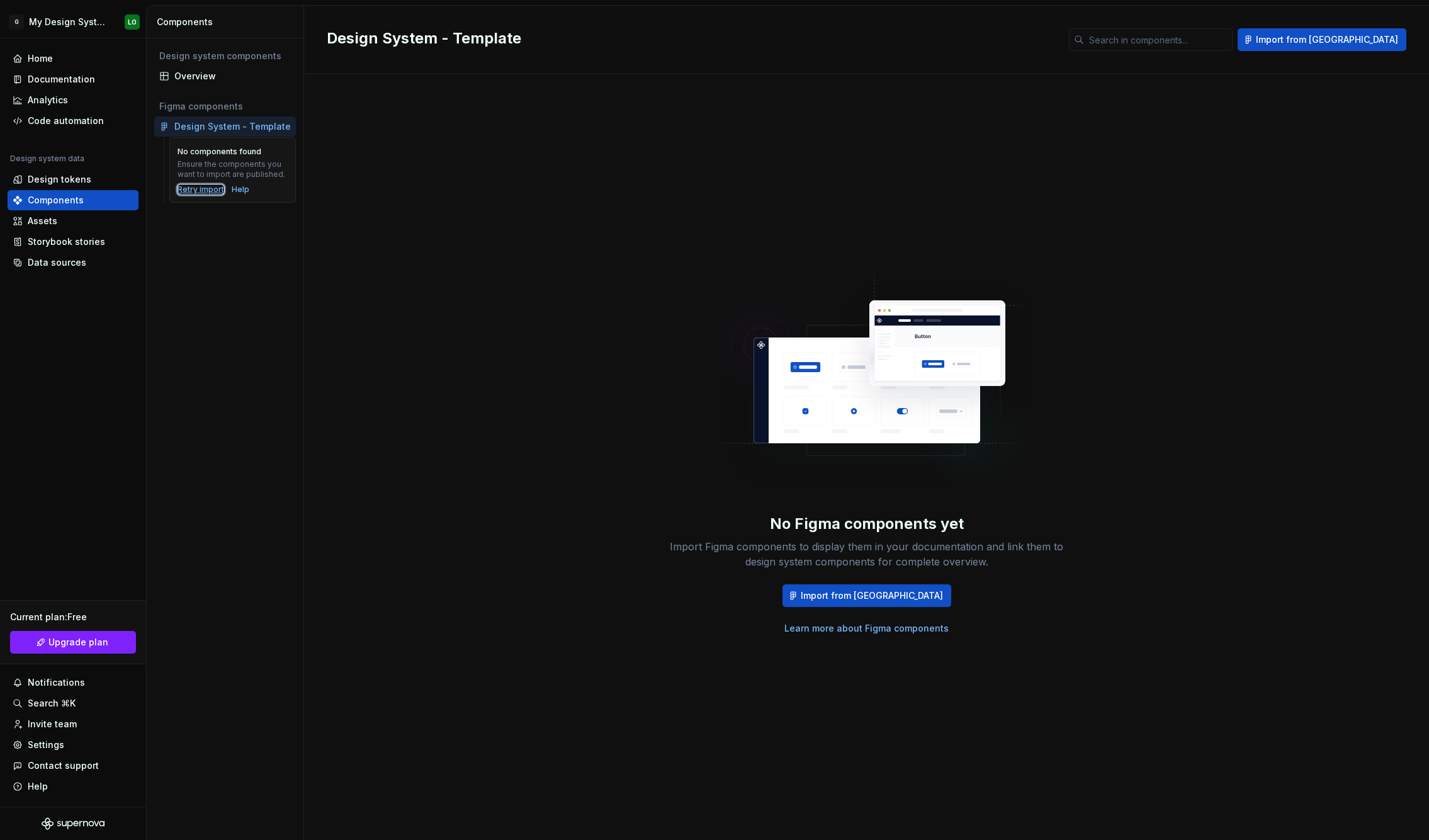
click at [211, 191] on div "Retry import" at bounding box center [201, 189] width 46 height 10
click at [53, 109] on div "Analytics" at bounding box center [73, 100] width 131 height 20
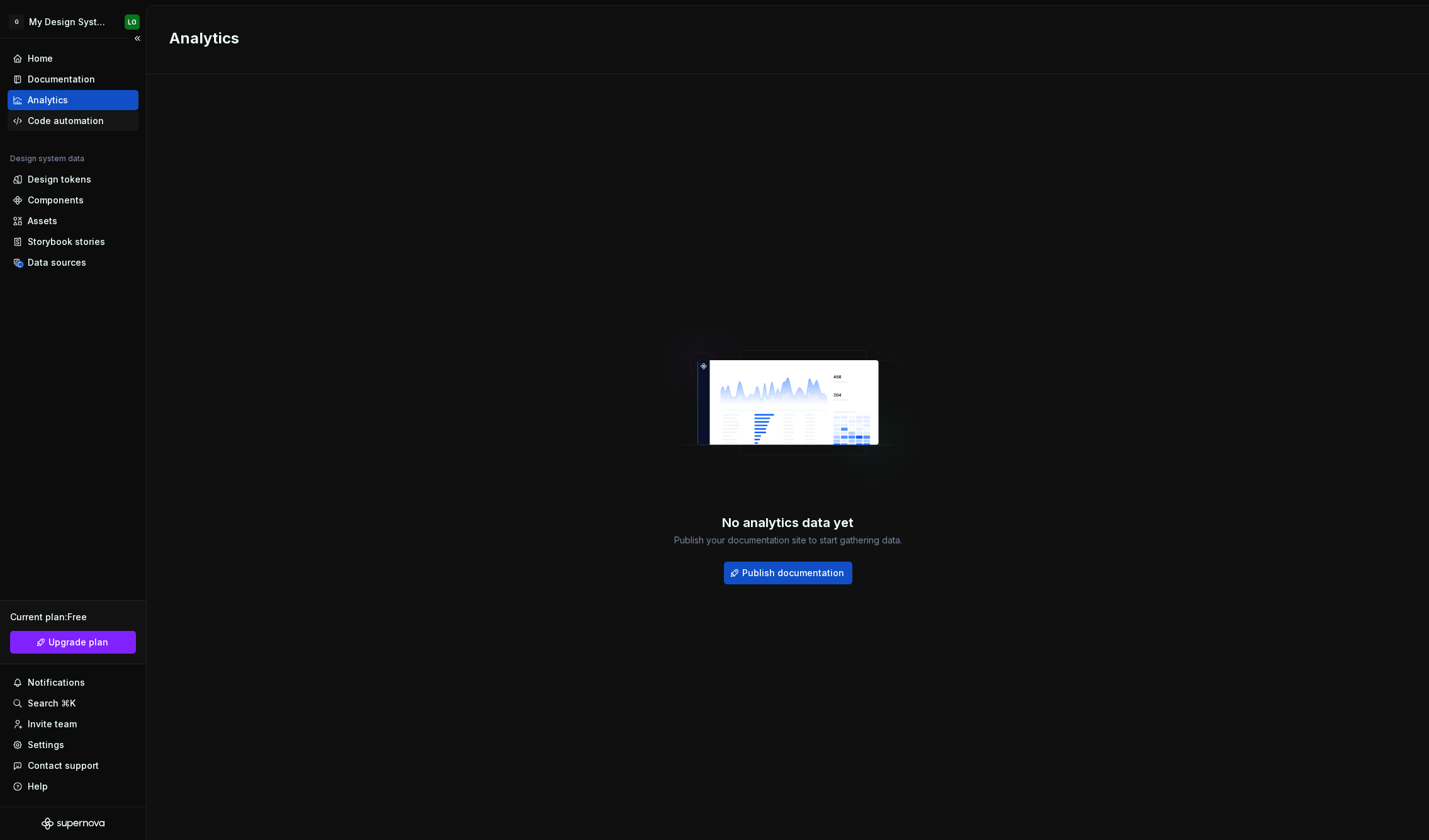
click at [55, 119] on div "Code automation" at bounding box center [66, 121] width 76 height 12
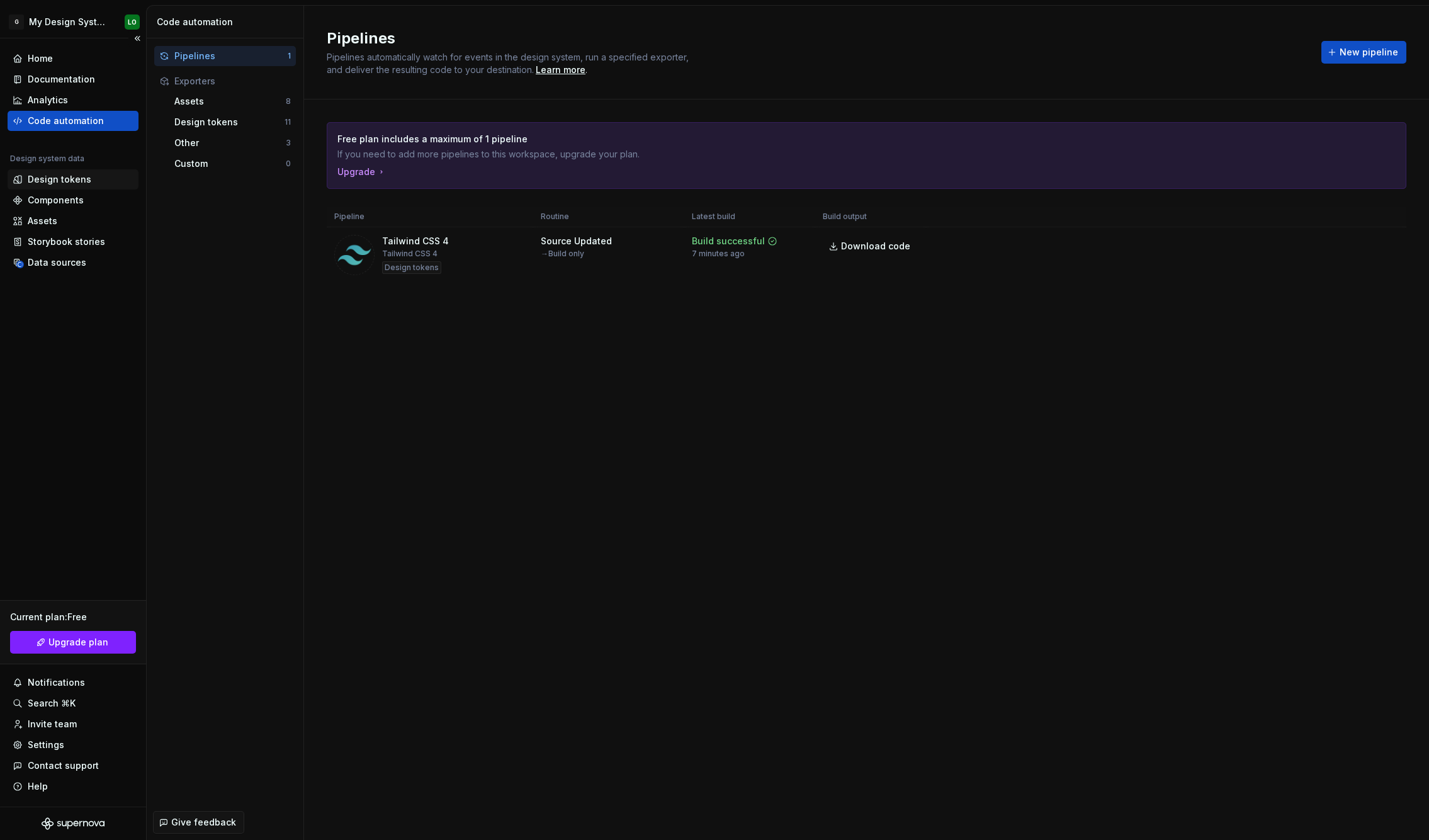
click at [52, 181] on div "Design tokens" at bounding box center [60, 179] width 64 height 12
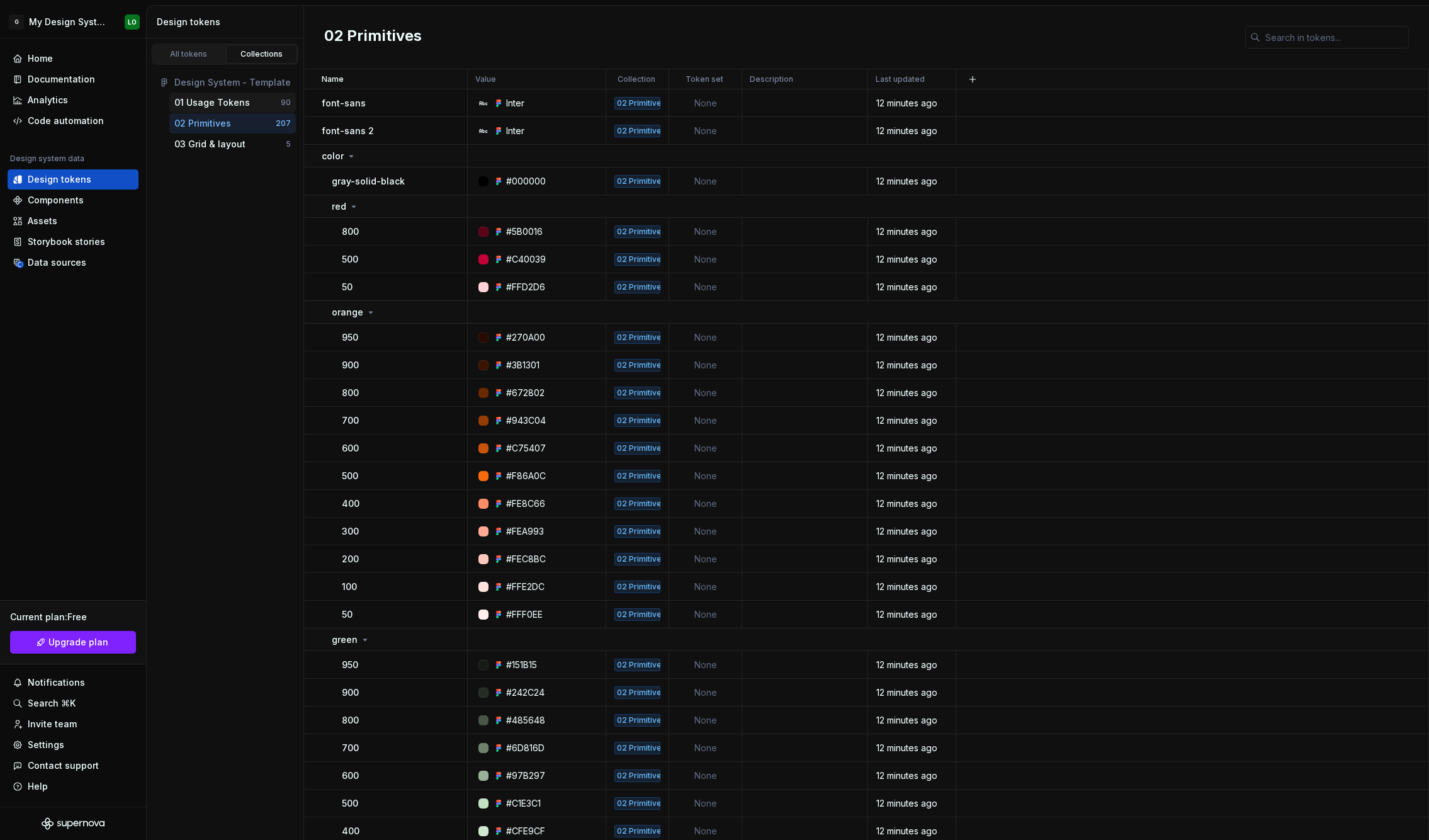
click at [235, 102] on div "01 Usage Tokens" at bounding box center [212, 102] width 75 height 12
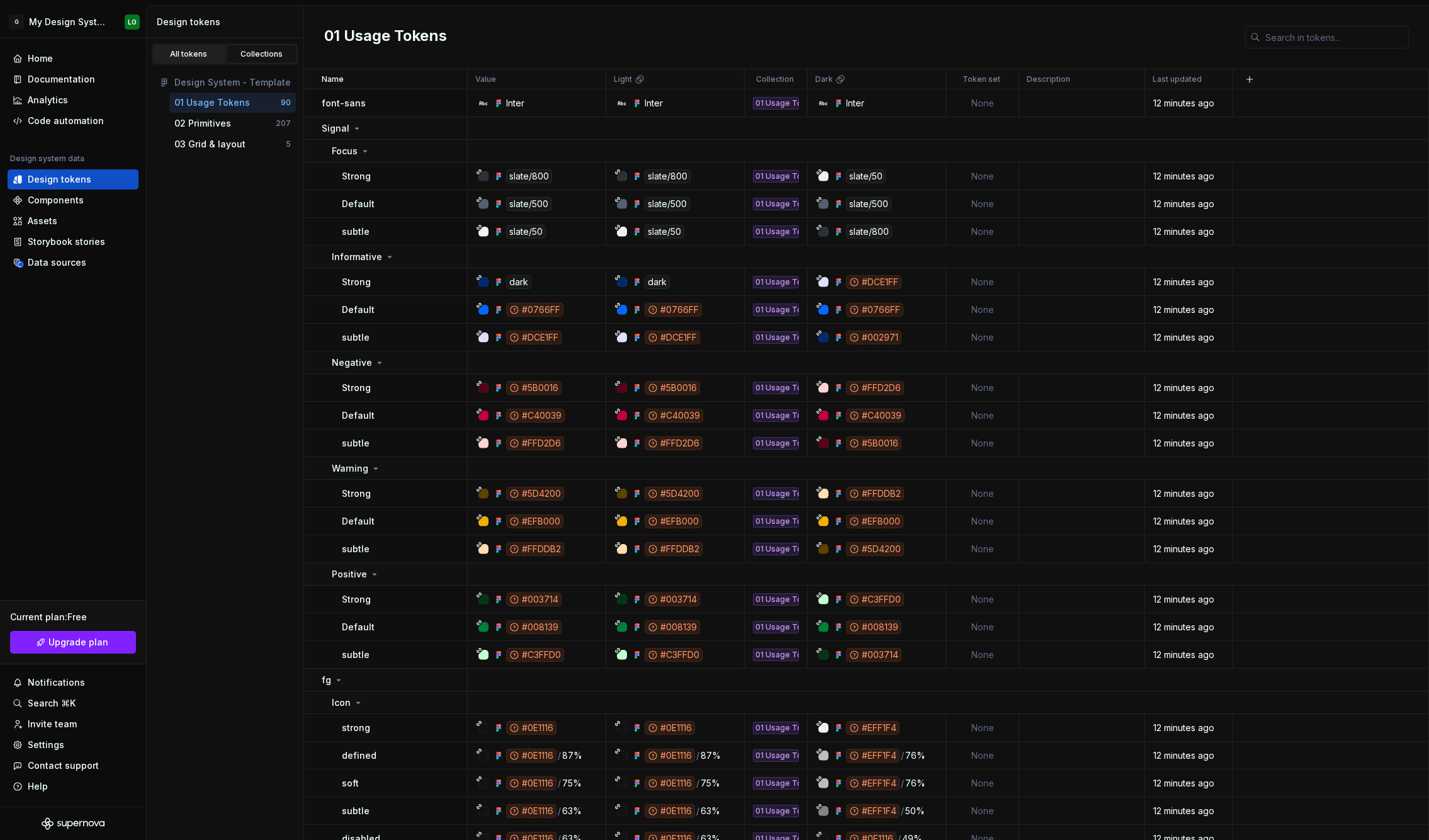
click at [194, 45] on link "All tokens" at bounding box center [188, 54] width 72 height 19
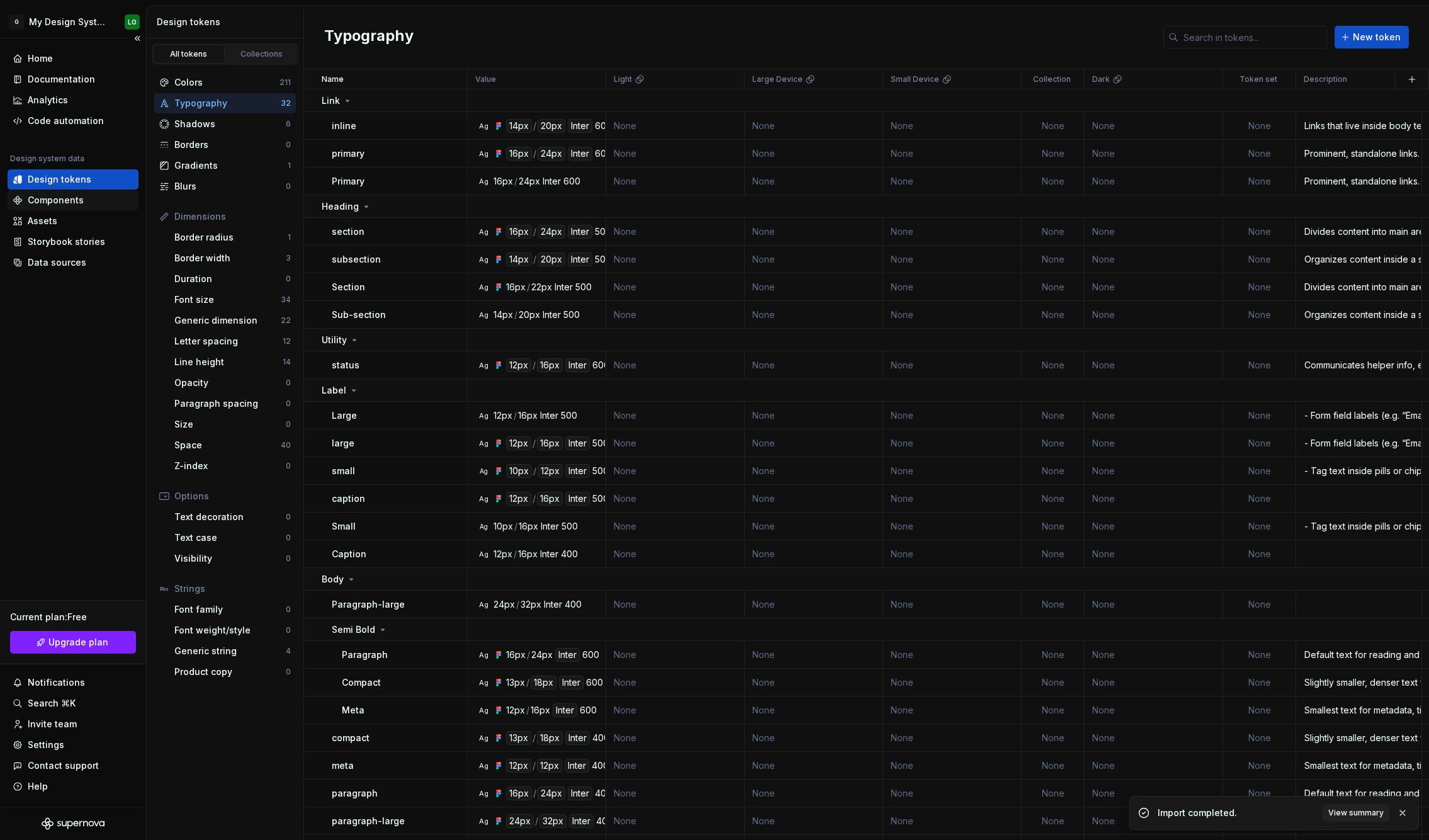
click at [61, 197] on div "Components" at bounding box center [56, 200] width 56 height 12
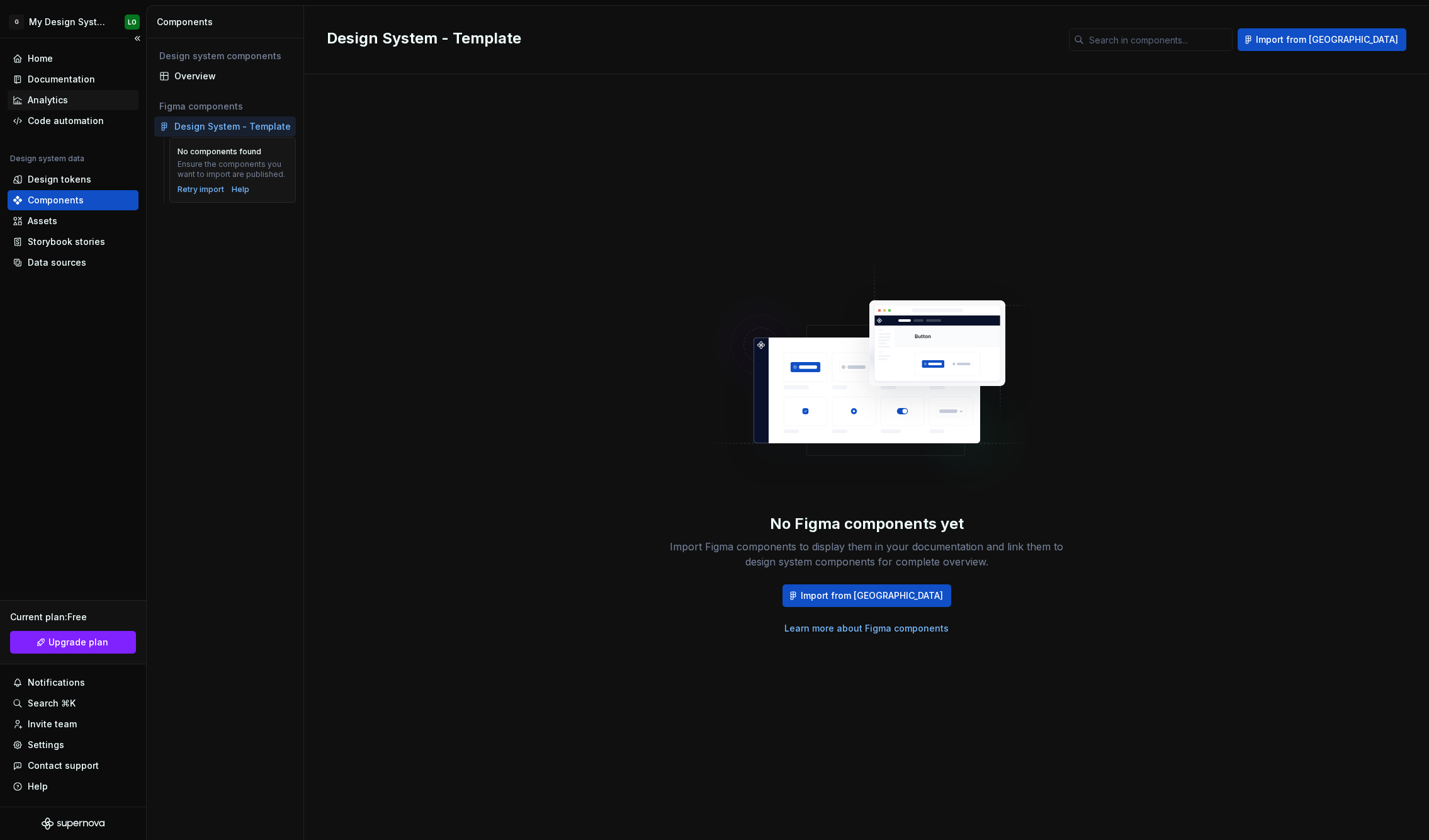
click at [64, 101] on div "Analytics" at bounding box center [48, 100] width 40 height 12
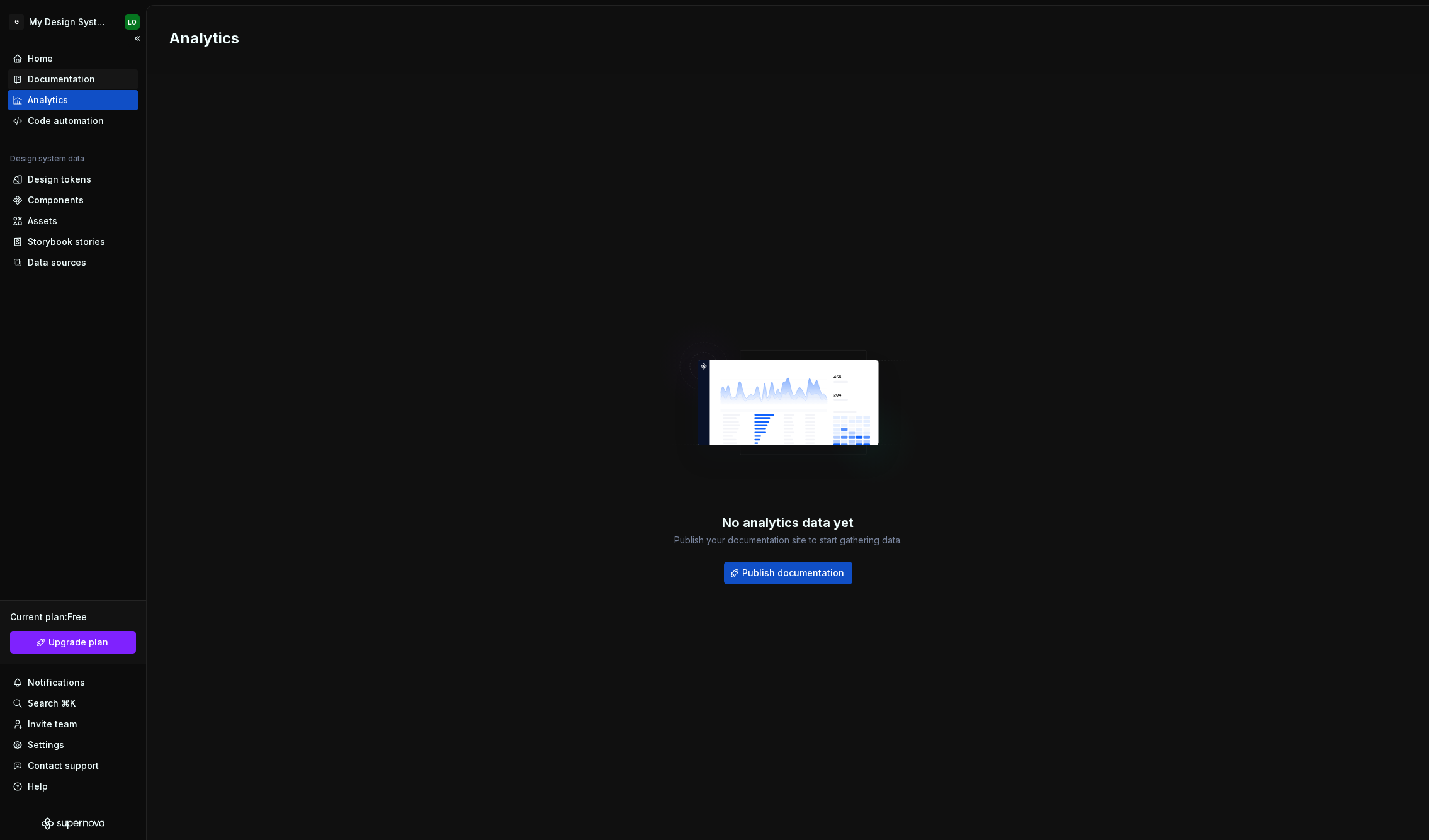
click at [69, 80] on div "Documentation" at bounding box center [61, 79] width 67 height 12
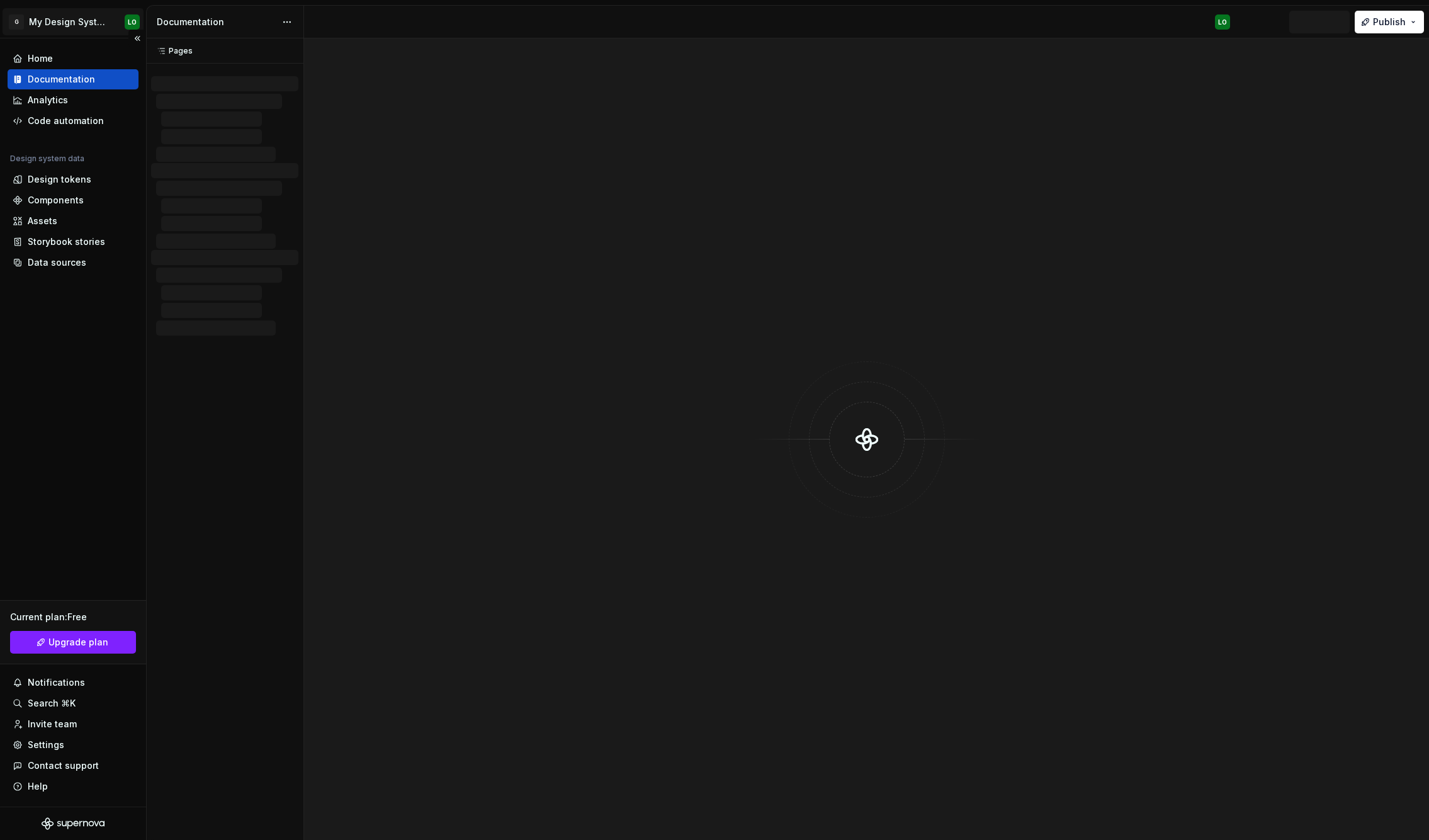
click at [52, 20] on html "G My Design System LO Home Documentation Analytics Code automation Design syste…" at bounding box center [714, 420] width 1429 height 840
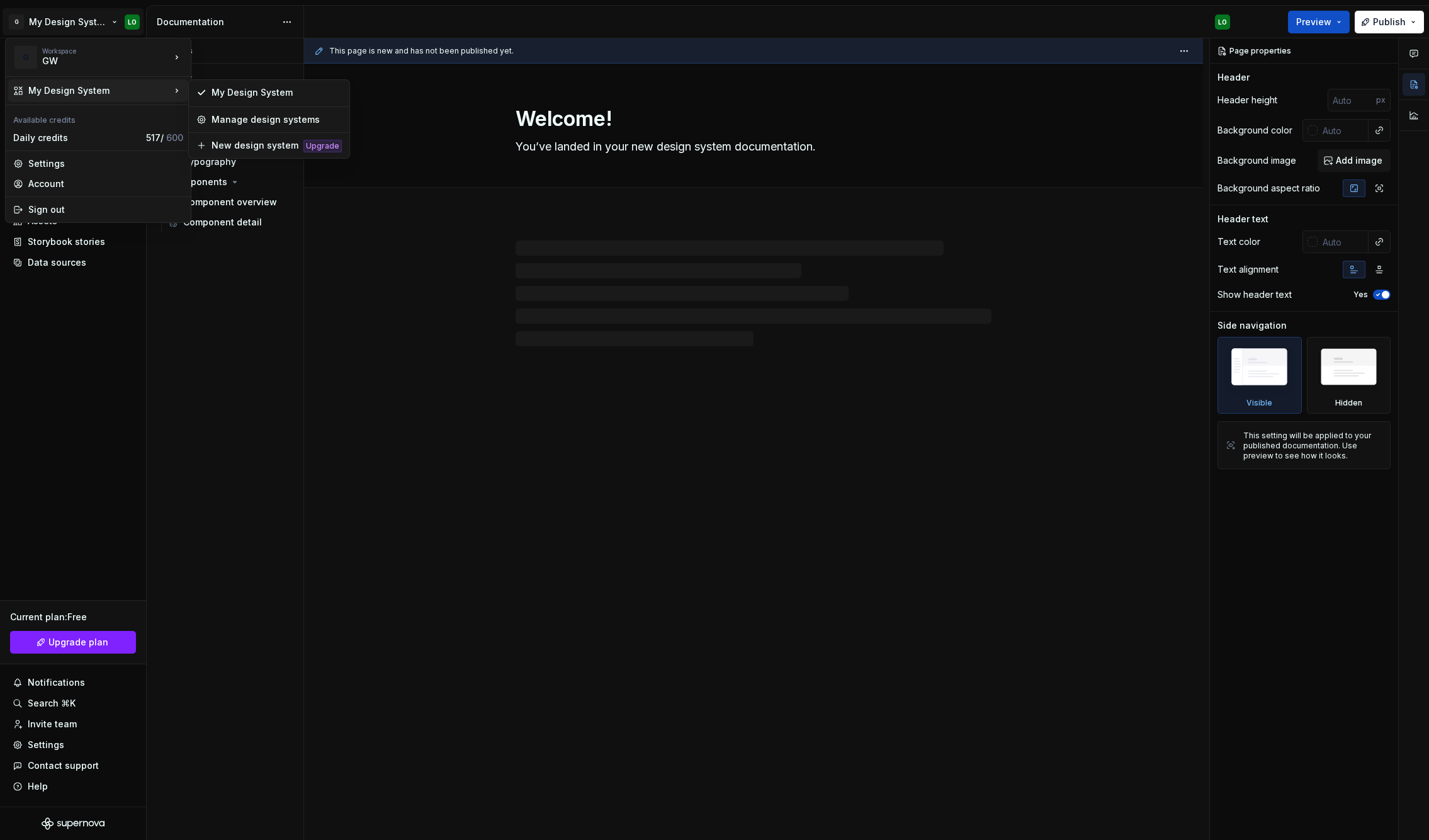
type textarea "*"
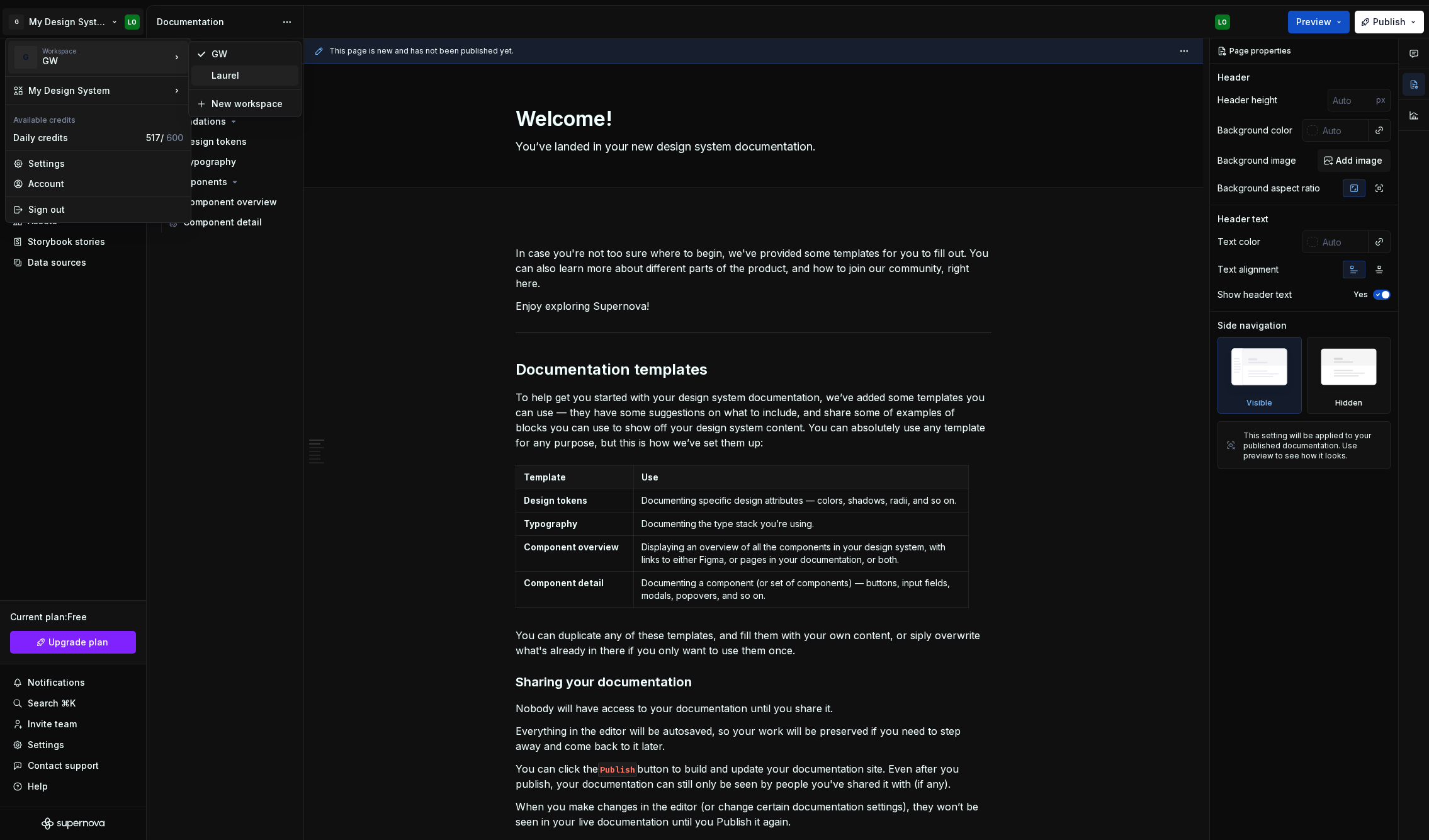
click at [241, 72] on div "Laurel" at bounding box center [253, 75] width 82 height 12
